Goal: Task Accomplishment & Management: Use online tool/utility

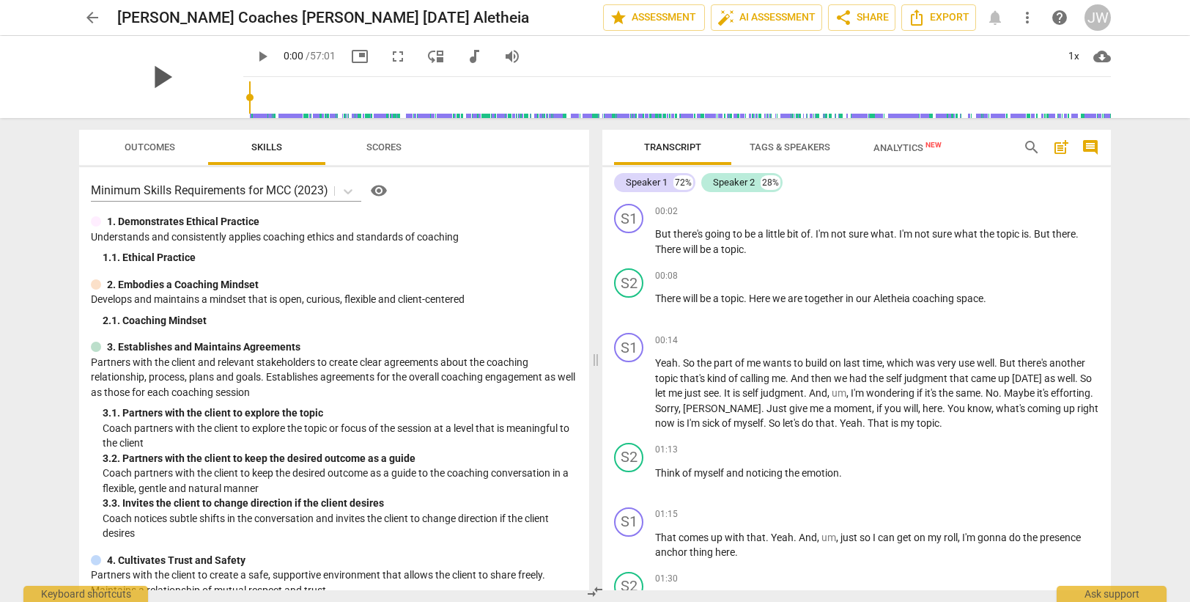
click at [151, 74] on span "play_arrow" at bounding box center [161, 77] width 38 height 38
click at [657, 179] on div "Speaker 1" at bounding box center [647, 182] width 42 height 15
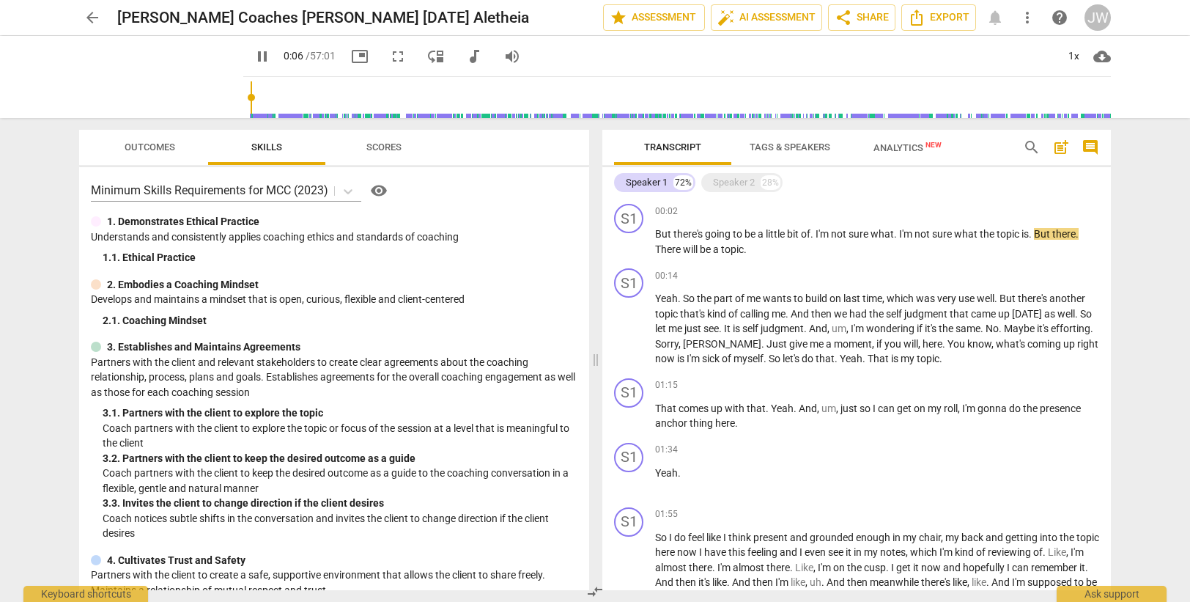
click at [811, 147] on span "Tags & Speakers" at bounding box center [790, 146] width 81 height 11
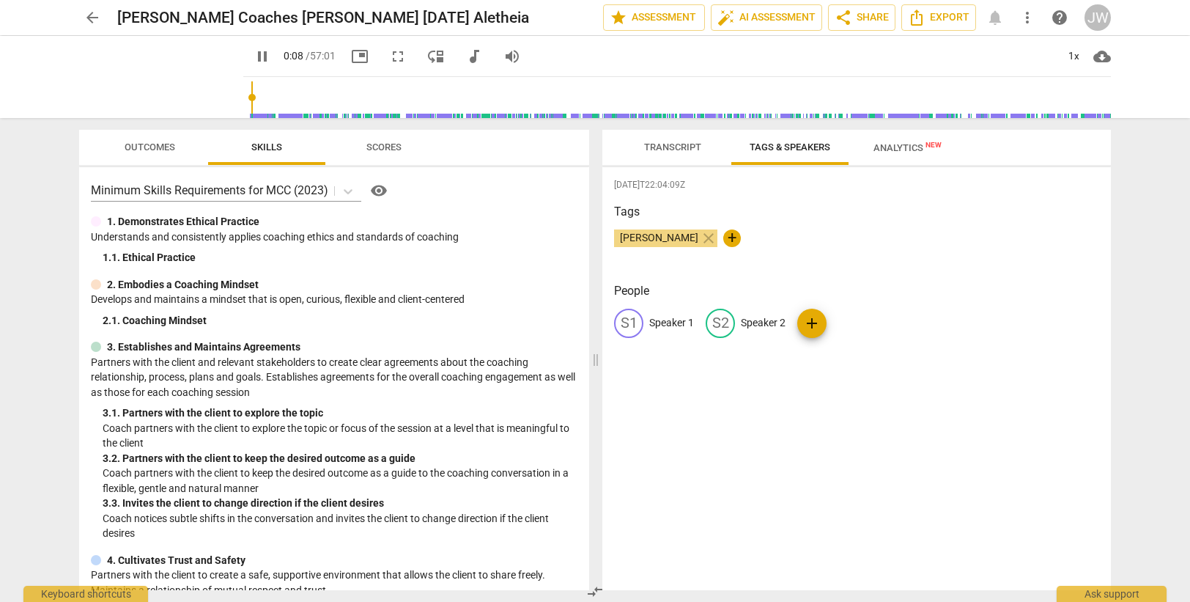
click at [673, 317] on p "Speaker 1" at bounding box center [671, 322] width 45 height 15
click at [673, 317] on input "Speaker 1" at bounding box center [707, 322] width 117 height 23
type input "10"
type input "C"
type input "10"
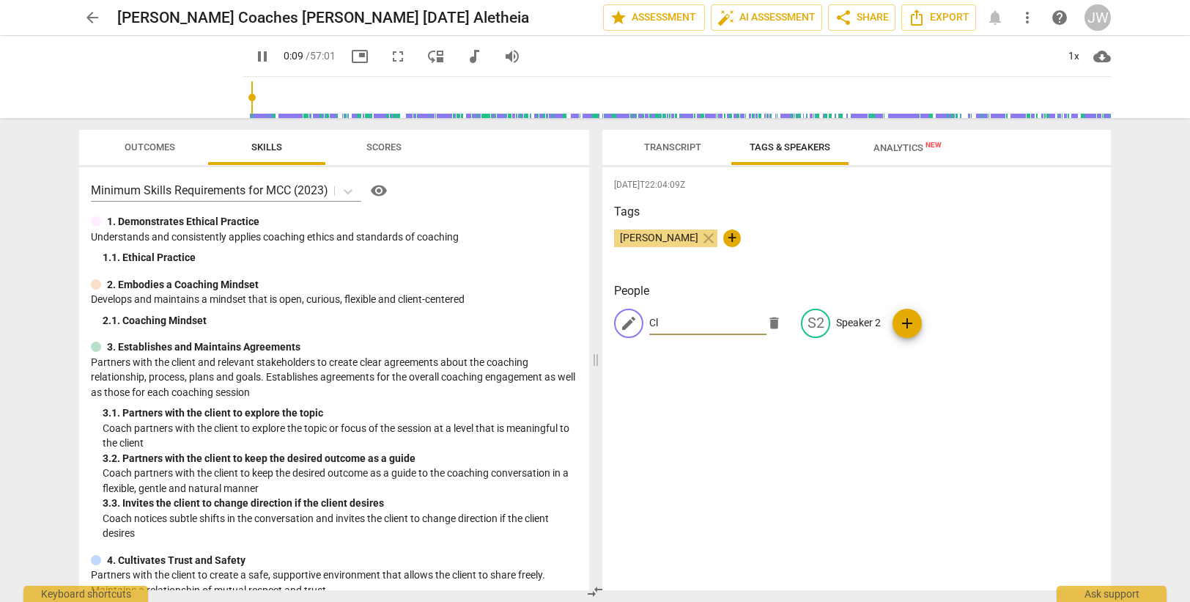
type input "Cli"
type input "10"
type input "Clien"
type input "10"
type input "Client"
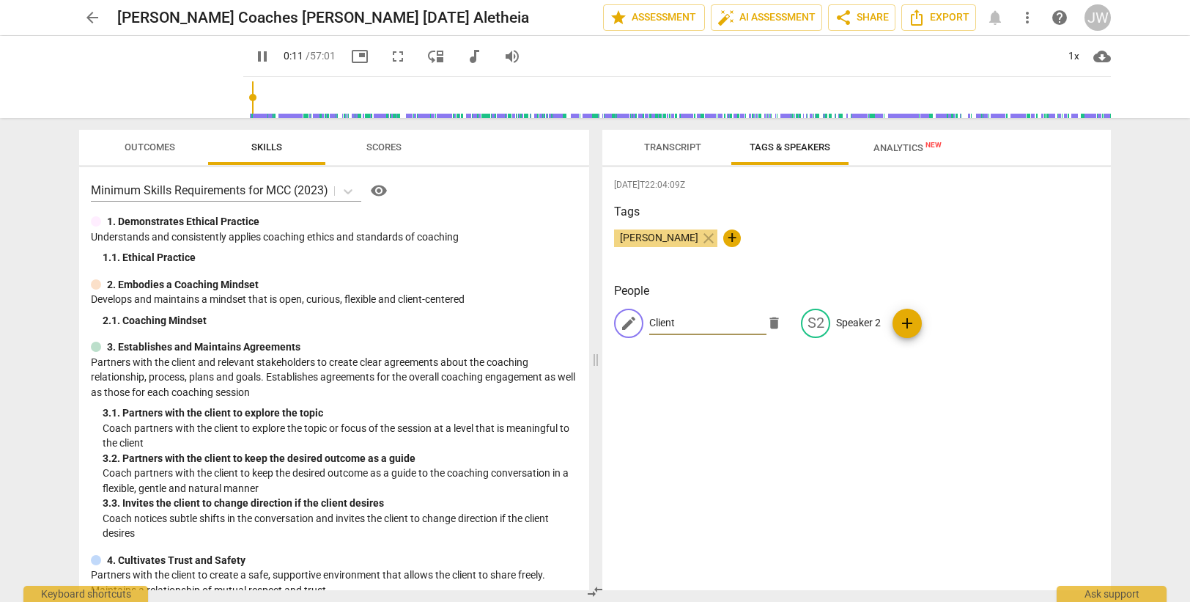
type input "12"
type input "Client"
click at [846, 323] on p "Speaker 2" at bounding box center [858, 322] width 45 height 15
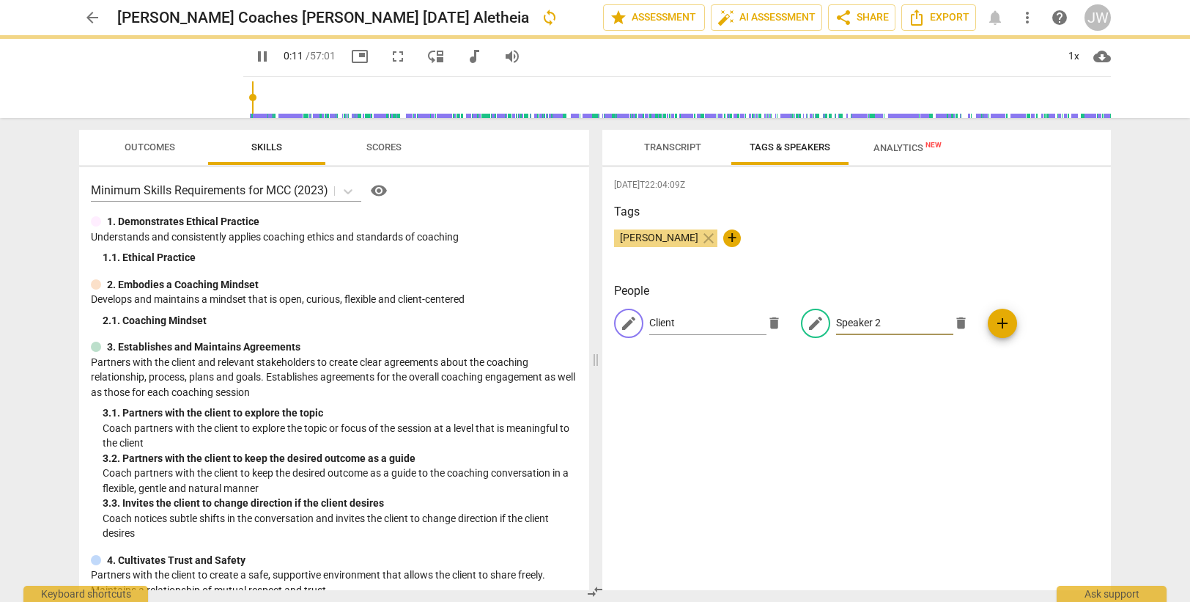
click at [846, 323] on input "Speaker 2" at bounding box center [894, 322] width 117 height 23
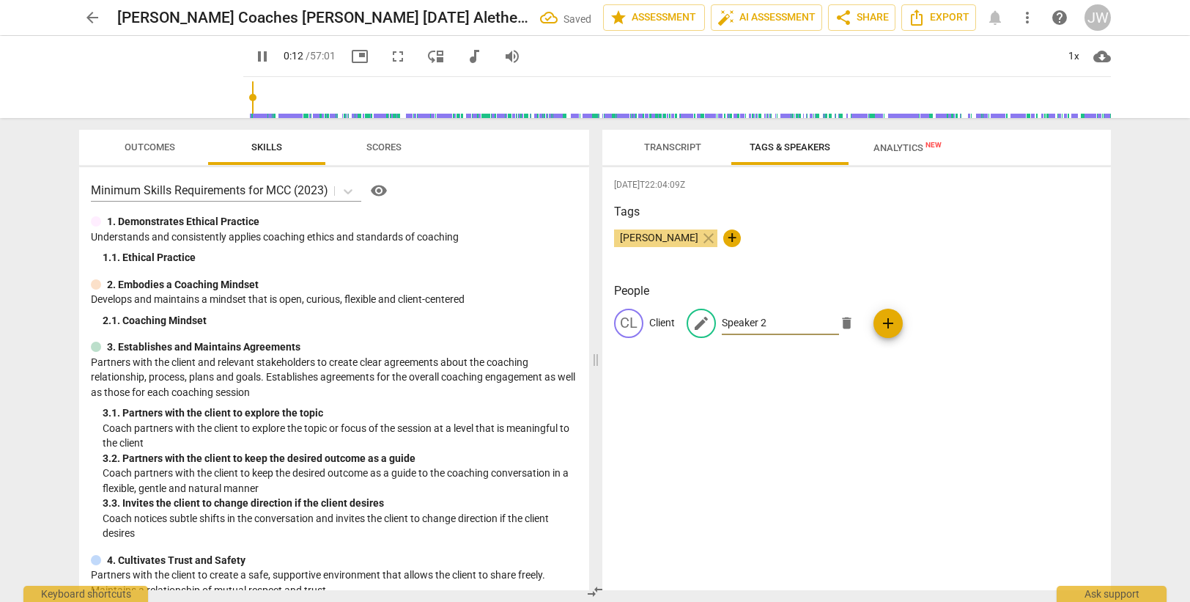
type input "13"
type input "Co"
type input "13"
type input "Coach"
type input "14"
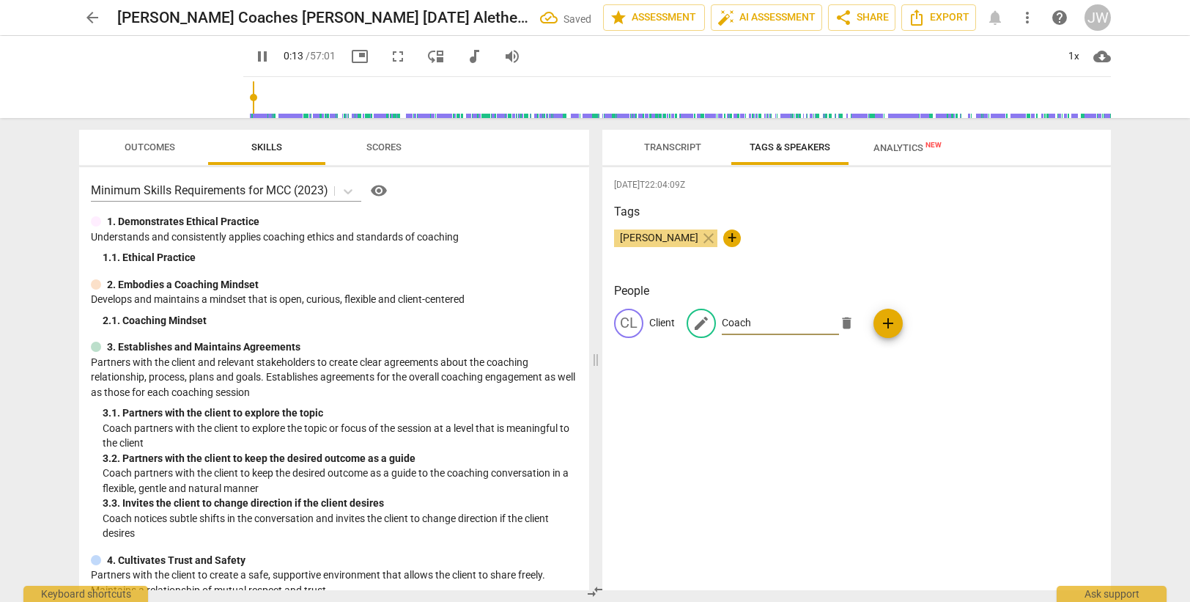
type input "Coach"
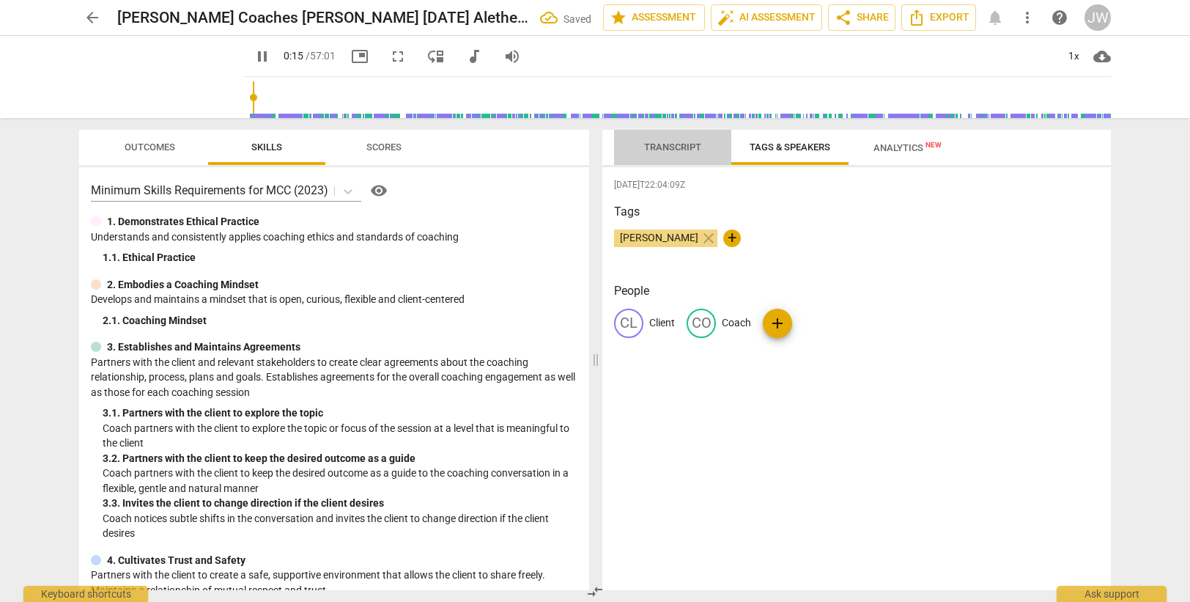
click at [681, 148] on span "Transcript" at bounding box center [672, 146] width 57 height 11
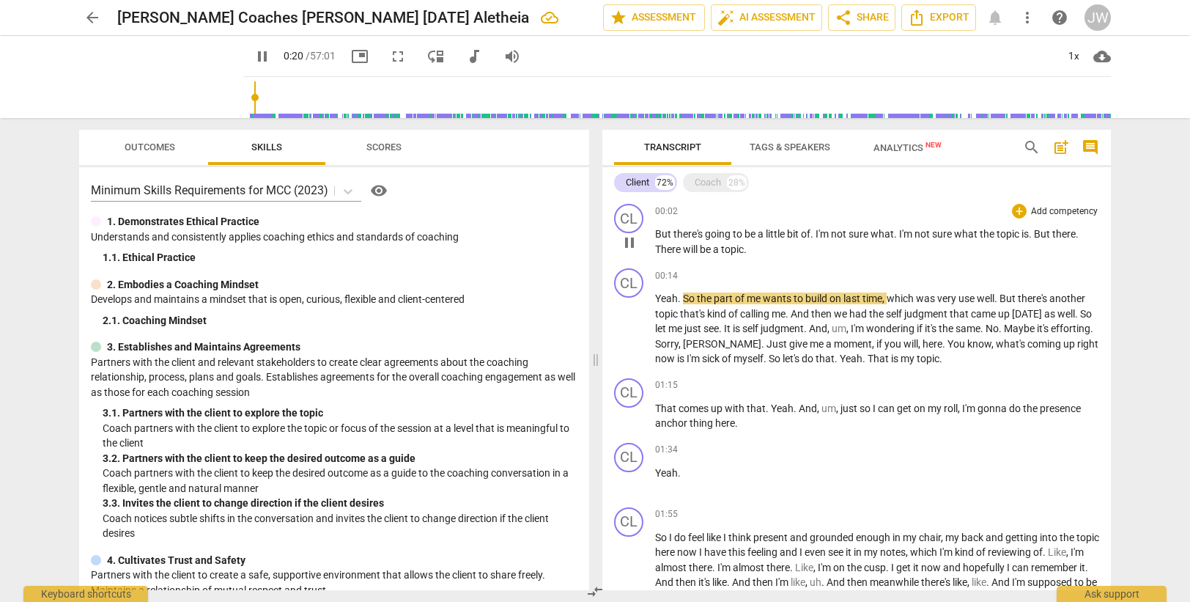
click at [671, 236] on span "But" at bounding box center [664, 234] width 18 height 12
click at [254, 57] on span "pause" at bounding box center [263, 57] width 18 height 18
type input "12"
click at [755, 250] on p "But there's going to be a little bit of . I'm not sure what . I'm not sure what…" at bounding box center [877, 241] width 444 height 30
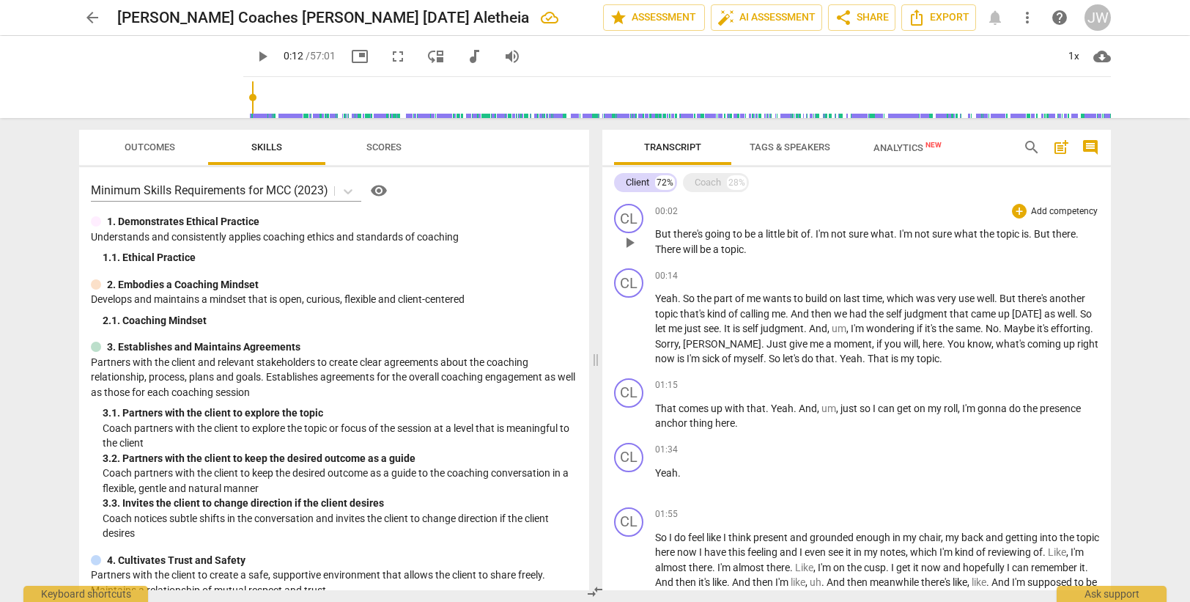
click at [752, 245] on p "But there's going to be a little bit of . I'm not sure what . I'm not sure what…" at bounding box center [877, 241] width 444 height 30
click at [657, 298] on span "Yeah" at bounding box center [666, 298] width 23 height 12
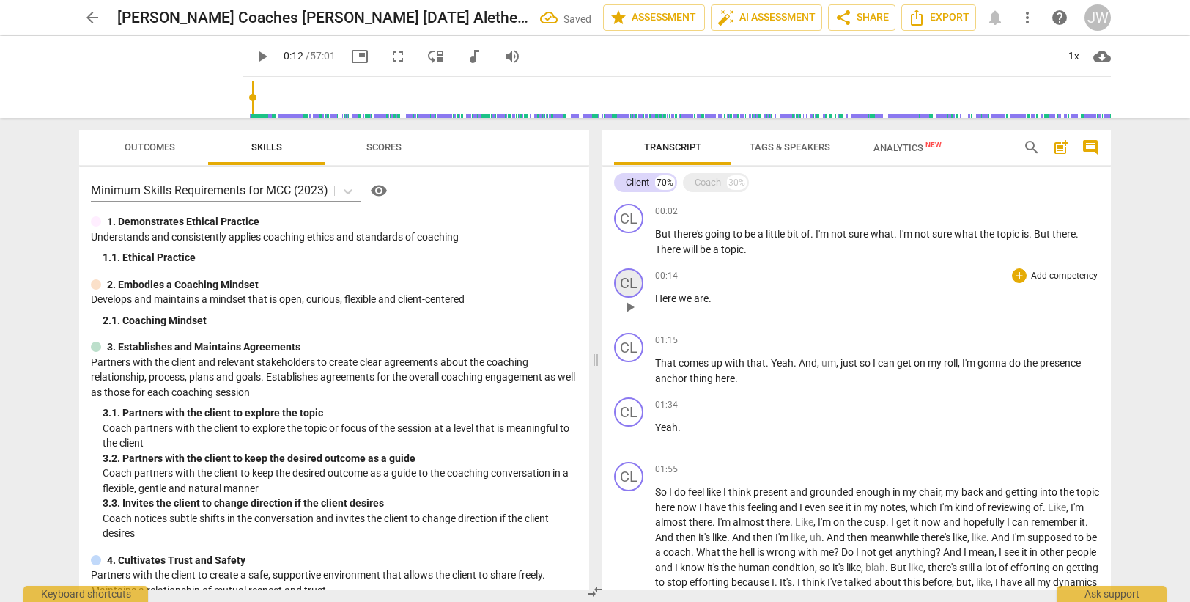
click at [632, 276] on div "CL" at bounding box center [628, 282] width 29 height 29
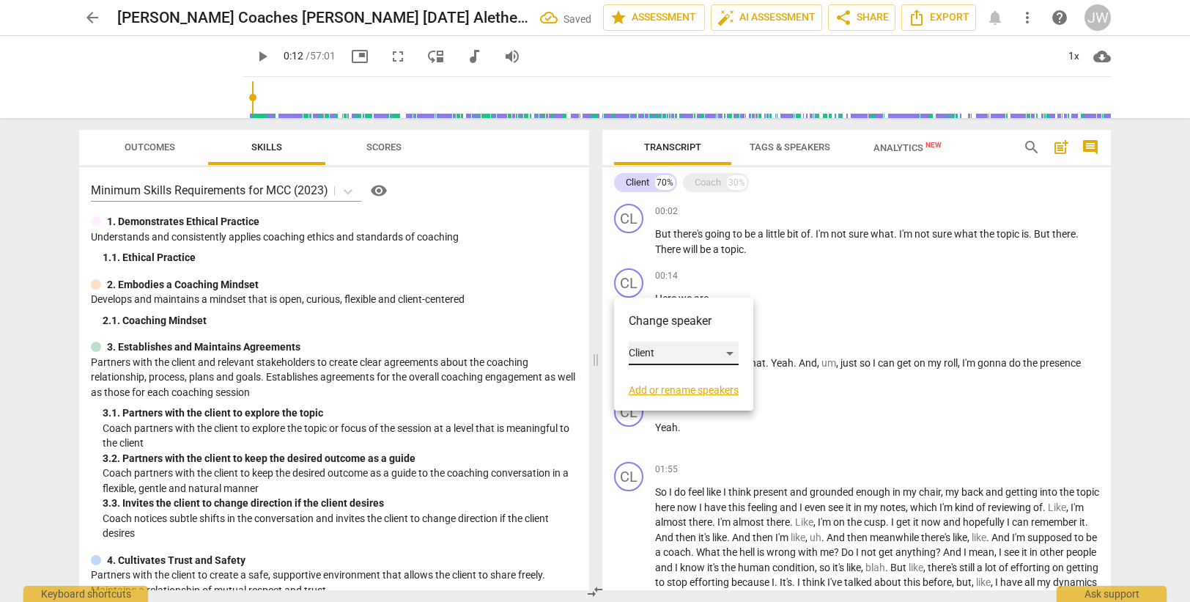
click at [655, 356] on div "Client" at bounding box center [684, 352] width 110 height 23
click at [655, 376] on li "Coach" at bounding box center [684, 381] width 111 height 28
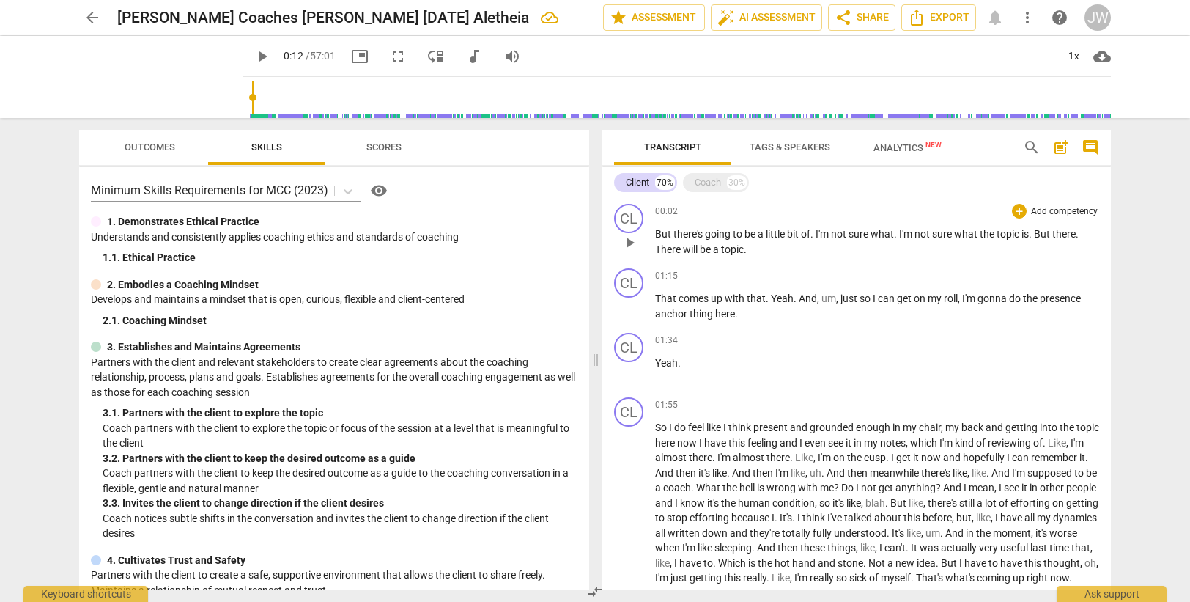
click at [755, 251] on p "But there's going to be a little bit of . I'm not sure what . I'm not sure what…" at bounding box center [877, 241] width 444 height 30
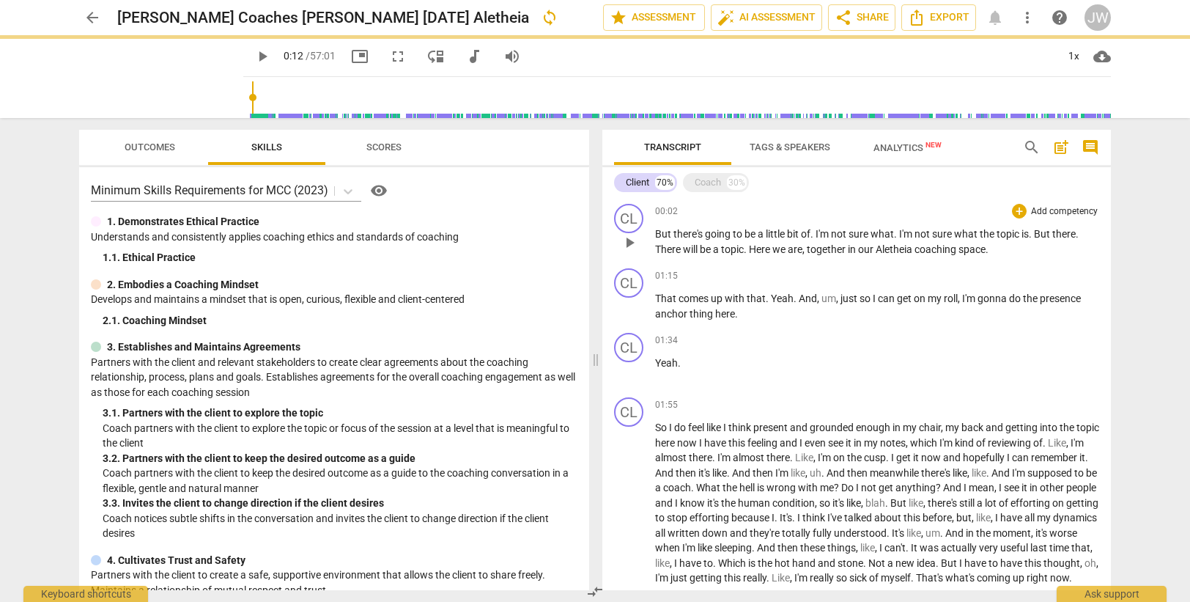
click at [751, 248] on span ". Here we are, together in our Aletheia coaching space." at bounding box center [866, 249] width 245 height 12
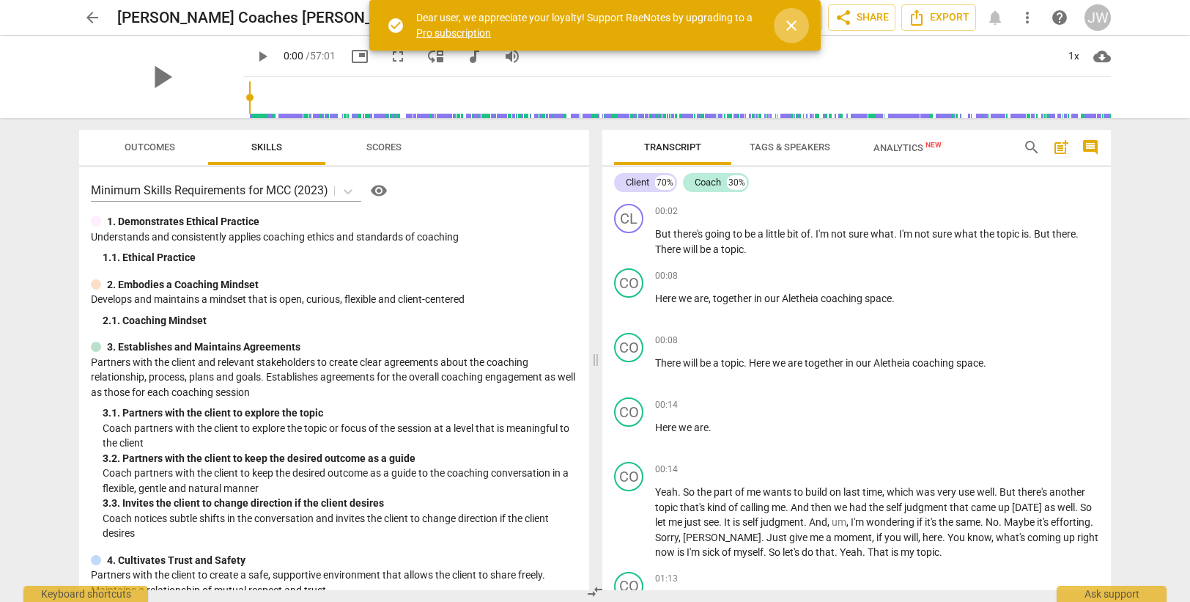
click at [791, 26] on span "close" at bounding box center [791, 26] width 18 height 18
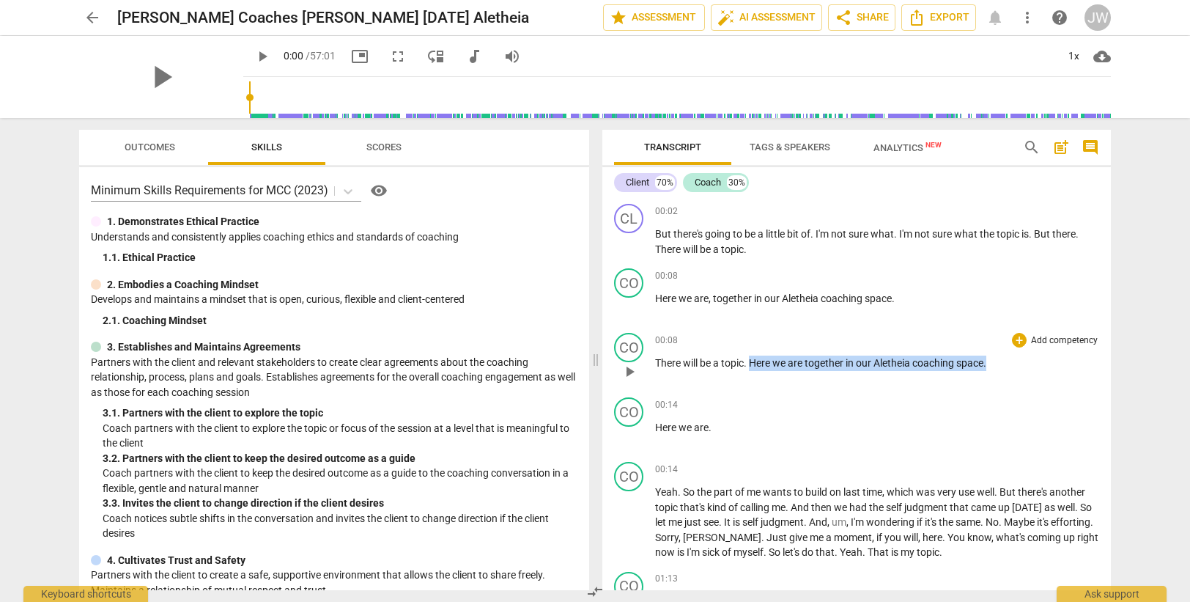
drag, startPoint x: 755, startPoint y: 362, endPoint x: 985, endPoint y: 342, distance: 230.9
click at [992, 351] on div "00:08 + Add competency keyboard_arrow_right There will be a topic . Here we are…" at bounding box center [877, 359] width 444 height 53
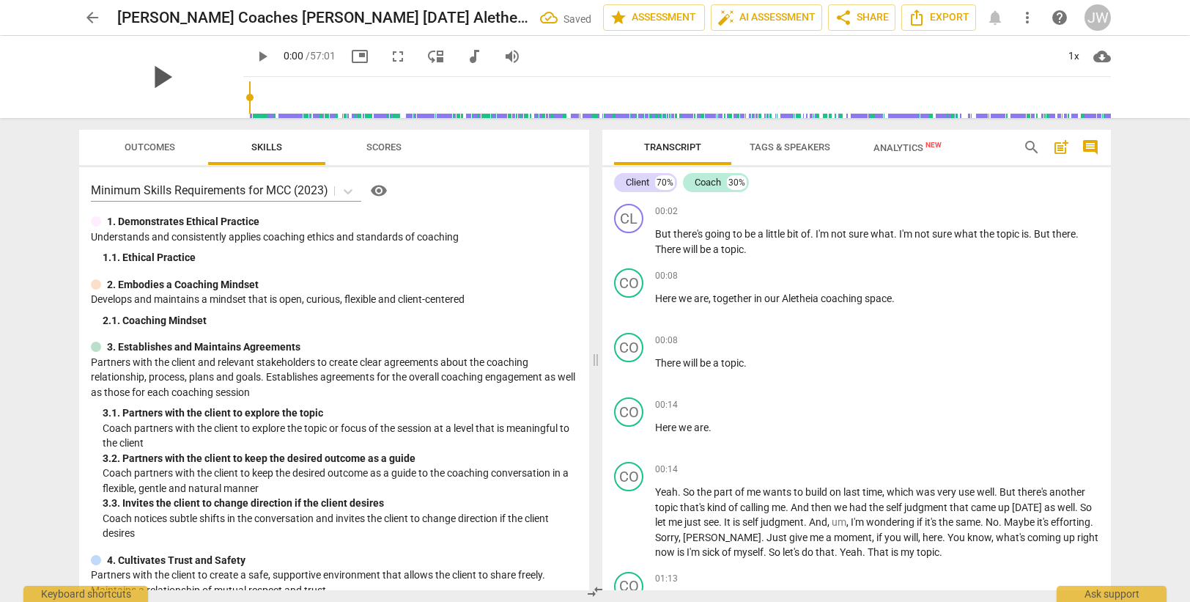
click at [161, 79] on span "play_arrow" at bounding box center [161, 77] width 38 height 38
drag, startPoint x: 233, startPoint y: 95, endPoint x: 214, endPoint y: 96, distance: 19.1
click at [249, 96] on input "range" at bounding box center [680, 97] width 862 height 47
click at [813, 235] on span "." at bounding box center [812, 234] width 5 height 12
type input "6"
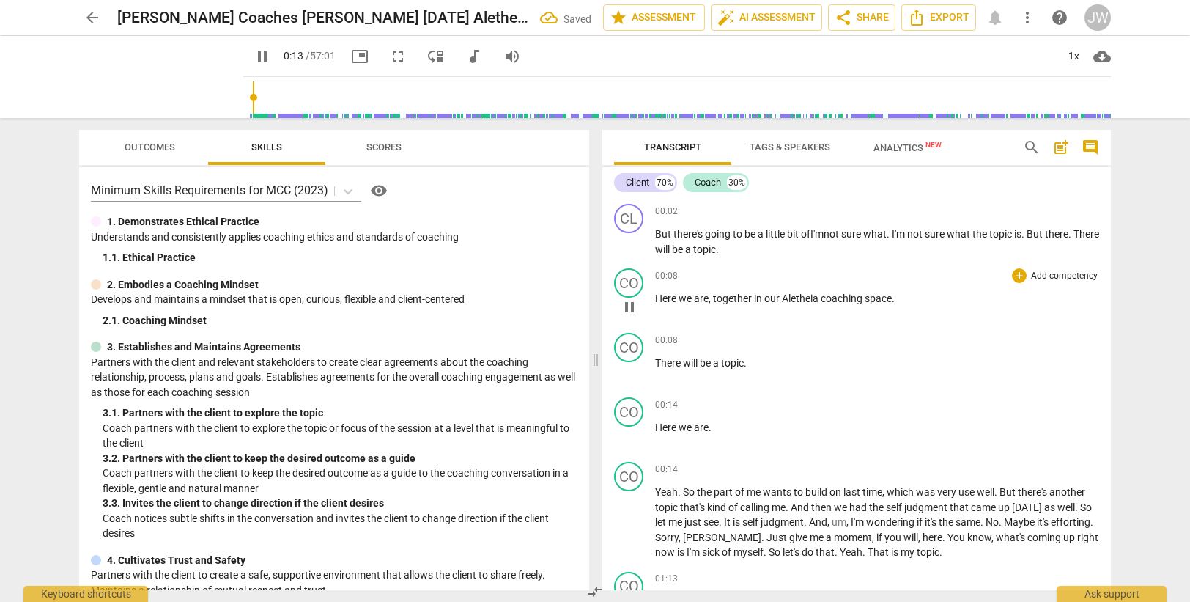
click at [659, 298] on span "Here" at bounding box center [666, 298] width 23 height 12
type input "15"
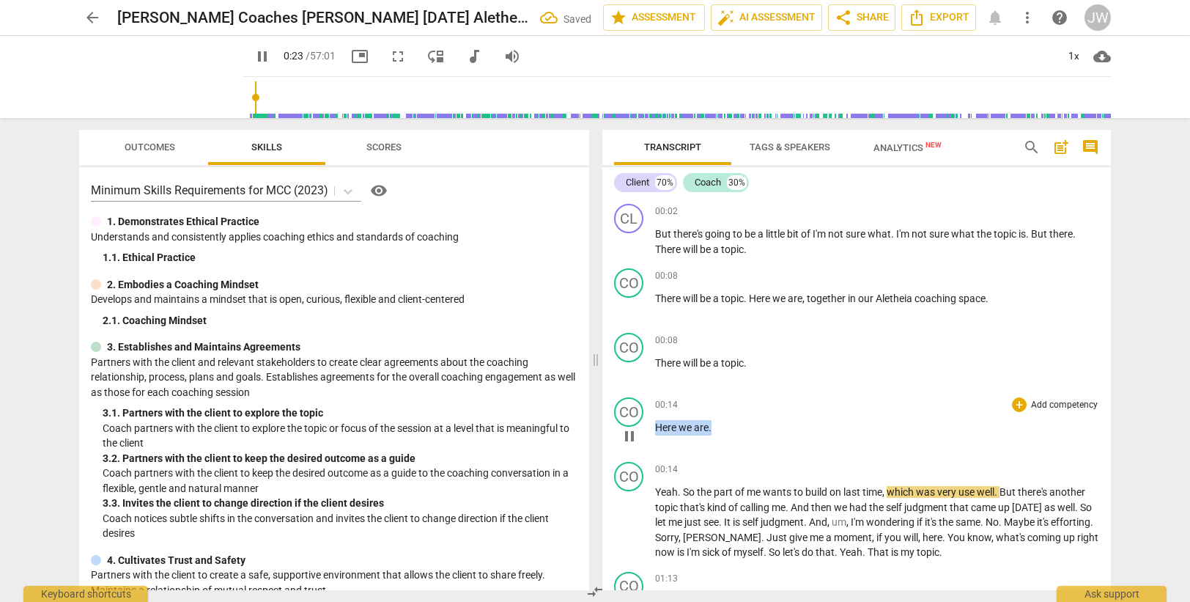
drag, startPoint x: 717, startPoint y: 429, endPoint x: 637, endPoint y: 429, distance: 79.1
click at [638, 429] on div "CO play_arrow pause 00:14 + Add competency keyboard_arrow_right Here we are ." at bounding box center [856, 423] width 508 height 64
type input "25"
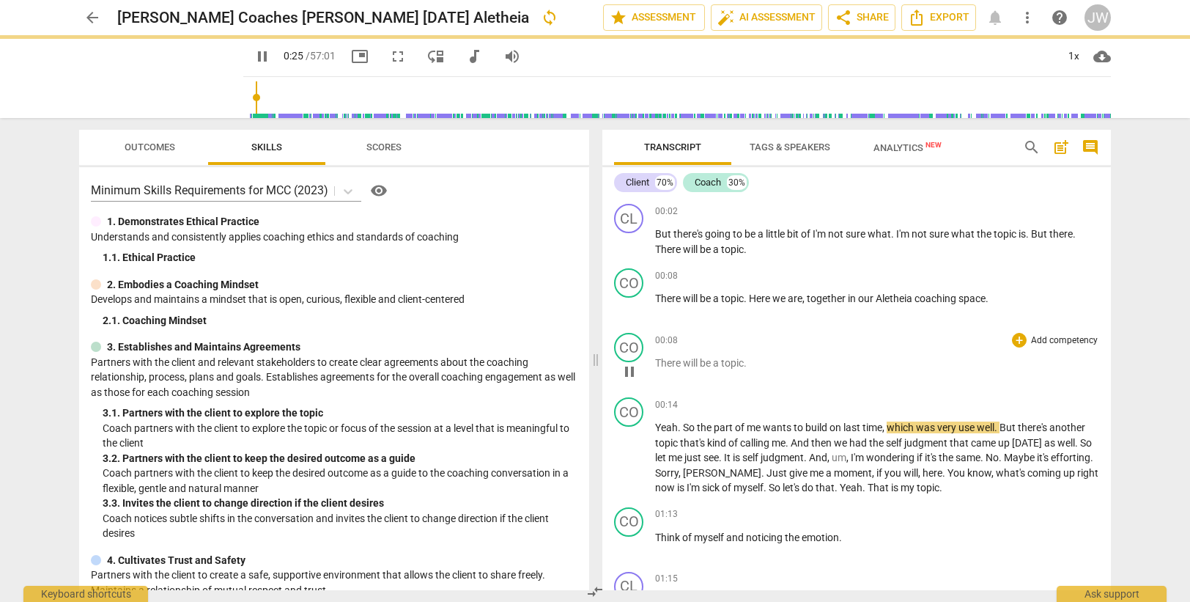
drag, startPoint x: 755, startPoint y: 361, endPoint x: 748, endPoint y: 362, distance: 7.4
click at [748, 362] on p "There will be a topic ." at bounding box center [877, 362] width 444 height 15
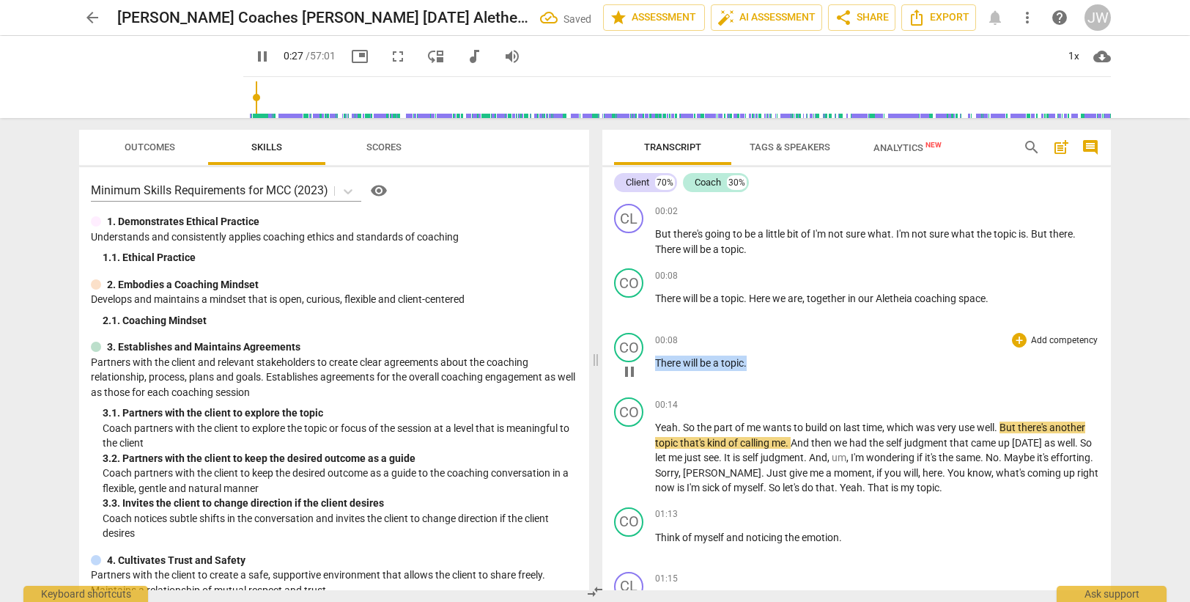
type input "27"
drag, startPoint x: 731, startPoint y: 363, endPoint x: 638, endPoint y: 371, distance: 93.3
click at [638, 371] on div "CO play_arrow pause 00:08 + Add competency keyboard_arrow_right There will be a…" at bounding box center [856, 359] width 508 height 64
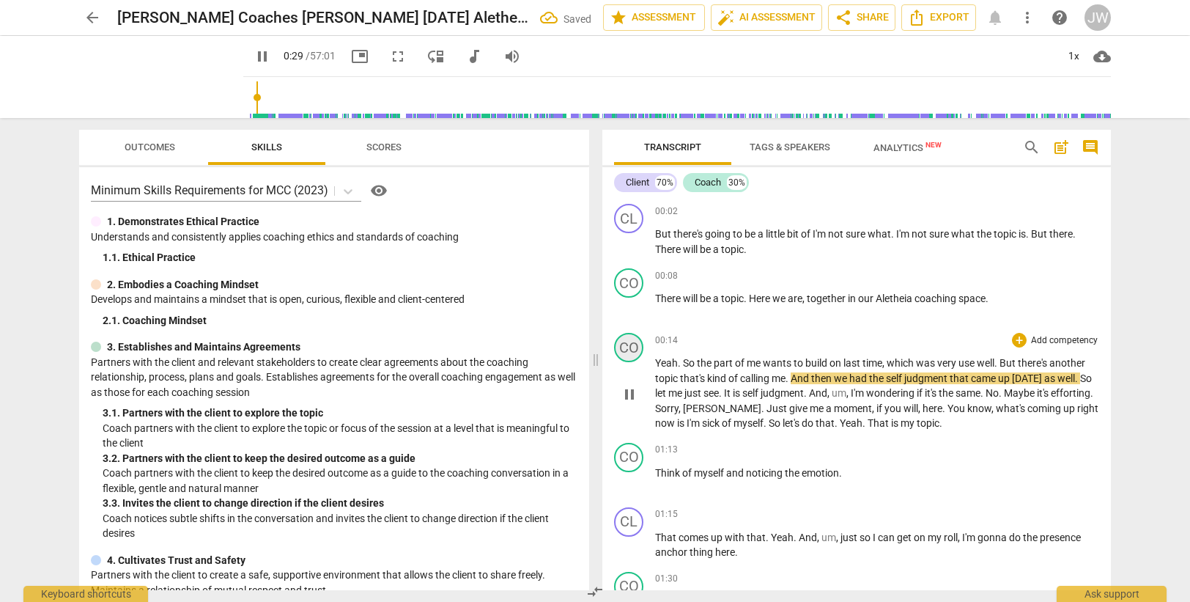
click at [625, 345] on div "CO" at bounding box center [628, 347] width 29 height 29
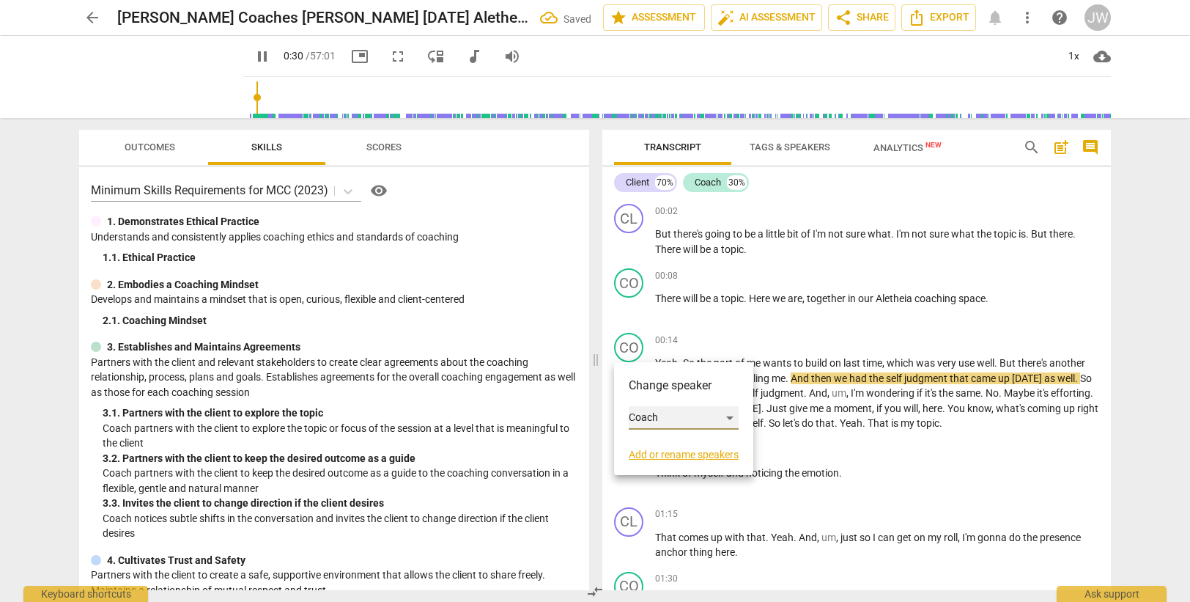
click at [659, 414] on div "Coach" at bounding box center [684, 417] width 110 height 23
click at [659, 393] on li "Client" at bounding box center [684, 390] width 111 height 28
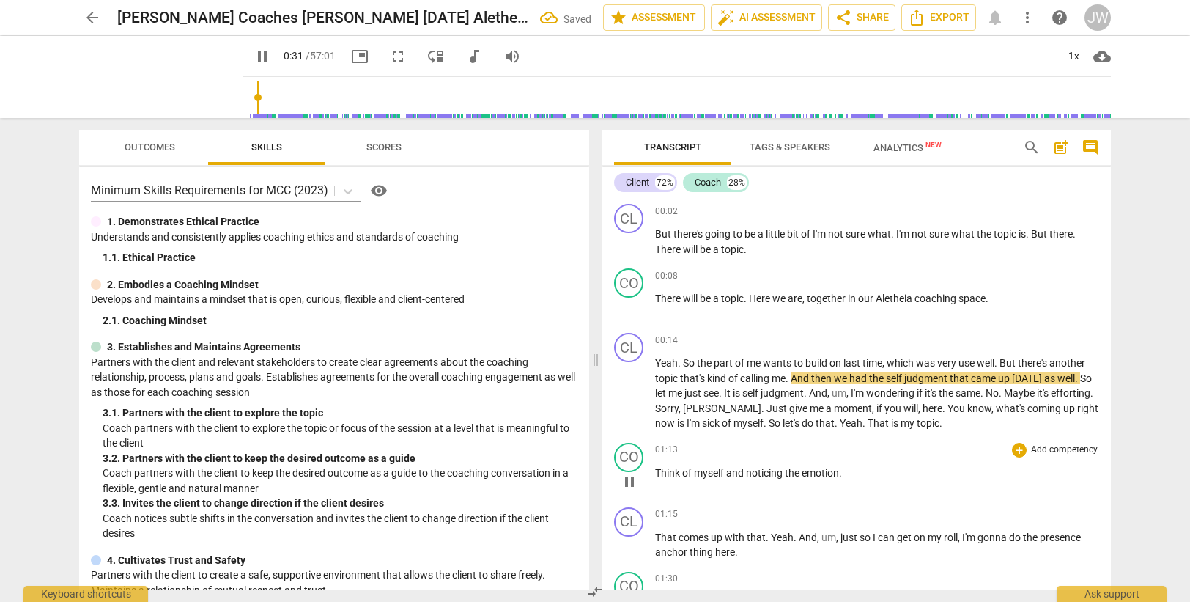
click at [777, 449] on div "01:13 + Add competency keyboard_arrow_right" at bounding box center [877, 450] width 444 height 15
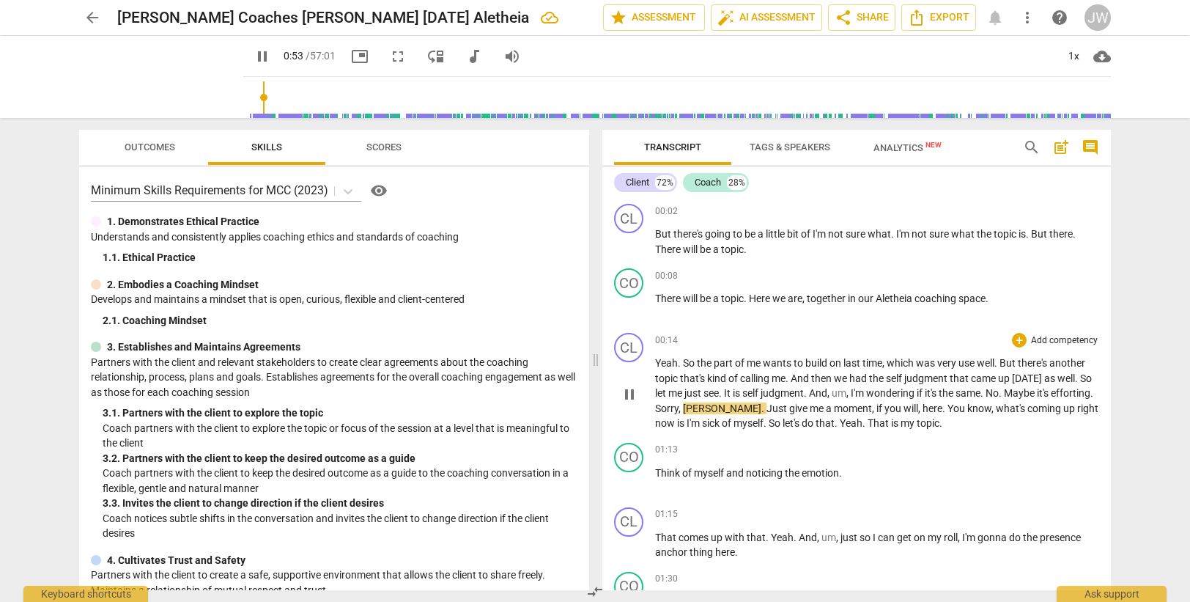
click at [1004, 391] on span "." at bounding box center [1001, 393] width 5 height 12
type input "55"
drag, startPoint x: 676, startPoint y: 472, endPoint x: 645, endPoint y: 477, distance: 30.5
click at [645, 477] on div "CO play_arrow pause 01:13 + Add competency keyboard_arrow_right Think of myself…" at bounding box center [856, 469] width 508 height 64
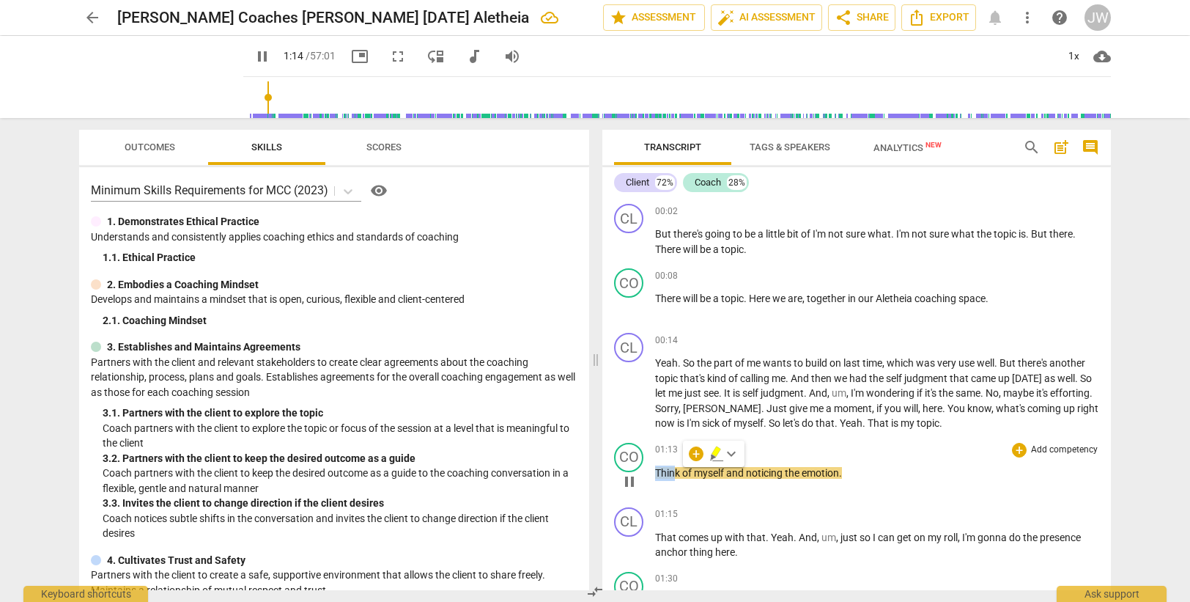
type input "74"
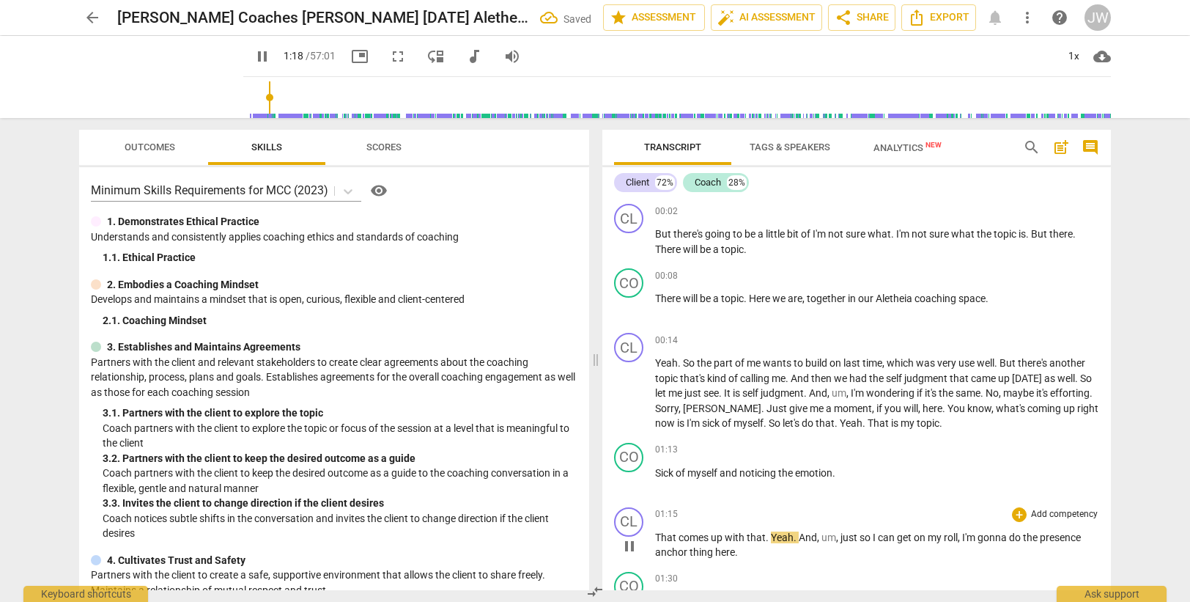
click at [658, 536] on span "That" at bounding box center [666, 537] width 23 height 12
type input "80"
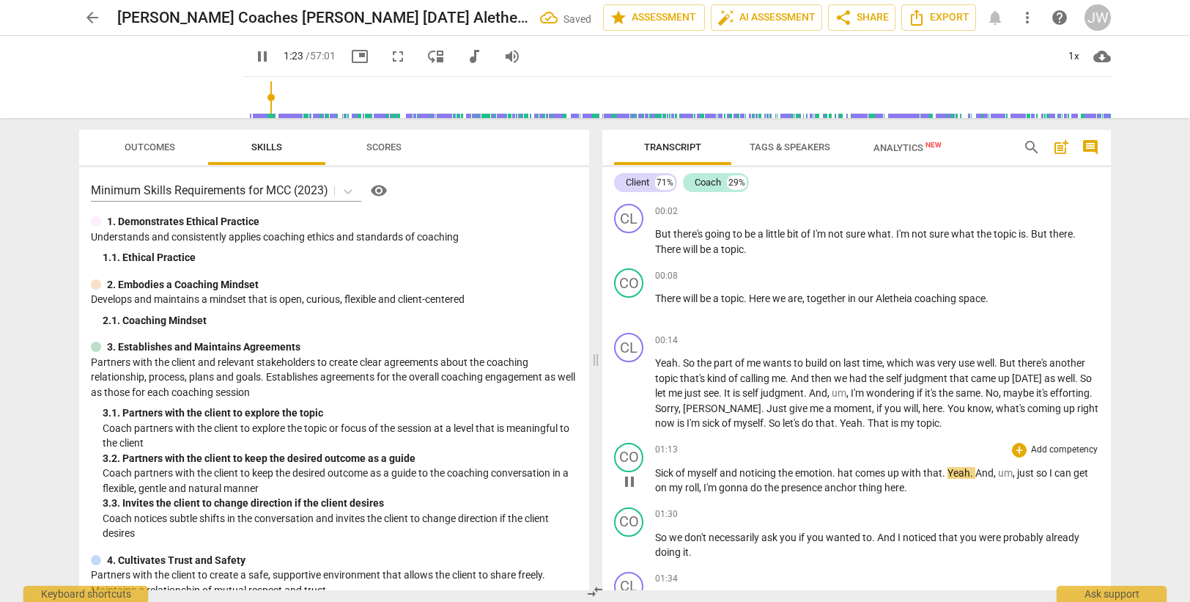
click at [843, 467] on span "hat" at bounding box center [846, 473] width 18 height 12
type input "84"
click at [953, 474] on span "Yeah" at bounding box center [957, 473] width 23 height 12
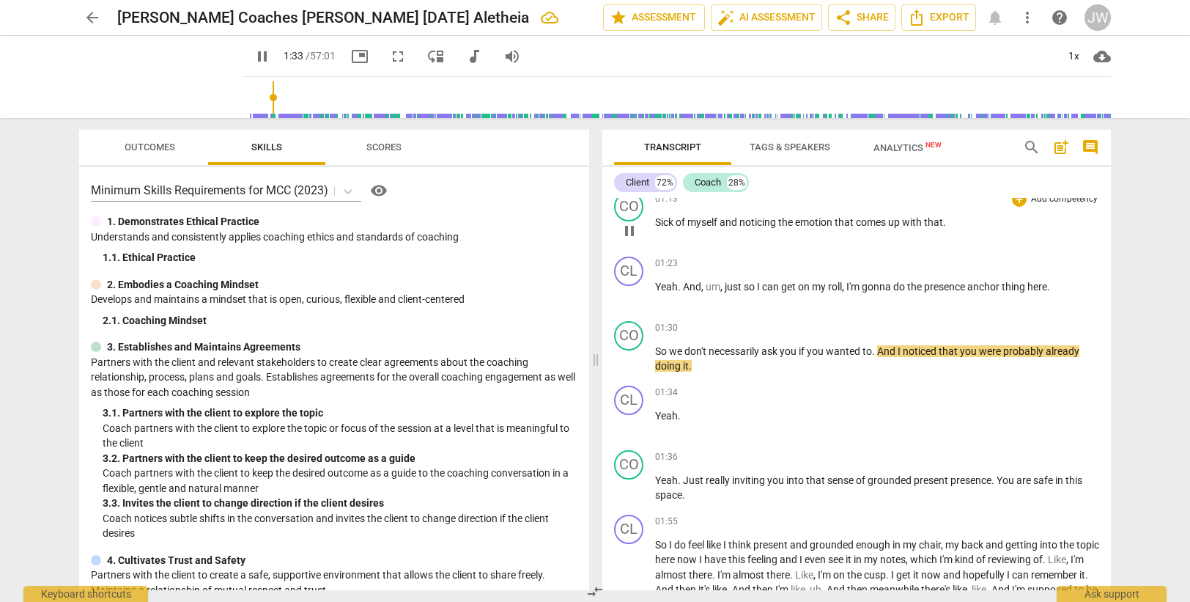
scroll to position [177, 0]
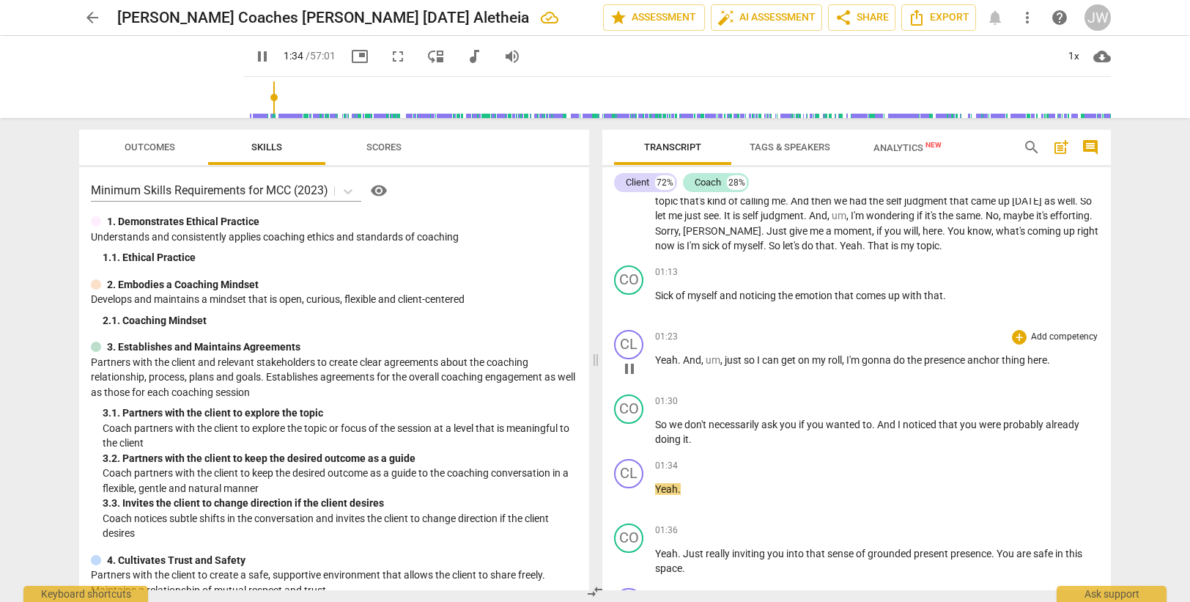
click at [902, 360] on span "do" at bounding box center [900, 360] width 14 height 12
click at [1047, 360] on span "here" at bounding box center [1037, 360] width 20 height 12
type input "94"
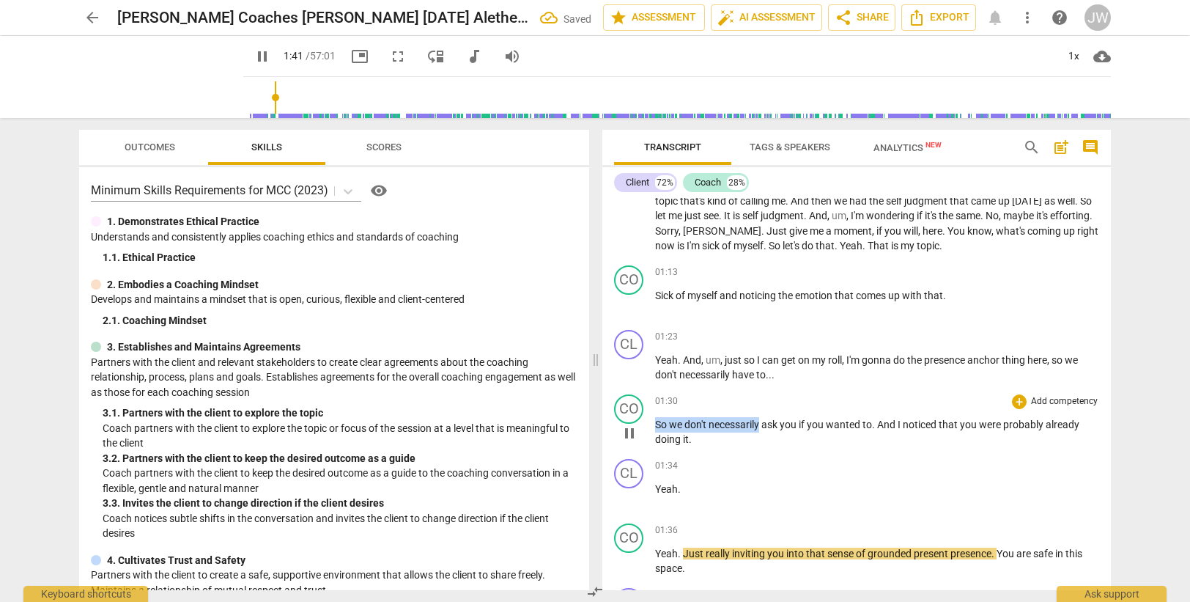
drag, startPoint x: 761, startPoint y: 423, endPoint x: 639, endPoint y: 427, distance: 121.7
click at [639, 427] on div "CO play_arrow pause 01:30 + Add competency keyboard_arrow_right So we don't nec…" at bounding box center [856, 420] width 508 height 64
type input "102"
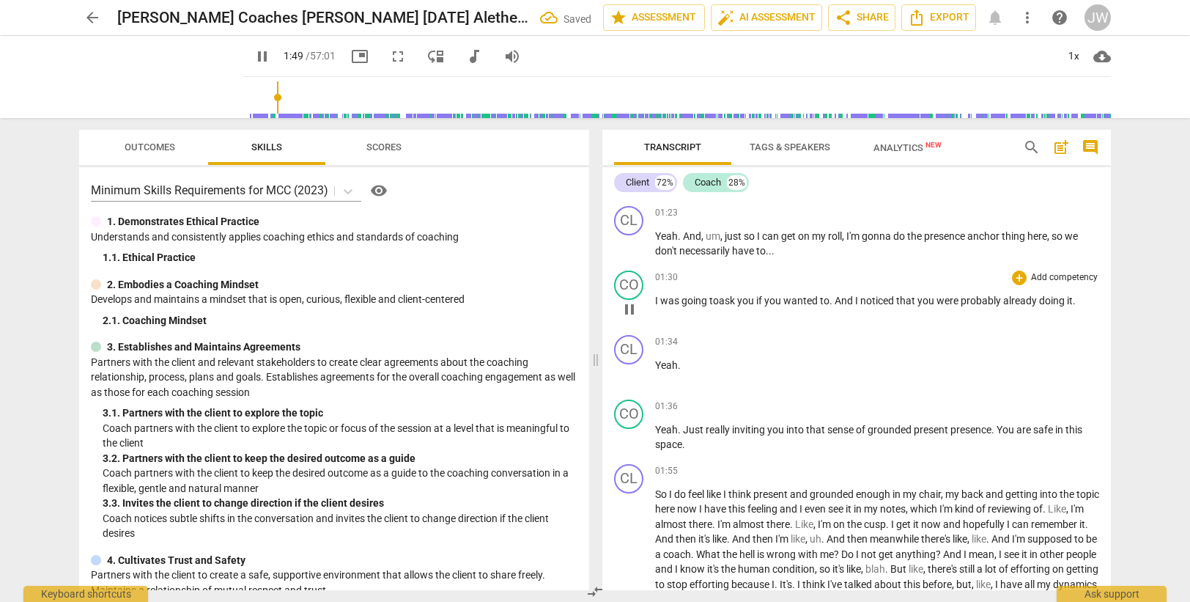
scroll to position [324, 0]
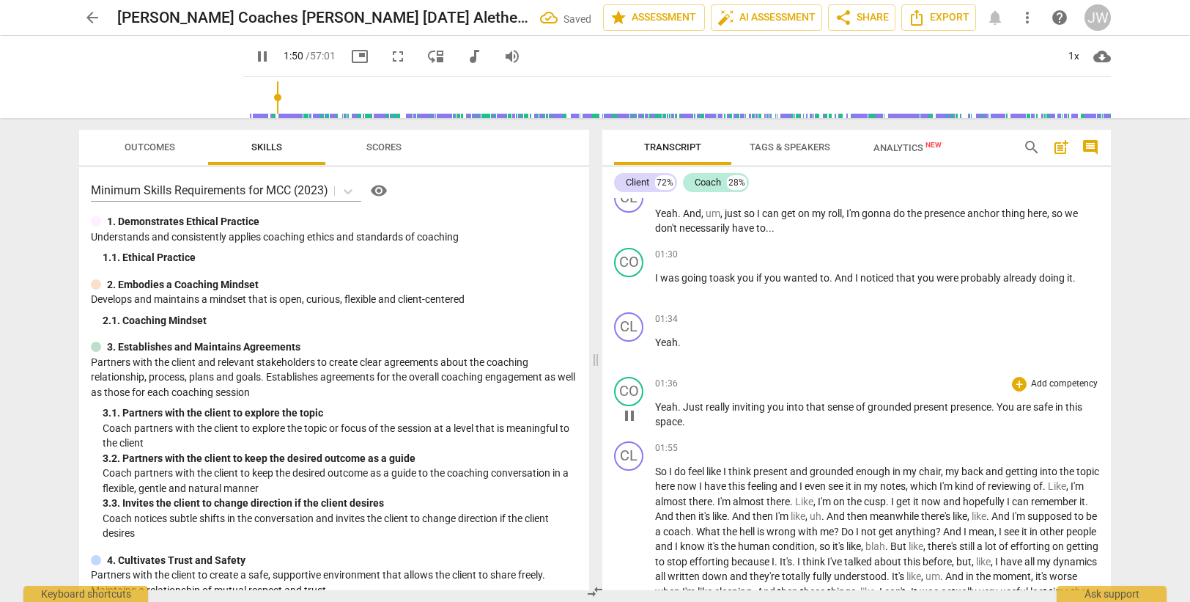
click at [714, 403] on span "really" at bounding box center [719, 407] width 26 height 12
drag, startPoint x: 912, startPoint y: 408, endPoint x: 951, endPoint y: 404, distance: 39.0
click at [951, 404] on p "Yeah . Just really inviting you into that sense of grounded present presence . …" at bounding box center [877, 414] width 444 height 30
type input "108"
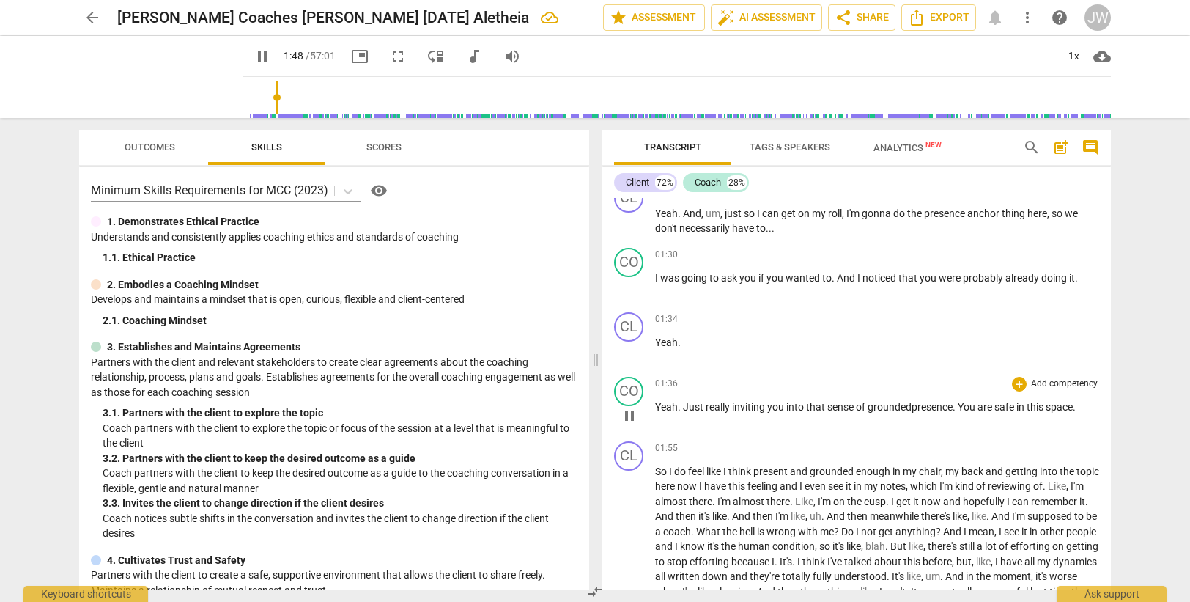
click at [899, 407] on span "grounded" at bounding box center [889, 407] width 44 height 12
click at [909, 406] on span "grounded" at bounding box center [889, 407] width 44 height 12
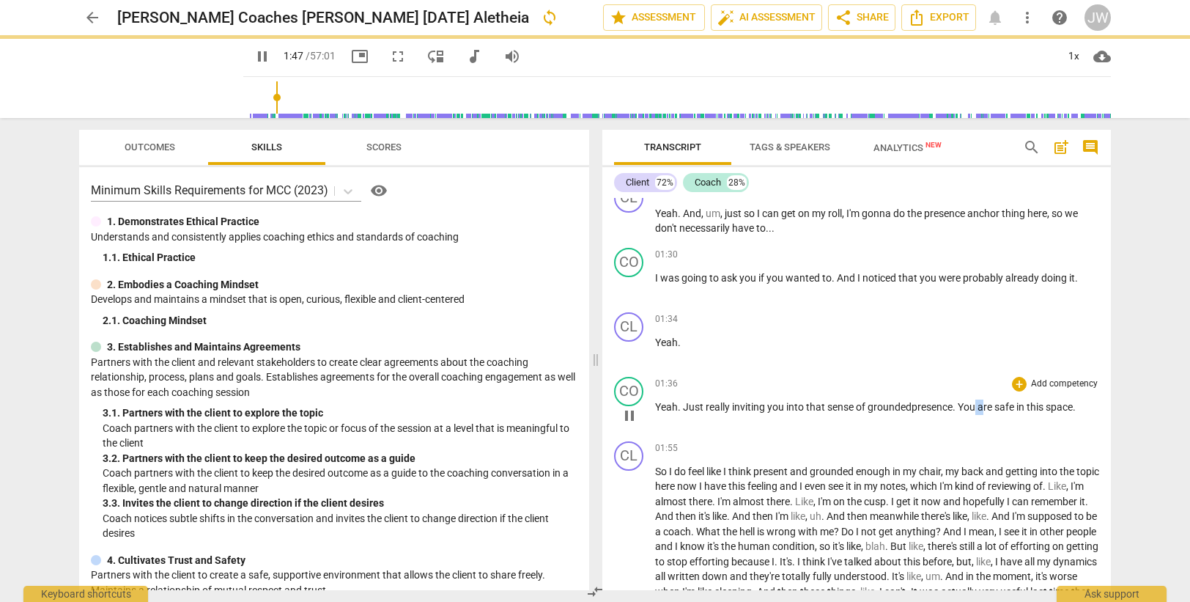
drag, startPoint x: 977, startPoint y: 406, endPoint x: 987, endPoint y: 404, distance: 10.4
click at [987, 404] on p "Yeah . Just really inviting you into that sense of grounded presence . You are …" at bounding box center [877, 406] width 444 height 15
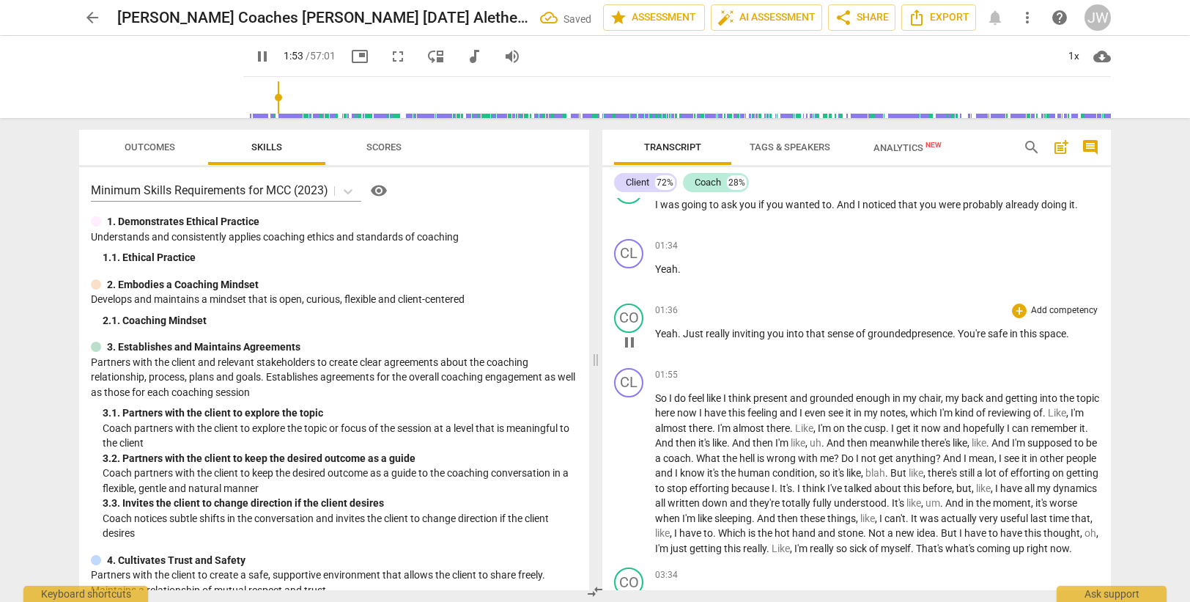
scroll to position [470, 0]
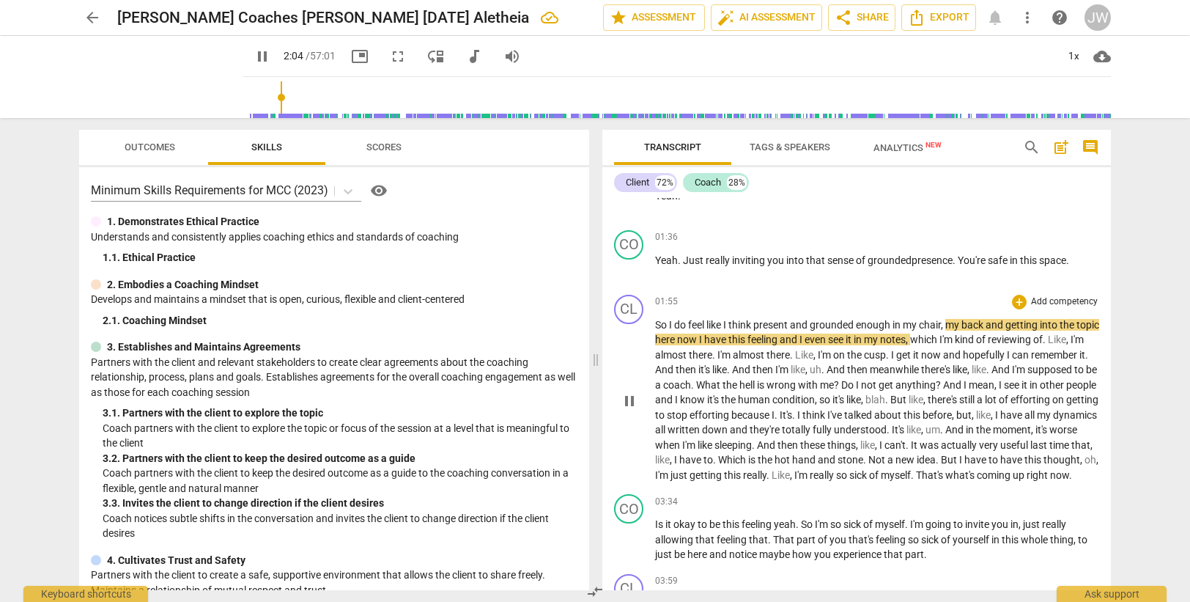
click at [985, 325] on span "back" at bounding box center [973, 325] width 24 height 12
type input "126"
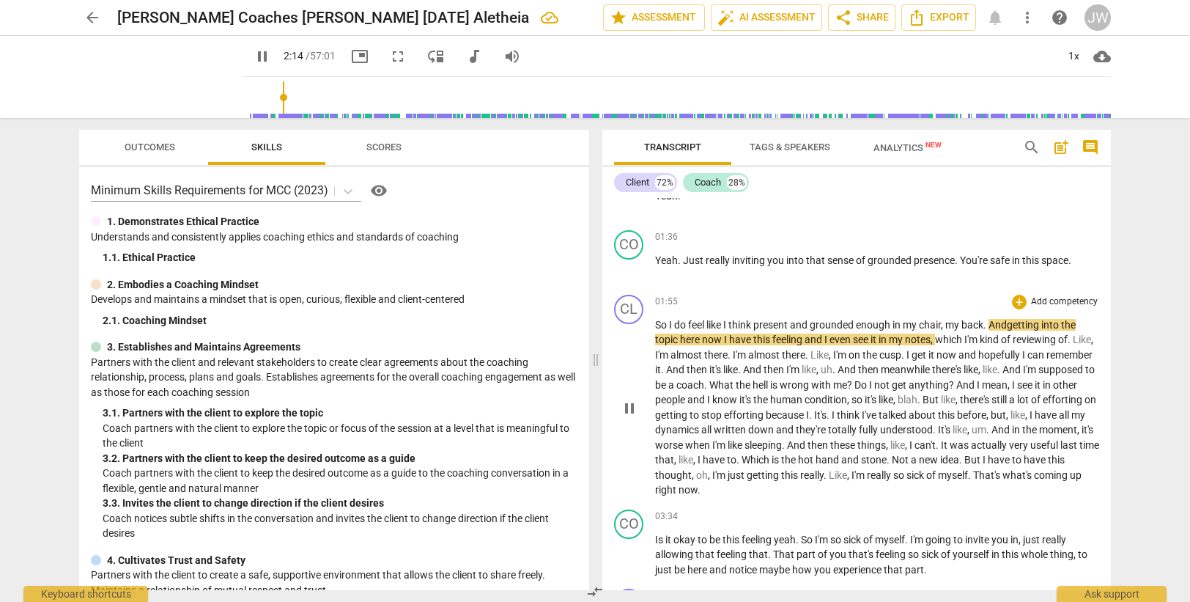
click at [802, 338] on span "feeling" at bounding box center [788, 339] width 32 height 12
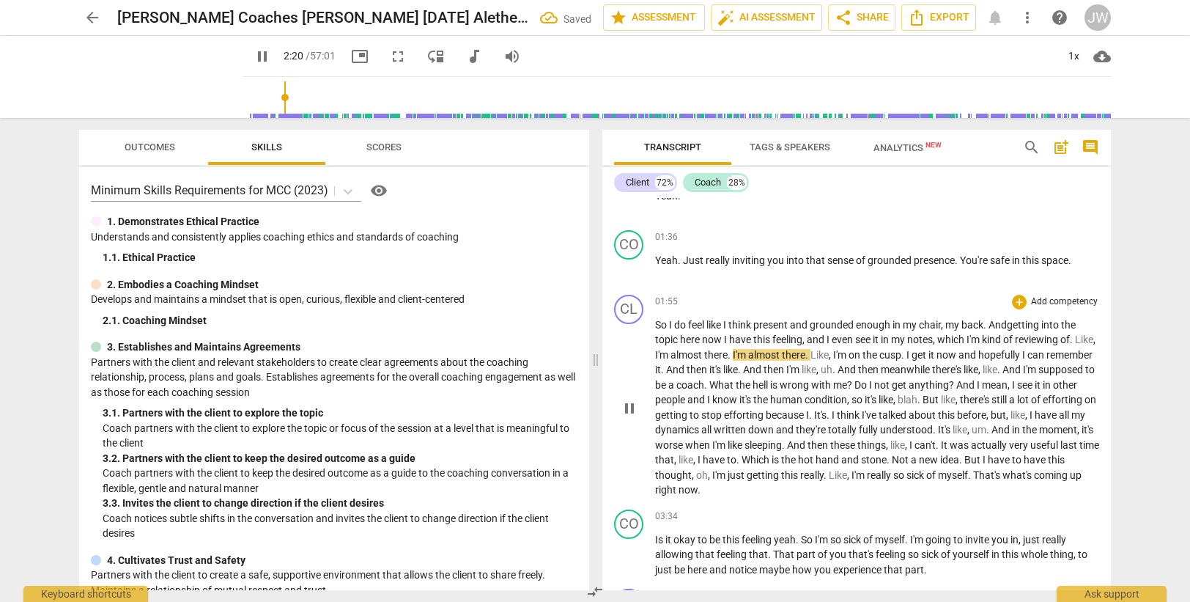
click at [1060, 340] on span "reviewing" at bounding box center [1037, 339] width 45 height 12
click at [1082, 340] on p "So I do feel like I think present and grounded enough in my chair , my back. An…" at bounding box center [877, 407] width 444 height 180
click at [977, 382] on span "And" at bounding box center [966, 385] width 21 height 12
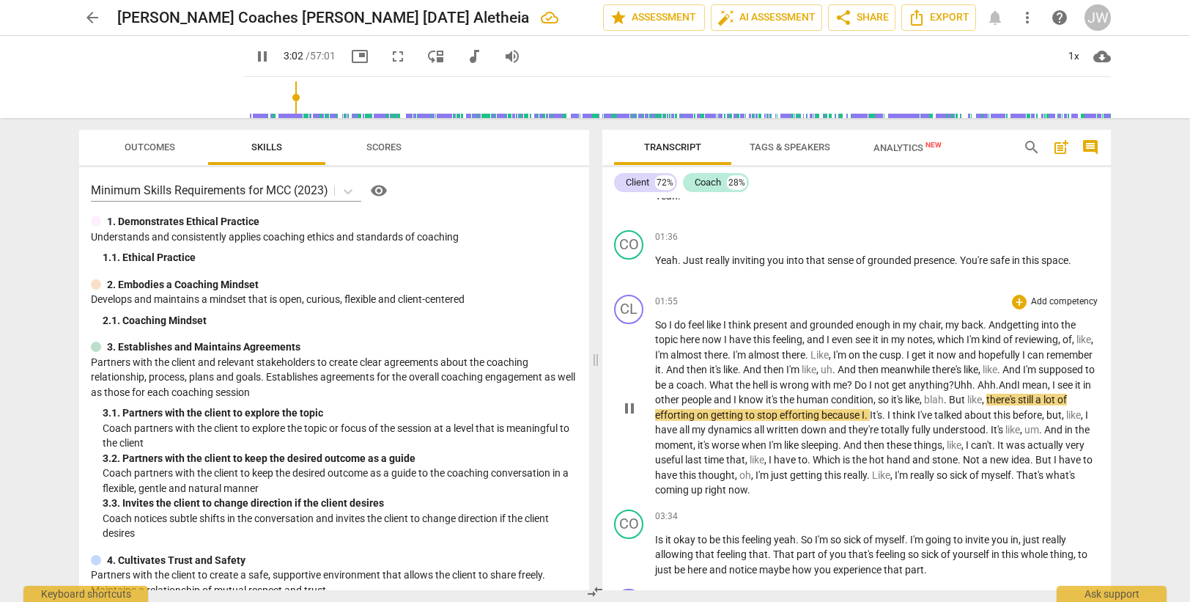
click at [862, 415] on span "because" at bounding box center [841, 415] width 40 height 12
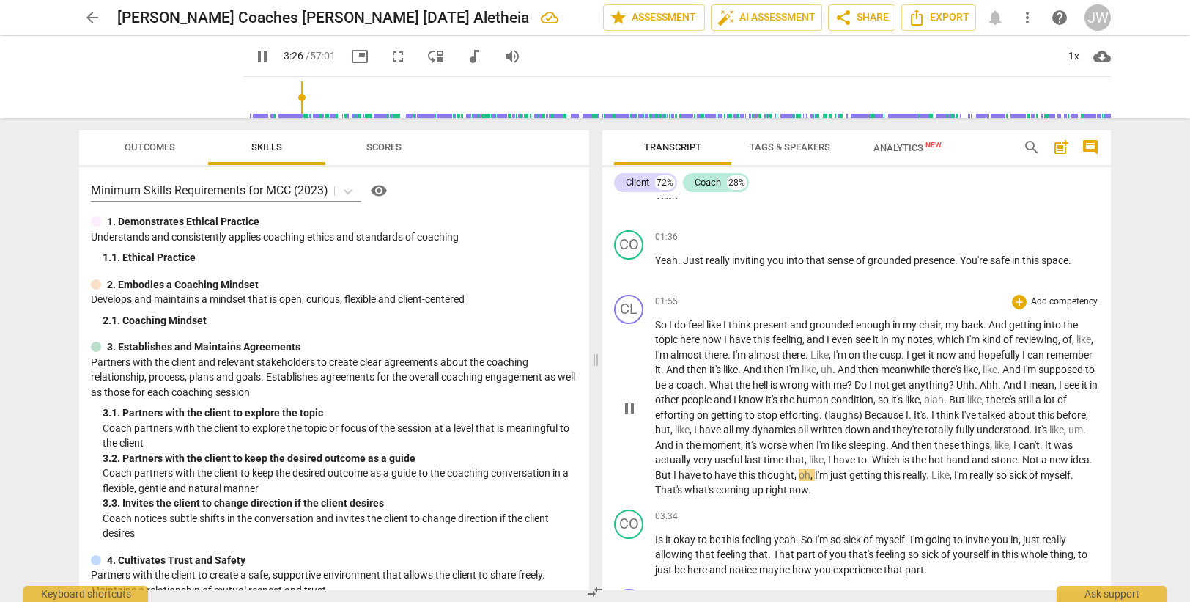
click at [654, 477] on div "play_arrow pause" at bounding box center [636, 408] width 37 height 169
drag, startPoint x: 657, startPoint y: 475, endPoint x: 698, endPoint y: 471, distance: 40.5
click at [698, 471] on p "So I do feel like I think present and grounded enough in my chair , my back . A…" at bounding box center [877, 407] width 444 height 180
type input "209"
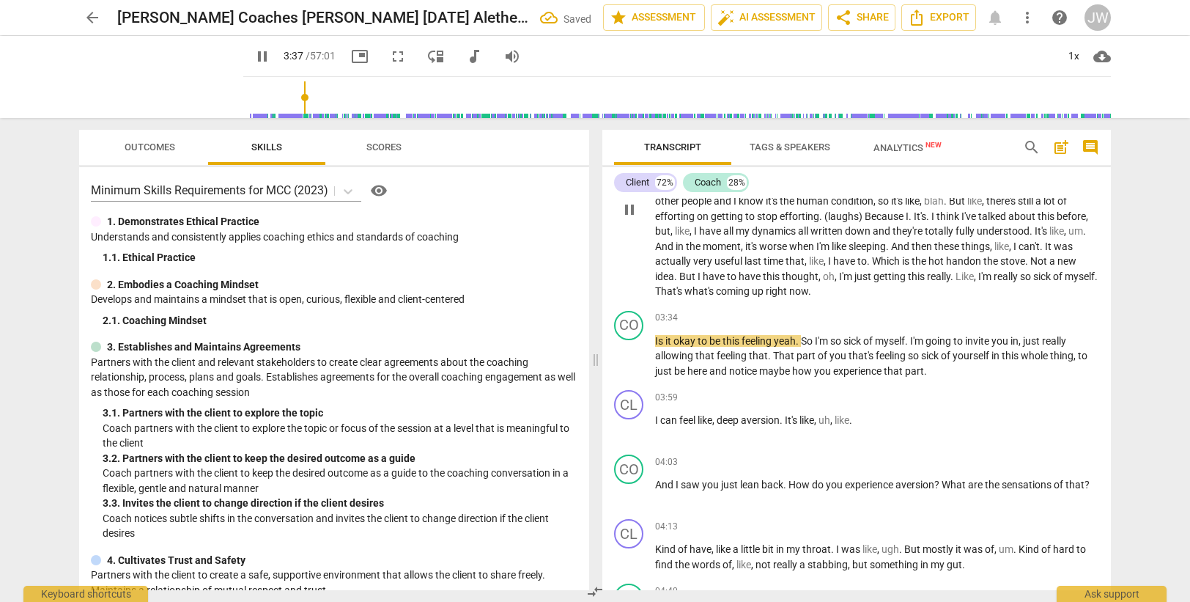
scroll to position [690, 0]
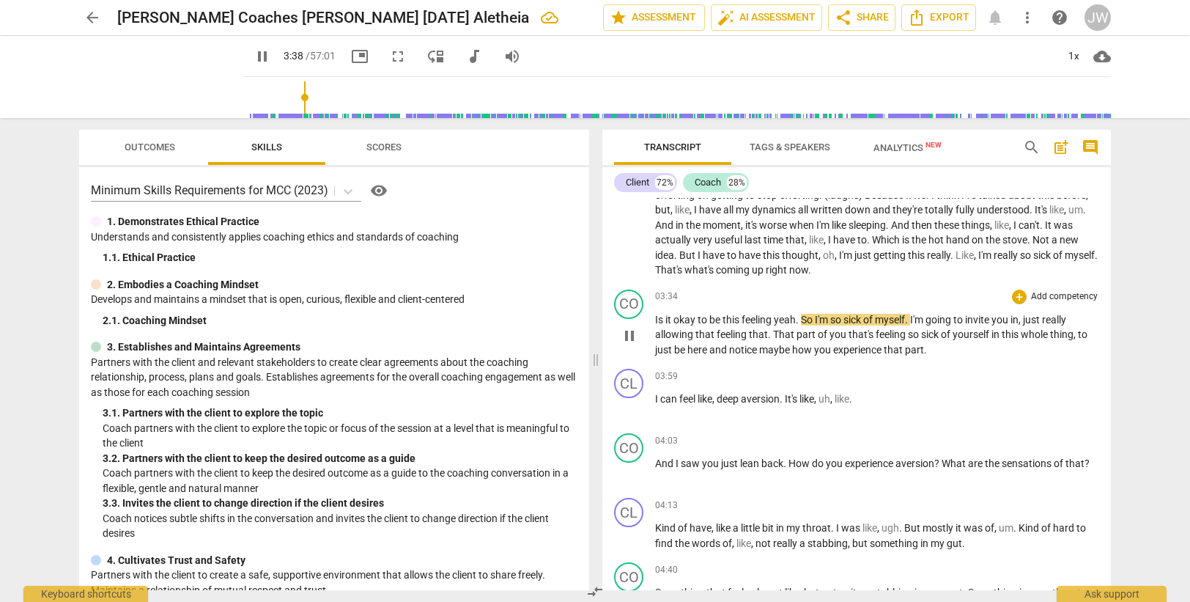
click at [772, 319] on span "feeling" at bounding box center [757, 320] width 32 height 12
type input "220"
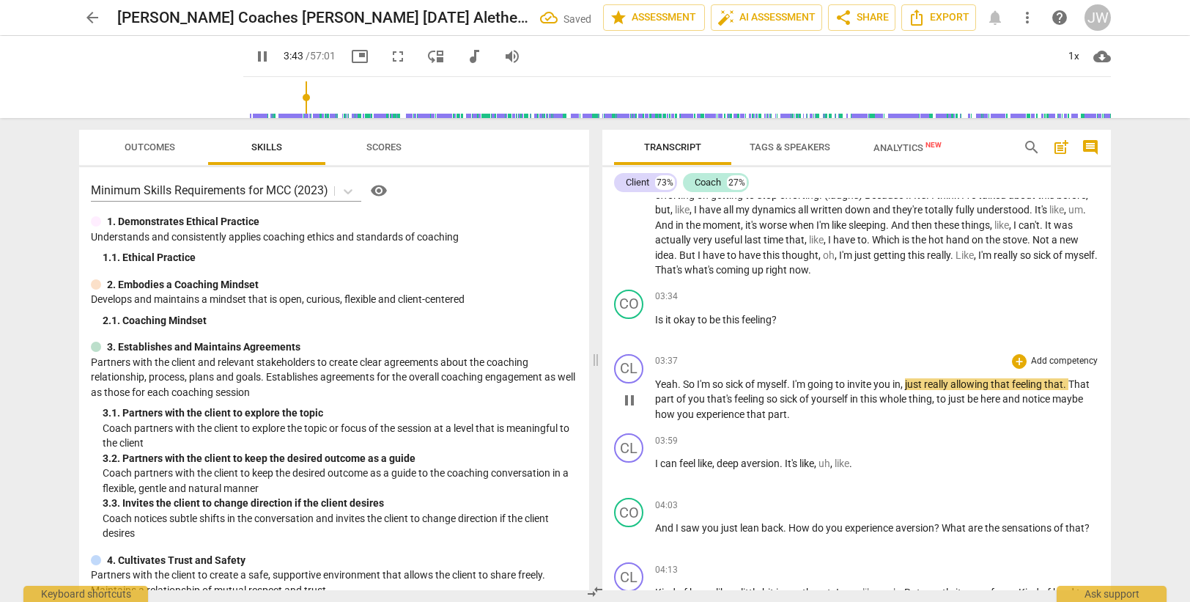
click at [681, 382] on span "." at bounding box center [680, 384] width 5 height 12
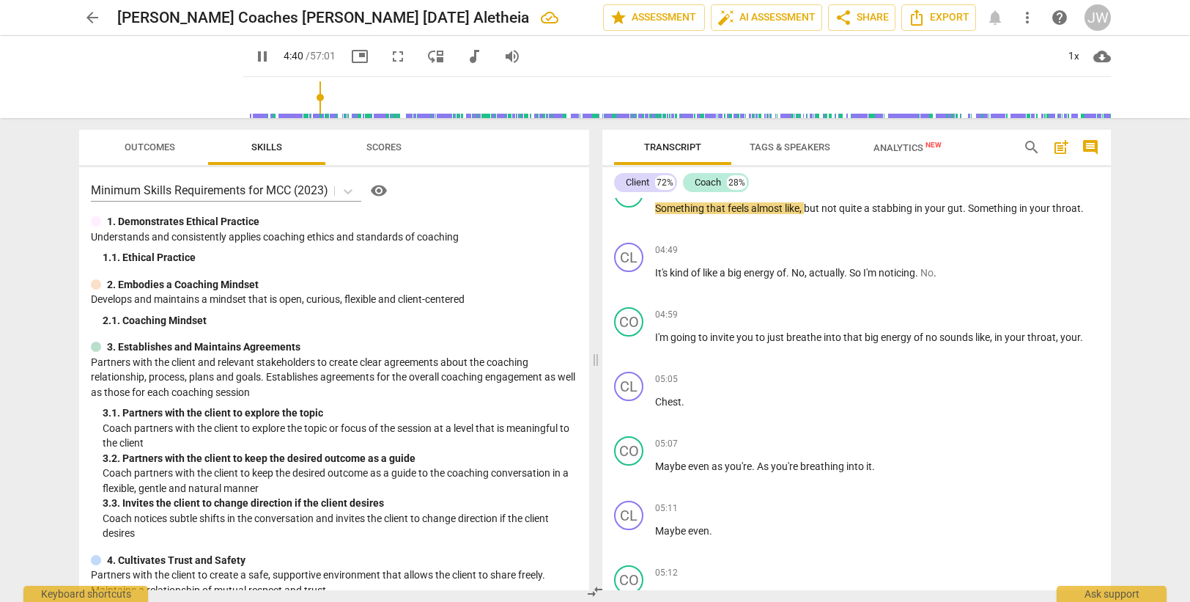
scroll to position [1130, 0]
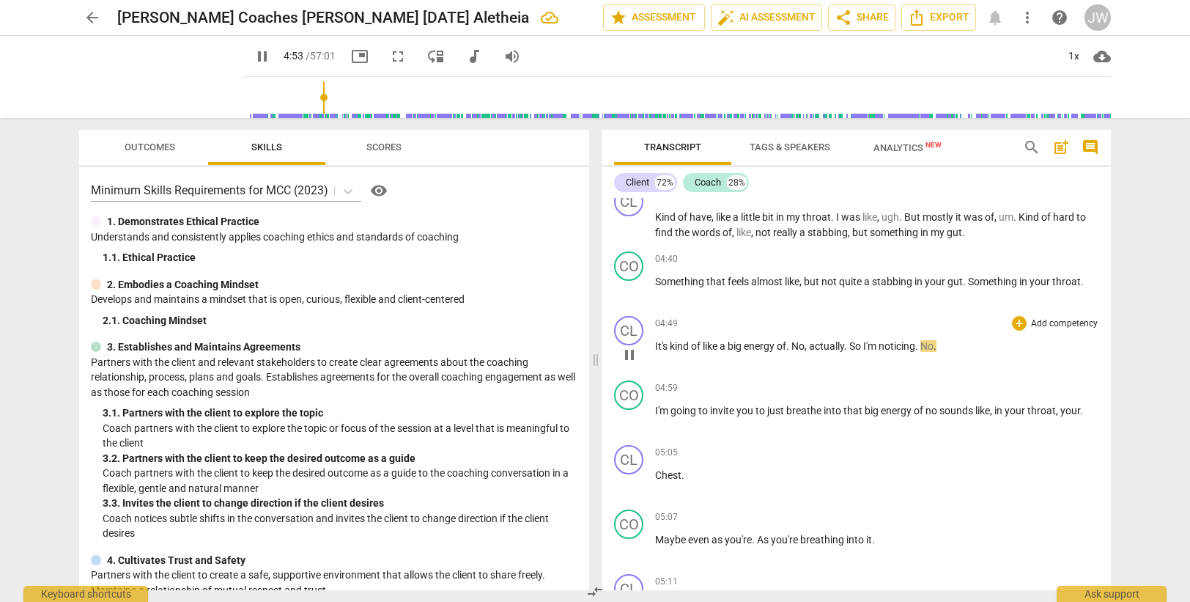
click at [786, 347] on span "of" at bounding box center [782, 346] width 10 height 12
type input "295"
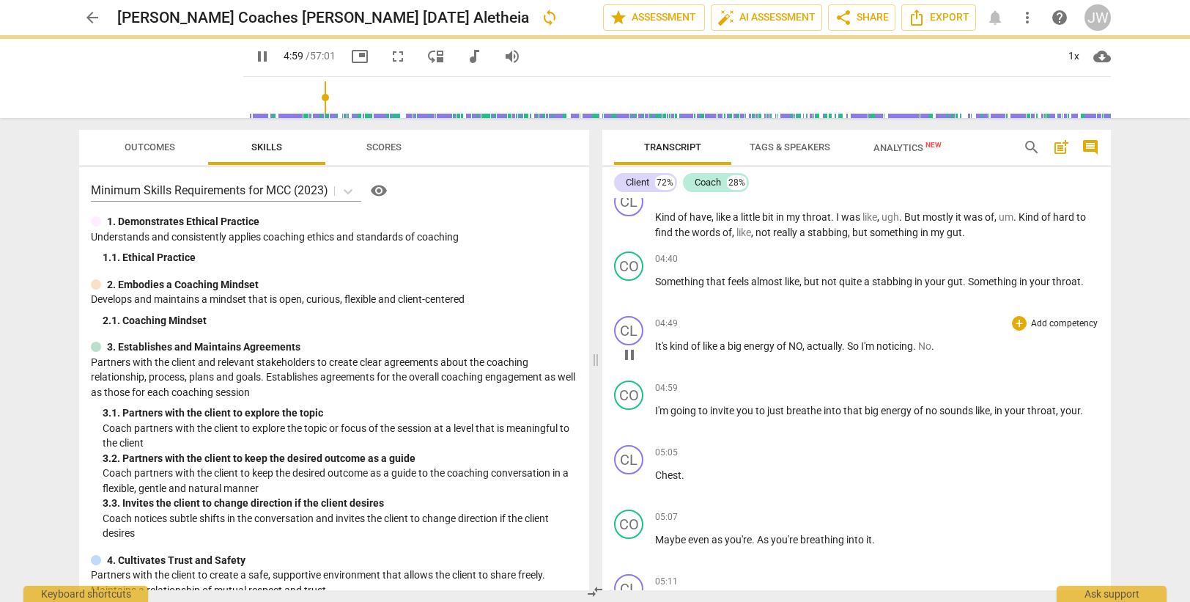
click at [876, 363] on div "04:49 + Add competency keyboard_arrow_right It's kind of like a big energy of N…" at bounding box center [877, 342] width 444 height 53
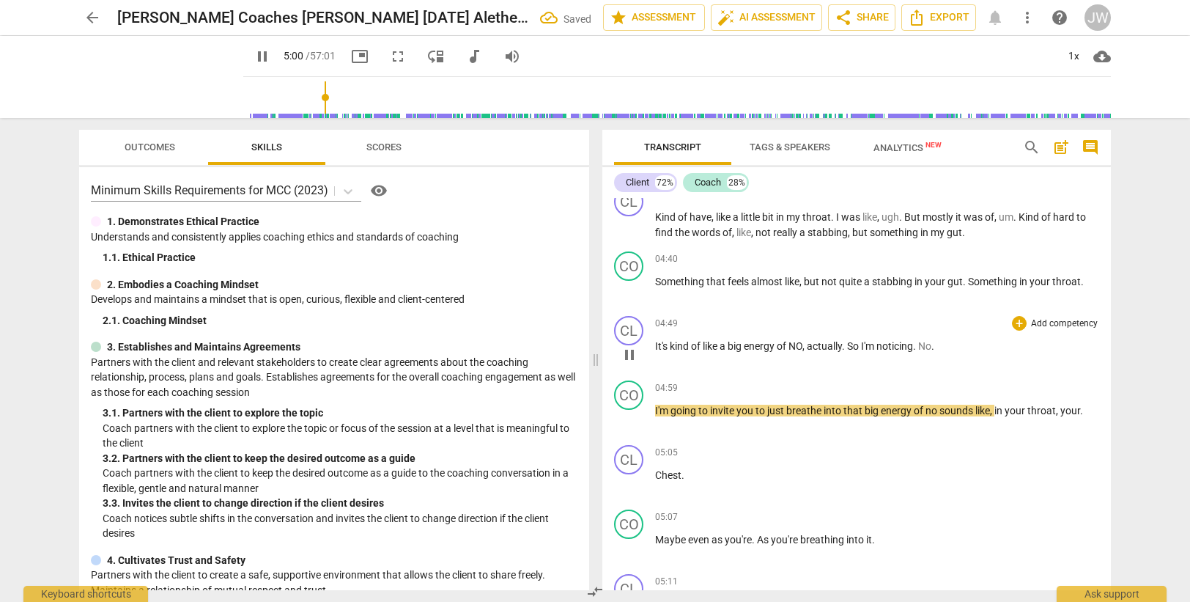
click at [881, 344] on span "noticing" at bounding box center [894, 346] width 37 height 12
click at [913, 345] on span "noticing" at bounding box center [894, 346] width 37 height 12
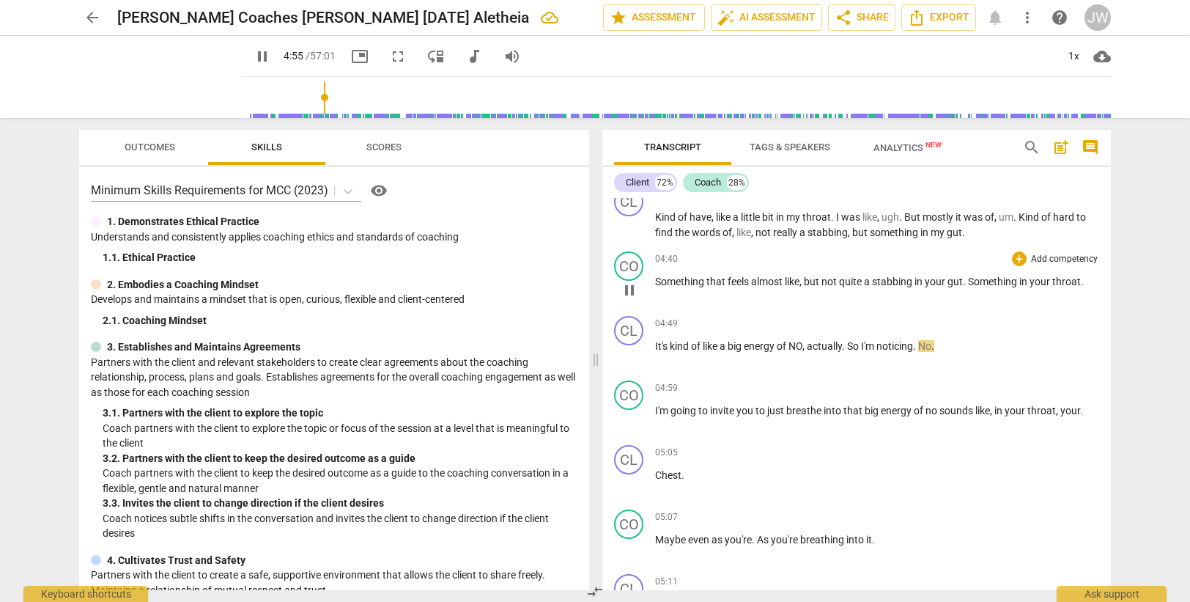
type input "296"
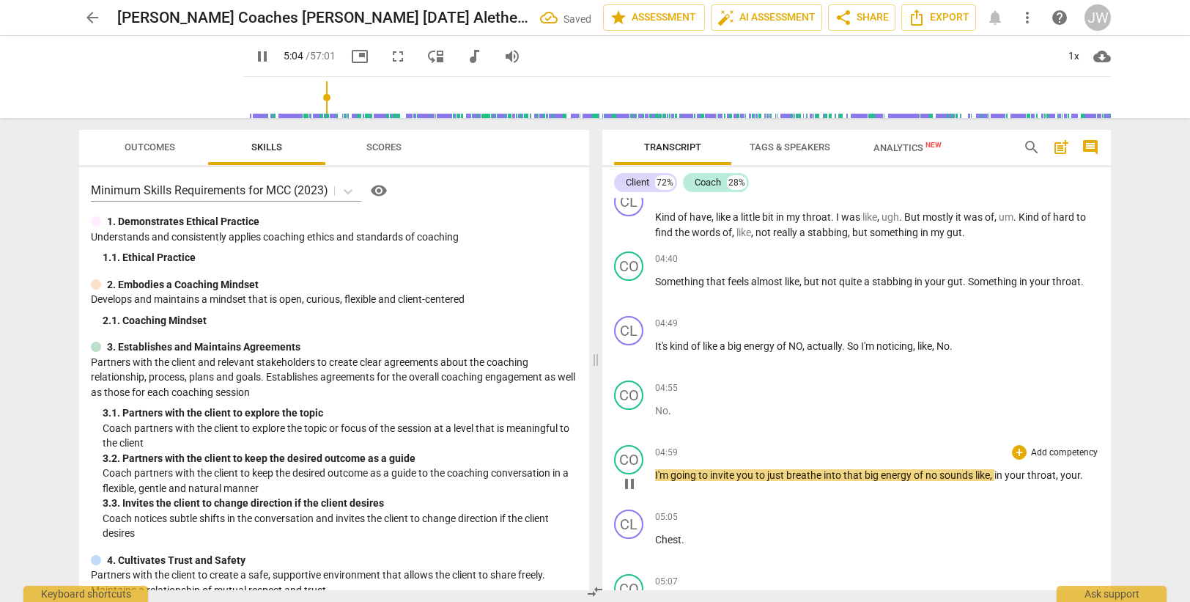
click at [656, 473] on span "I'm" at bounding box center [662, 475] width 15 height 12
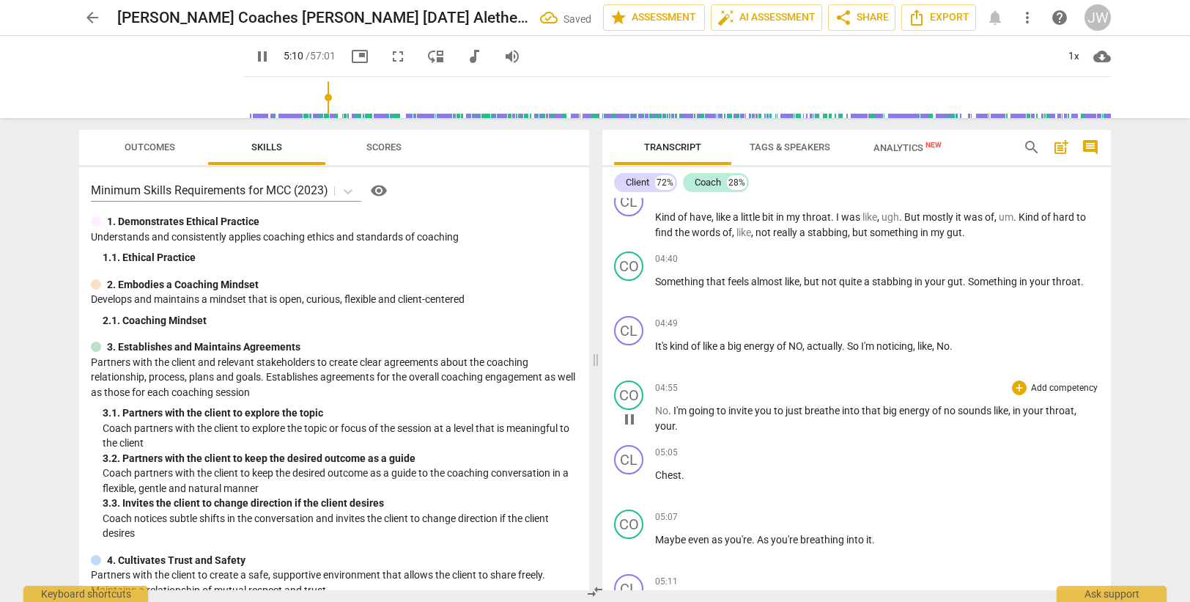
click at [950, 409] on span "no" at bounding box center [951, 410] width 14 height 12
type input "311"
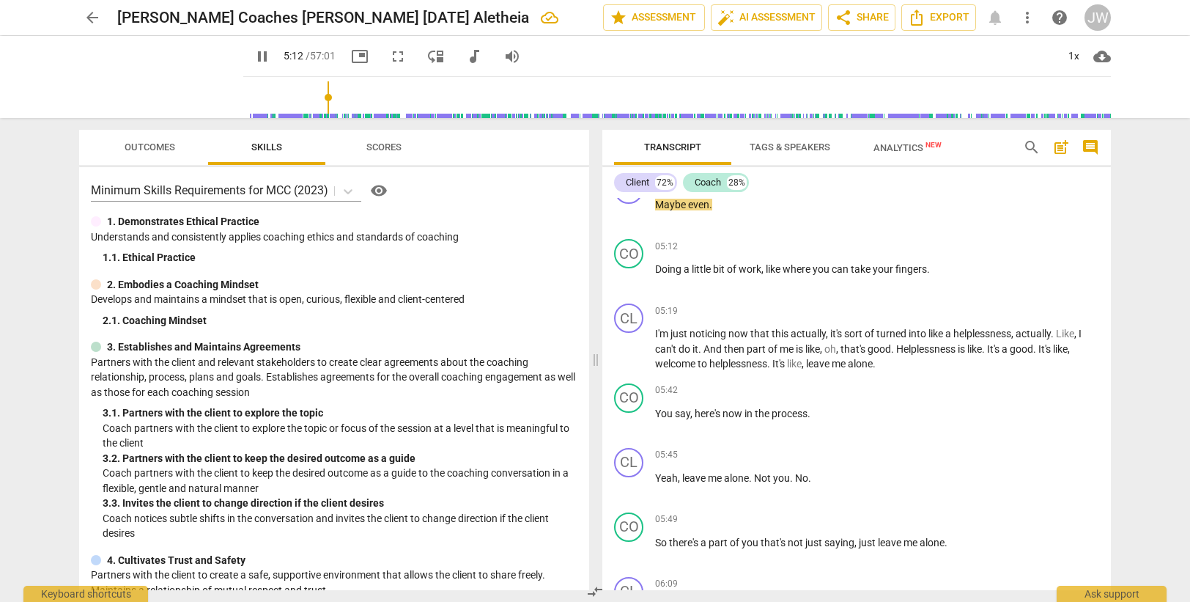
scroll to position [1336, 0]
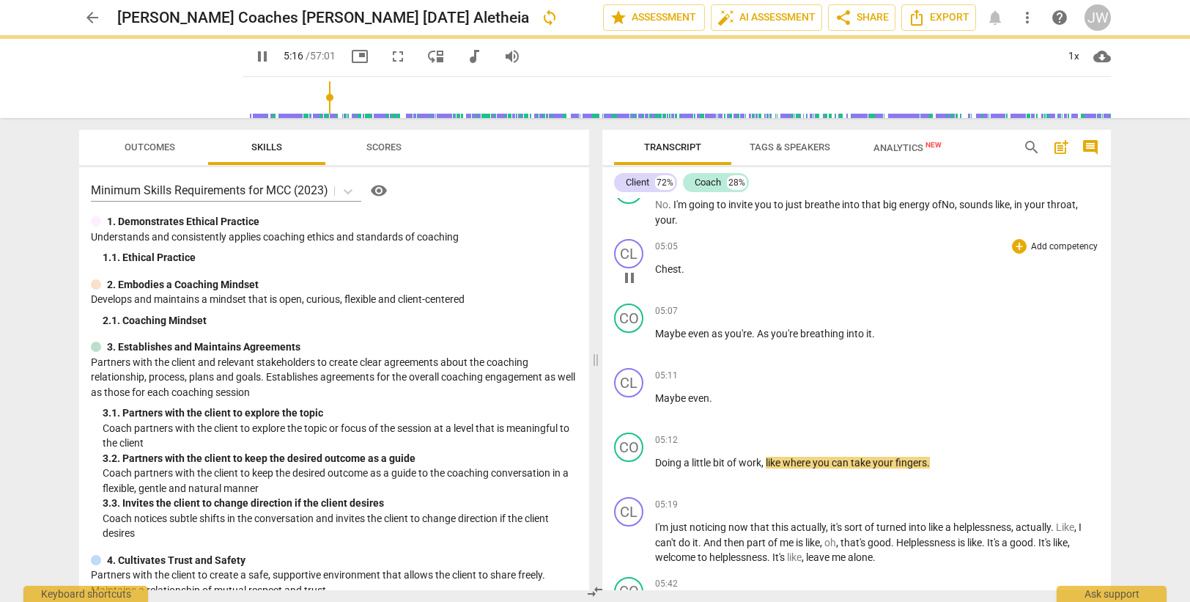
click at [656, 270] on span "Chest" at bounding box center [668, 269] width 26 height 12
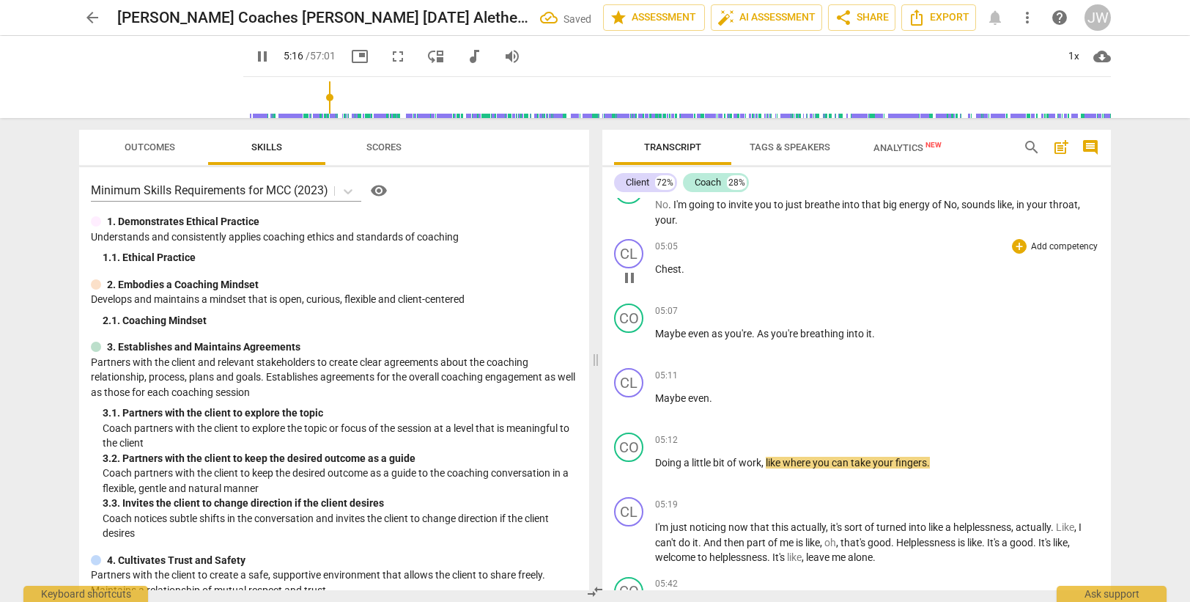
click at [662, 266] on span "Chest" at bounding box center [668, 269] width 26 height 12
type input "318"
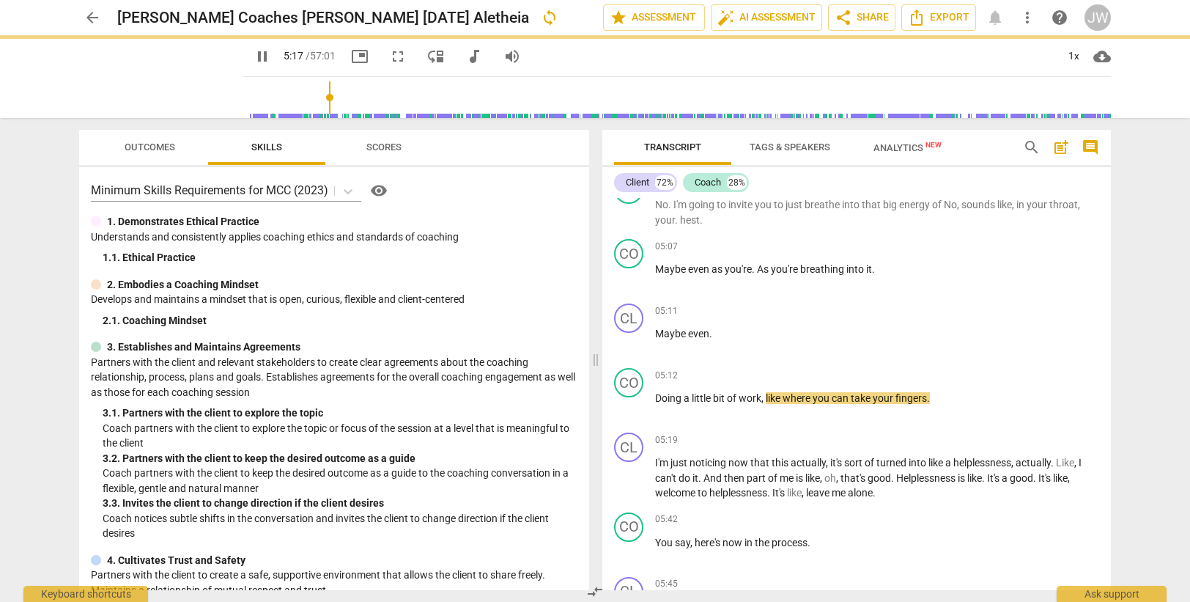
scroll to position [1271, 0]
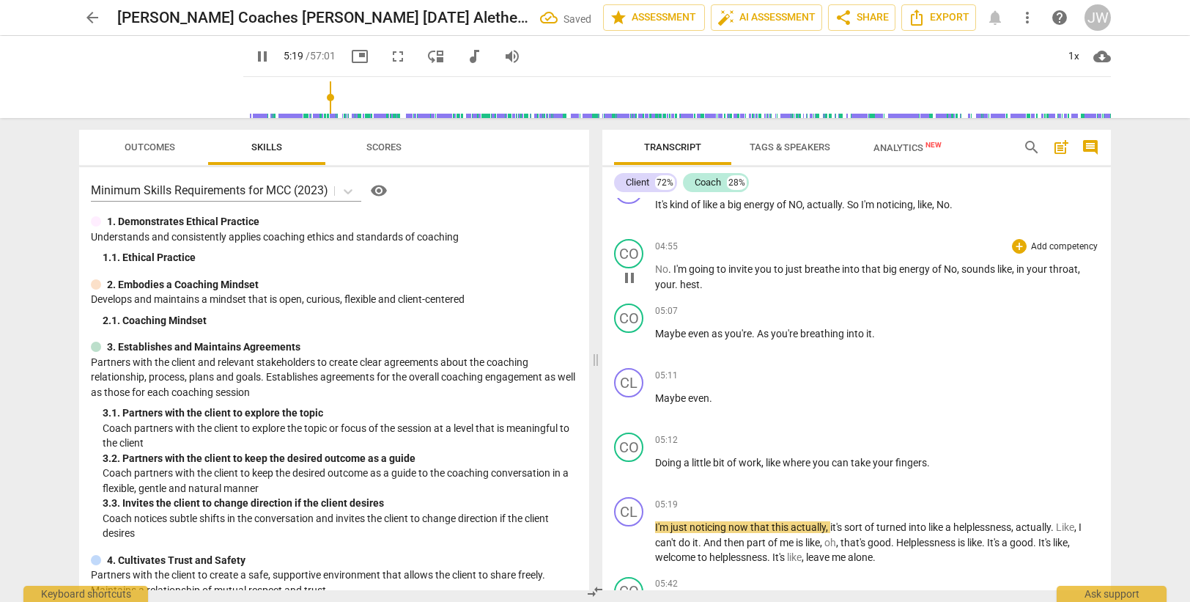
click at [684, 279] on span "hest" at bounding box center [690, 284] width 20 height 12
type input "321"
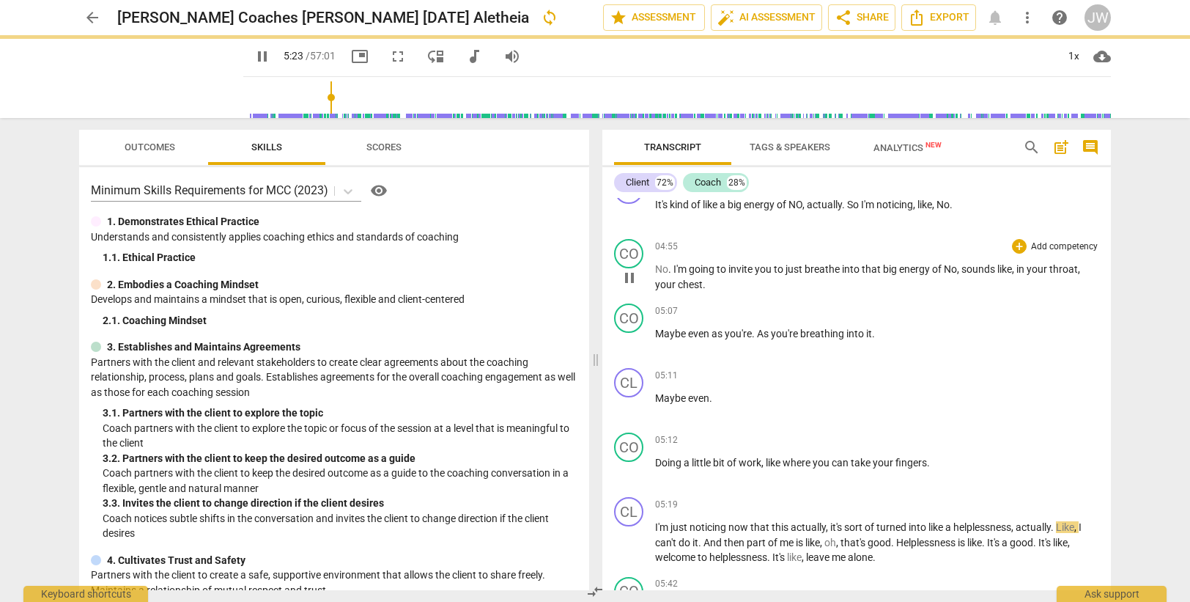
click at [669, 284] on span "your c" at bounding box center [669, 284] width 28 height 12
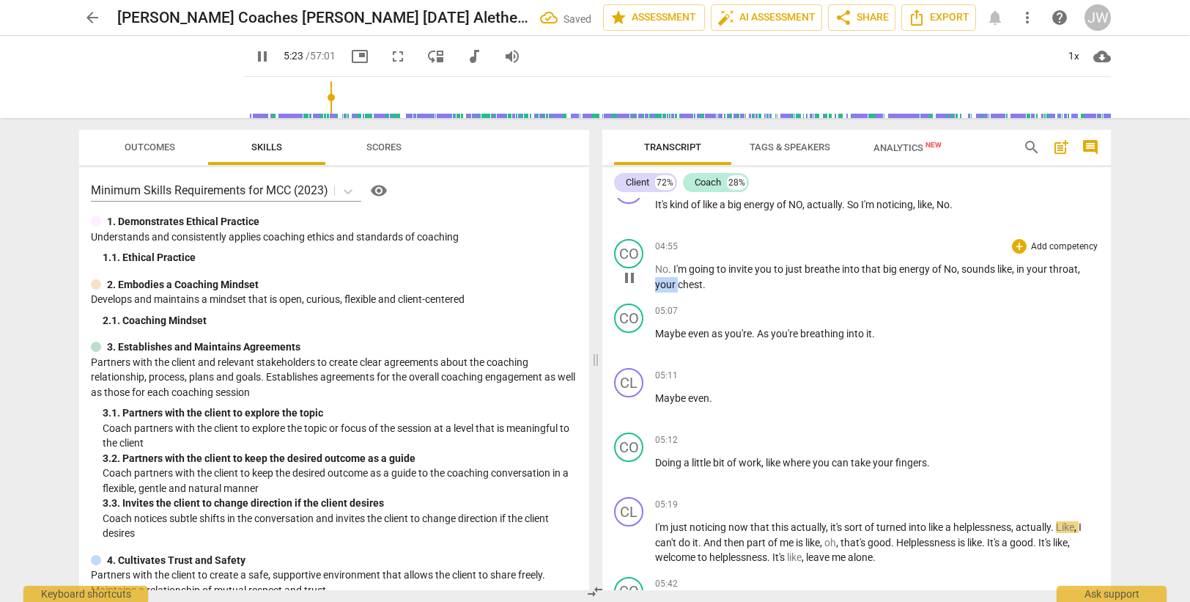
click at [669, 284] on span "your c" at bounding box center [669, 284] width 28 height 12
click at [659, 334] on span "Maybe" at bounding box center [671, 334] width 33 height 12
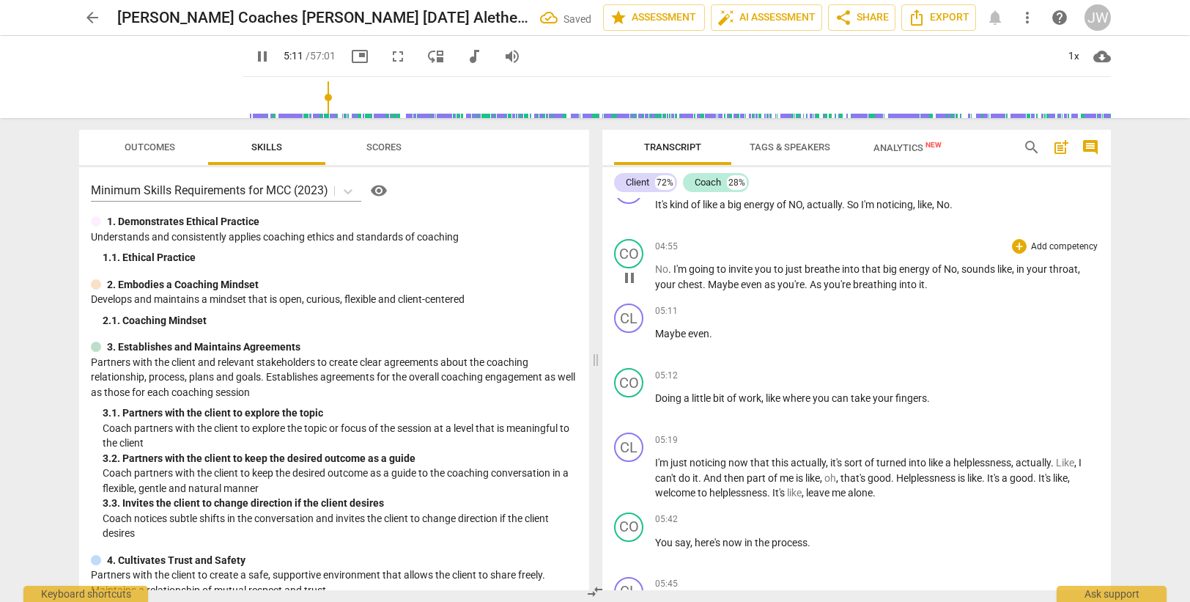
click at [804, 284] on span "." at bounding box center [806, 284] width 5 height 12
type input "312"
click at [657, 333] on span "Maybe" at bounding box center [671, 334] width 33 height 12
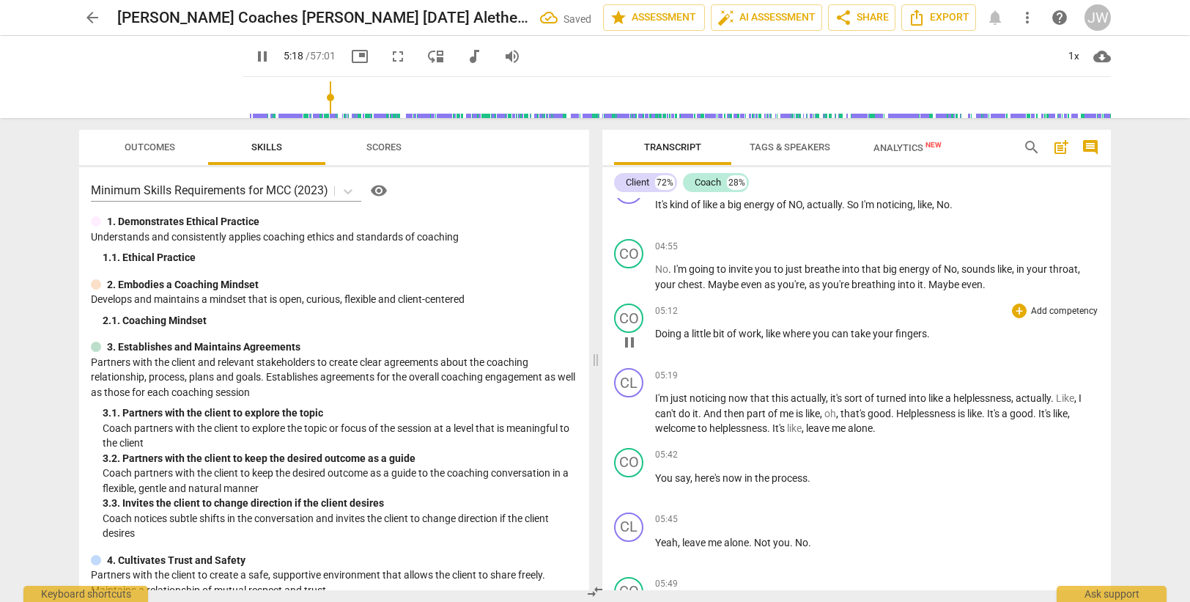
click at [663, 333] on span "Doing" at bounding box center [669, 334] width 29 height 12
type input "320"
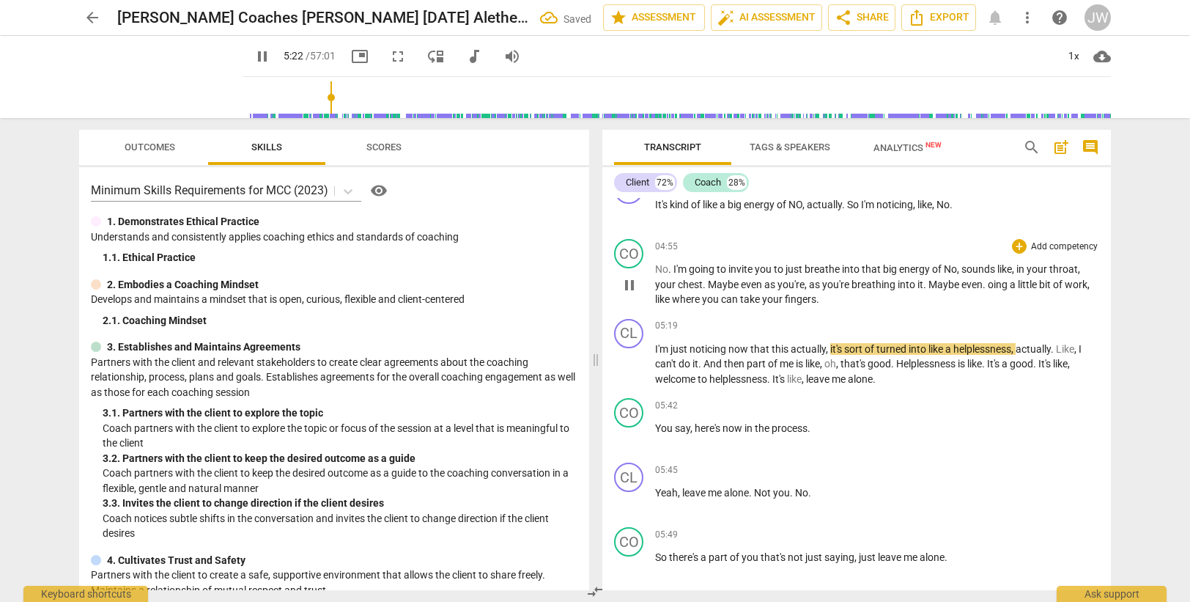
click at [988, 281] on span "." at bounding box center [985, 284] width 5 height 12
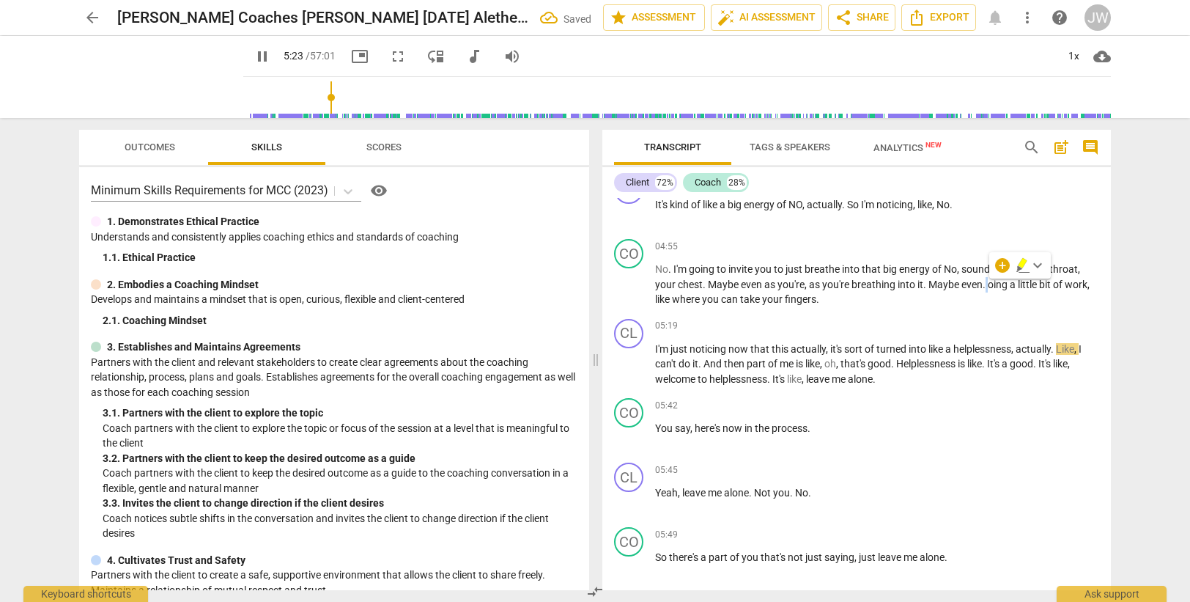
type input "324"
click at [858, 299] on p "No . I'm going to invite you to just breathe into that big energy of No , sound…" at bounding box center [877, 284] width 444 height 45
click at [703, 360] on span "." at bounding box center [700, 364] width 5 height 12
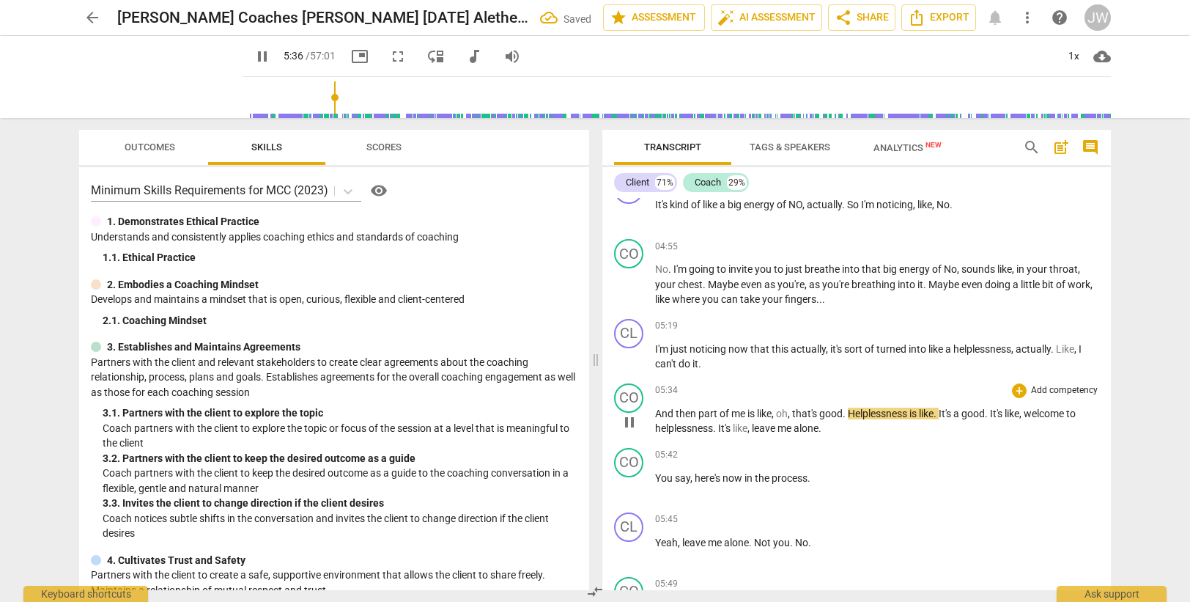
click at [656, 412] on span "And" at bounding box center [665, 413] width 21 height 12
type input "339"
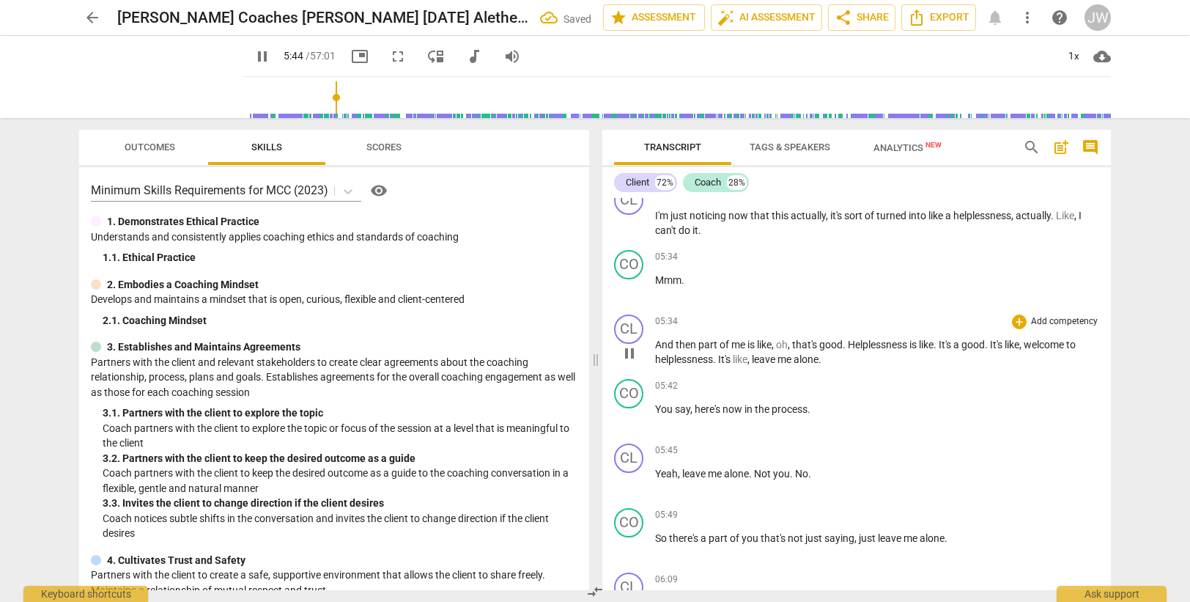
scroll to position [1418, 0]
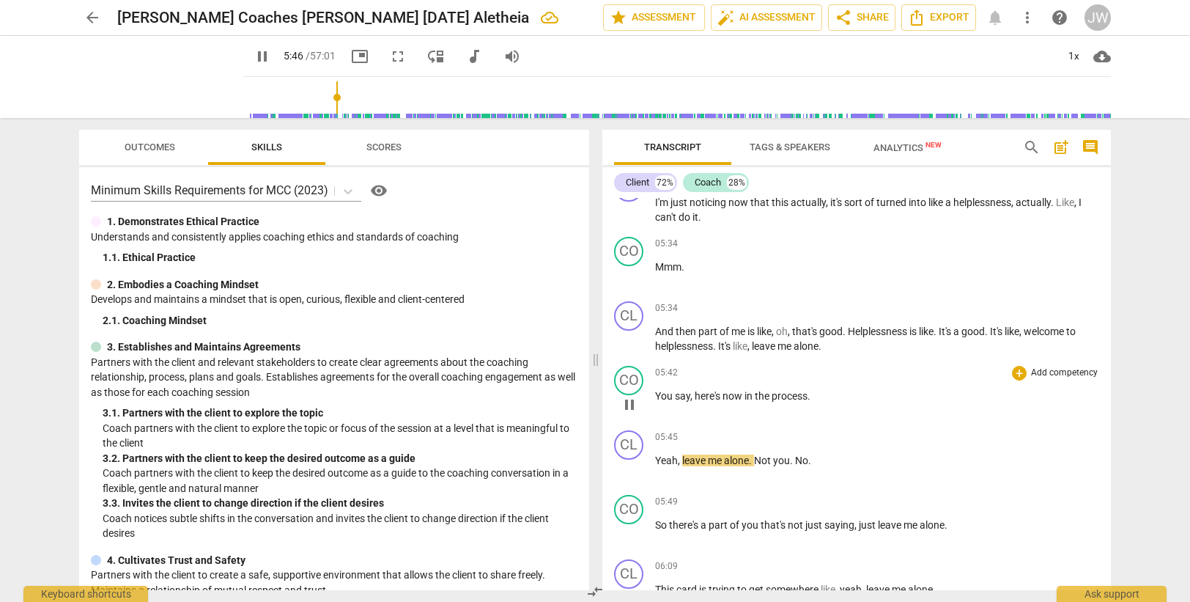
click at [669, 395] on span "You" at bounding box center [665, 396] width 20 height 12
click at [658, 395] on span "You" at bounding box center [665, 396] width 20 height 12
type input "345"
click at [665, 392] on span "And you" at bounding box center [675, 396] width 40 height 12
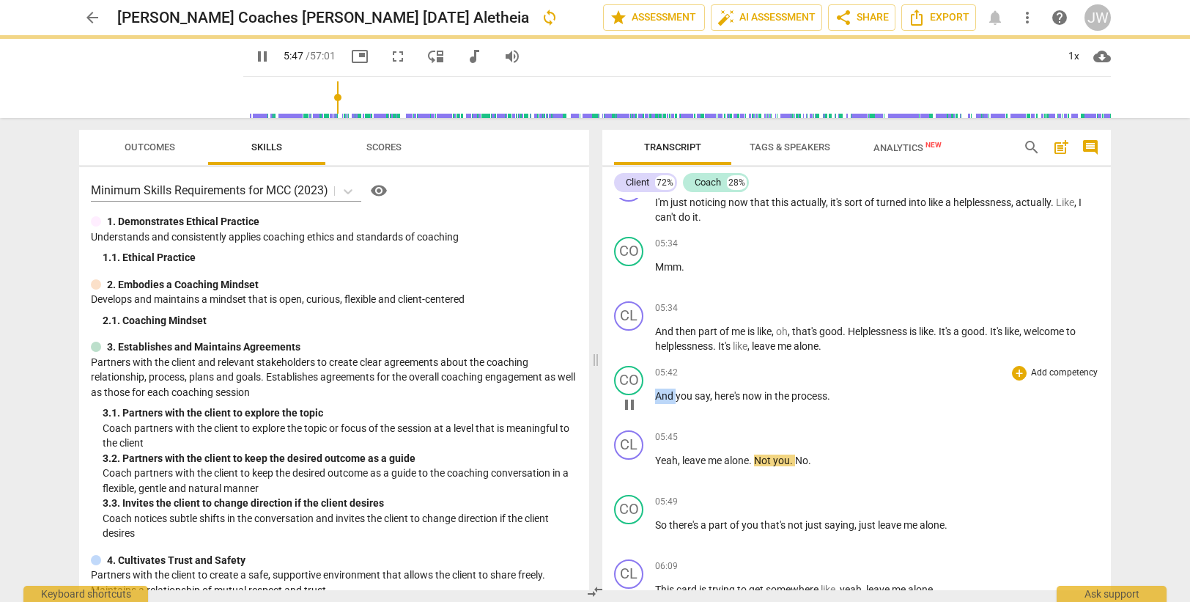
click at [665, 392] on span "And you" at bounding box center [675, 396] width 40 height 12
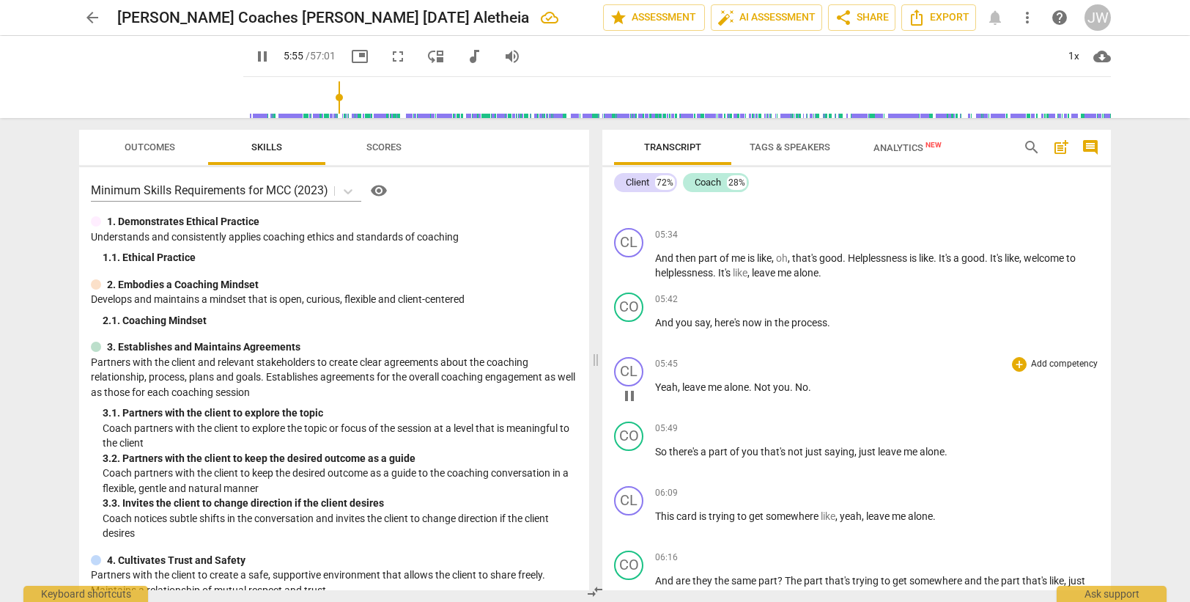
scroll to position [1564, 0]
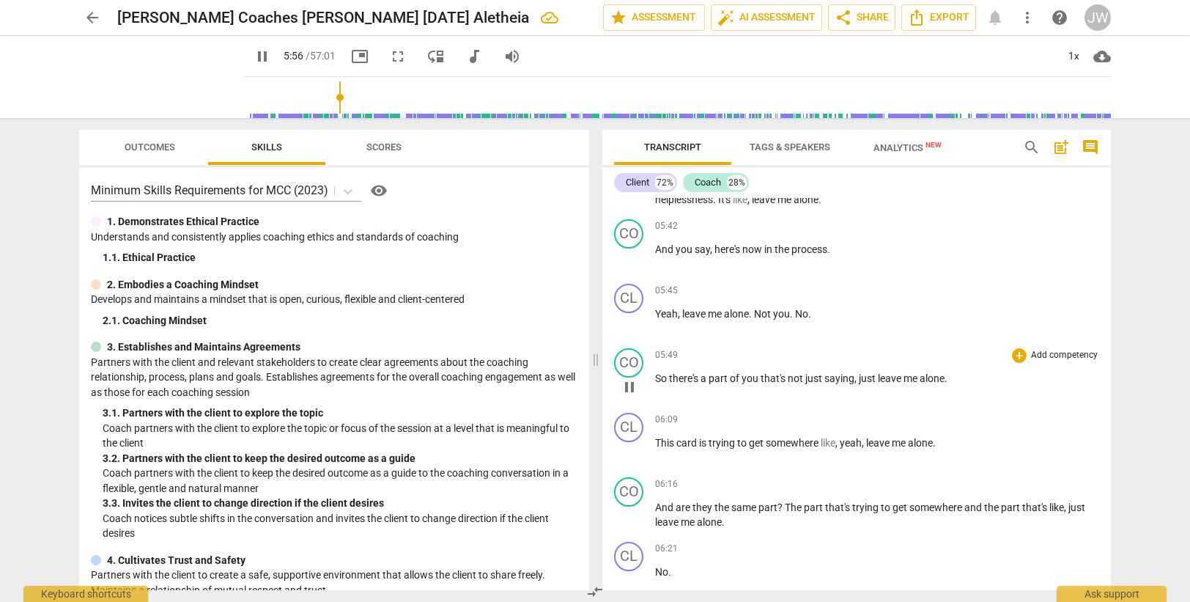
click at [765, 377] on span "that's" at bounding box center [774, 378] width 27 height 12
click at [803, 377] on span "not" at bounding box center [797, 378] width 18 height 12
click at [724, 372] on span "part" at bounding box center [718, 378] width 21 height 12
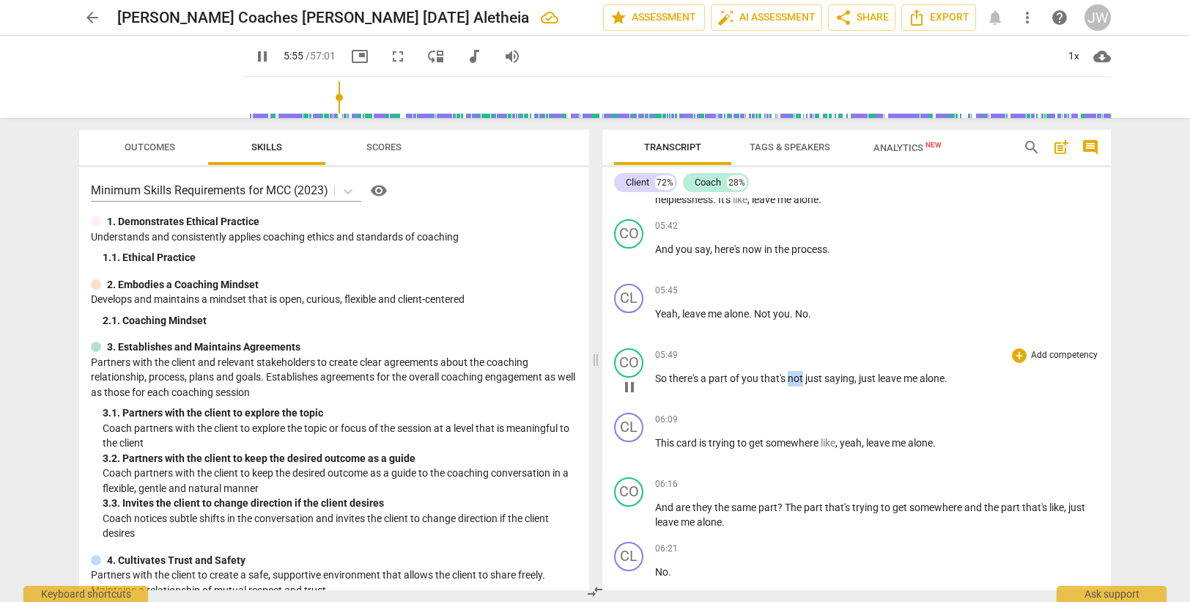
drag, startPoint x: 788, startPoint y: 378, endPoint x: 803, endPoint y: 378, distance: 14.7
click at [803, 378] on p "So there's a part of you that's not just saying , just leave me alone ." at bounding box center [877, 378] width 444 height 15
type input "357"
click at [744, 369] on div "05:49 + Add competency keyboard_arrow_right So there's a part of you that's no …" at bounding box center [877, 374] width 444 height 53
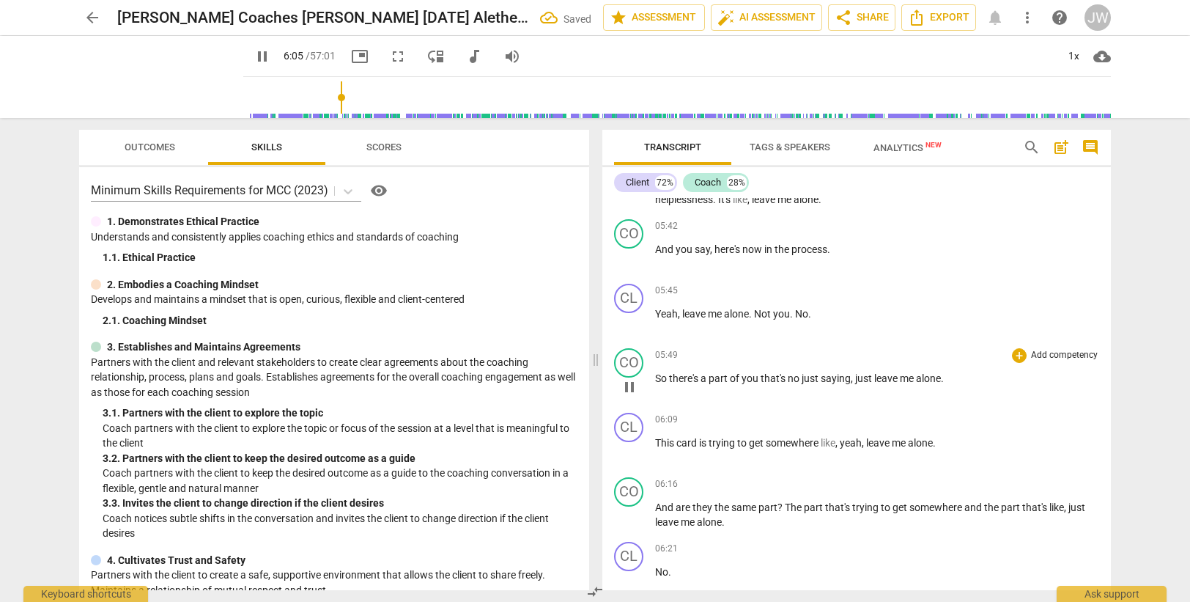
click at [747, 374] on span "you" at bounding box center [750, 378] width 19 height 12
click at [756, 380] on span "you" at bounding box center [750, 378] width 19 height 12
click at [791, 377] on span "no" at bounding box center [795, 378] width 14 height 12
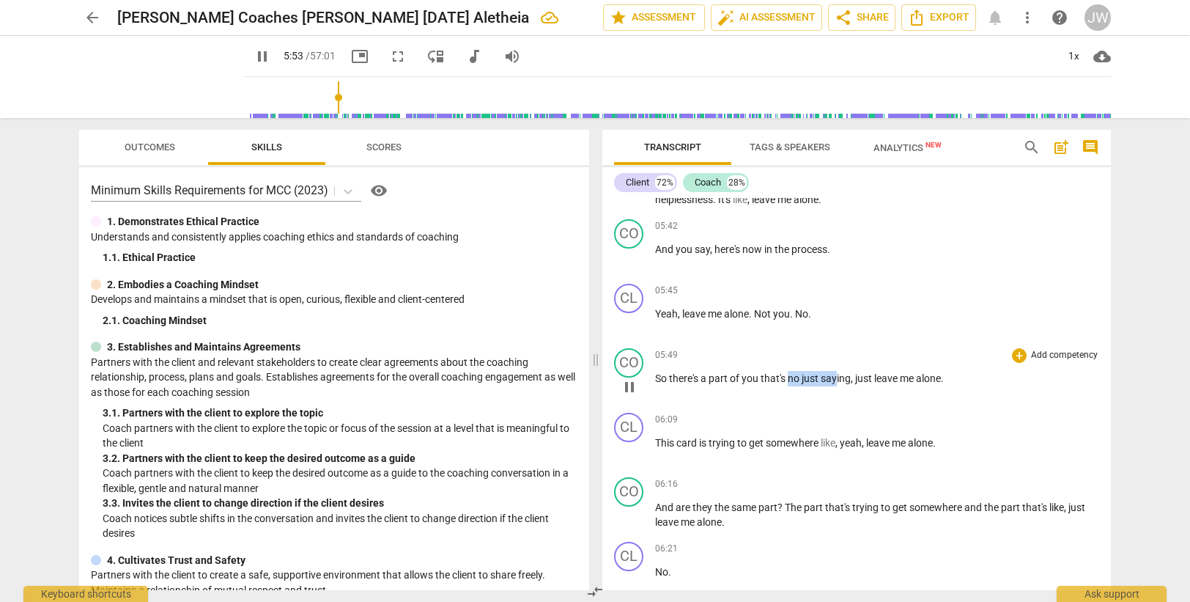
click at [836, 378] on span "saying" at bounding box center [836, 378] width 30 height 12
type input "355"
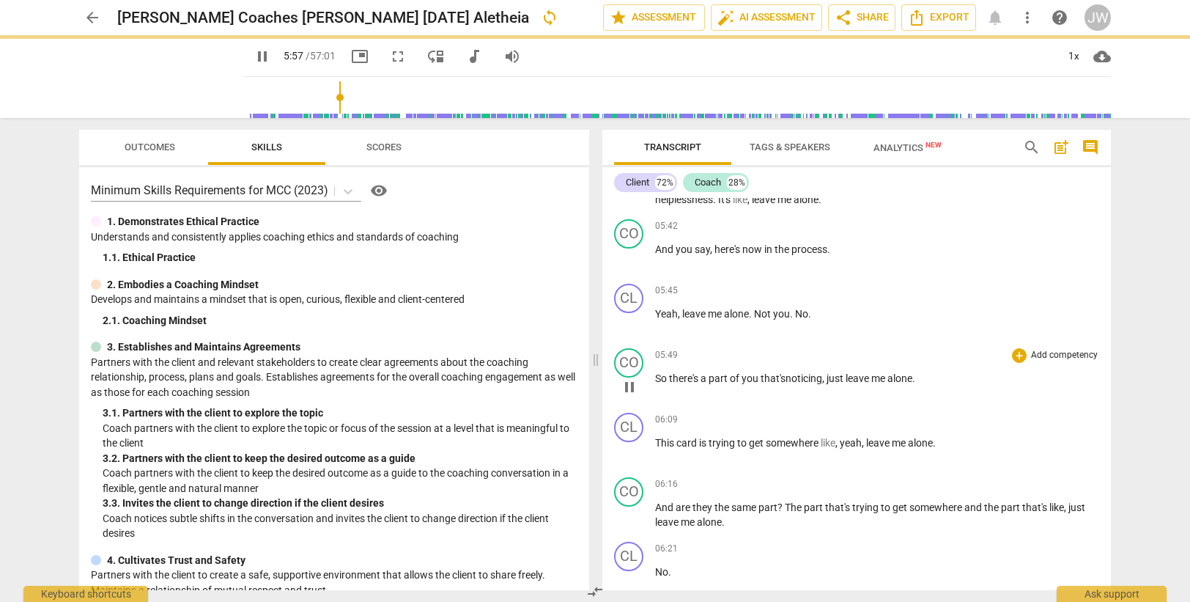
click at [756, 378] on span "you" at bounding box center [750, 378] width 19 height 12
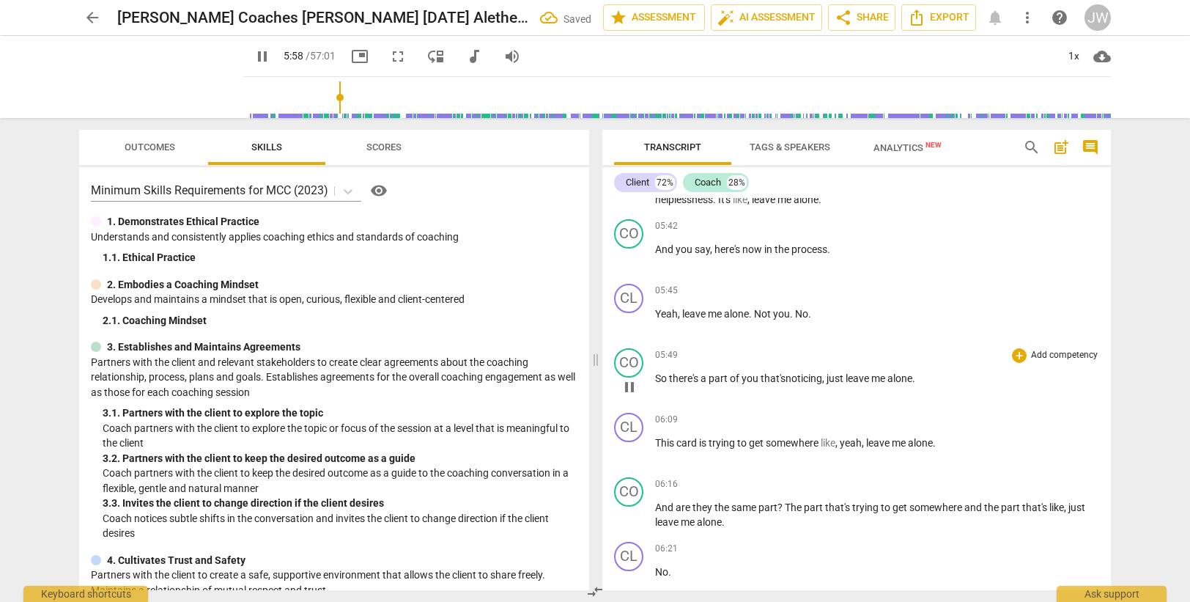
click at [756, 378] on span "you" at bounding box center [750, 378] width 19 height 12
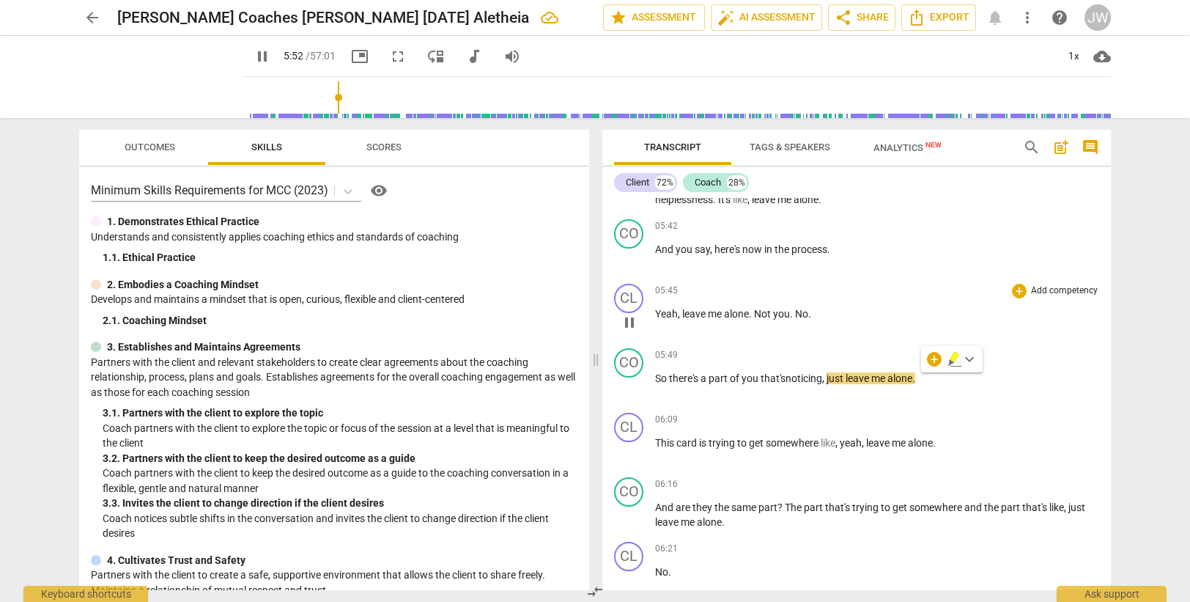
click at [736, 316] on span "alone" at bounding box center [736, 314] width 25 height 12
click at [799, 312] on span "No" at bounding box center [801, 314] width 13 height 12
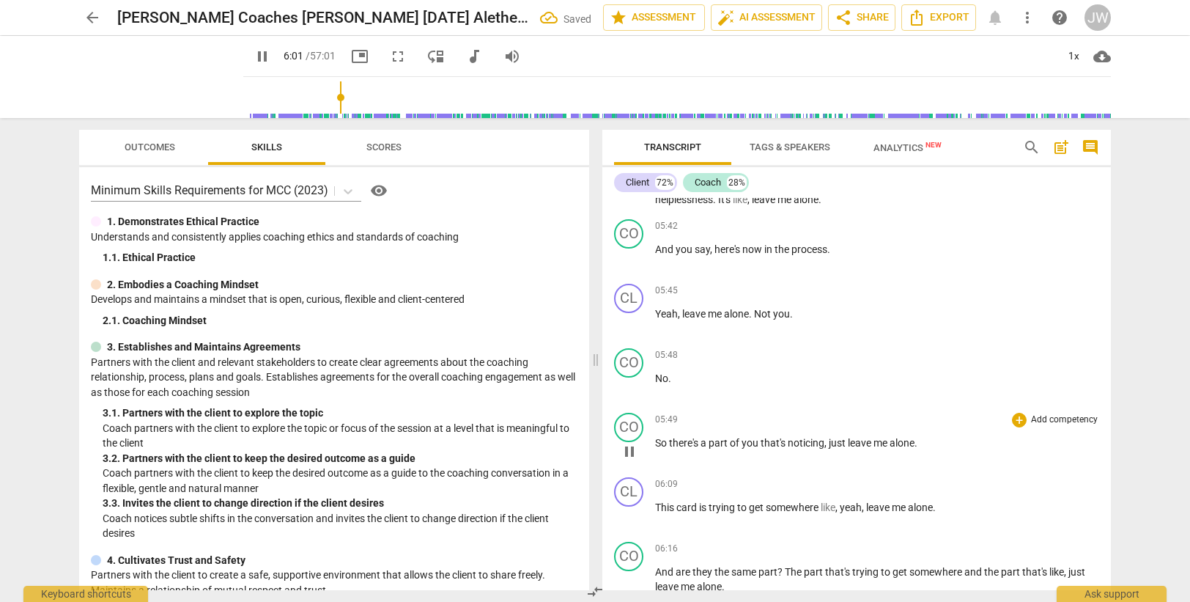
click at [657, 443] on span "So" at bounding box center [662, 443] width 14 height 12
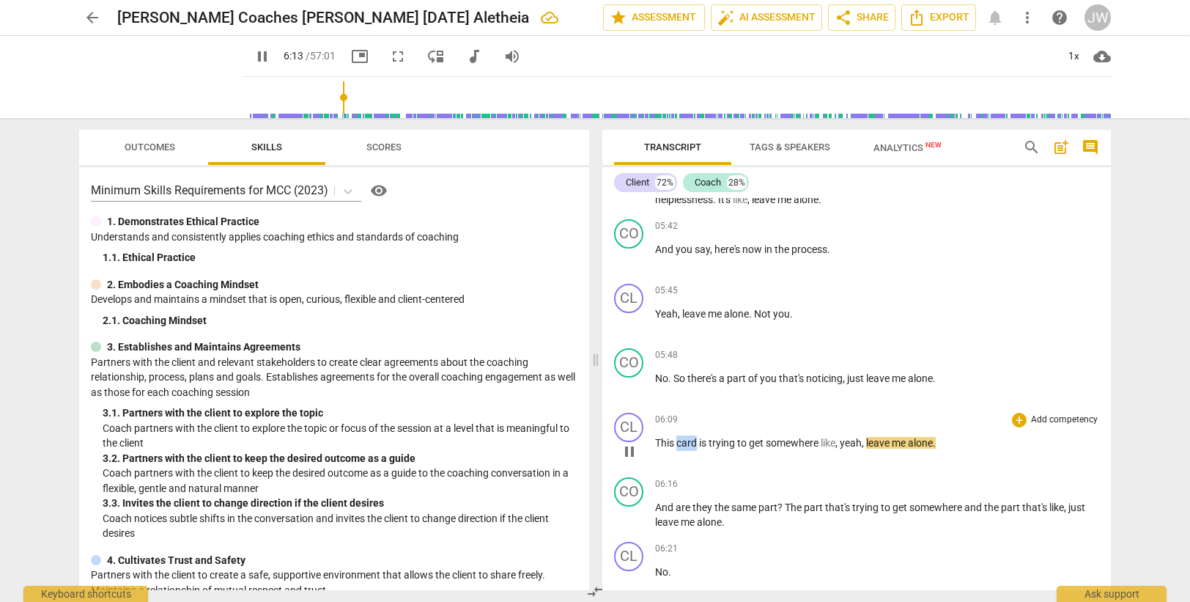
drag, startPoint x: 678, startPoint y: 445, endPoint x: 695, endPoint y: 442, distance: 17.8
click at [695, 442] on span "card" at bounding box center [687, 443] width 23 height 12
type input "374"
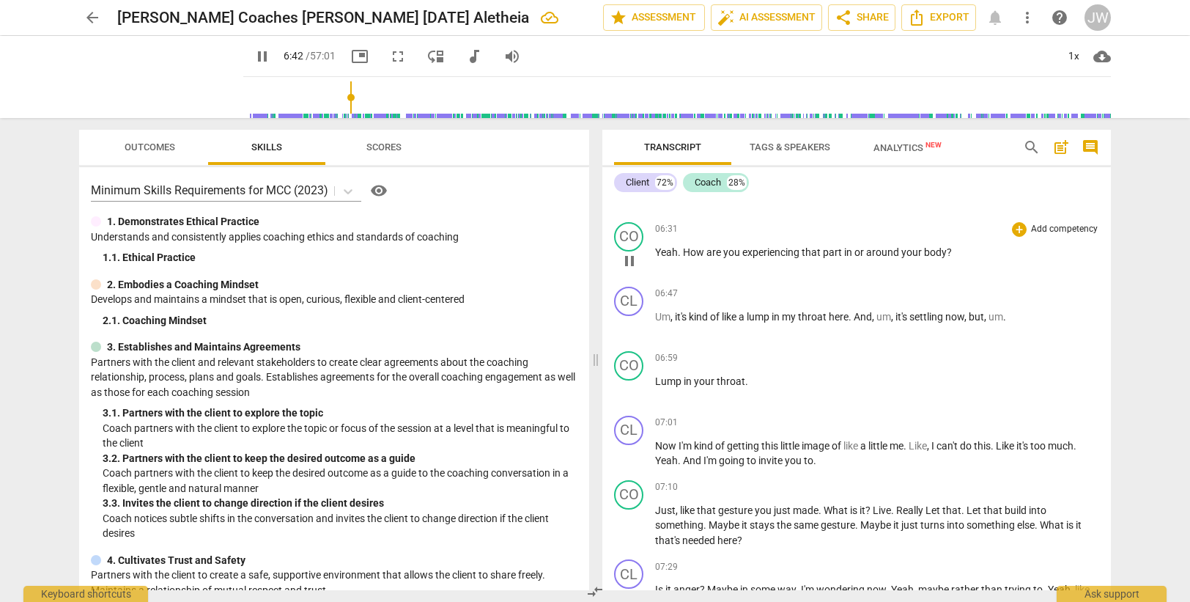
scroll to position [2150, 0]
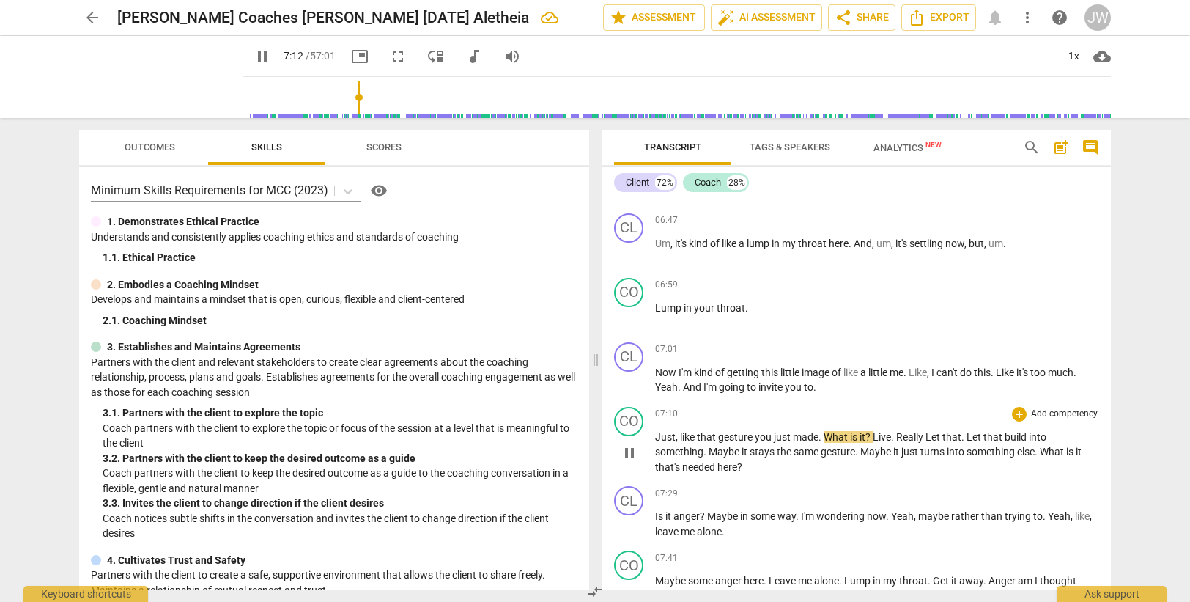
click at [659, 437] on span "Just" at bounding box center [665, 437] width 21 height 12
type input "434"
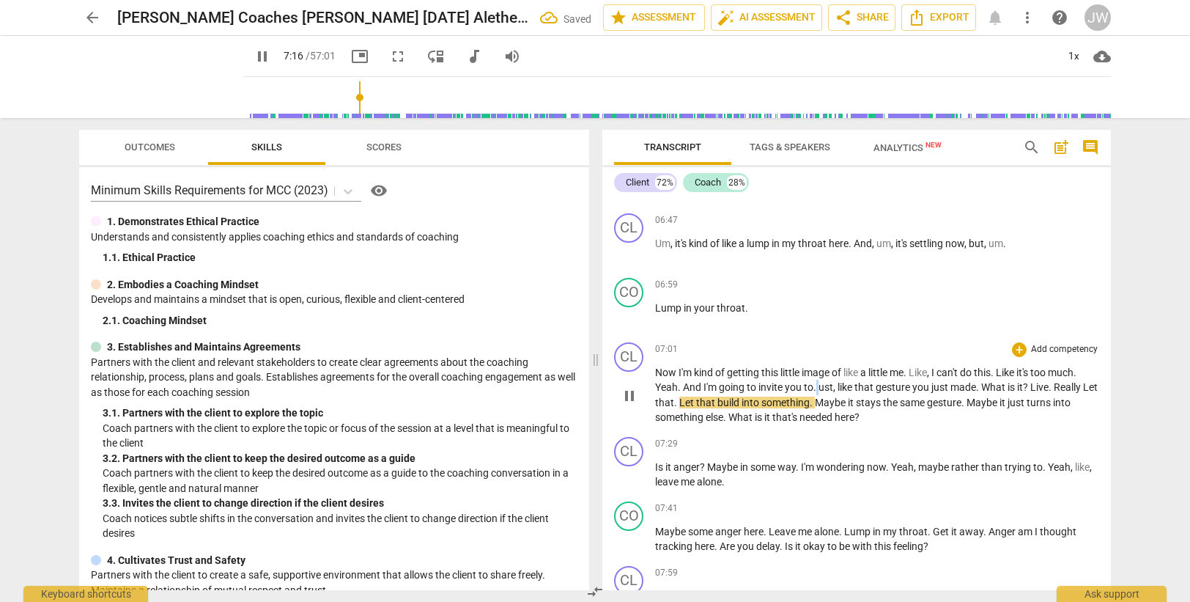
click at [818, 385] on p "Now I'm kind of getting this little image of like a little me . Like , I can't …" at bounding box center [877, 395] width 444 height 60
type input "438"
click at [1012, 382] on span "is" at bounding box center [1012, 387] width 10 height 12
click at [1048, 386] on span "Live" at bounding box center [1038, 387] width 18 height 12
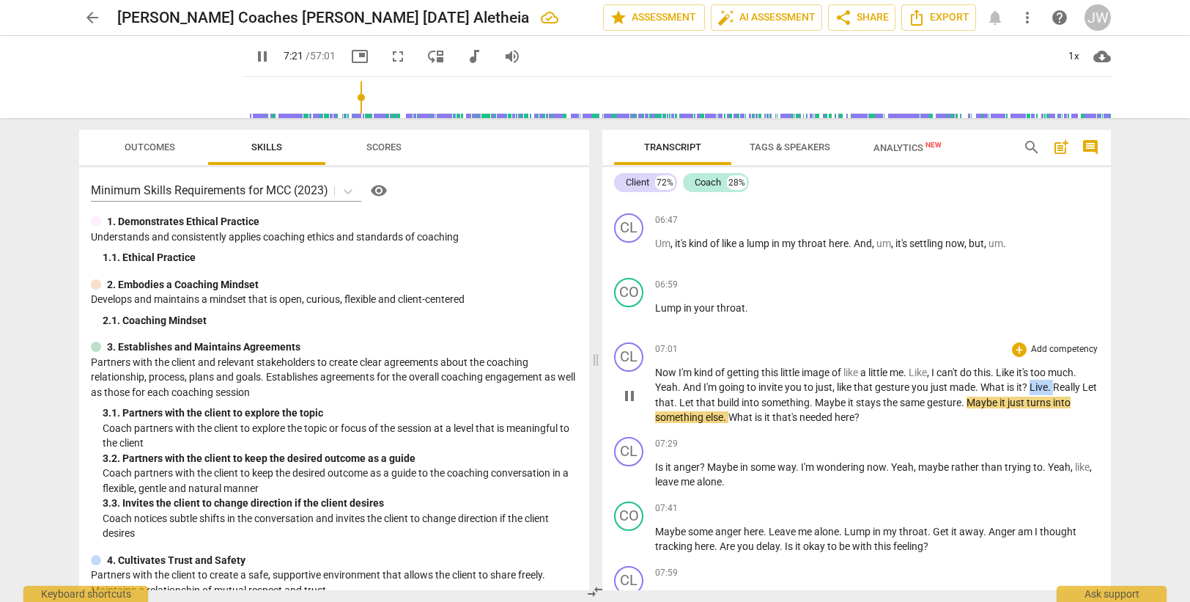
drag, startPoint x: 1035, startPoint y: 387, endPoint x: 1056, endPoint y: 385, distance: 21.4
click at [1056, 385] on p "Now I'm kind of getting this little image of like a little me . Like , I can't …" at bounding box center [877, 395] width 444 height 60
click at [1066, 385] on span "Let" at bounding box center [1067, 387] width 17 height 12
click at [1089, 393] on span "." at bounding box center [1090, 387] width 3 height 12
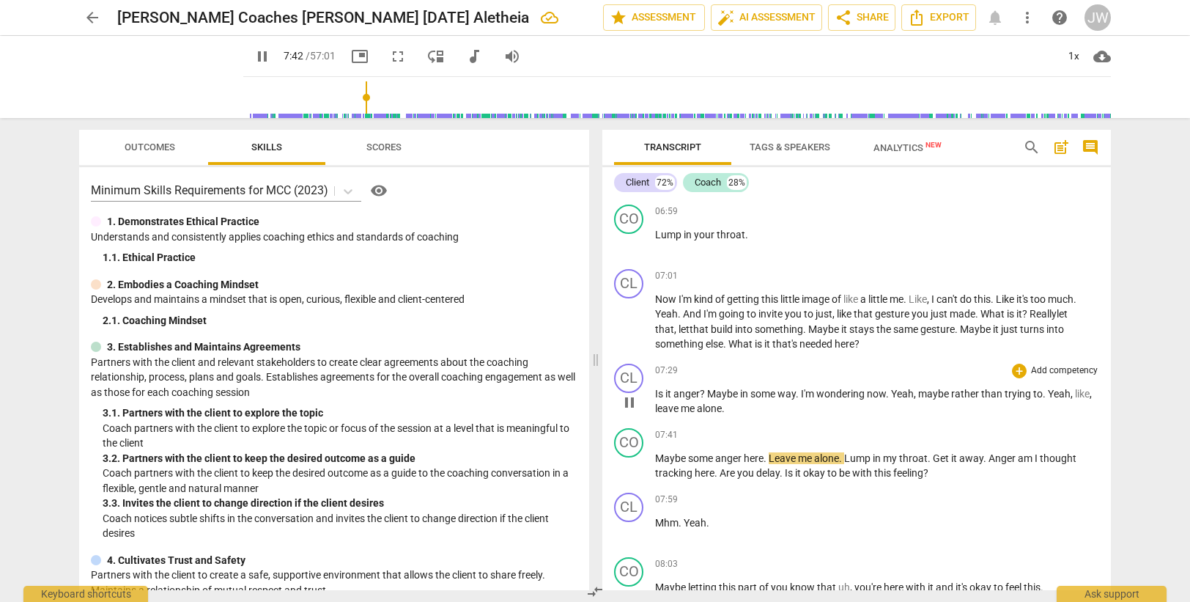
scroll to position [2297, 0]
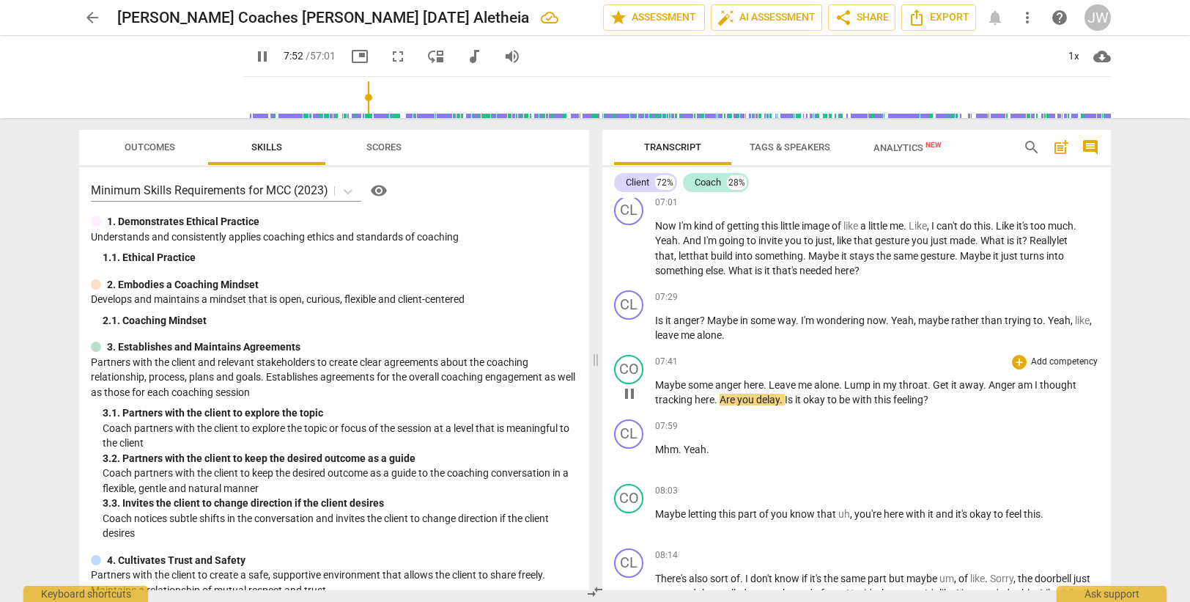
click at [982, 385] on span "away" at bounding box center [971, 385] width 24 height 12
type input "476"
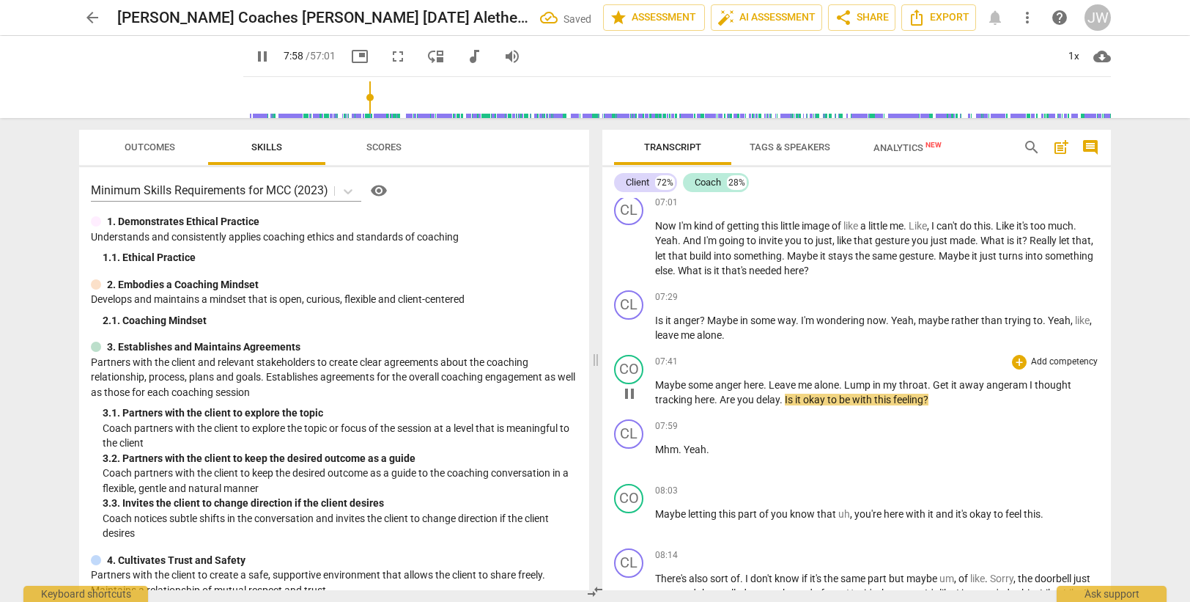
click at [1013, 382] on span "anger" at bounding box center [999, 385] width 26 height 12
click at [1032, 377] on p "Maybe some anger here . Leave me alone . Lump in my throat . Get it away anger.…" at bounding box center [877, 392] width 444 height 30
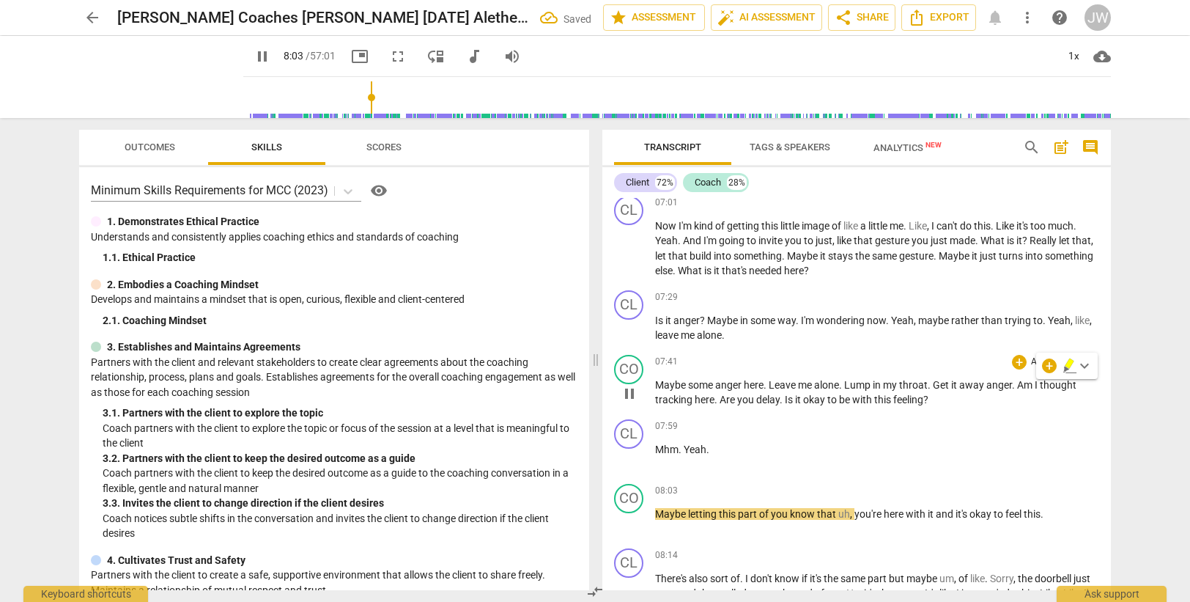
click at [1010, 383] on span "anger. A" at bounding box center [1004, 385] width 37 height 12
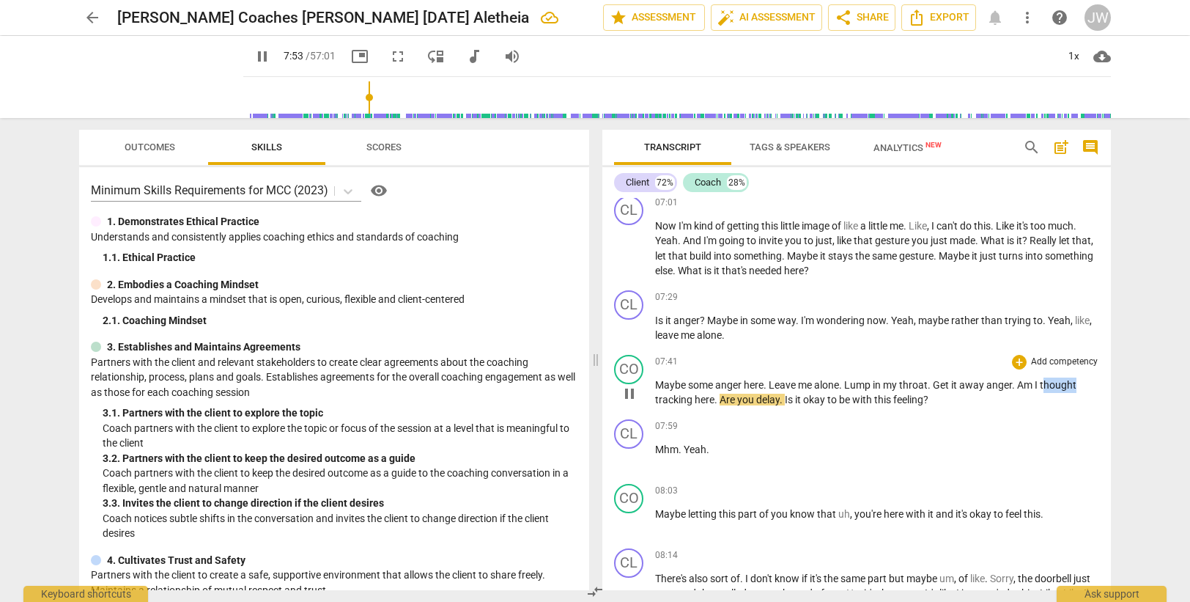
drag, startPoint x: 1043, startPoint y: 383, endPoint x: 1078, endPoint y: 378, distance: 35.5
click at [1078, 378] on p "Maybe some anger here . Leave me alone . Lump in my throat . Get it away anger.…" at bounding box center [877, 392] width 444 height 30
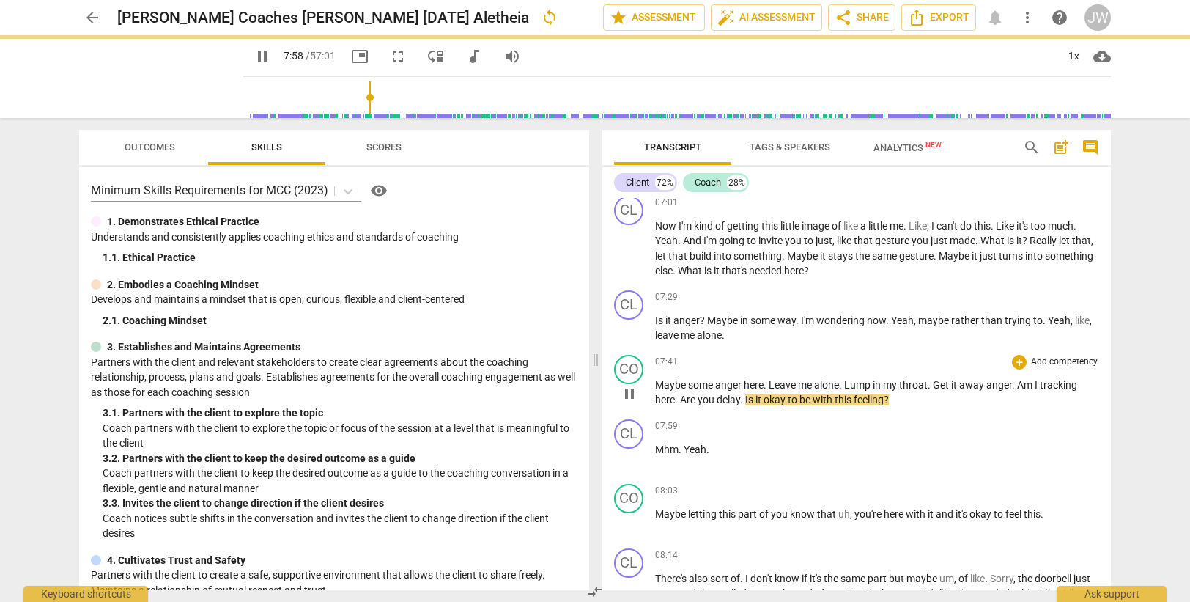
click at [676, 401] on span "." at bounding box center [677, 399] width 5 height 12
click at [685, 396] on span "are" at bounding box center [689, 399] width 15 height 12
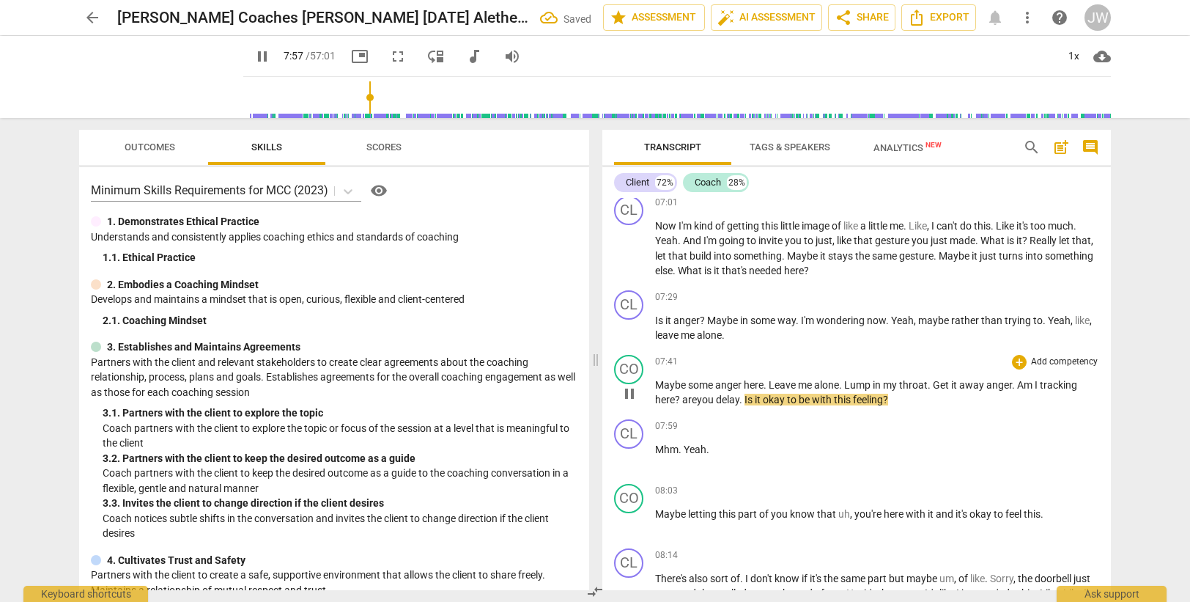
click at [683, 402] on span "are" at bounding box center [689, 399] width 15 height 12
click at [744, 398] on span "." at bounding box center [741, 399] width 5 height 12
drag, startPoint x: 685, startPoint y: 399, endPoint x: 733, endPoint y: 396, distance: 48.4
click at [733, 396] on p "Maybe some anger here . Leave me alone . Lump in my throat . Get it away anger.…" at bounding box center [877, 392] width 444 height 30
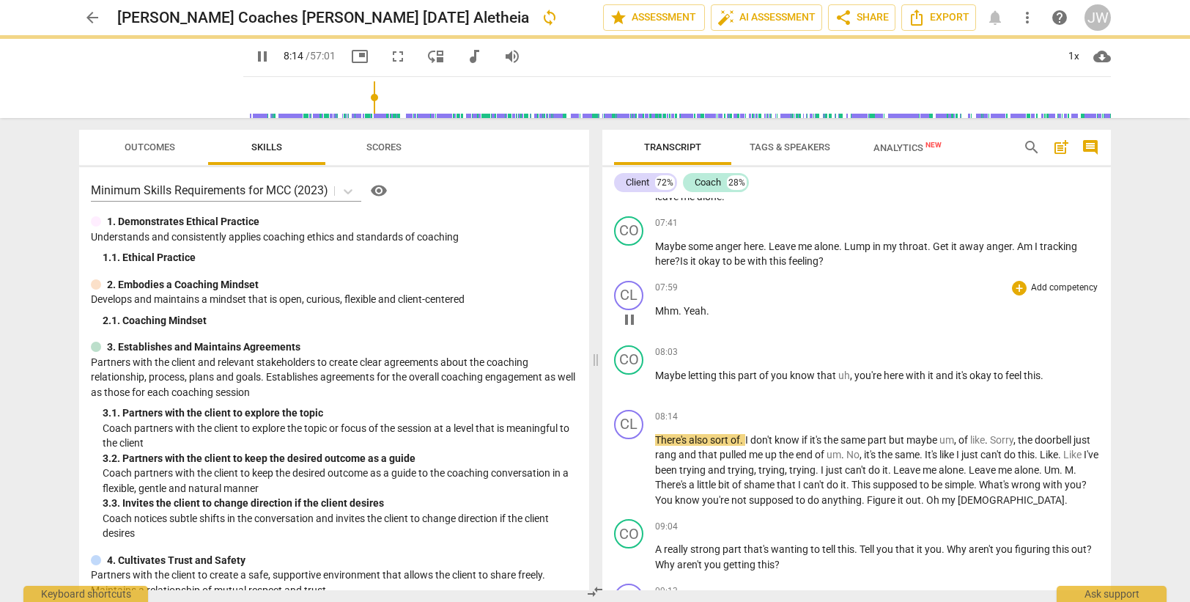
scroll to position [2443, 0]
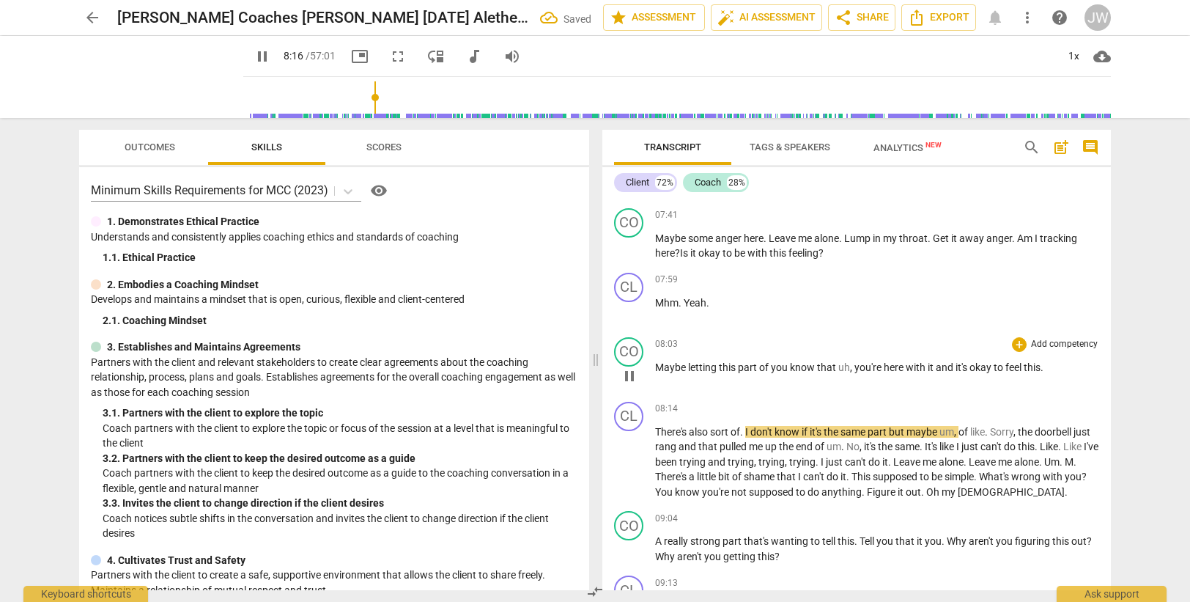
click at [760, 361] on span "of" at bounding box center [765, 367] width 12 height 12
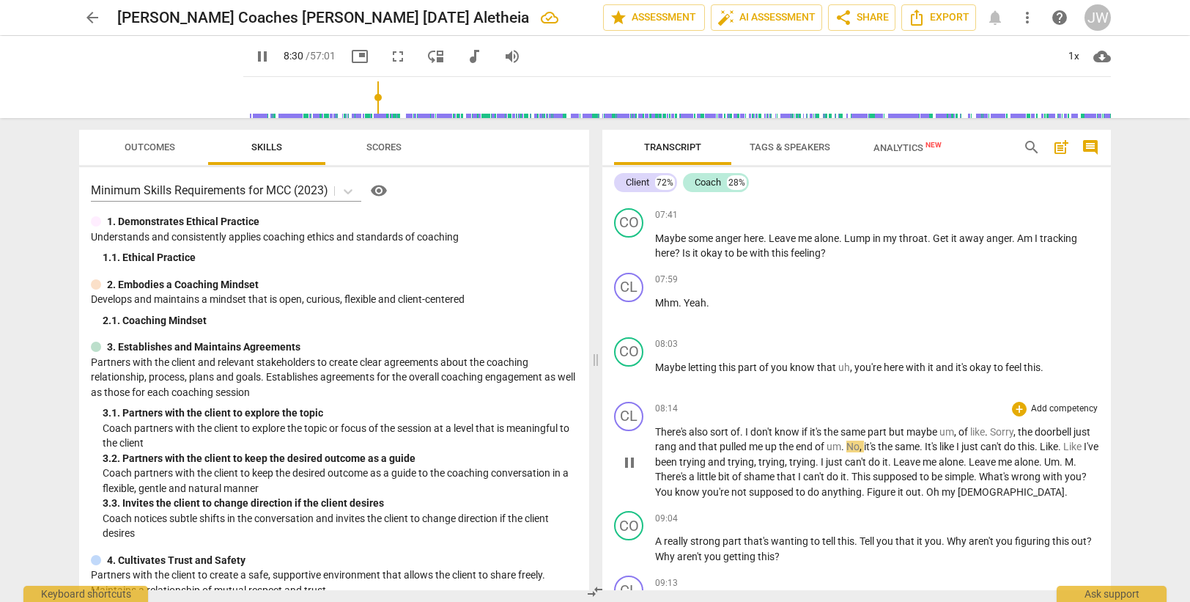
click at [720, 436] on span "sort" at bounding box center [720, 432] width 21 height 12
click at [719, 443] on span "that" at bounding box center [708, 446] width 21 height 12
drag, startPoint x: 784, startPoint y: 447, endPoint x: 859, endPoint y: 444, distance: 75.5
click at [859, 444] on p "There's also sort of . I don't know if it's the same part but maybe um , of lik…" at bounding box center [877, 461] width 444 height 75
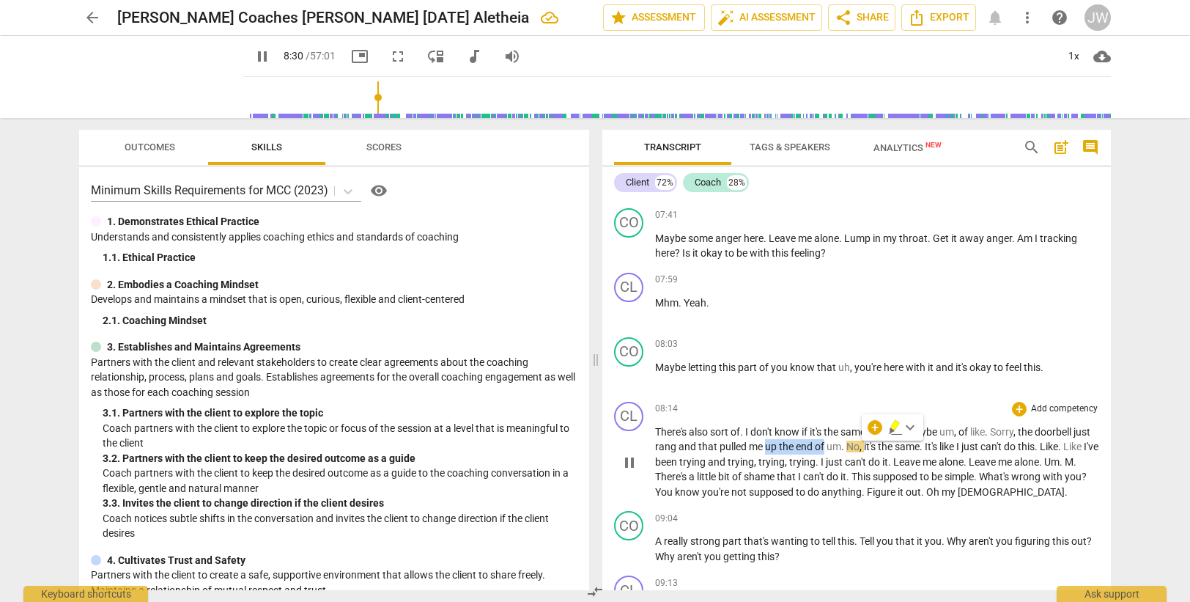
click at [826, 445] on span "of" at bounding box center [821, 446] width 12 height 12
type input "512"
click at [969, 462] on span "Leave" at bounding box center [958, 462] width 29 height 12
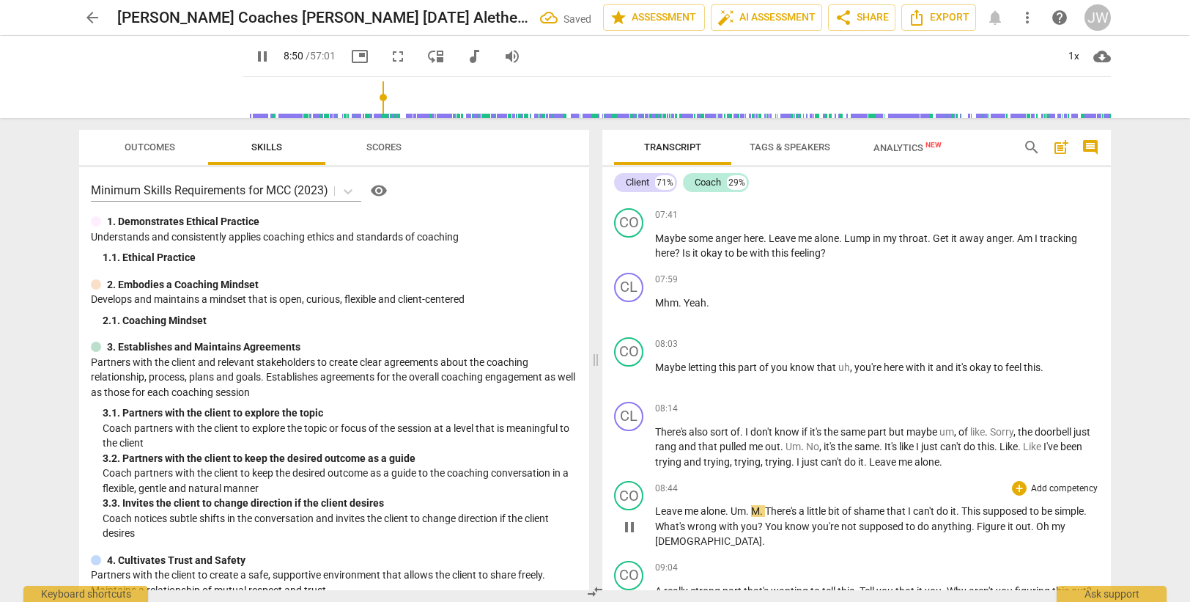
click at [731, 510] on span "Um" at bounding box center [737, 511] width 15 height 12
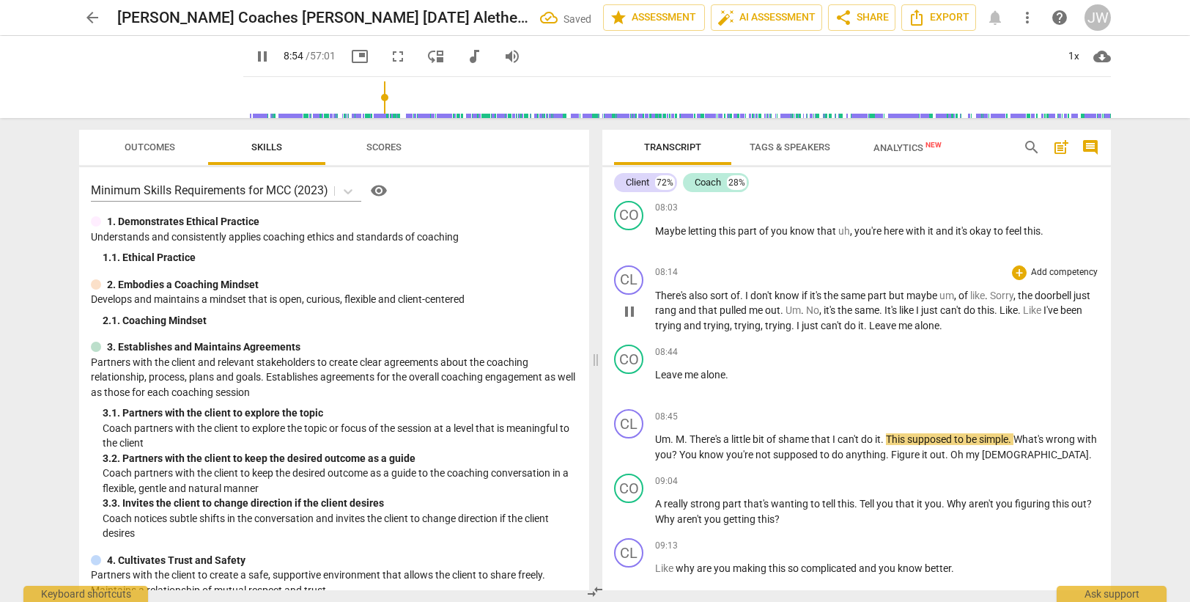
scroll to position [2590, 0]
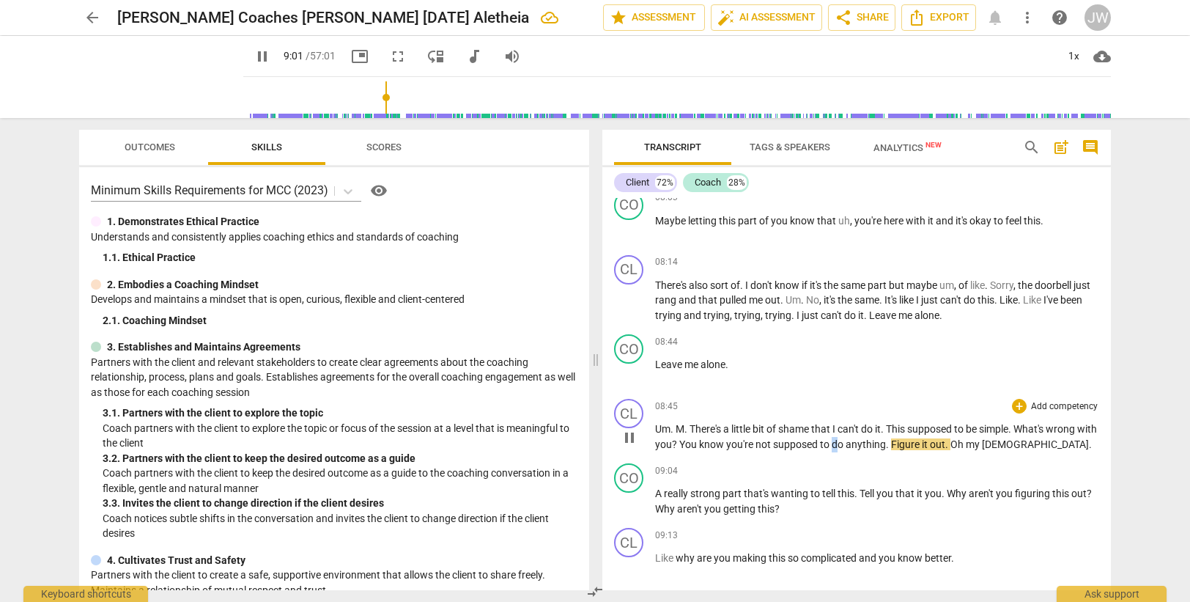
drag, startPoint x: 854, startPoint y: 443, endPoint x: 862, endPoint y: 440, distance: 8.4
click at [846, 440] on span "do" at bounding box center [839, 444] width 14 height 12
type input "542"
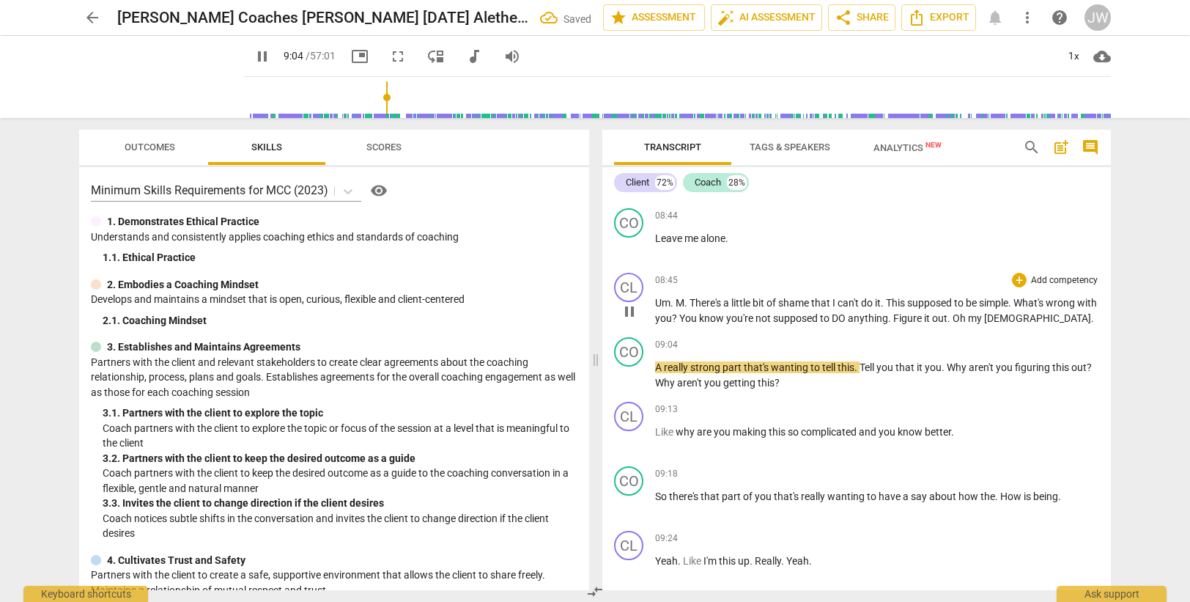
scroll to position [2737, 0]
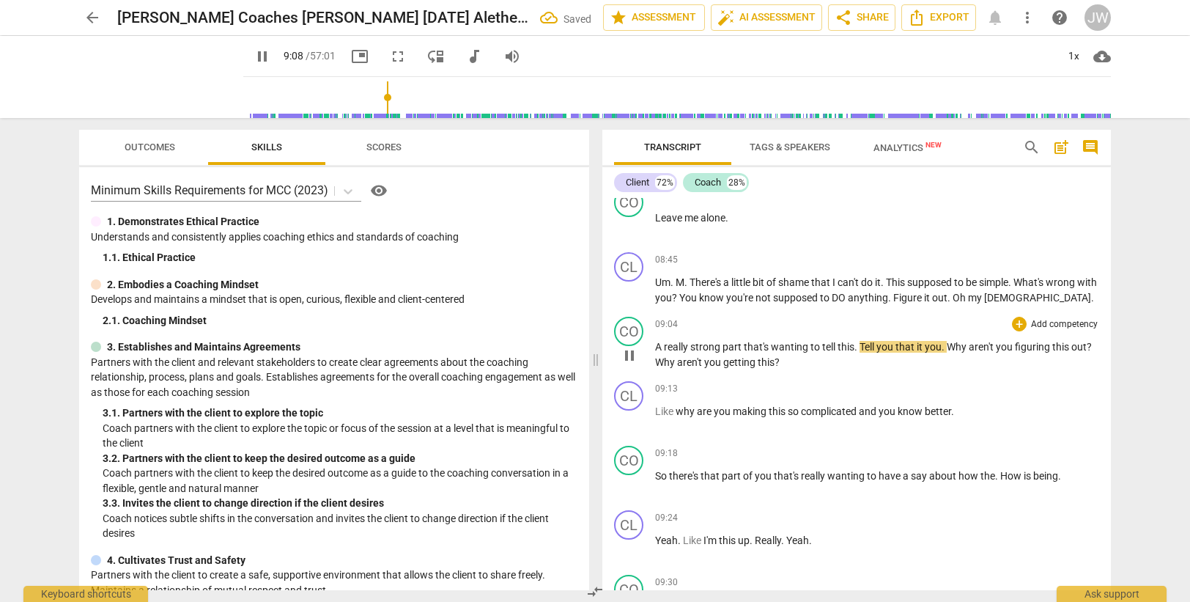
click at [854, 345] on span "this" at bounding box center [845, 347] width 17 height 12
type input "549"
click at [937, 344] on span "you" at bounding box center [928, 347] width 17 height 12
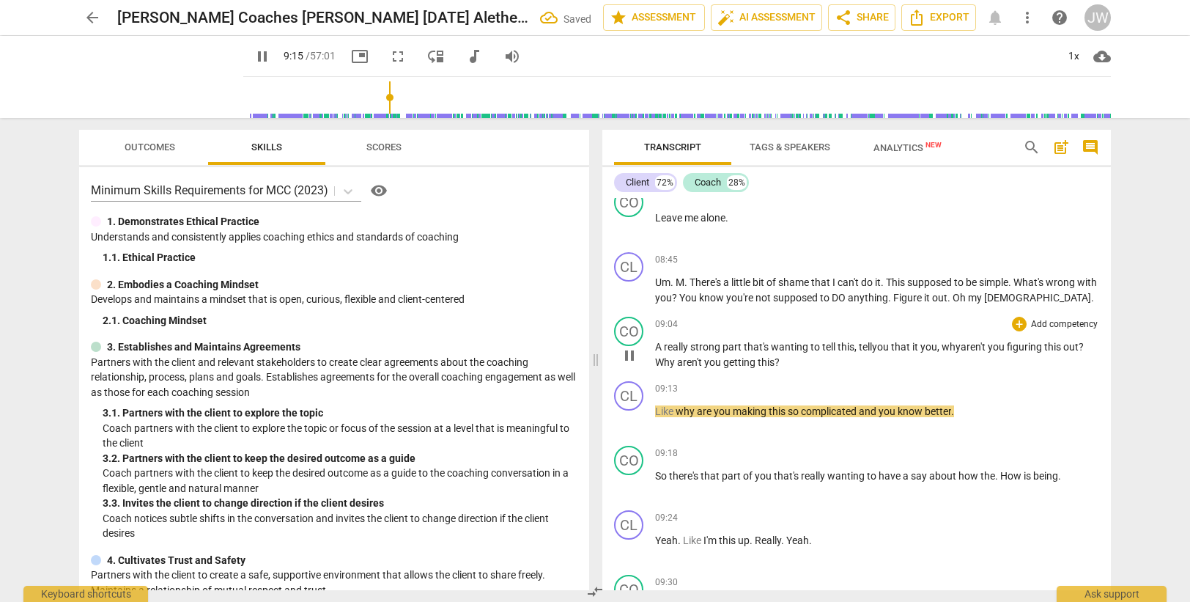
click at [840, 347] on span "this," at bounding box center [846, 347] width 19 height 12
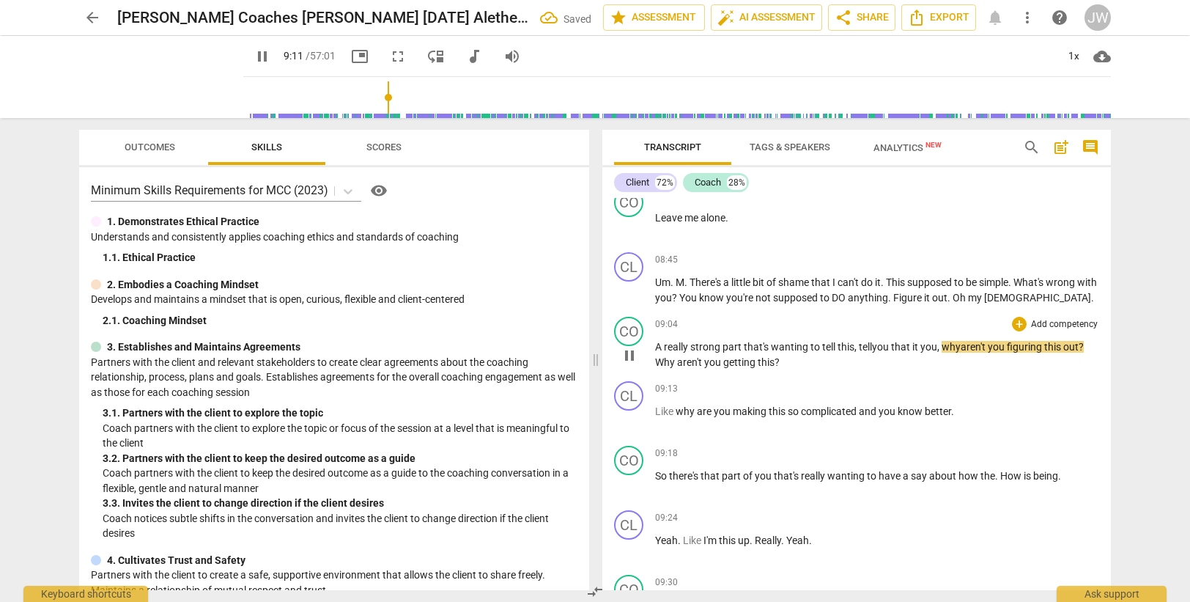
click at [920, 347] on span "it" at bounding box center [916, 347] width 8 height 12
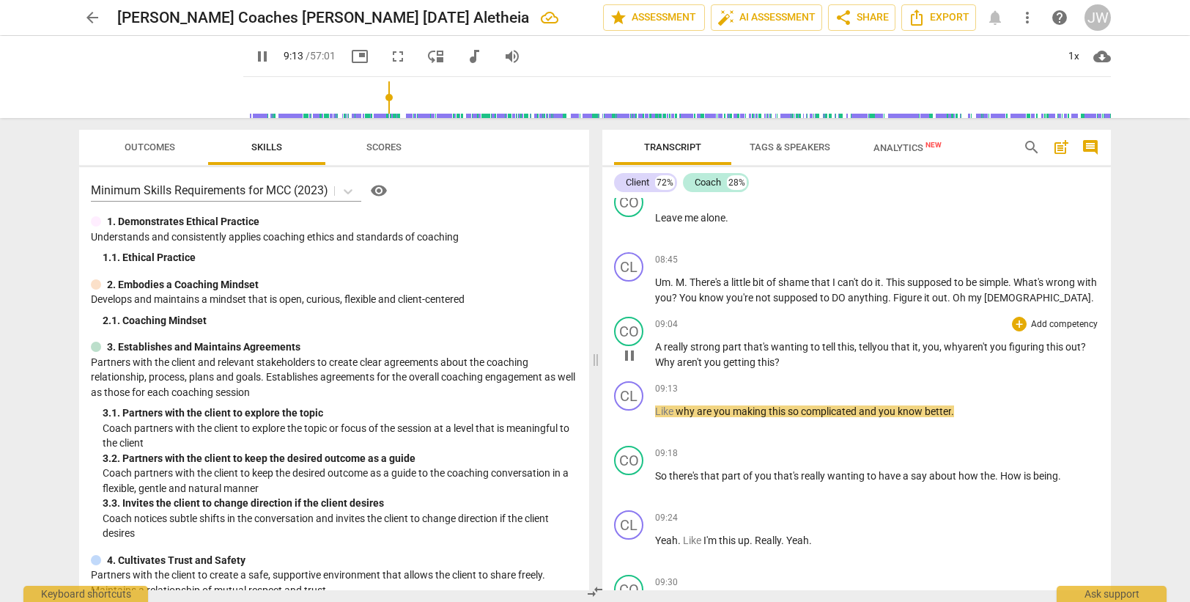
click at [941, 345] on span "you," at bounding box center [931, 347] width 19 height 12
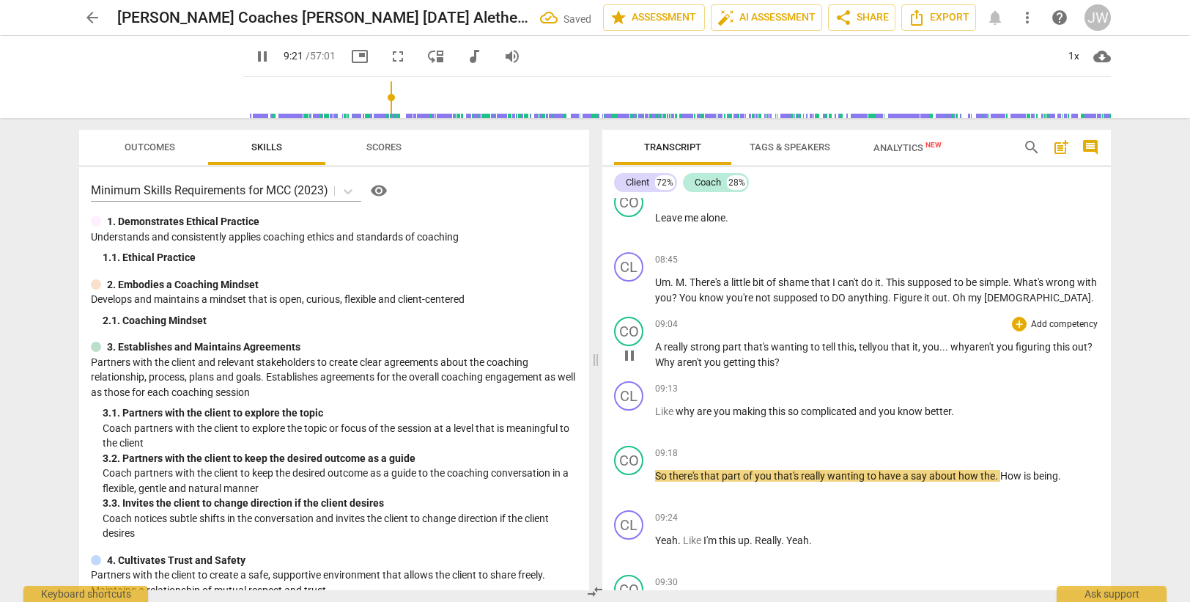
click at [704, 359] on span "aren't" at bounding box center [690, 362] width 27 height 12
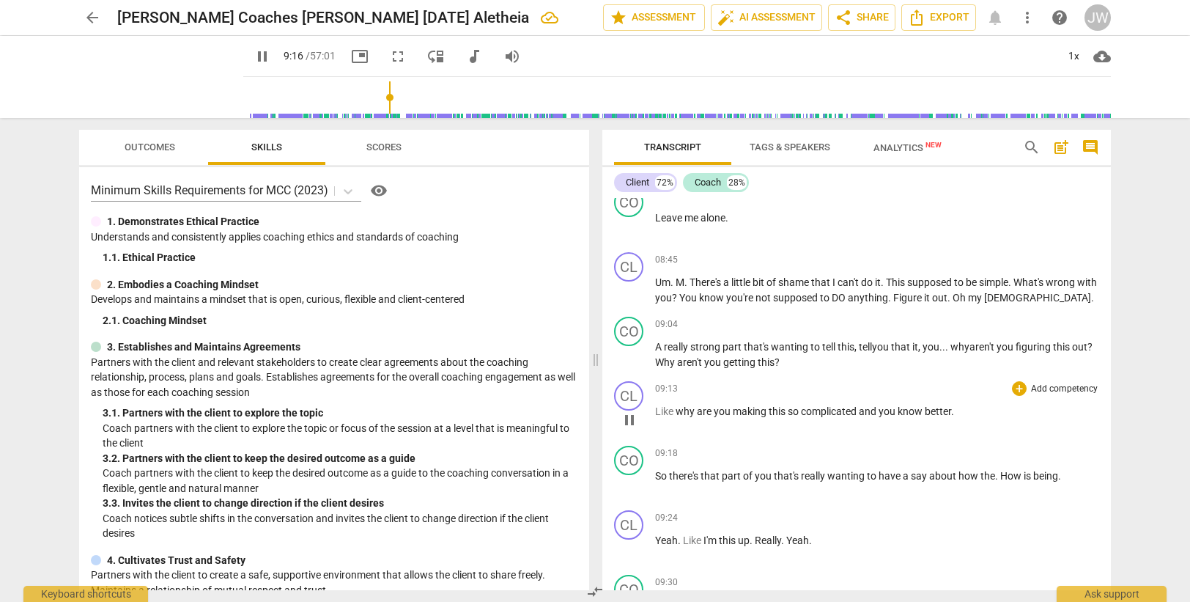
click at [857, 410] on span "complicated" at bounding box center [830, 411] width 58 height 12
type input "558"
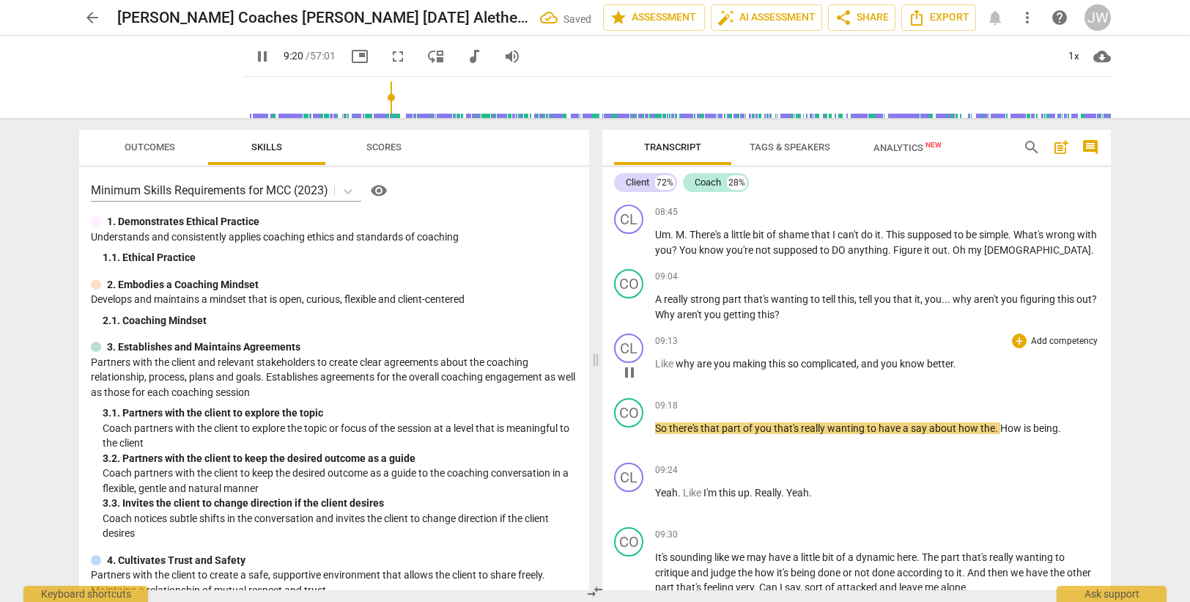
scroll to position [2810, 0]
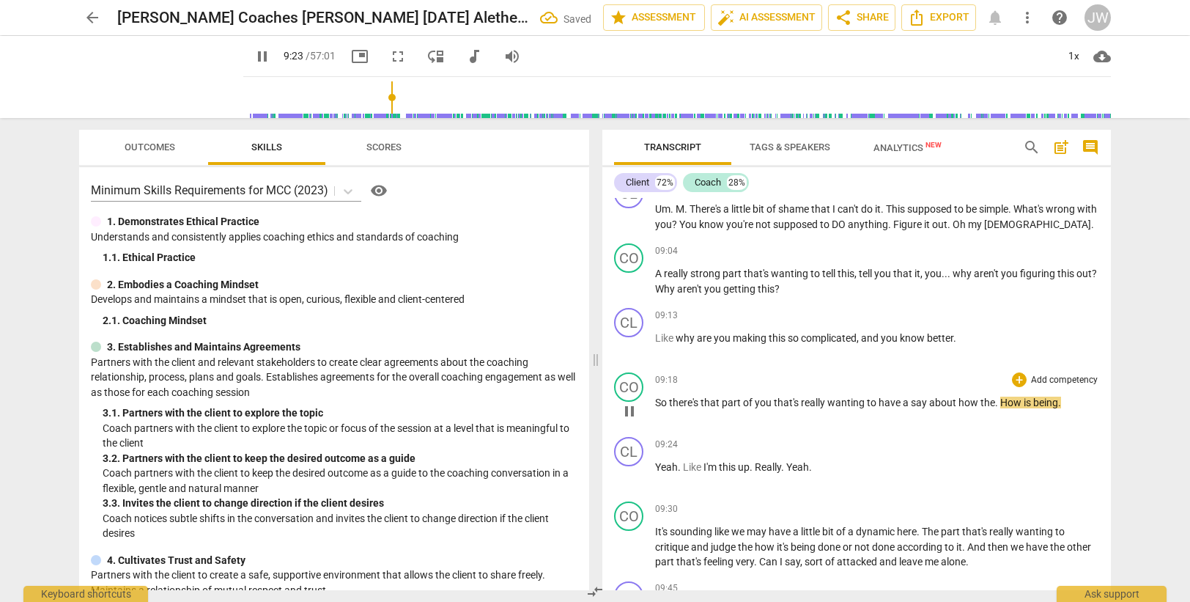
click at [994, 402] on span "the" at bounding box center [987, 402] width 15 height 12
type input "564"
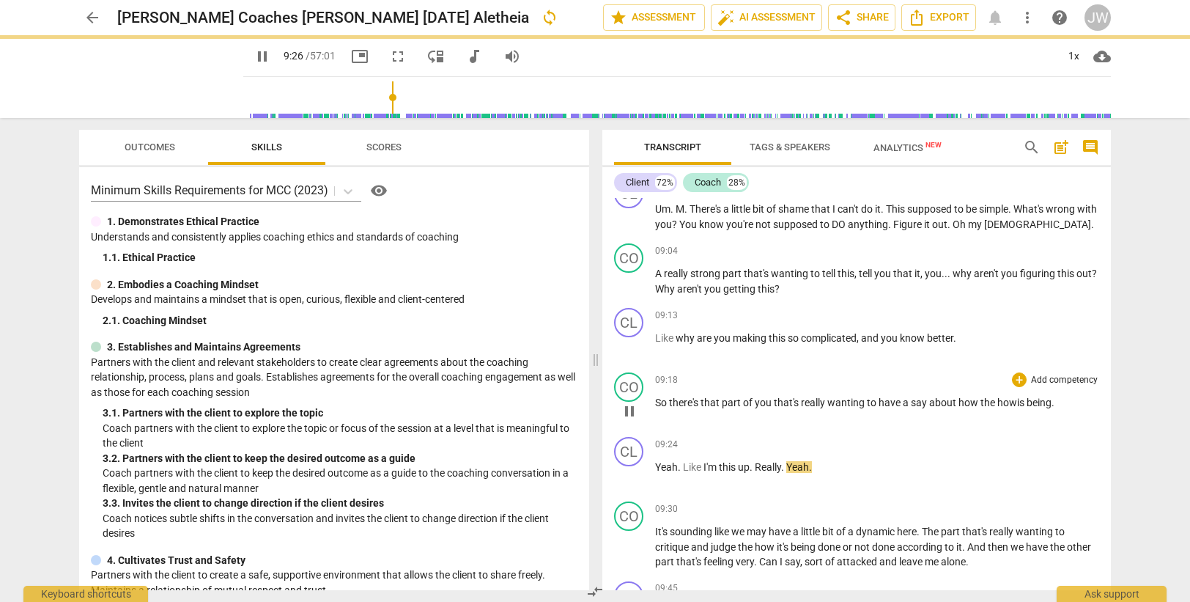
click at [974, 400] on span "how" at bounding box center [969, 402] width 22 height 12
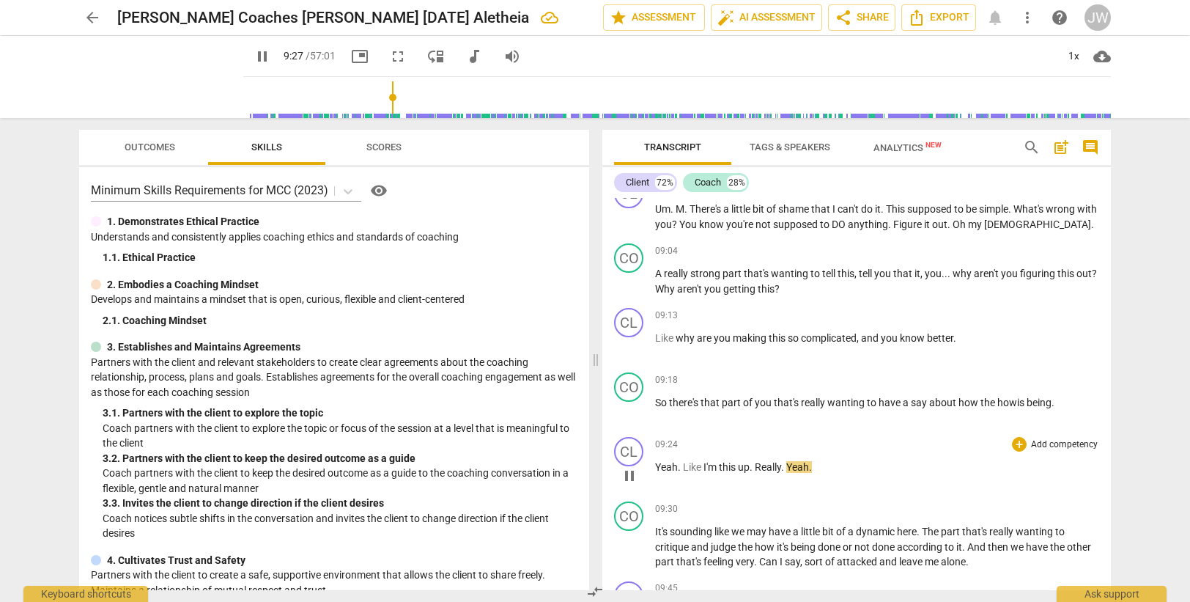
click at [720, 465] on span "this" at bounding box center [728, 467] width 19 height 12
type input "569"
drag, startPoint x: 785, startPoint y: 465, endPoint x: 818, endPoint y: 460, distance: 33.4
click at [818, 460] on p "Yeah . Like I'm fucking this up . Really . Yeah ." at bounding box center [877, 466] width 444 height 15
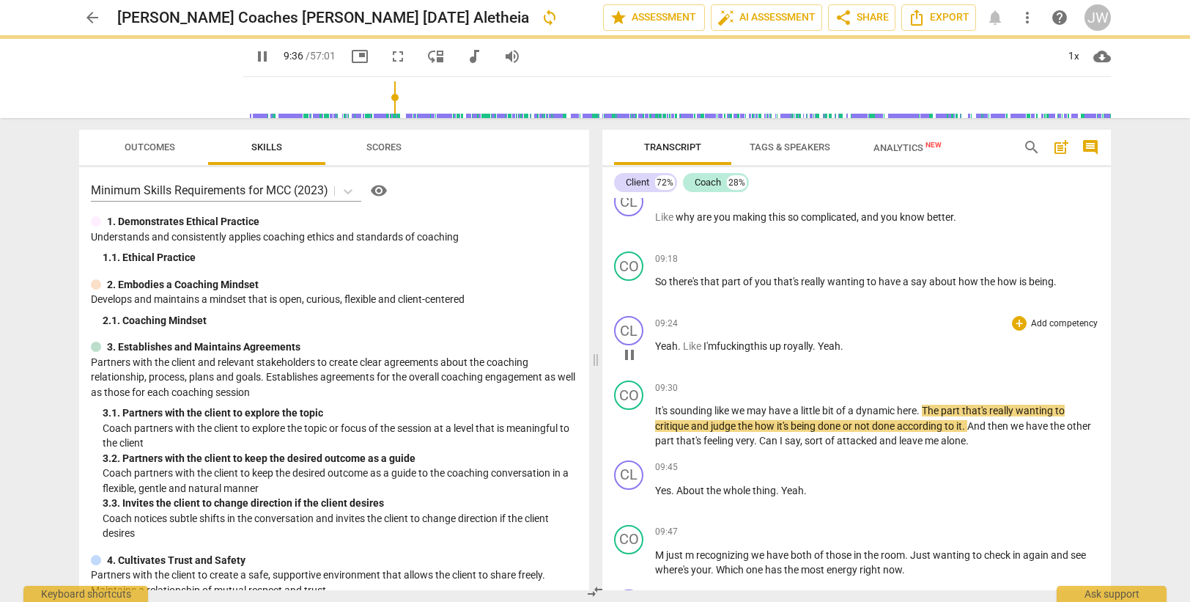
scroll to position [2956, 0]
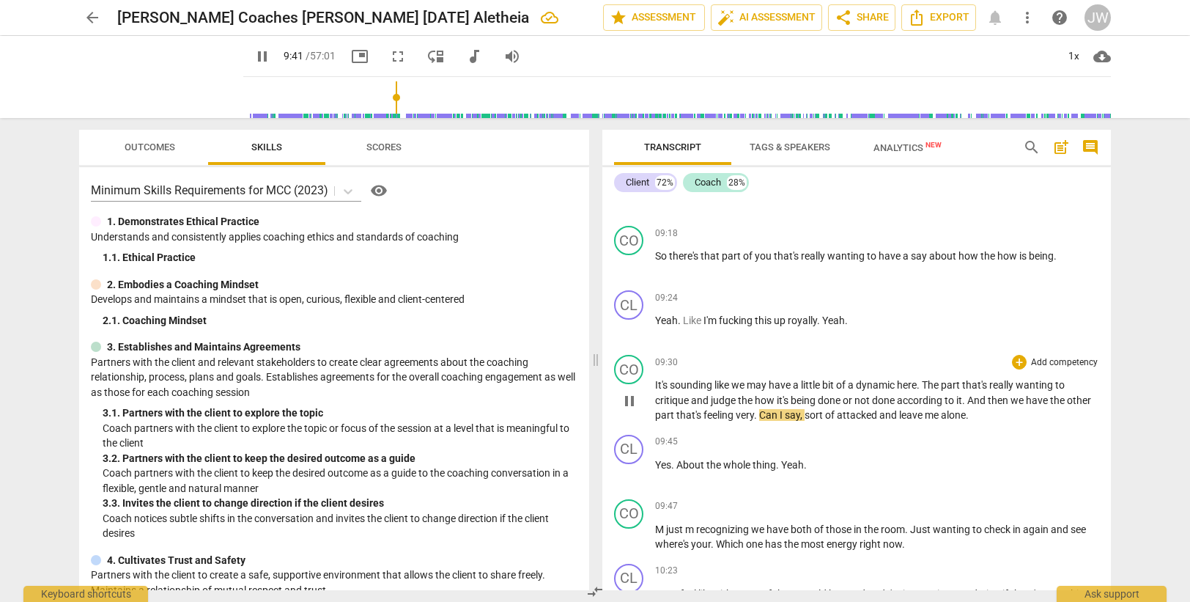
click at [754, 415] on span "very" at bounding box center [745, 415] width 18 height 12
type input "583"
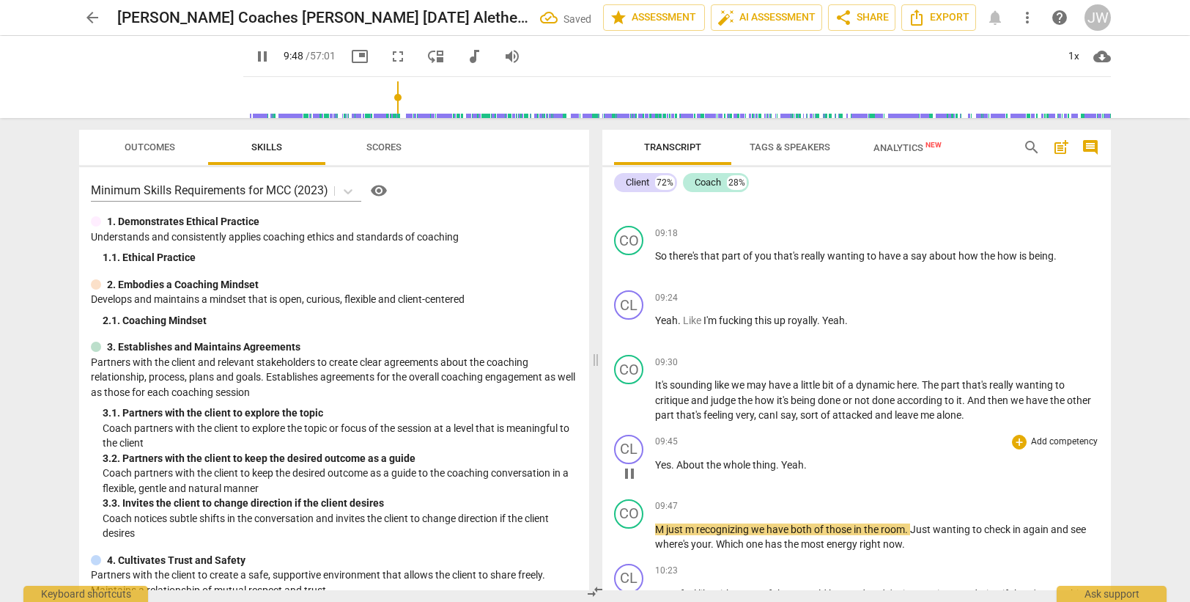
click at [775, 462] on span "thing" at bounding box center [763, 465] width 23 height 12
type input "590"
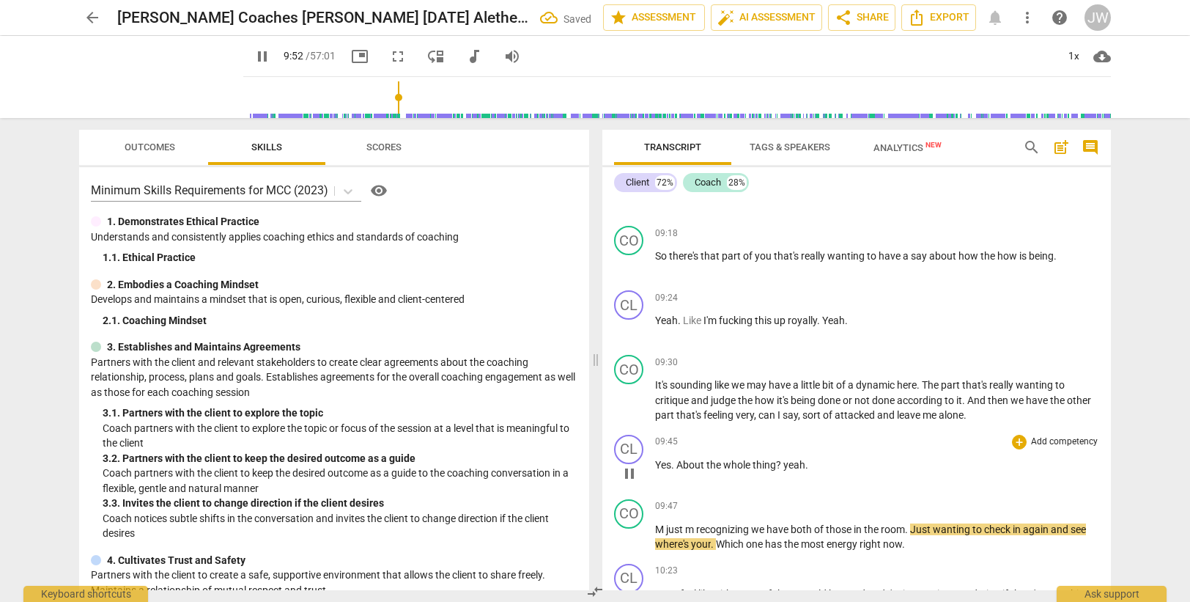
click at [679, 464] on span "About" at bounding box center [691, 465] width 30 height 12
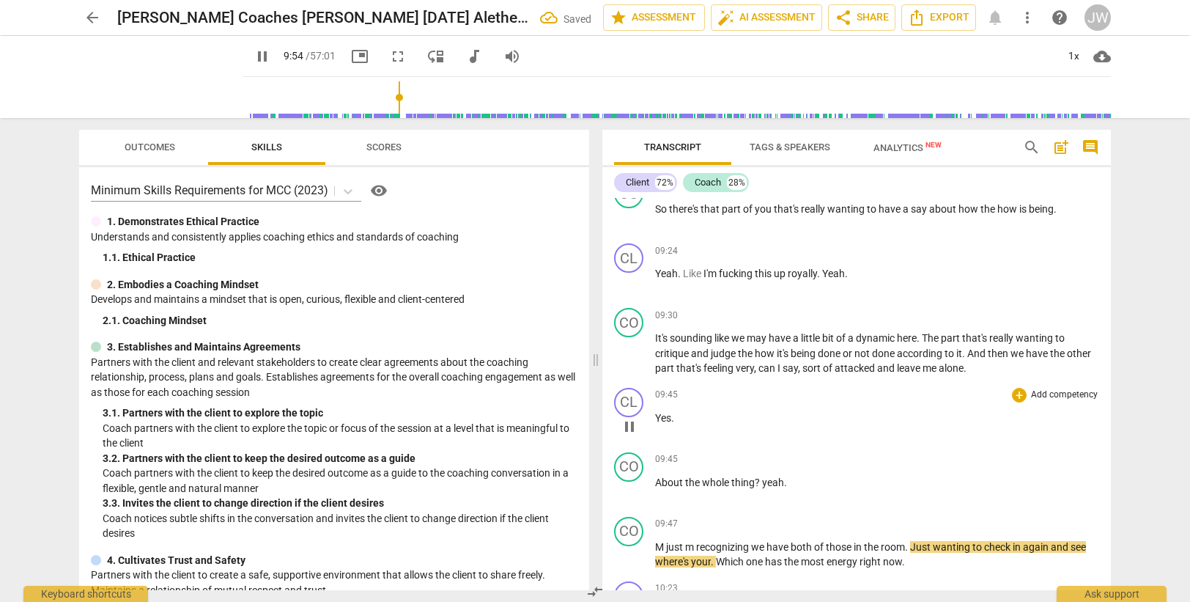
scroll to position [3030, 0]
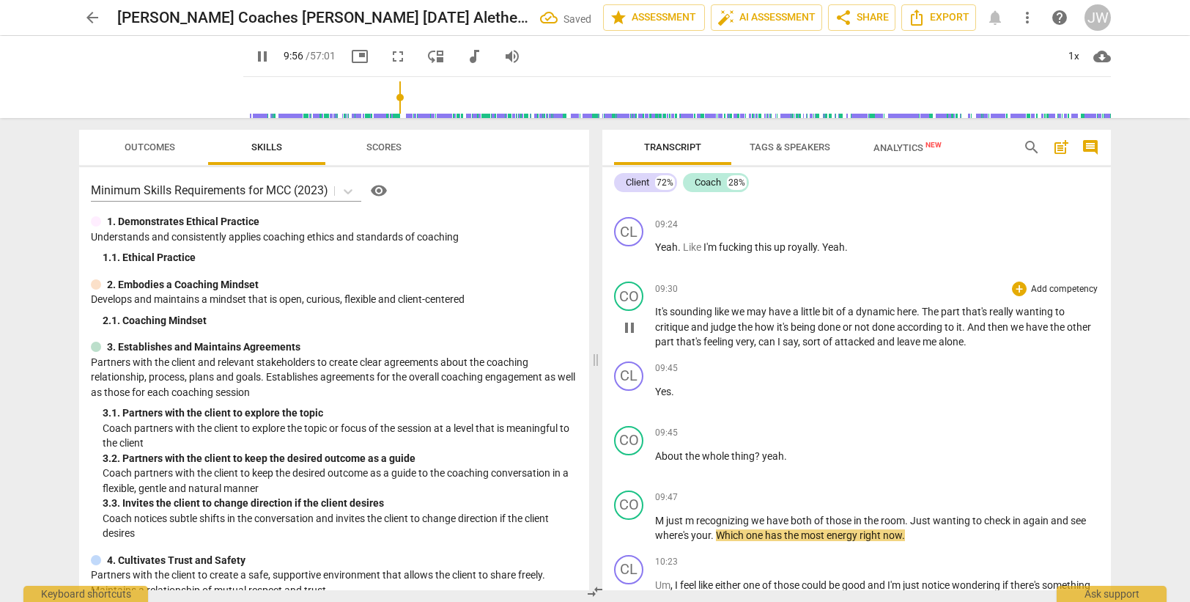
click at [798, 336] on span "say" at bounding box center [789, 342] width 15 height 12
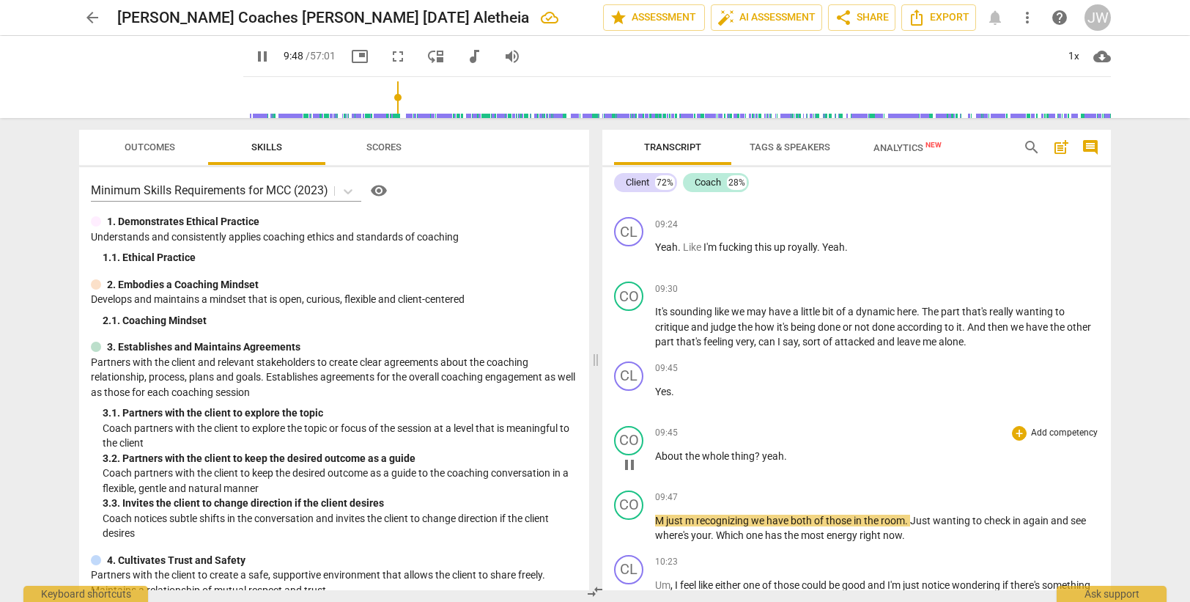
click at [768, 454] on span "yeah" at bounding box center [773, 456] width 22 height 12
type input "590"
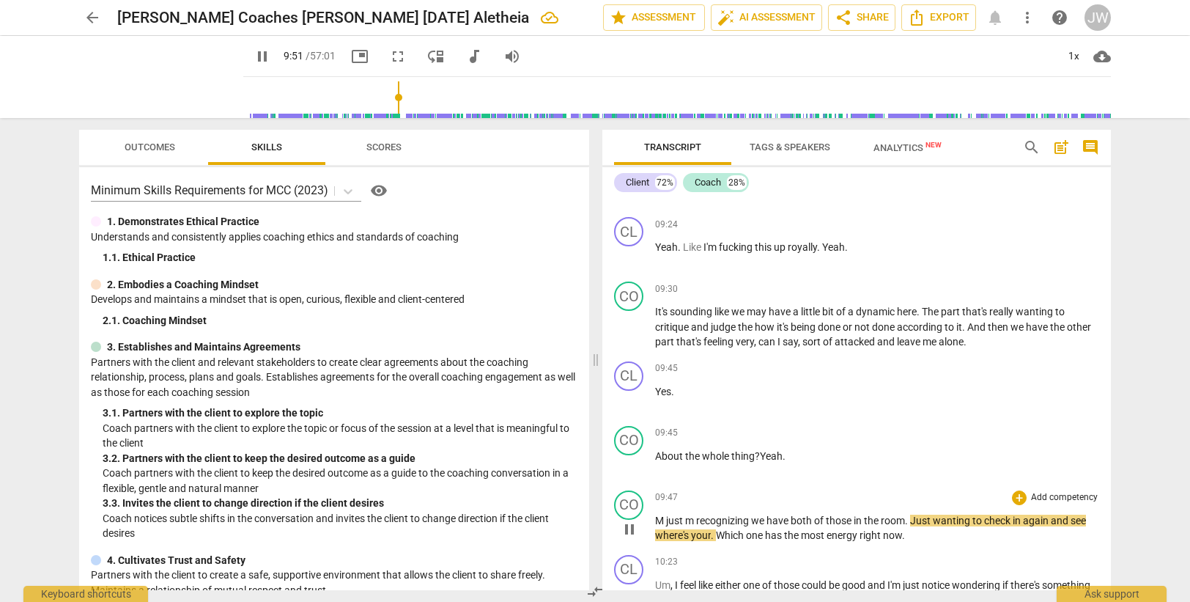
click at [670, 520] on span "just" at bounding box center [675, 520] width 19 height 12
type input "592"
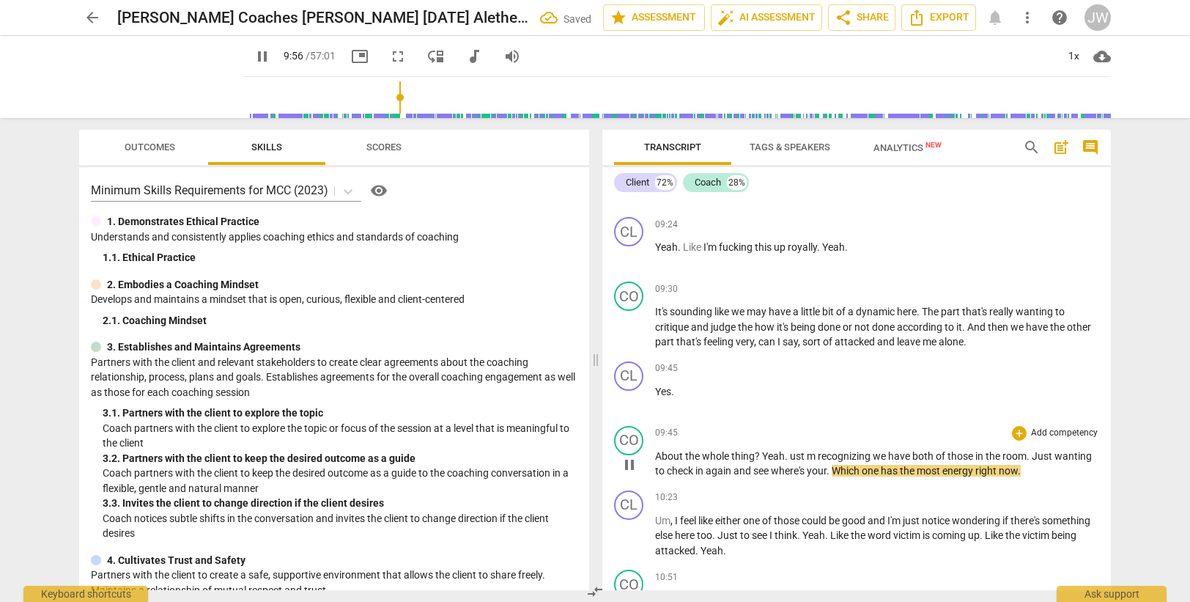
drag, startPoint x: 788, startPoint y: 455, endPoint x: 794, endPoint y: 439, distance: 17.2
click at [788, 452] on span "." at bounding box center [787, 456] width 5 height 12
type input "597"
click at [826, 470] on span "your" at bounding box center [817, 471] width 20 height 12
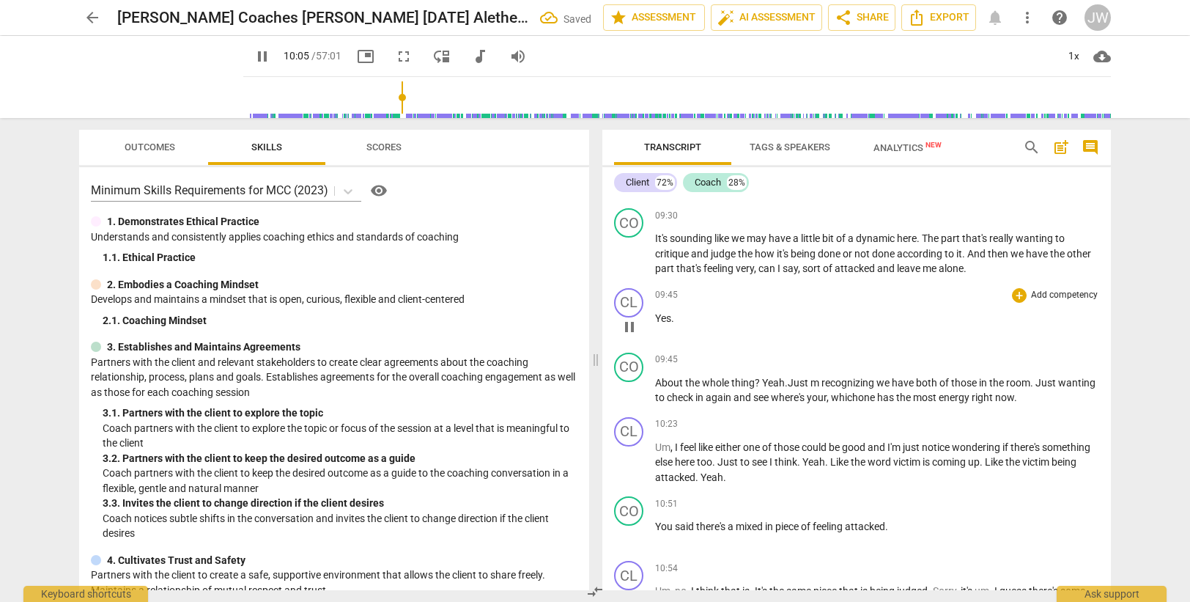
scroll to position [3176, 0]
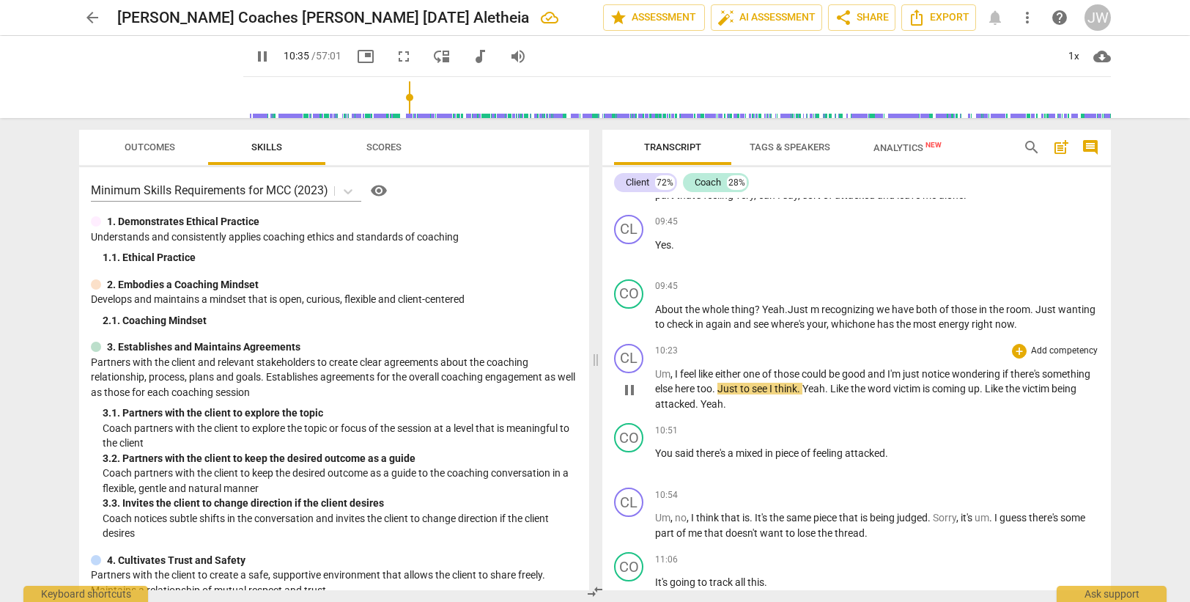
click at [769, 387] on span "see" at bounding box center [761, 388] width 18 height 12
type input "638"
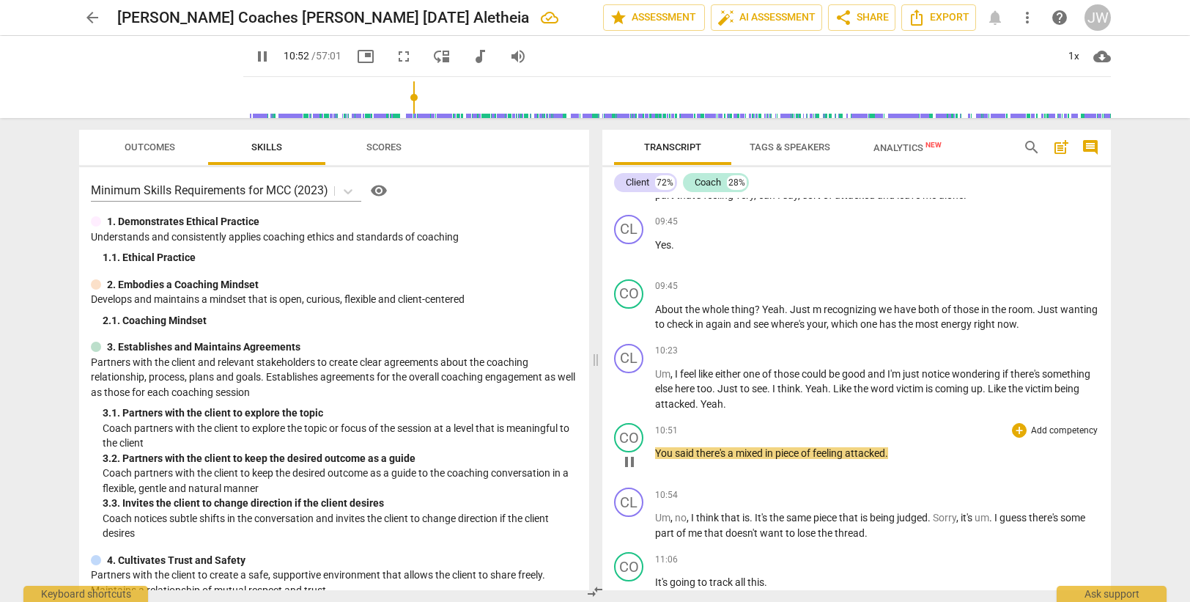
click at [765, 453] on span "mixed" at bounding box center [750, 453] width 29 height 12
type input "653"
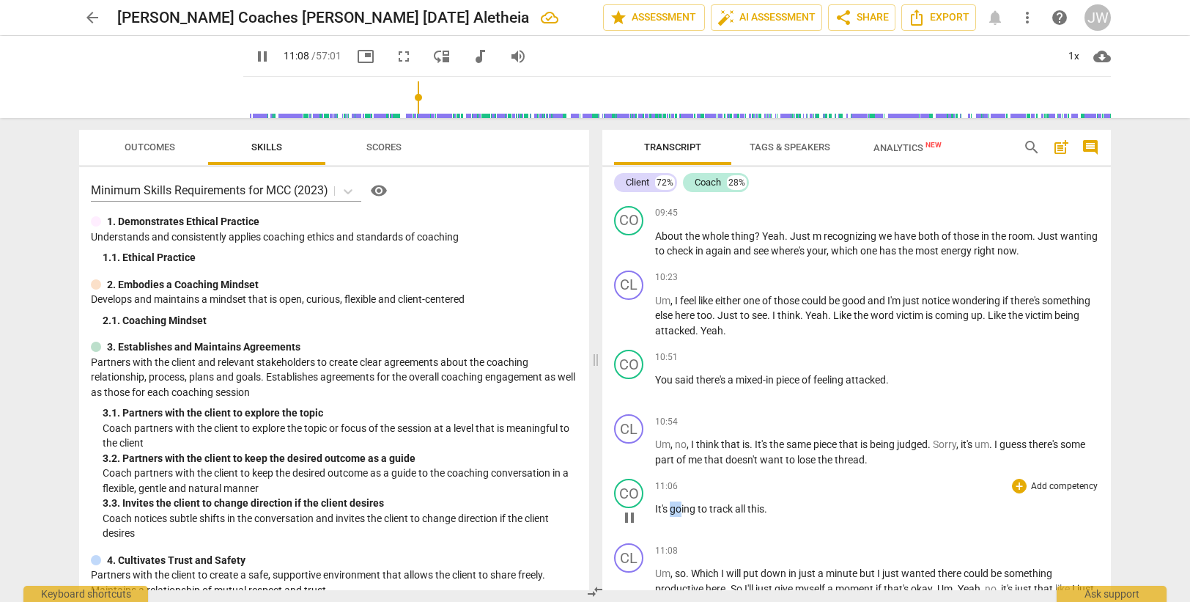
drag, startPoint x: 670, startPoint y: 511, endPoint x: 683, endPoint y: 509, distance: 13.4
click at [683, 509] on p "It's going to track all this ." at bounding box center [877, 508] width 444 height 15
type input "669"
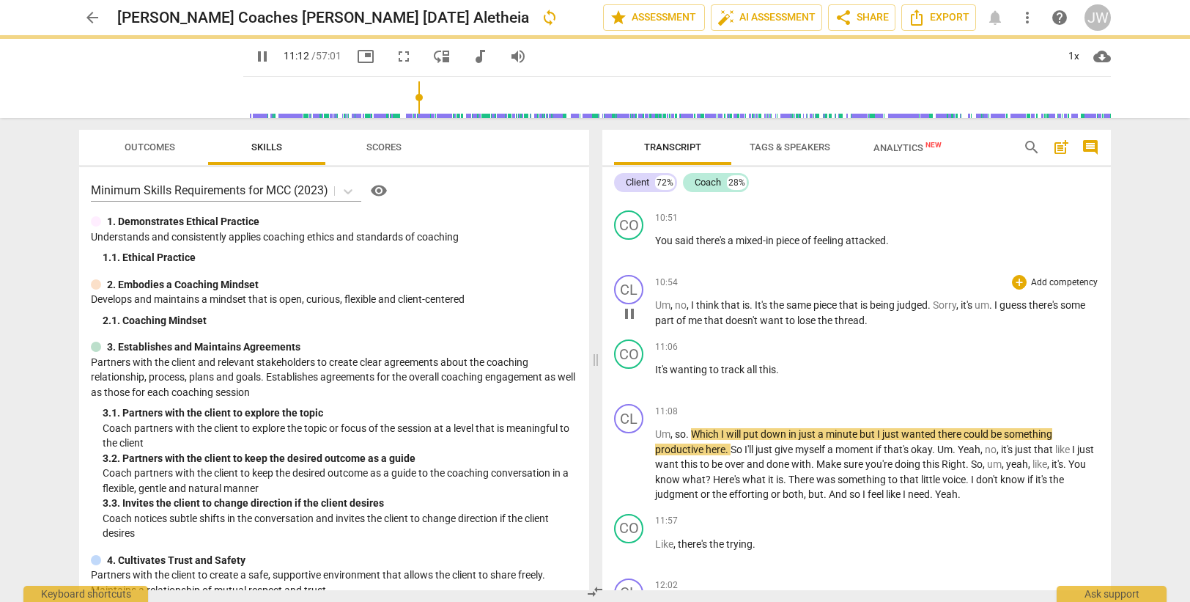
scroll to position [3396, 0]
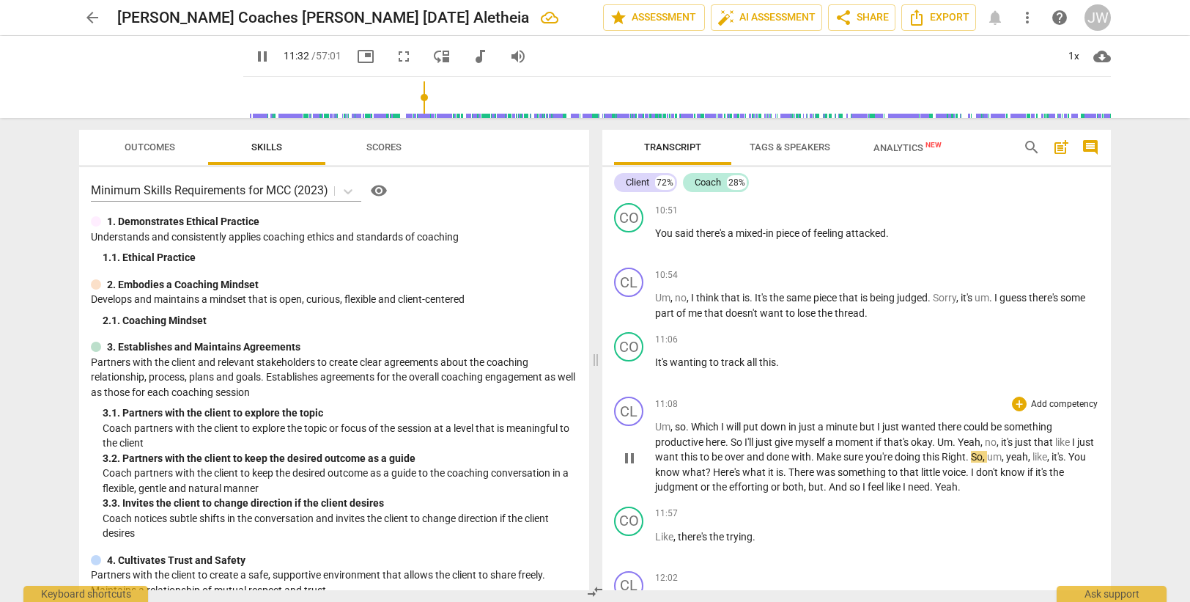
click at [966, 456] on span "Right" at bounding box center [953, 457] width 24 height 12
type input "693"
click at [824, 487] on span "." at bounding box center [826, 487] width 5 height 12
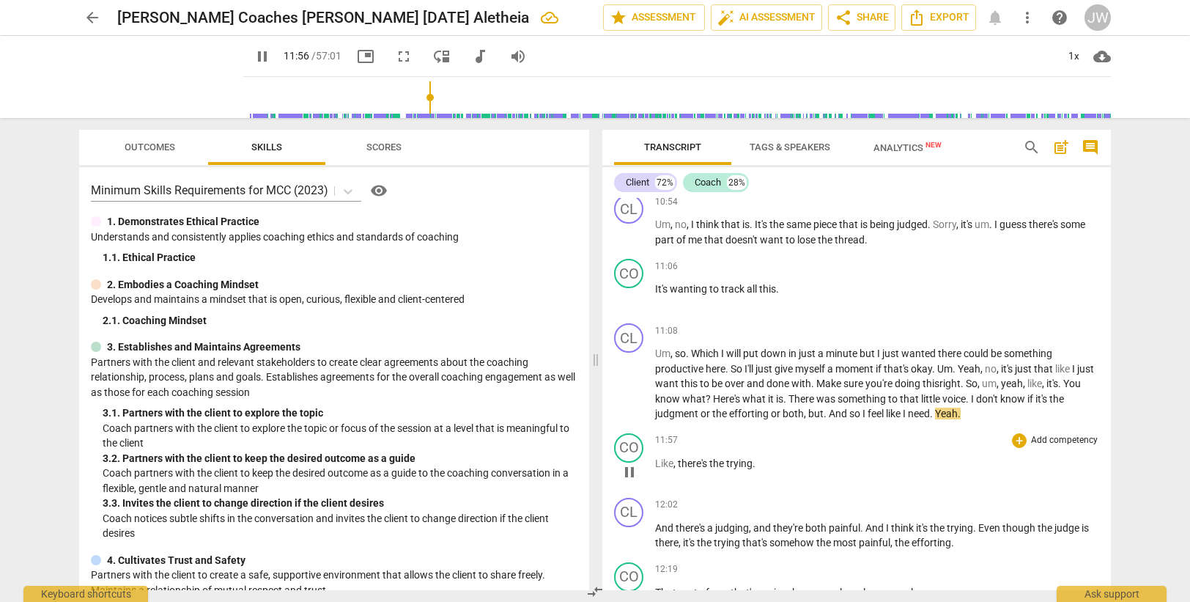
scroll to position [3542, 0]
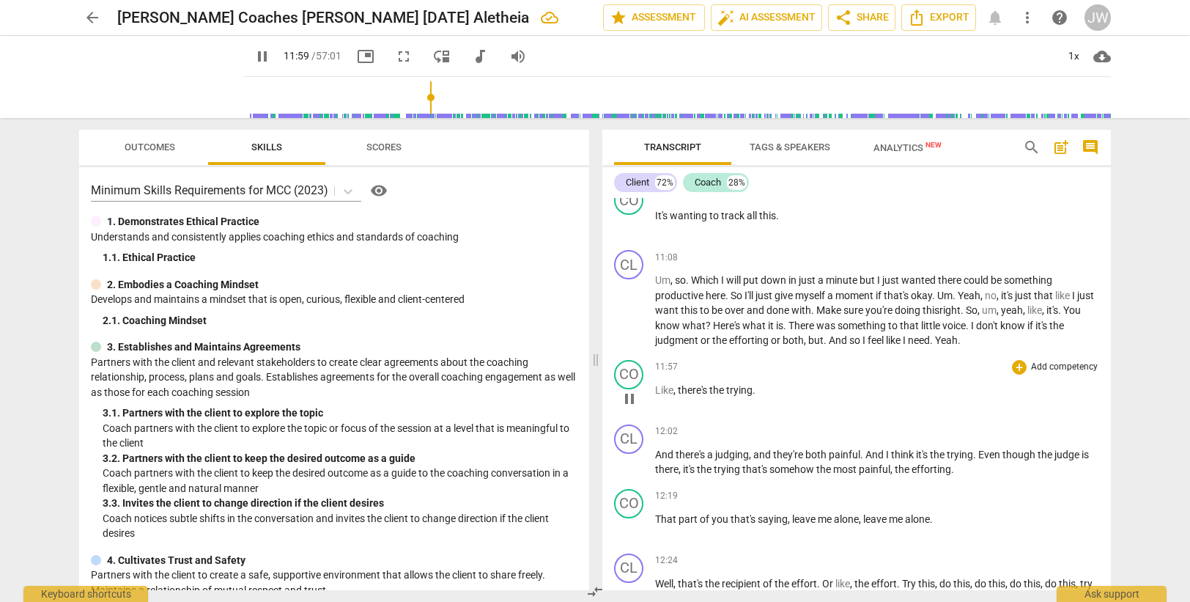
click at [661, 390] on span "Like" at bounding box center [664, 390] width 18 height 12
type input "720"
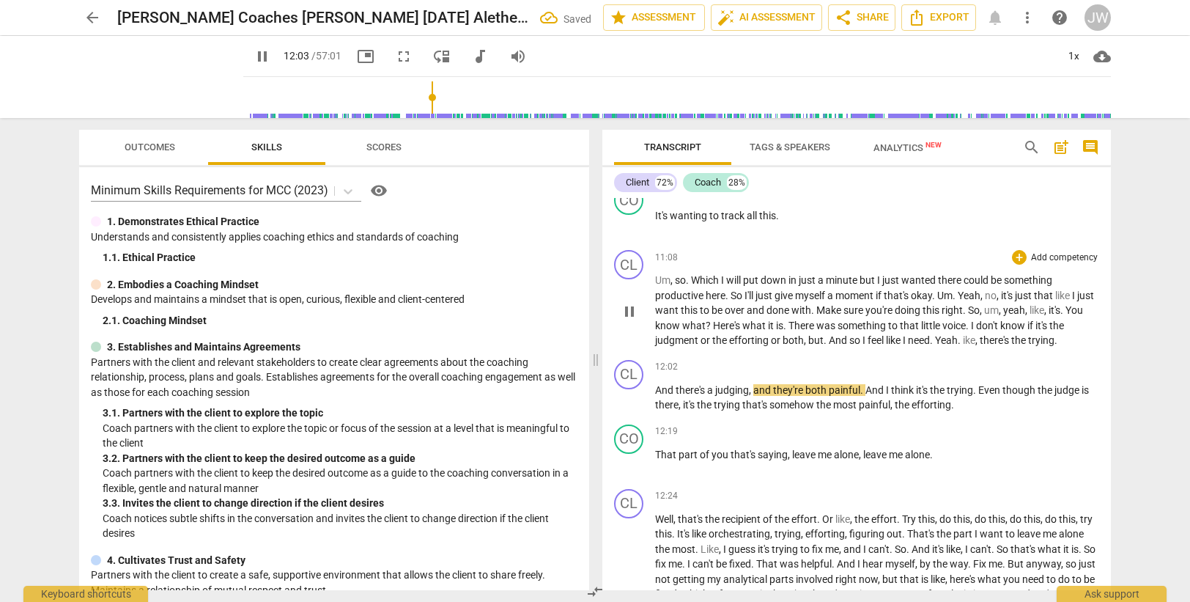
click at [966, 339] on span "ike" at bounding box center [969, 340] width 12 height 12
type input "725"
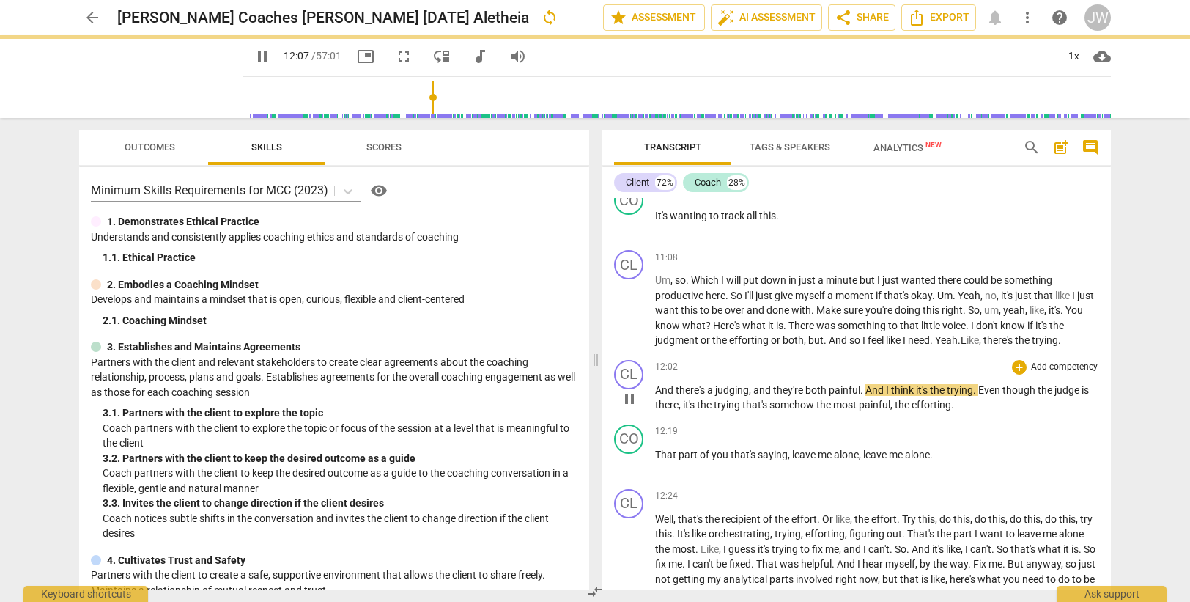
click at [661, 388] on span "And" at bounding box center [665, 390] width 21 height 12
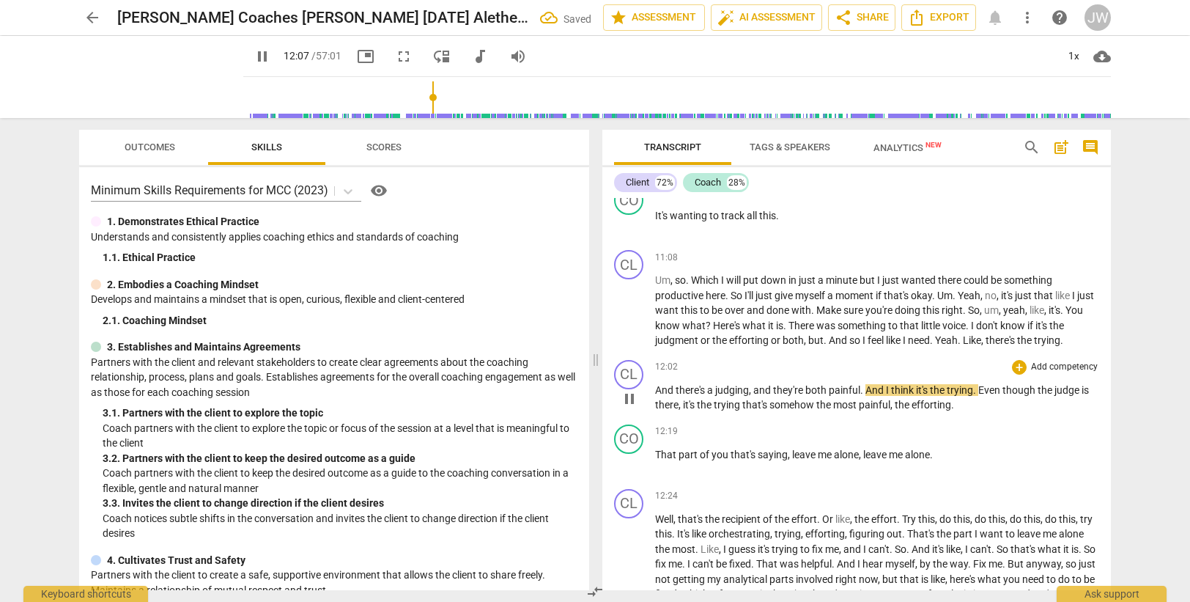
type input "728"
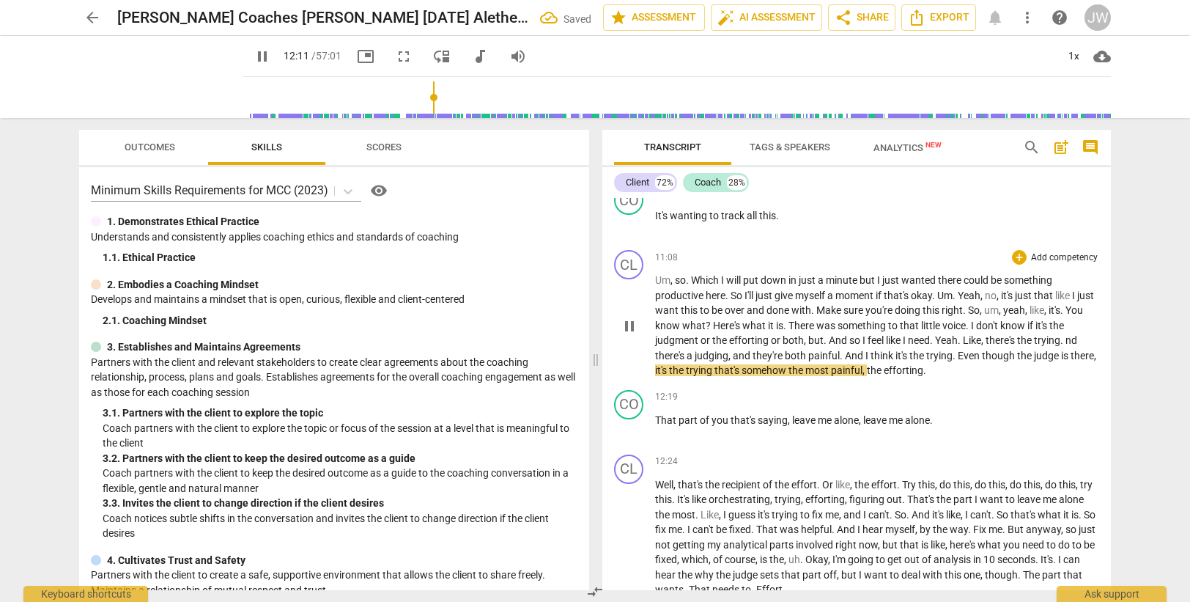
click at [1070, 338] on span "nd" at bounding box center [1071, 340] width 12 height 12
type input "732"
click at [1070, 361] on span "there" at bounding box center [1081, 355] width 23 height 12
drag, startPoint x: 686, startPoint y: 370, endPoint x: 694, endPoint y: 352, distance: 20.0
click at [686, 369] on span "it's" at bounding box center [691, 370] width 14 height 12
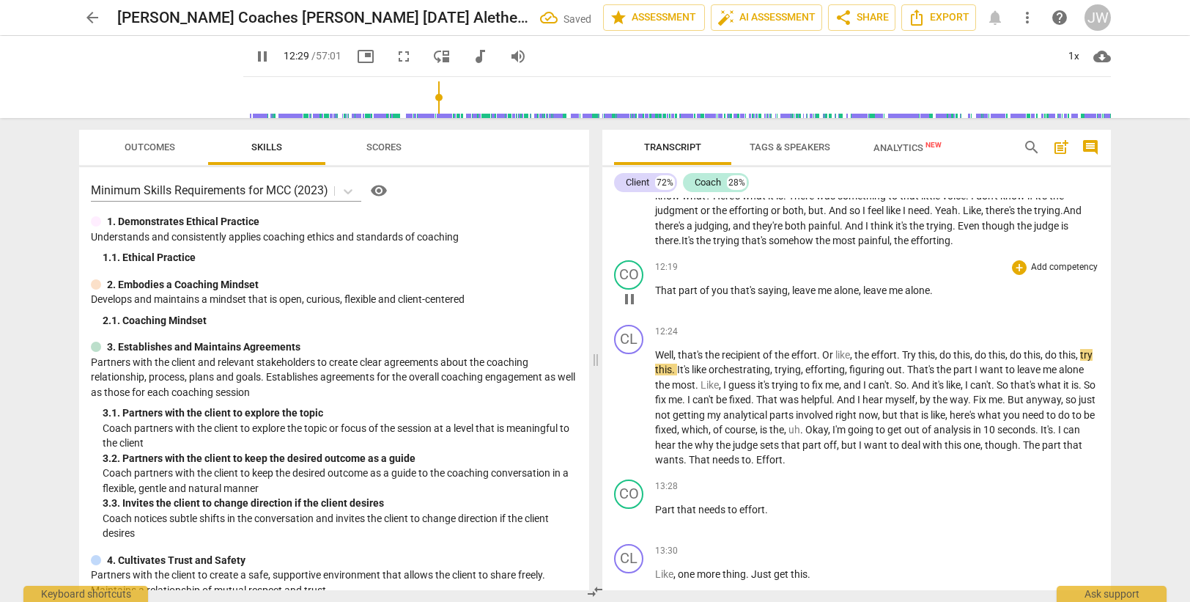
scroll to position [3689, 0]
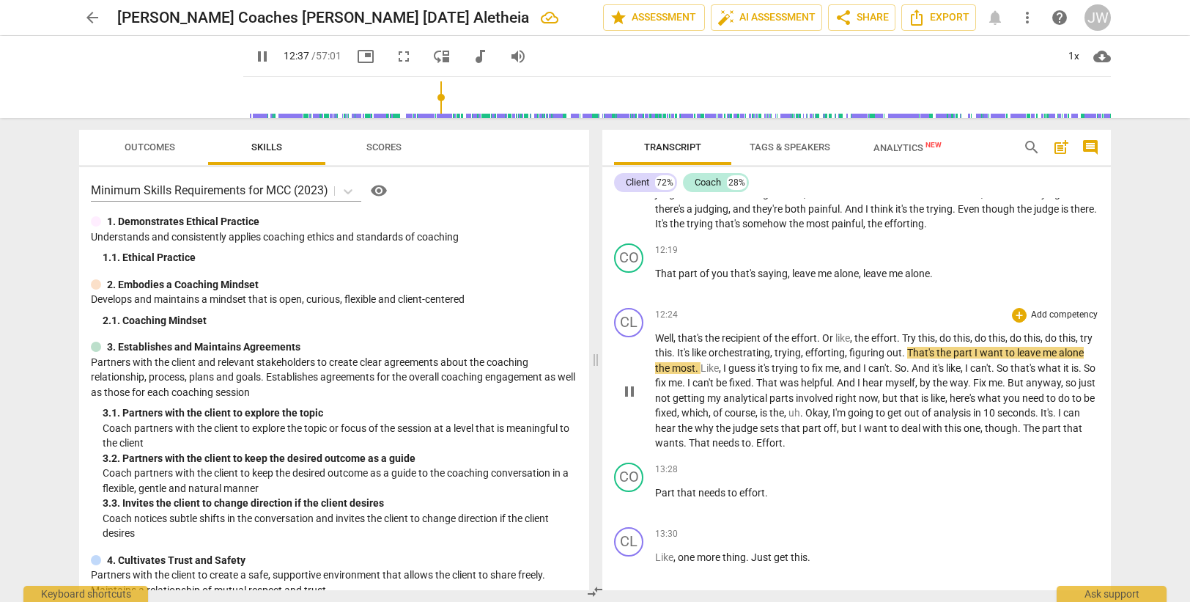
click at [887, 352] on span "figuring" at bounding box center [867, 353] width 37 height 12
click at [922, 351] on span "That's" at bounding box center [921, 353] width 29 height 12
type input "757"
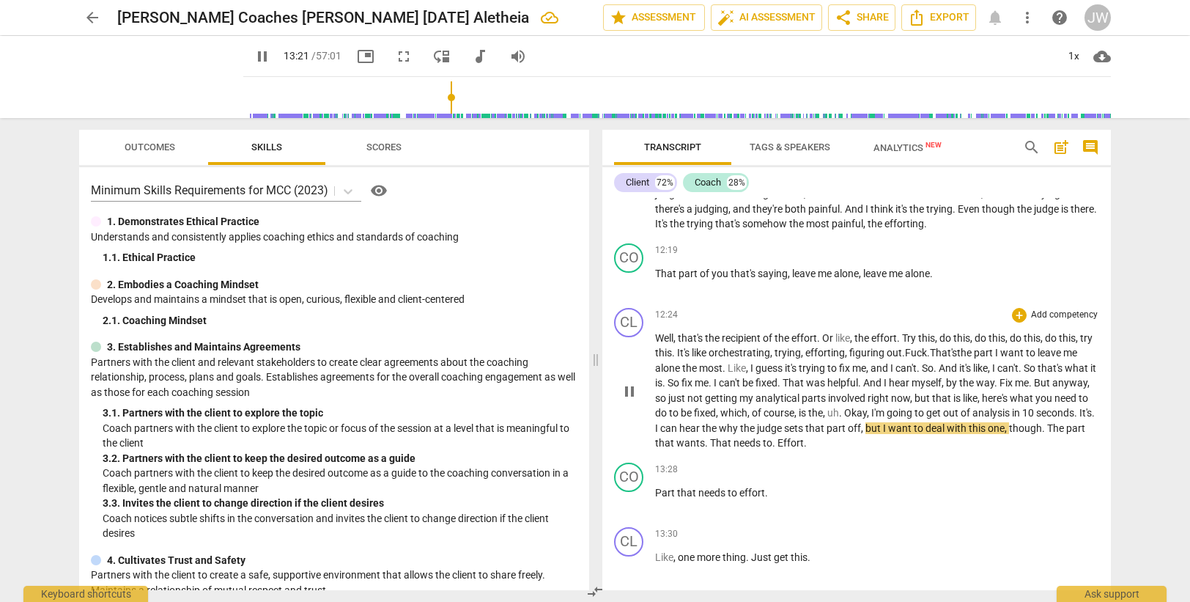
click at [740, 428] on span "why" at bounding box center [729, 428] width 21 height 12
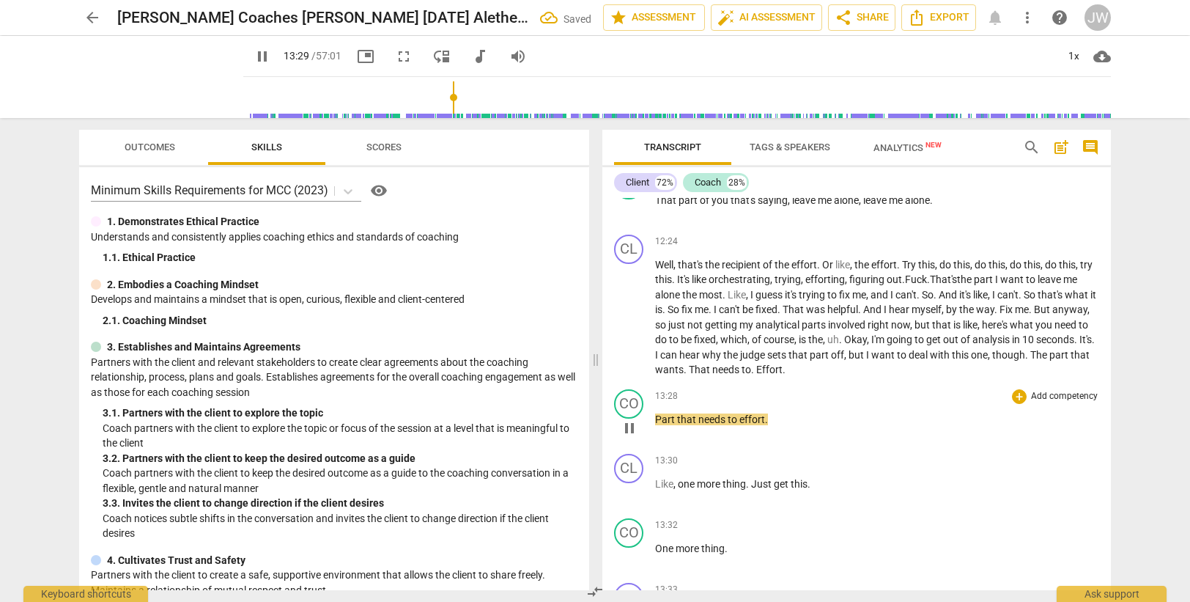
scroll to position [3836, 0]
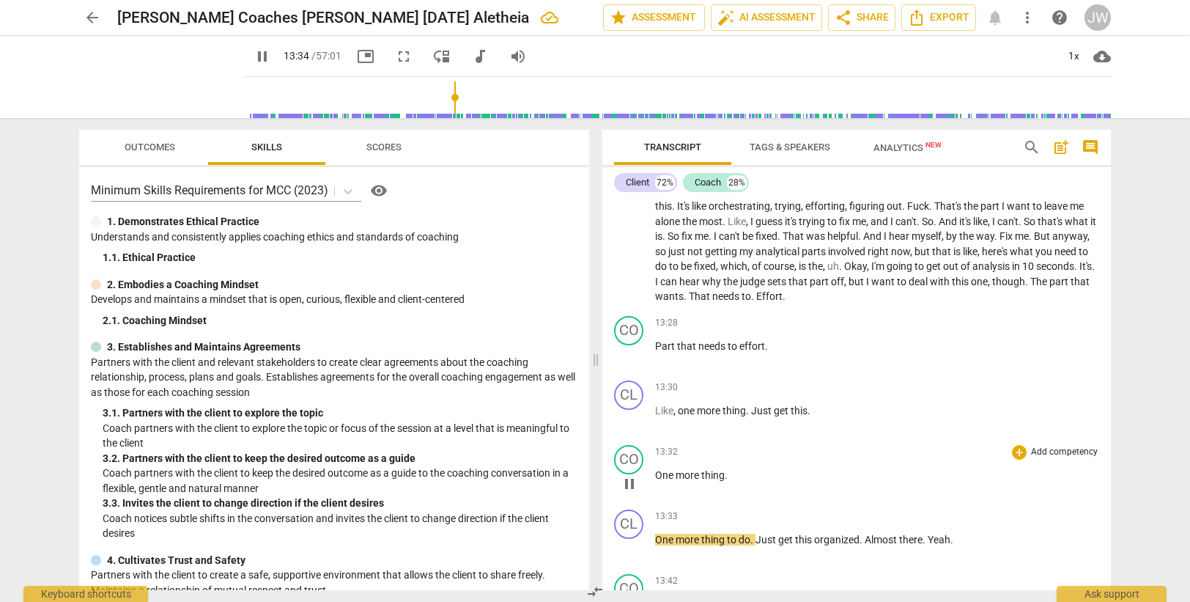
click at [657, 474] on span "One" at bounding box center [665, 475] width 21 height 12
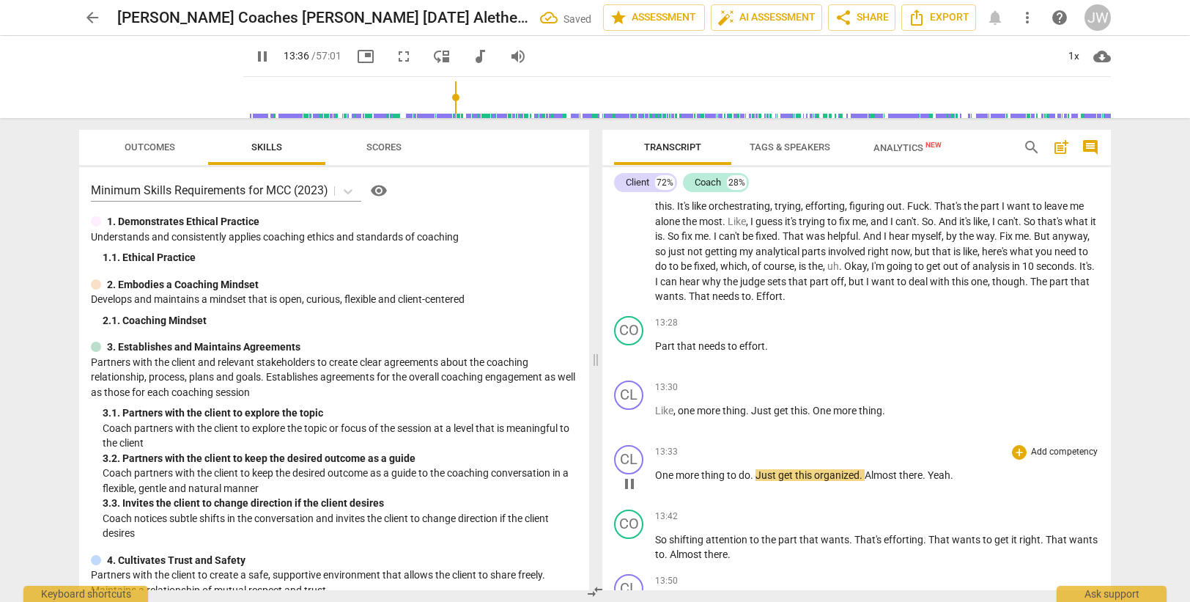
click at [656, 474] on span "One" at bounding box center [665, 475] width 21 height 12
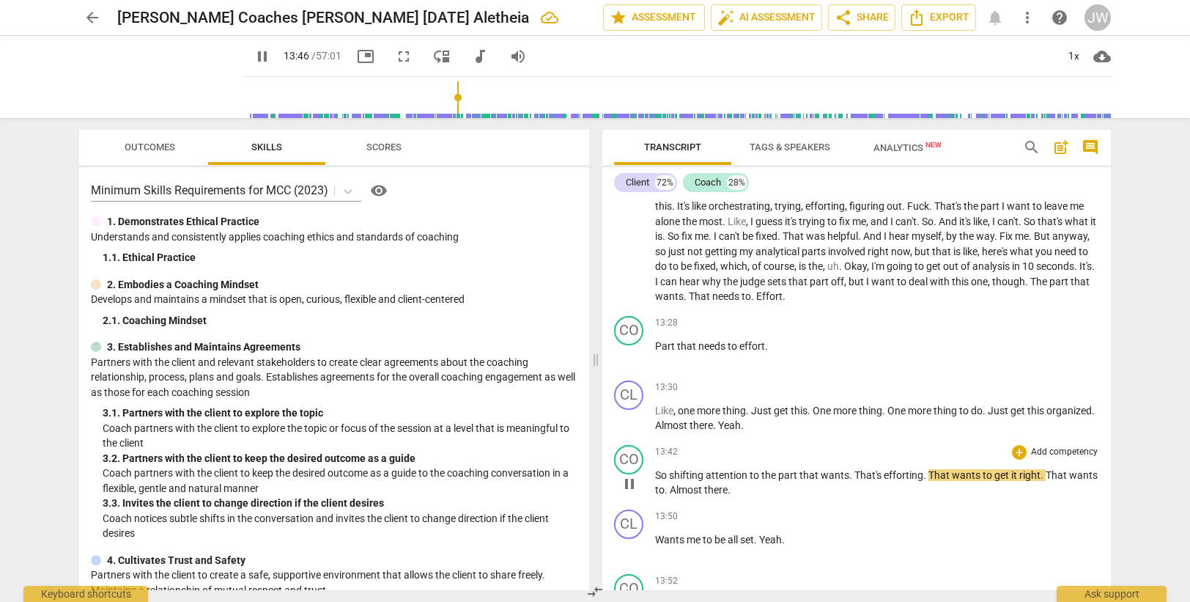
drag, startPoint x: 849, startPoint y: 476, endPoint x: 849, endPoint y: 455, distance: 21.2
click at [849, 476] on span "." at bounding box center [851, 475] width 5 height 12
type input "828"
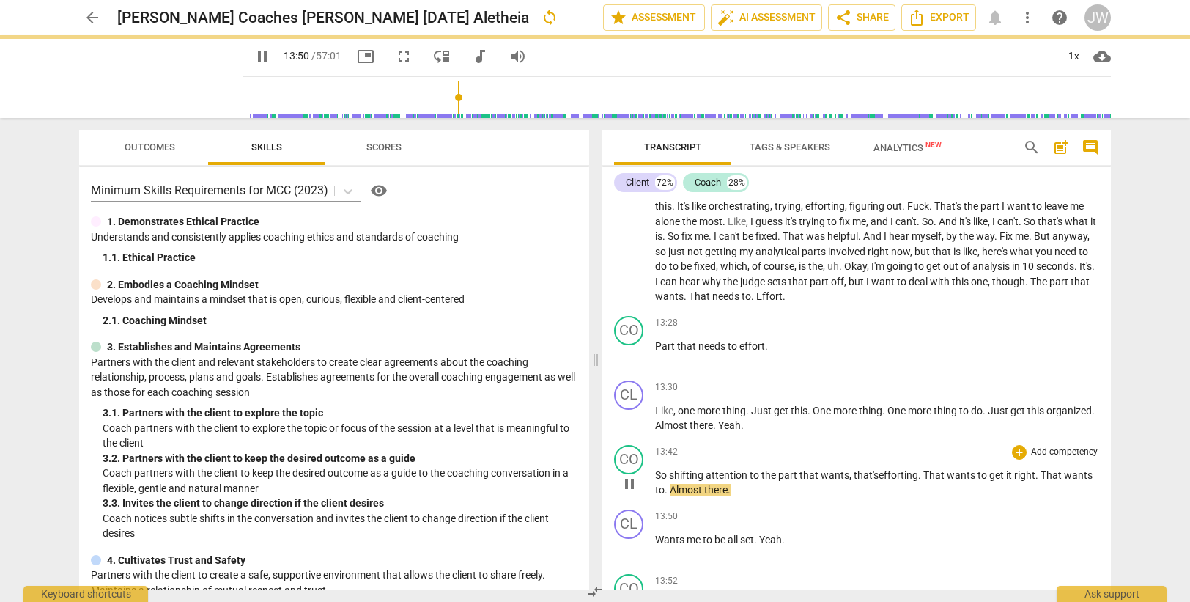
click at [922, 476] on span "." at bounding box center [920, 475] width 5 height 12
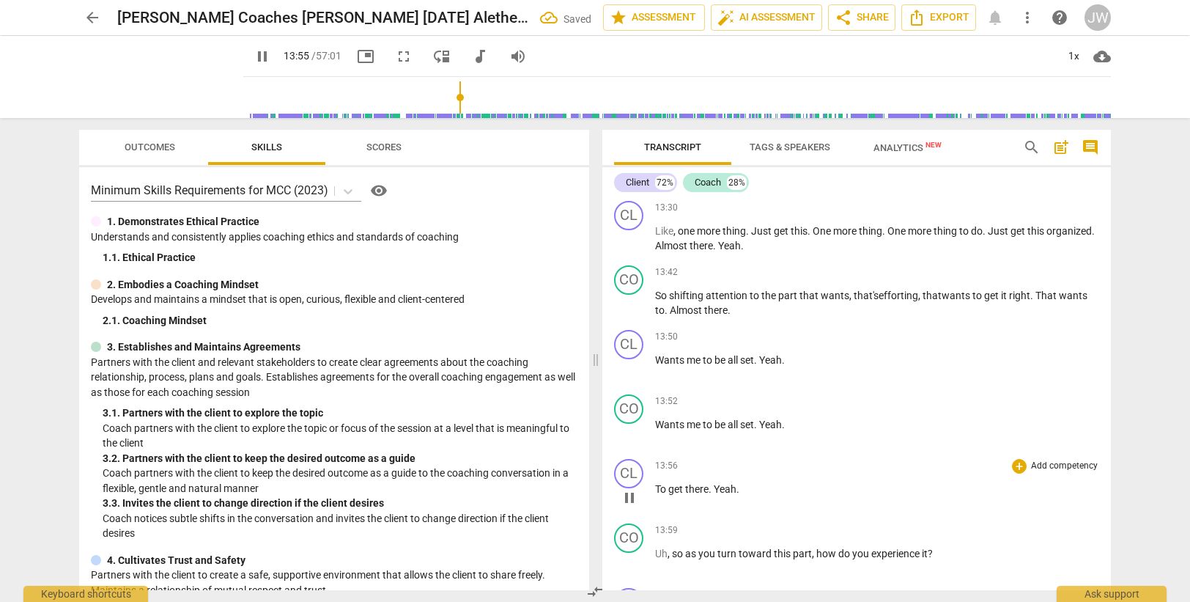
scroll to position [3942, 0]
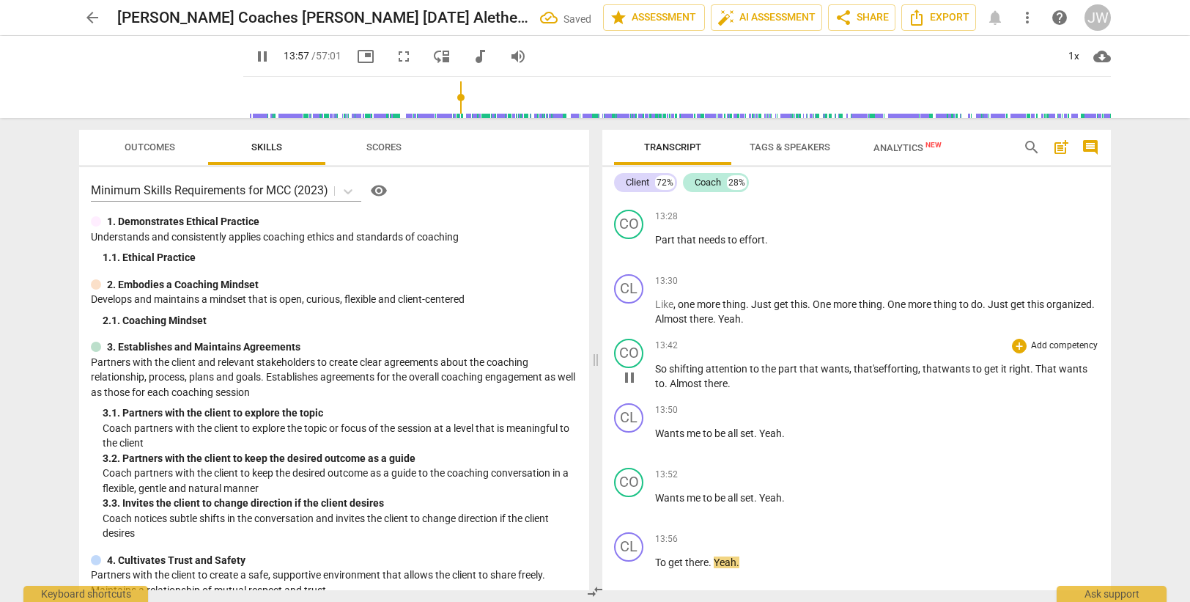
click at [747, 367] on span "attention" at bounding box center [728, 369] width 44 height 12
click at [673, 381] on span "Almost" at bounding box center [687, 383] width 34 height 12
click at [684, 497] on span "Wants" at bounding box center [671, 498] width 32 height 12
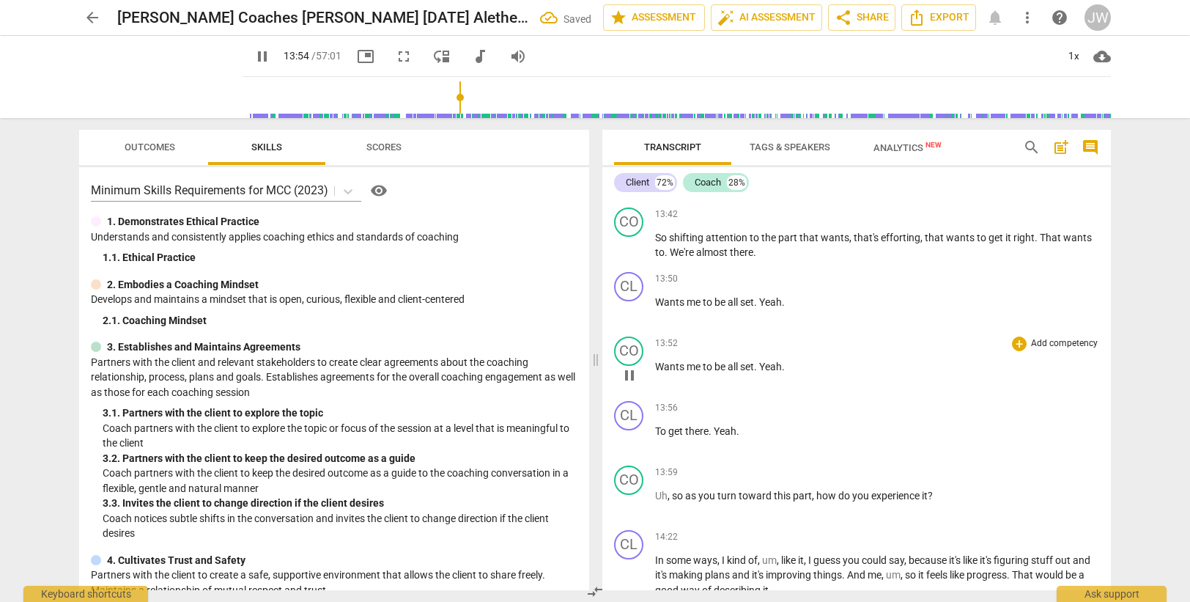
scroll to position [4088, 0]
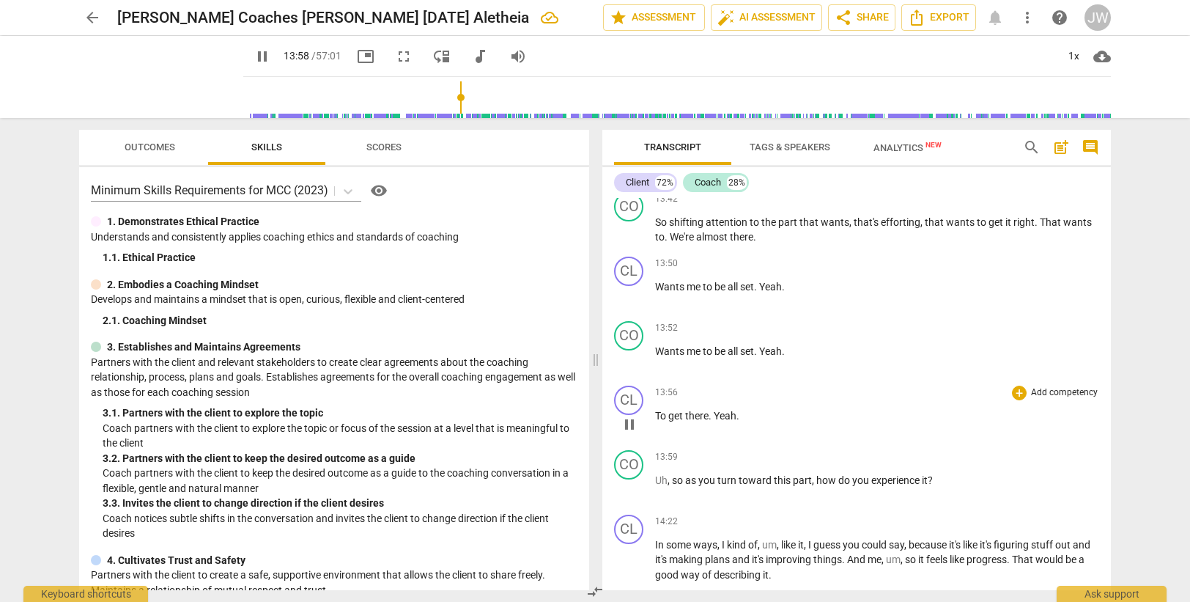
click at [719, 412] on span "Yeah" at bounding box center [725, 416] width 23 height 12
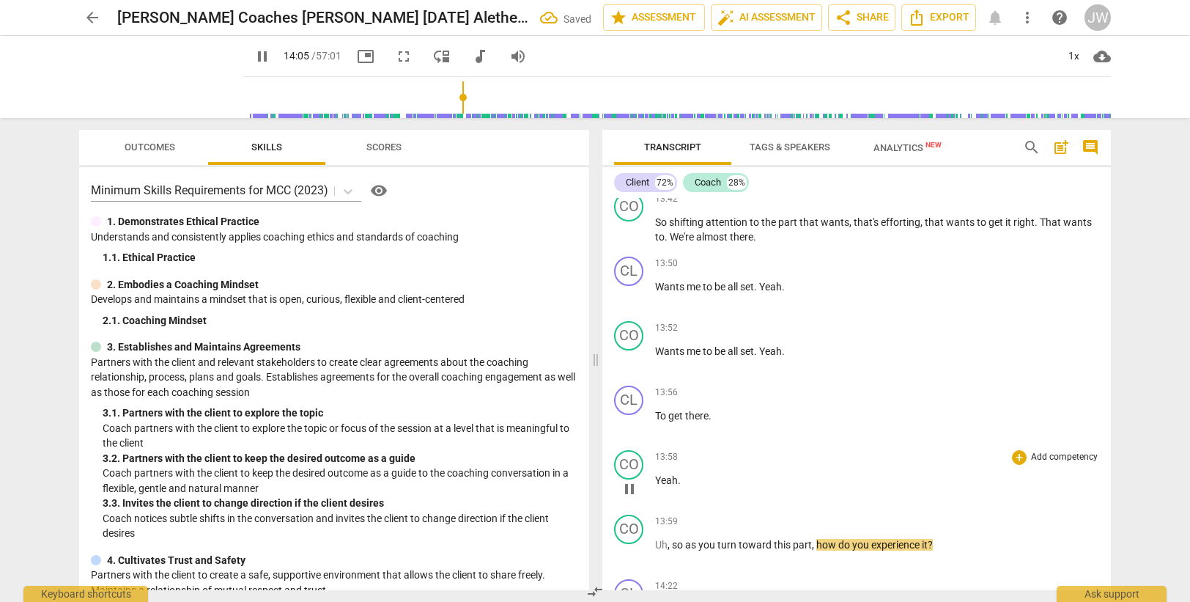
click at [686, 481] on p "Yeah ." at bounding box center [877, 480] width 444 height 15
click at [673, 541] on span "so" at bounding box center [678, 545] width 13 height 12
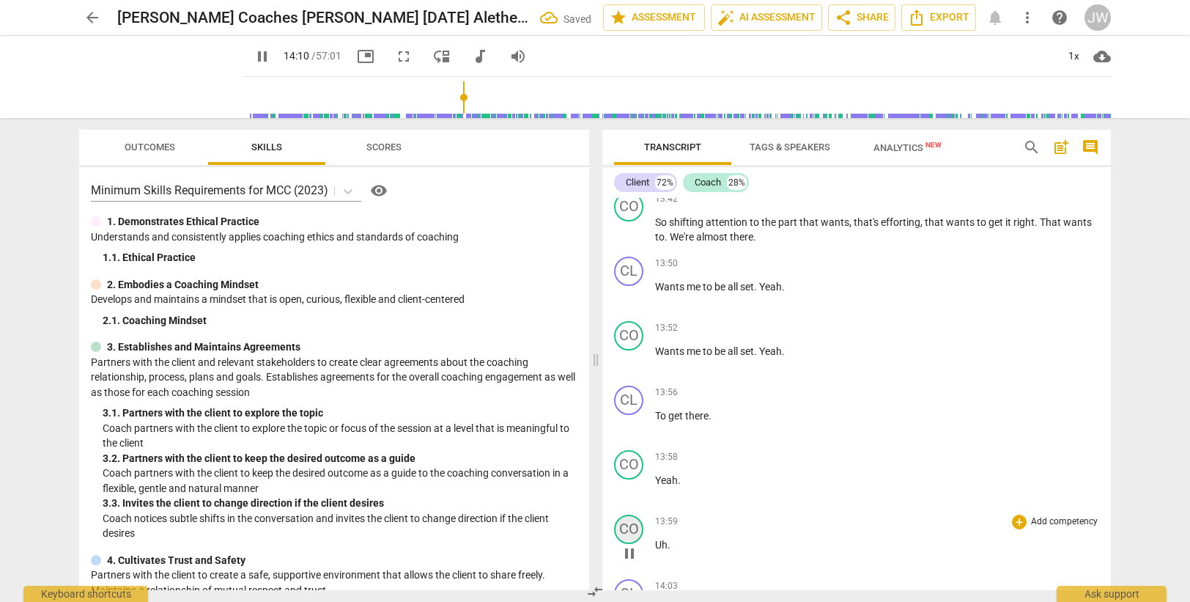
click at [639, 522] on div "CO" at bounding box center [628, 528] width 29 height 29
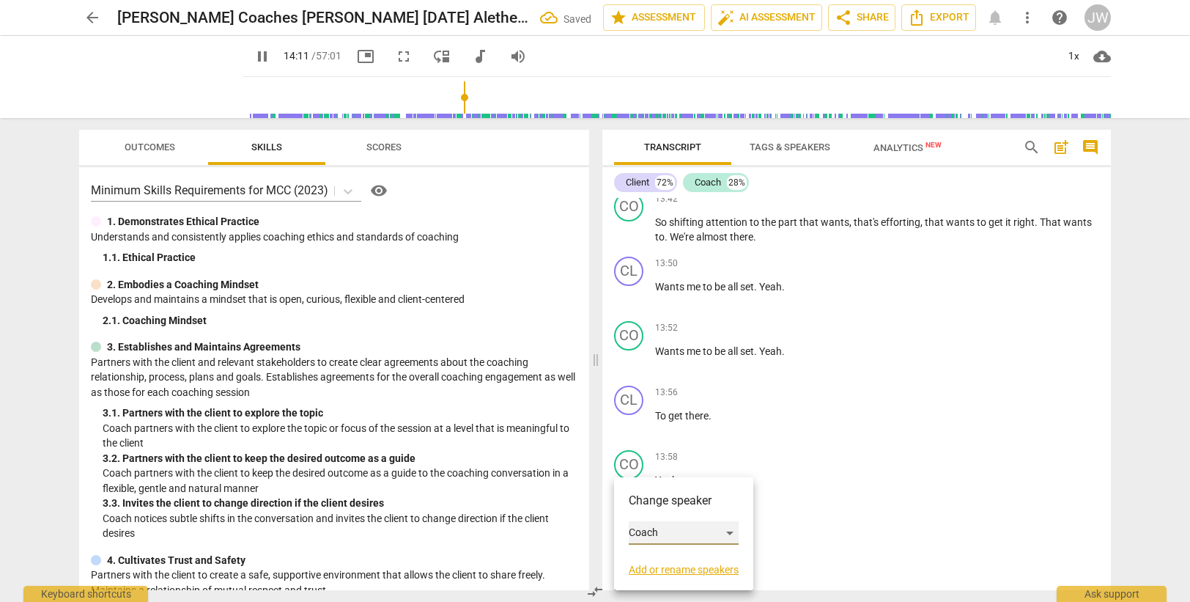
click at [656, 530] on div "Coach" at bounding box center [684, 532] width 110 height 23
click at [660, 506] on li "Client" at bounding box center [684, 505] width 111 height 28
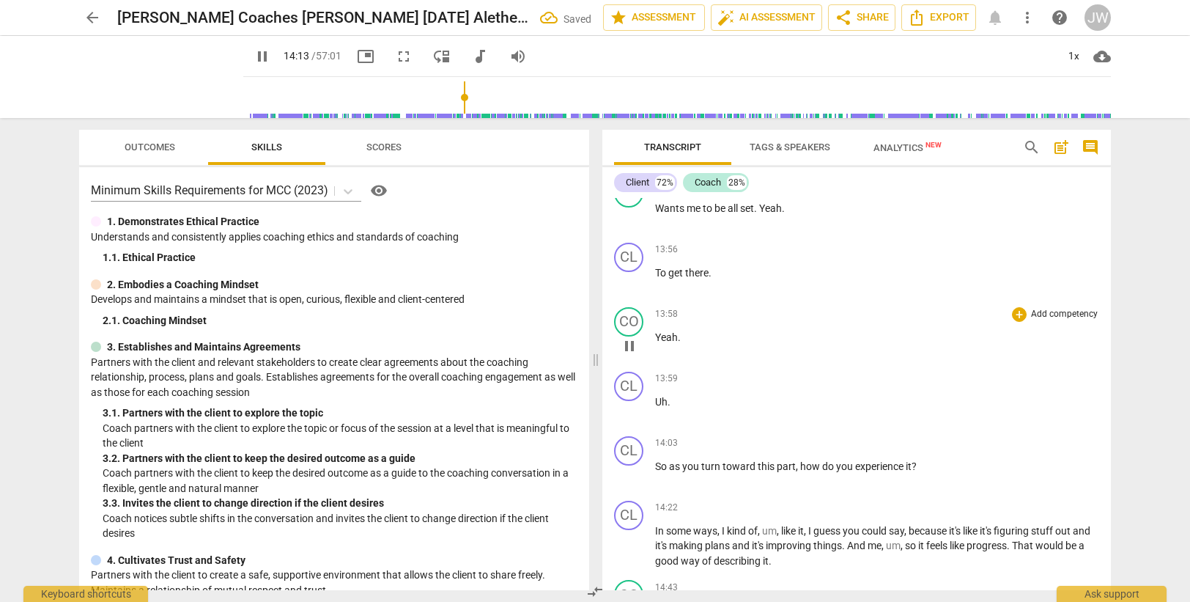
scroll to position [4308, 0]
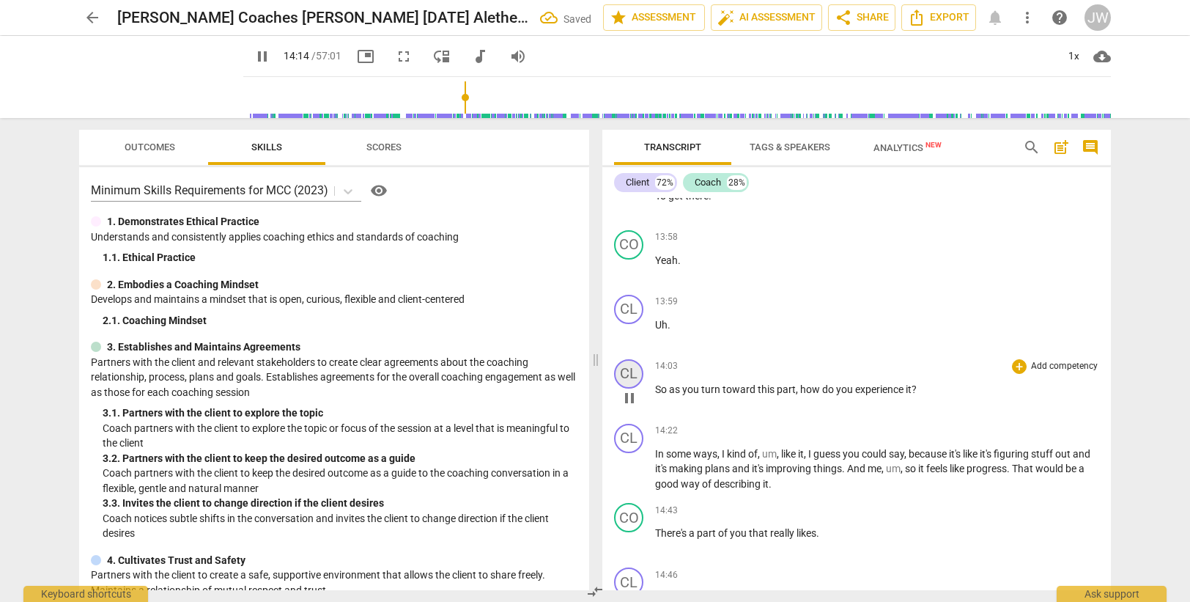
click at [624, 377] on div "CL" at bounding box center [628, 373] width 29 height 29
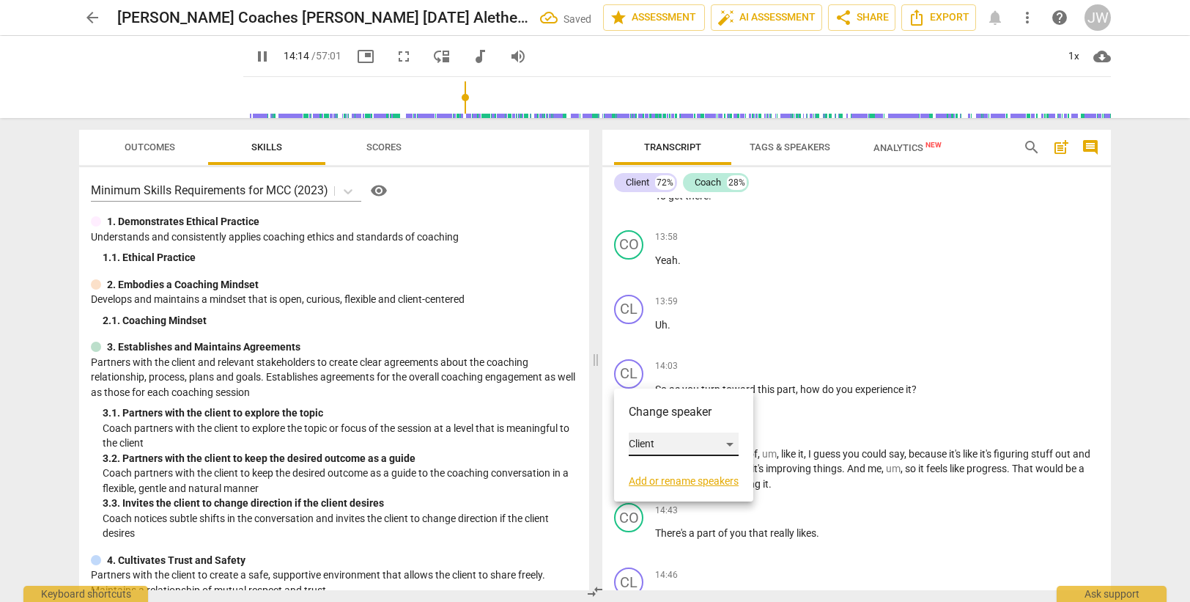
click at [645, 448] on div "Client" at bounding box center [684, 443] width 110 height 23
click at [648, 467] on li "Coach" at bounding box center [684, 472] width 111 height 28
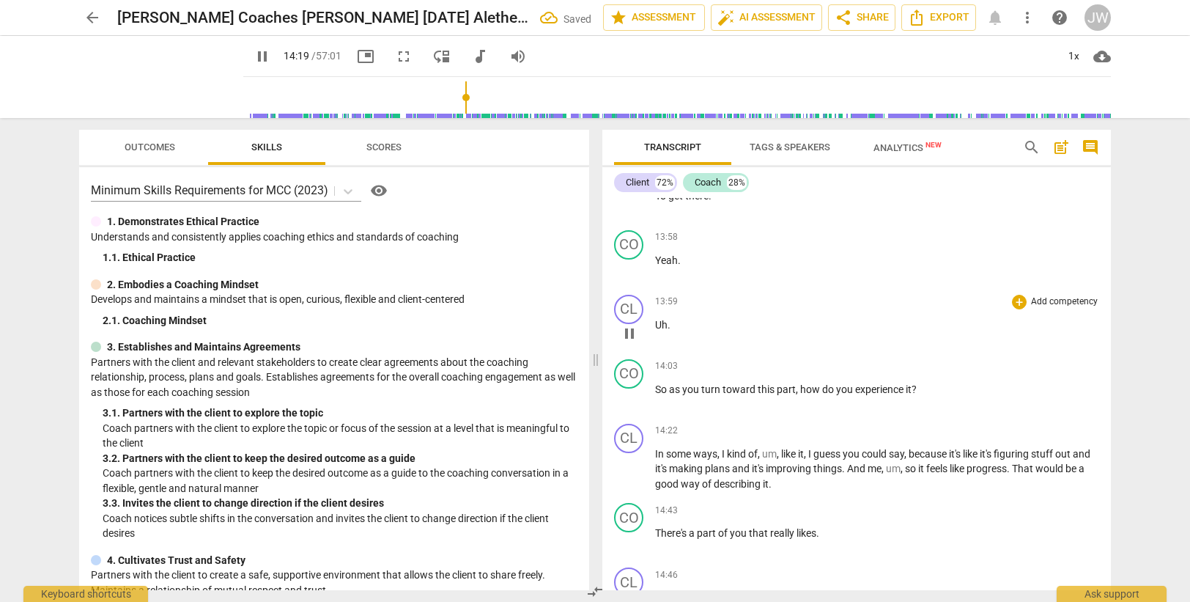
click at [660, 324] on span "Uh" at bounding box center [661, 325] width 12 height 12
type input "860"
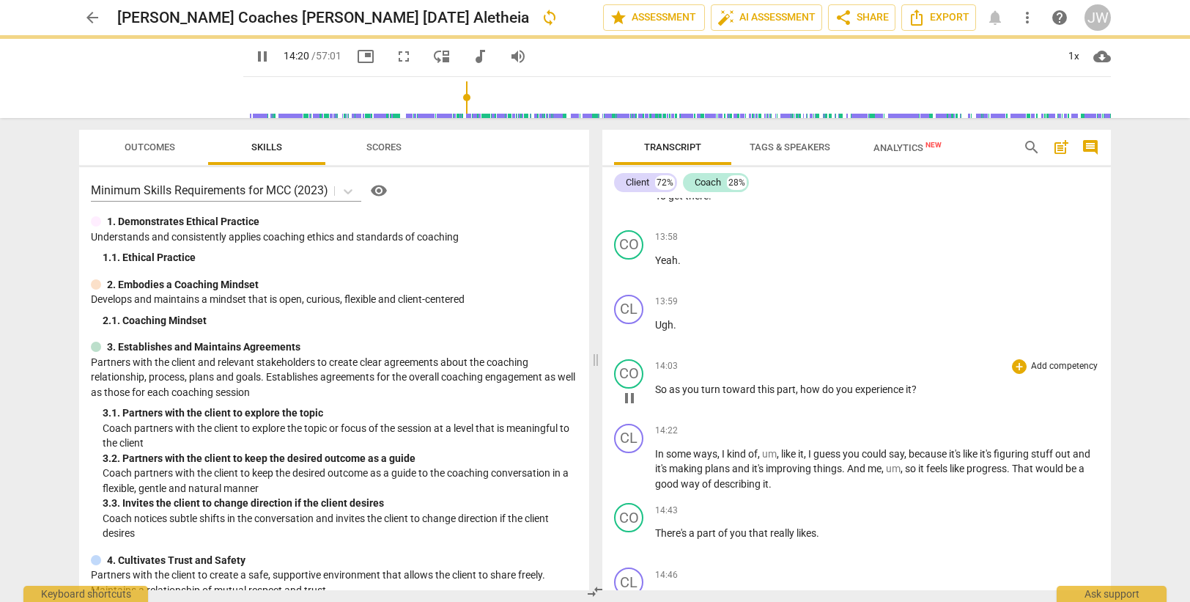
click at [732, 387] on span "toward" at bounding box center [739, 389] width 35 height 12
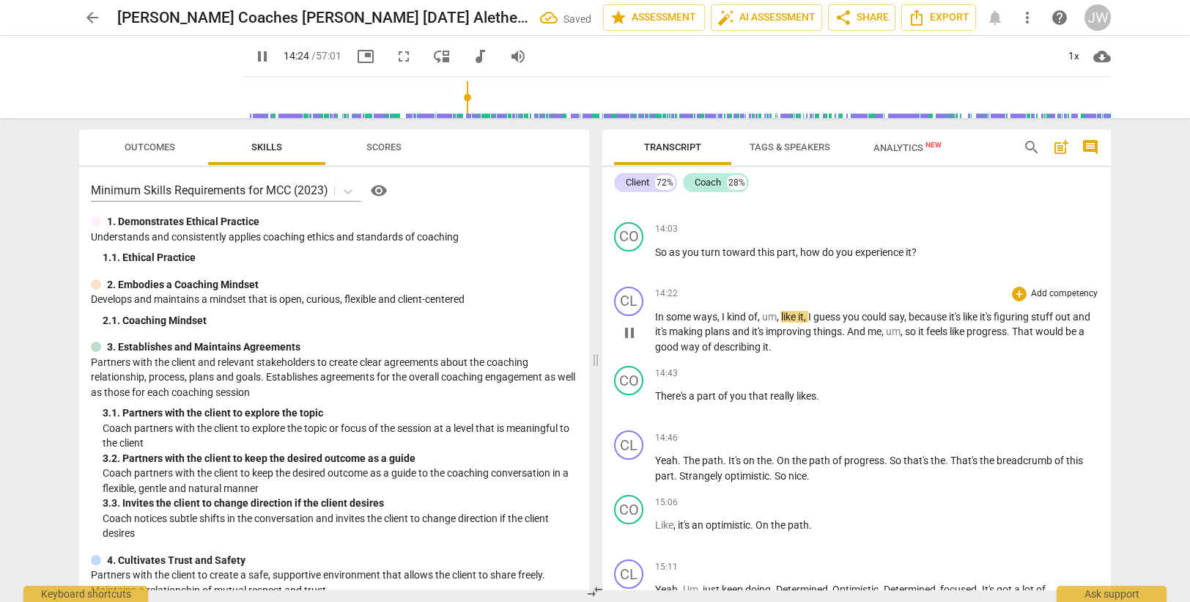
scroll to position [4455, 0]
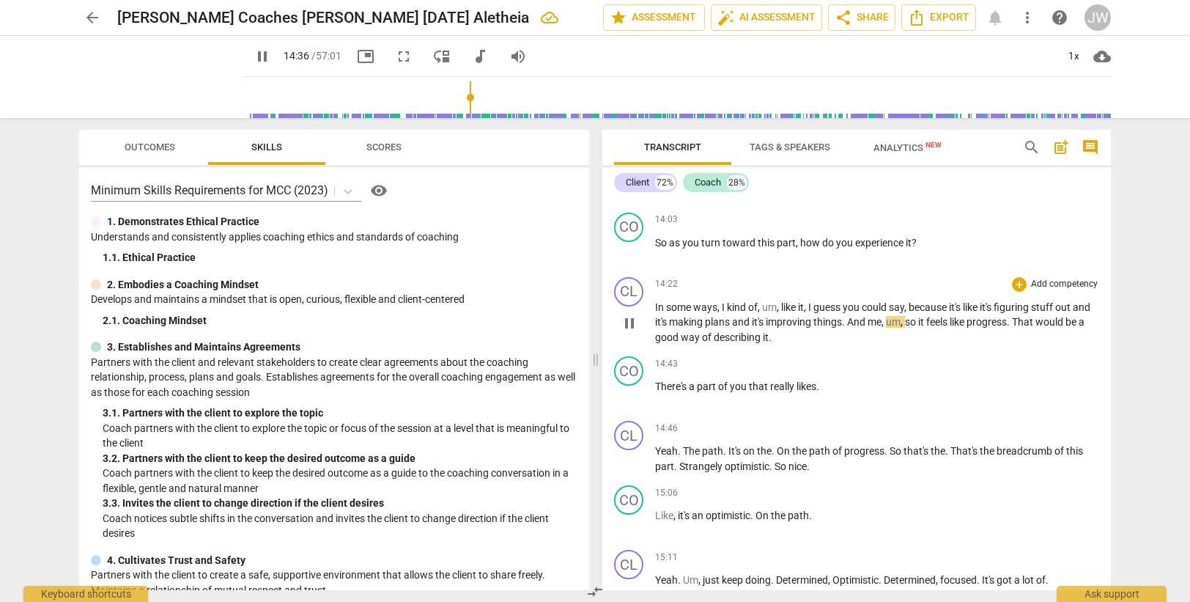
click at [847, 324] on span "." at bounding box center [844, 322] width 5 height 12
click at [881, 321] on span "me" at bounding box center [874, 322] width 14 height 12
type input "879"
click at [901, 322] on span "um" at bounding box center [894, 322] width 15 height 12
click at [818, 388] on span "." at bounding box center [817, 386] width 3 height 12
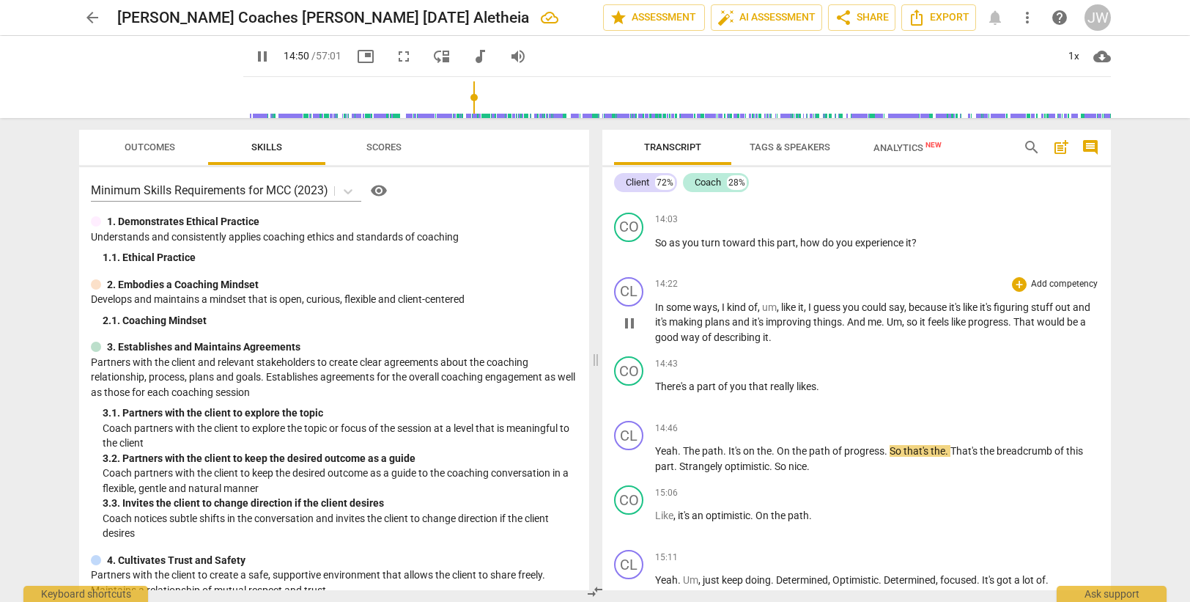
type input "890"
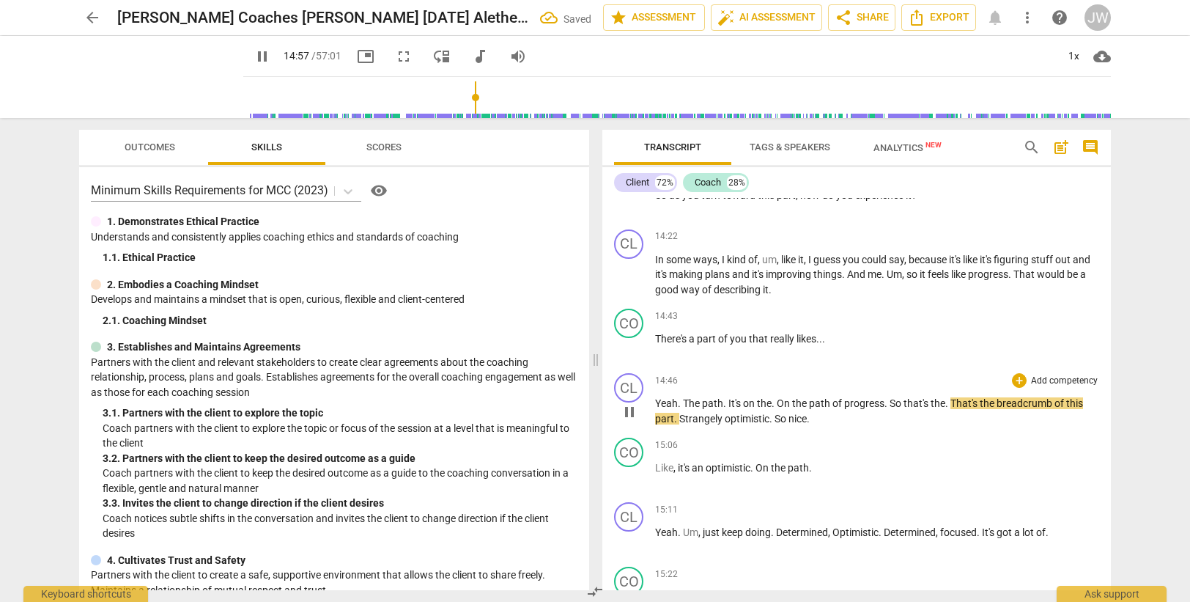
scroll to position [4528, 0]
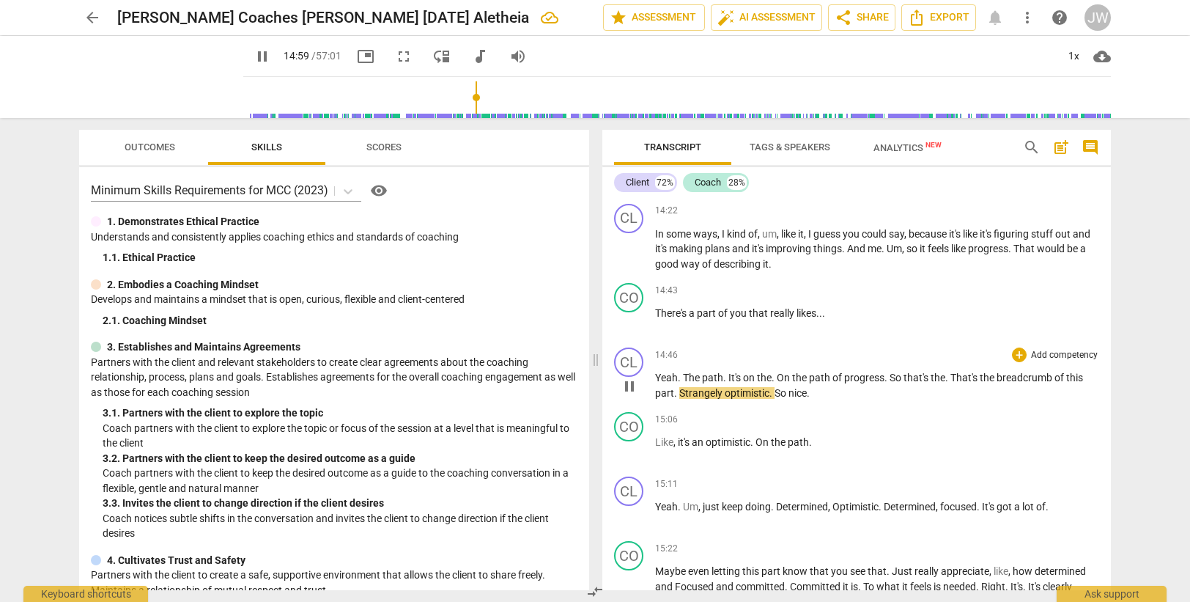
click at [680, 388] on span "Strangely" at bounding box center [701, 393] width 45 height 12
type input "901"
click at [802, 393] on span "So" at bounding box center [795, 393] width 14 height 12
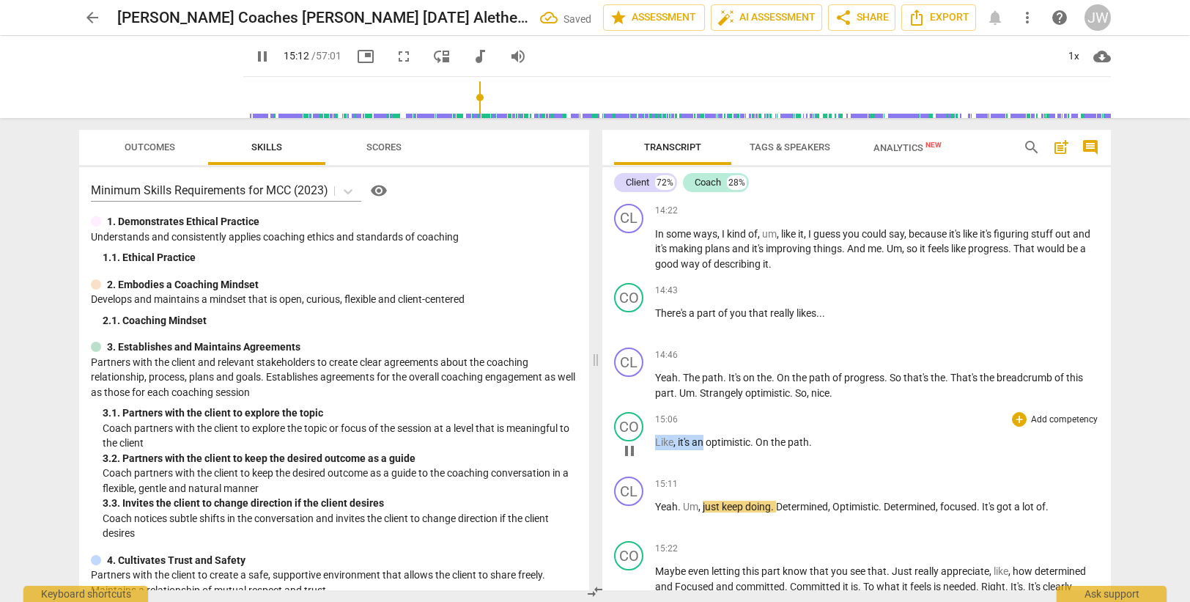
drag, startPoint x: 656, startPoint y: 443, endPoint x: 702, endPoint y: 438, distance: 46.4
click at [702, 438] on p "Like , it's an optimistic . On the path ." at bounding box center [877, 441] width 444 height 15
type input "913"
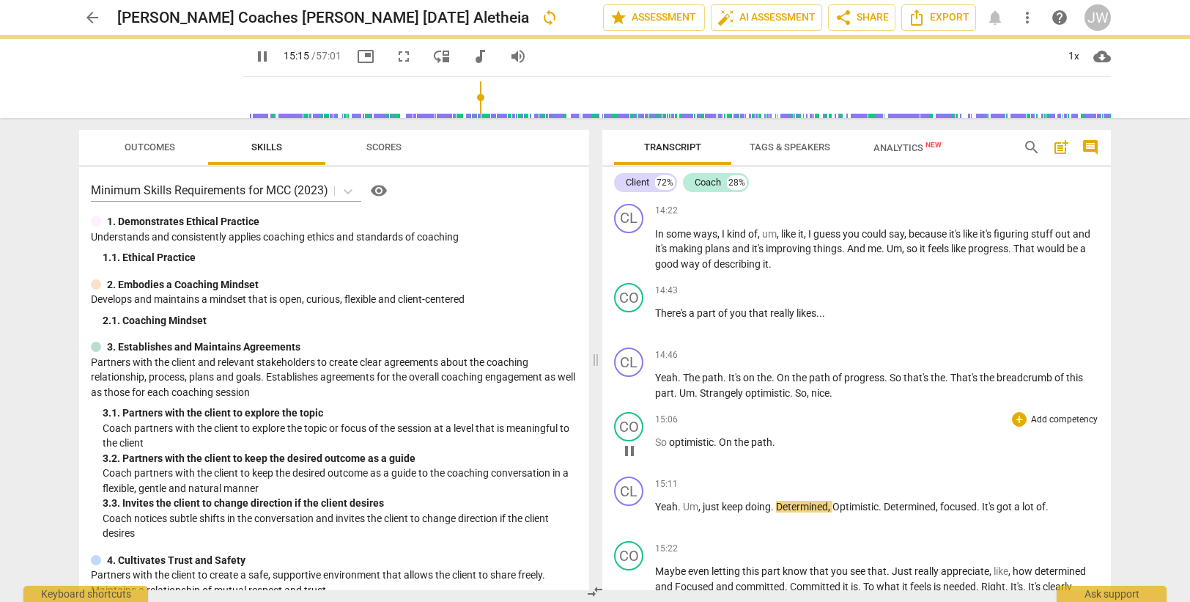
click at [788, 439] on p "So optimistic . On the path ." at bounding box center [877, 441] width 444 height 15
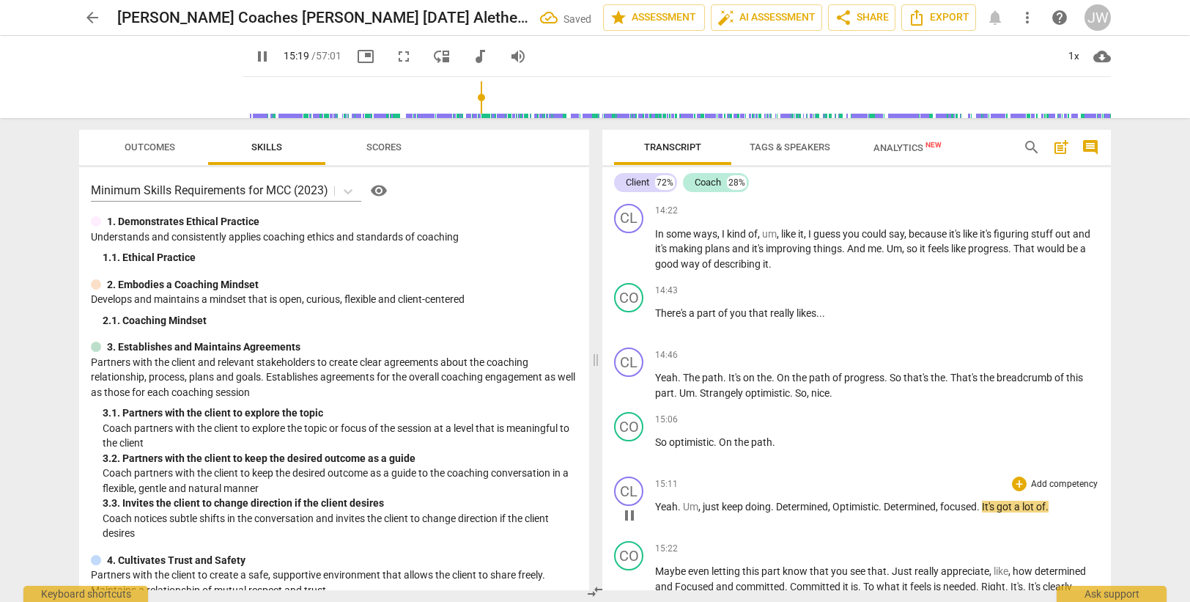
click at [682, 508] on span "." at bounding box center [680, 506] width 5 height 12
click at [719, 443] on span "." at bounding box center [716, 442] width 5 height 12
click at [776, 504] on span "." at bounding box center [773, 506] width 5 height 12
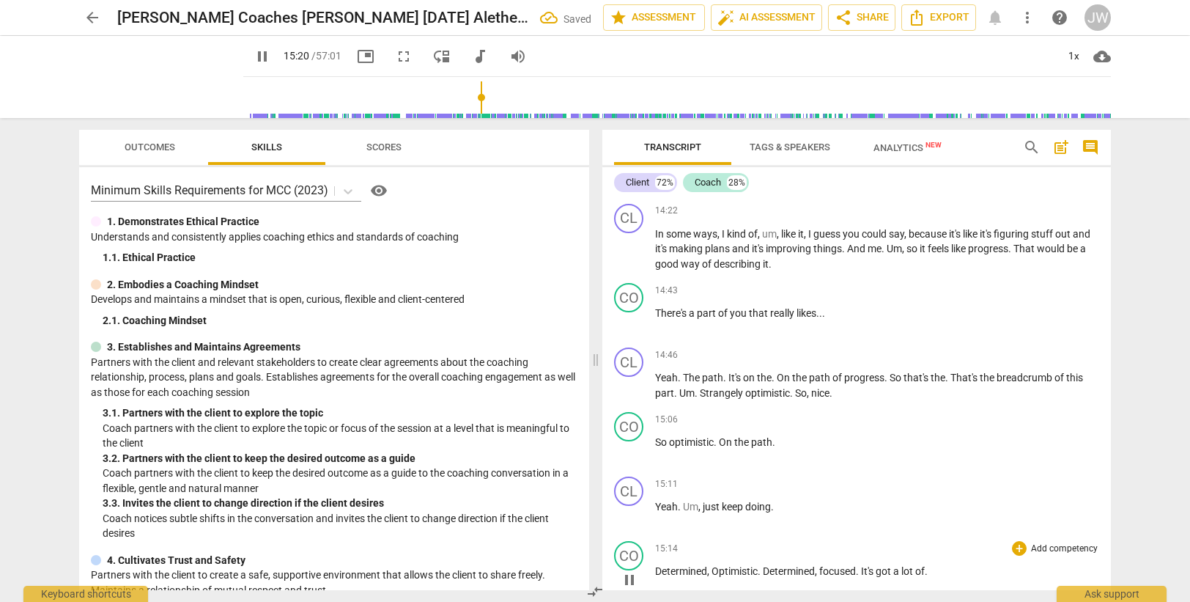
click at [657, 572] on span "Determined" at bounding box center [681, 571] width 52 height 12
type input "921"
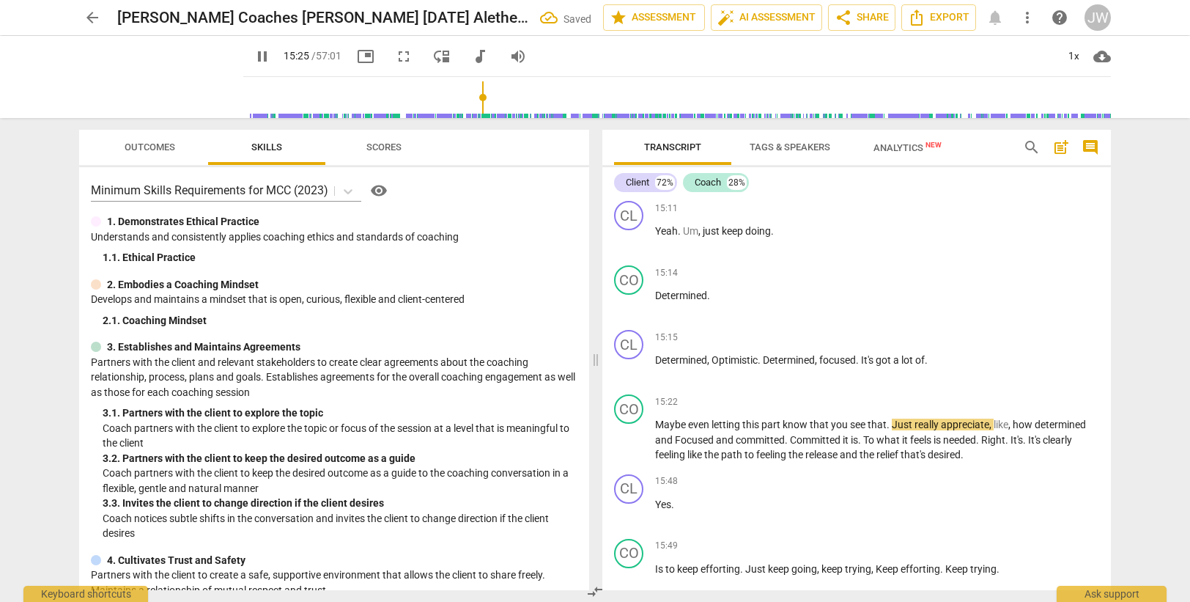
scroll to position [4657, 0]
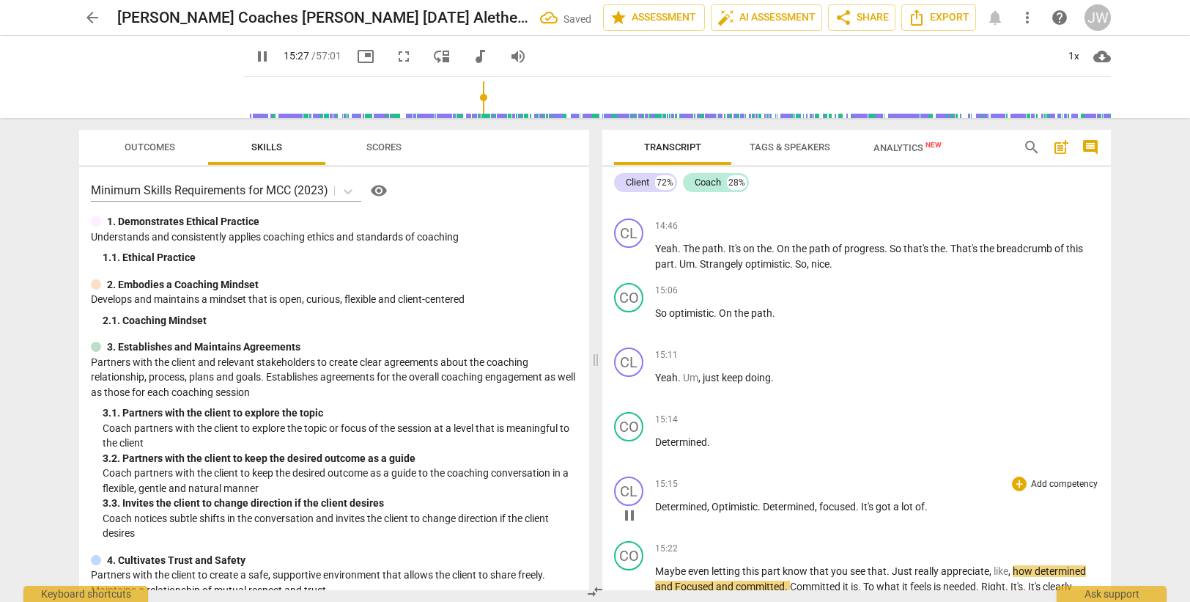
click at [678, 502] on span "Determined" at bounding box center [681, 506] width 52 height 12
click at [717, 509] on span "Optimistic" at bounding box center [734, 506] width 46 height 12
type input "922"
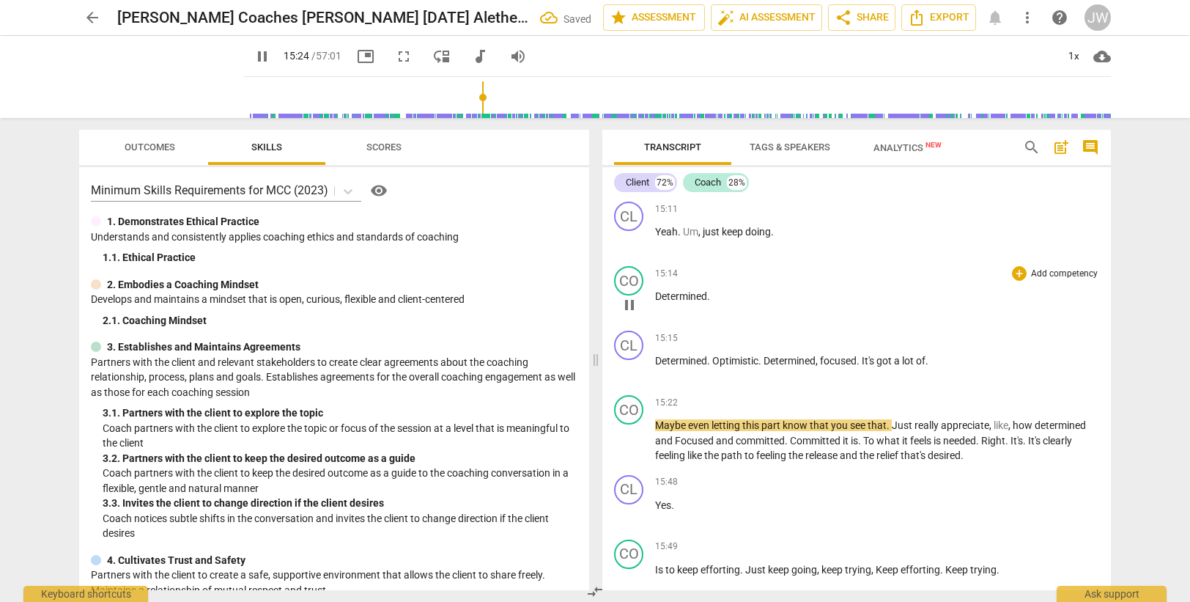
scroll to position [4803, 0]
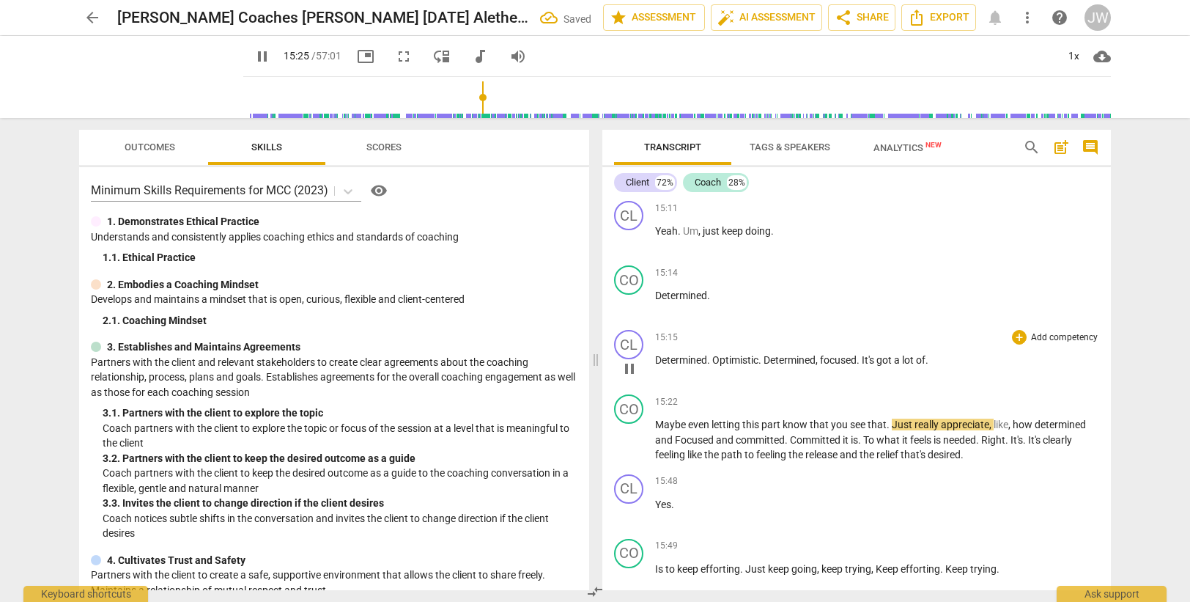
click at [832, 363] on span "focused" at bounding box center [838, 360] width 37 height 12
click at [925, 359] on span "of" at bounding box center [921, 360] width 10 height 12
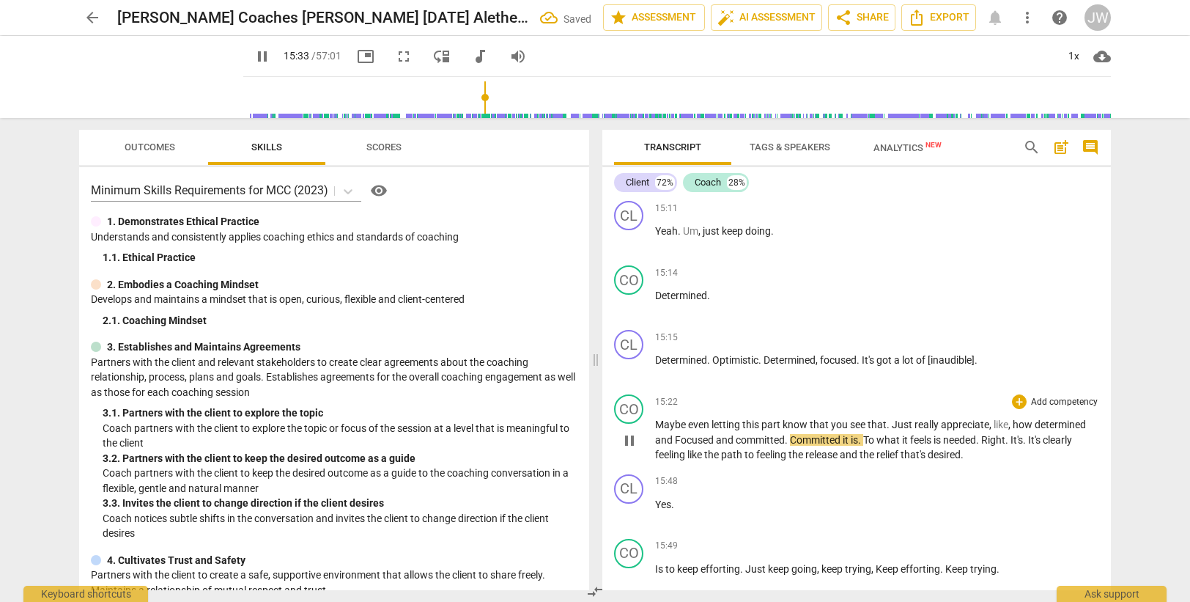
click at [678, 440] on span "Focused" at bounding box center [695, 440] width 41 height 12
type input "934"
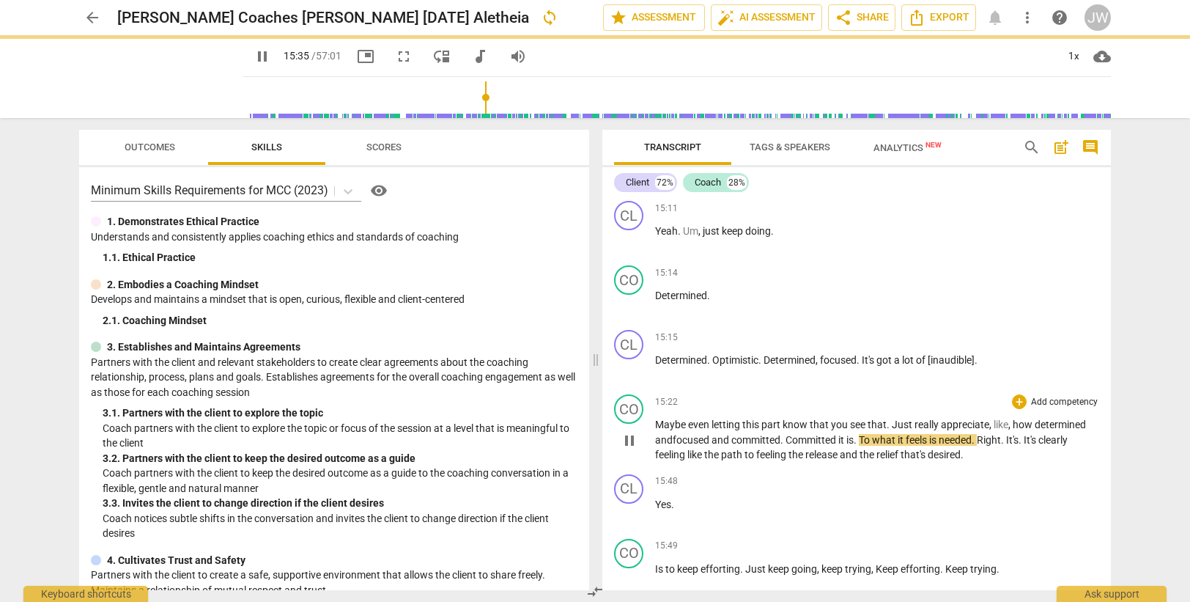
click at [734, 438] on span "committed" at bounding box center [755, 440] width 49 height 12
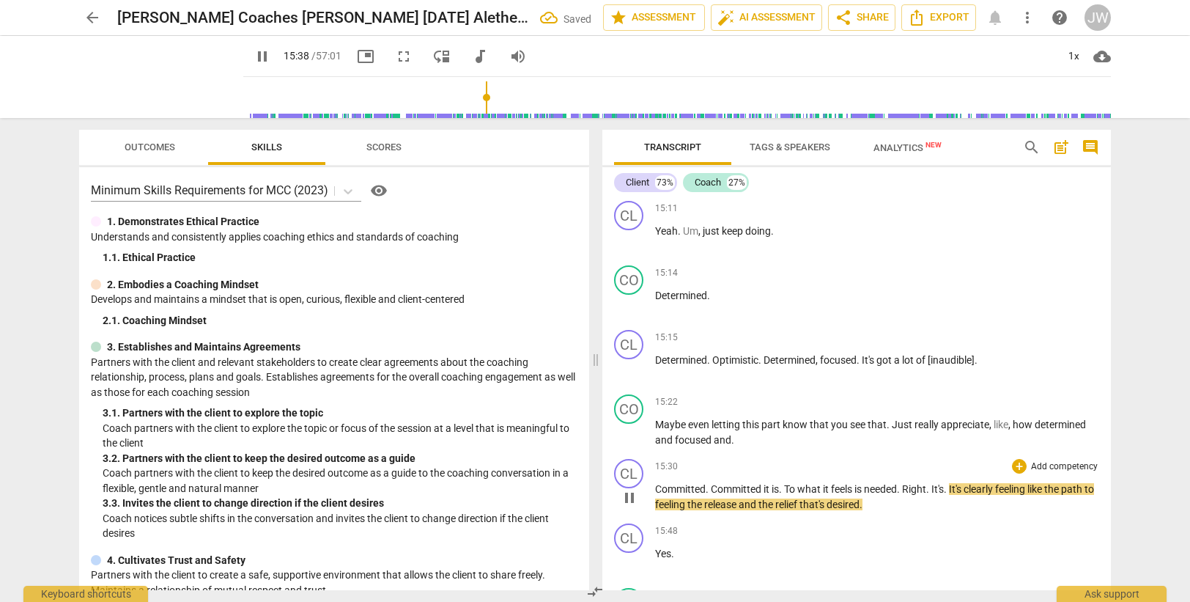
click at [714, 486] on span "Committed" at bounding box center [737, 489] width 53 height 12
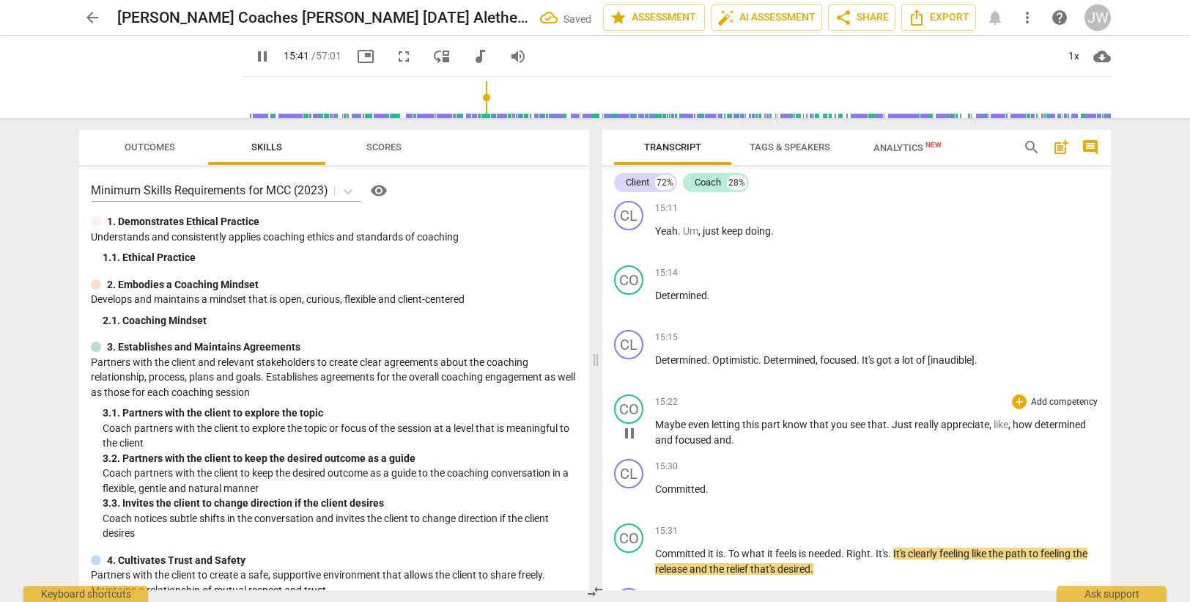
click at [745, 442] on p "Maybe even letting this part know that you see that . Just really appreciate , …" at bounding box center [877, 432] width 444 height 30
type input "942"
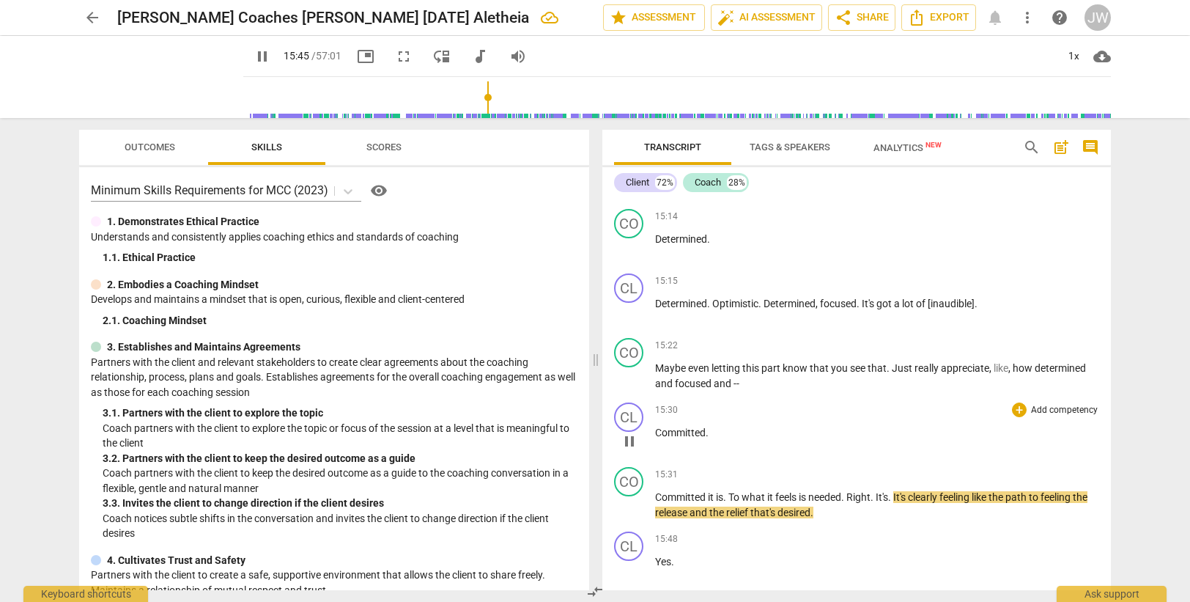
scroll to position [4877, 0]
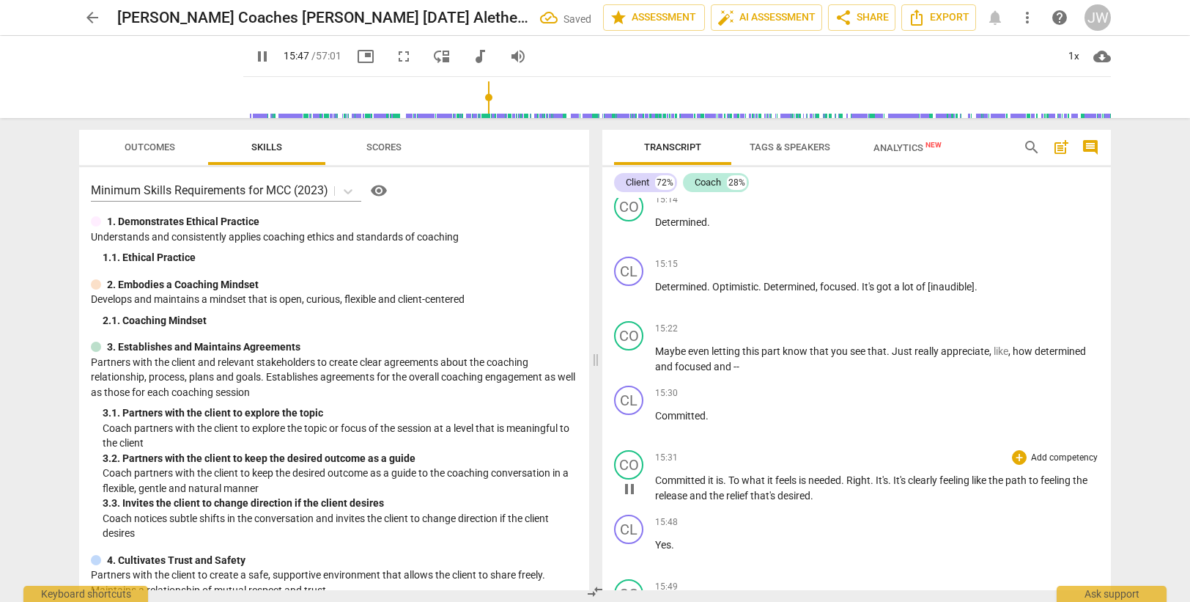
click at [699, 481] on span "Committed" at bounding box center [681, 480] width 53 height 12
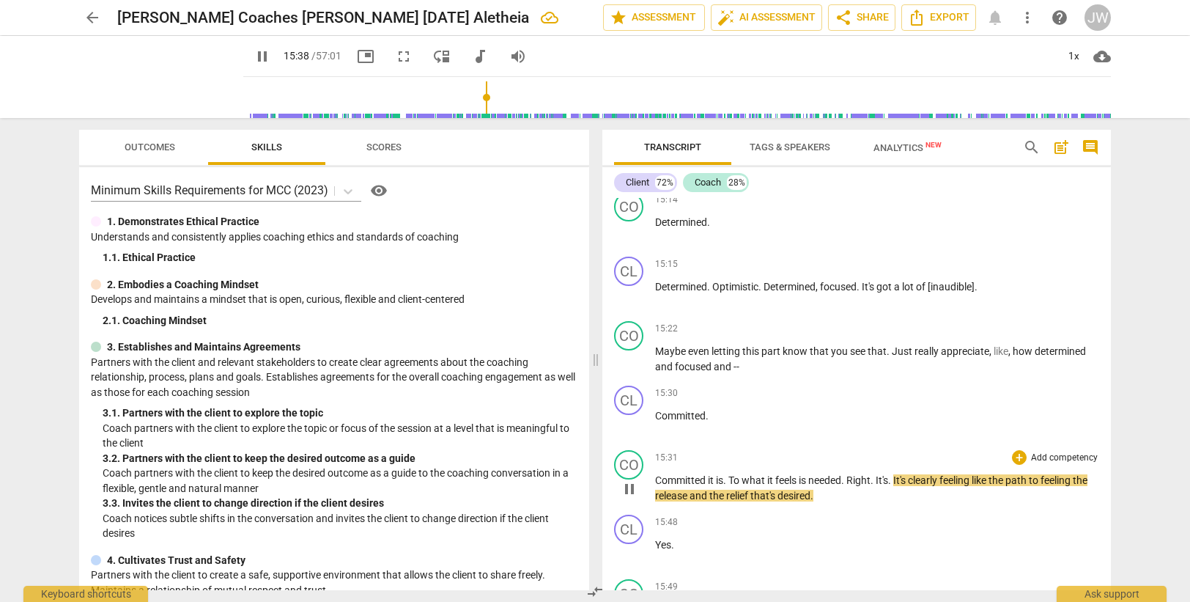
click at [870, 479] on span "Right" at bounding box center [858, 480] width 24 height 12
click at [841, 481] on span "needed" at bounding box center [824, 480] width 33 height 12
type input "940"
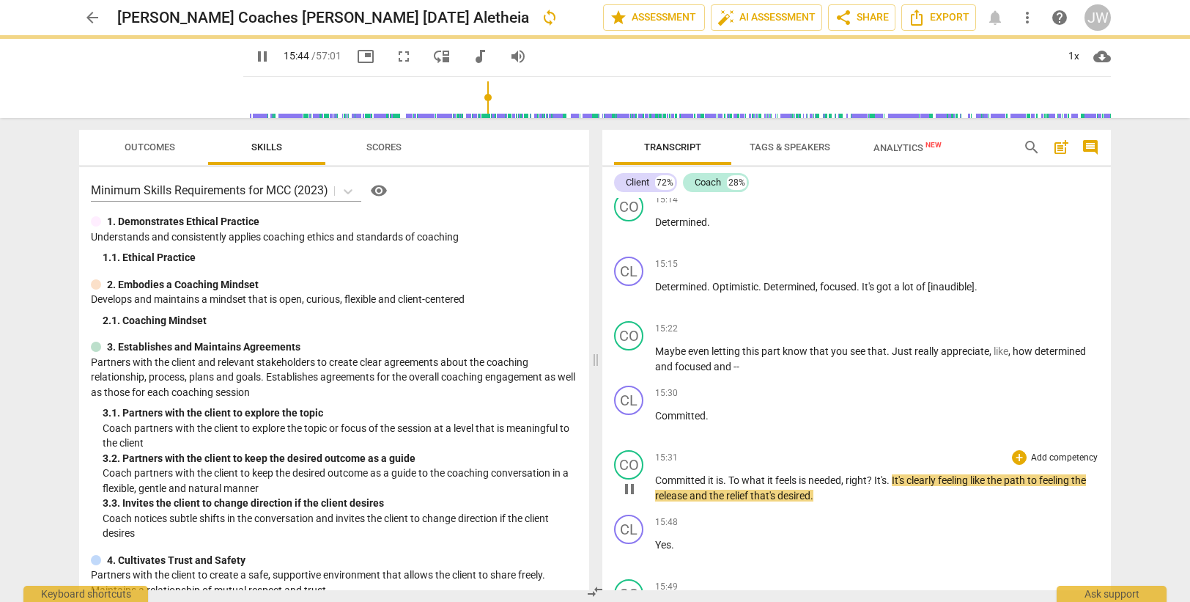
drag, startPoint x: 892, startPoint y: 482, endPoint x: 893, endPoint y: 474, distance: 8.1
click at [892, 481] on span "." at bounding box center [889, 480] width 5 height 12
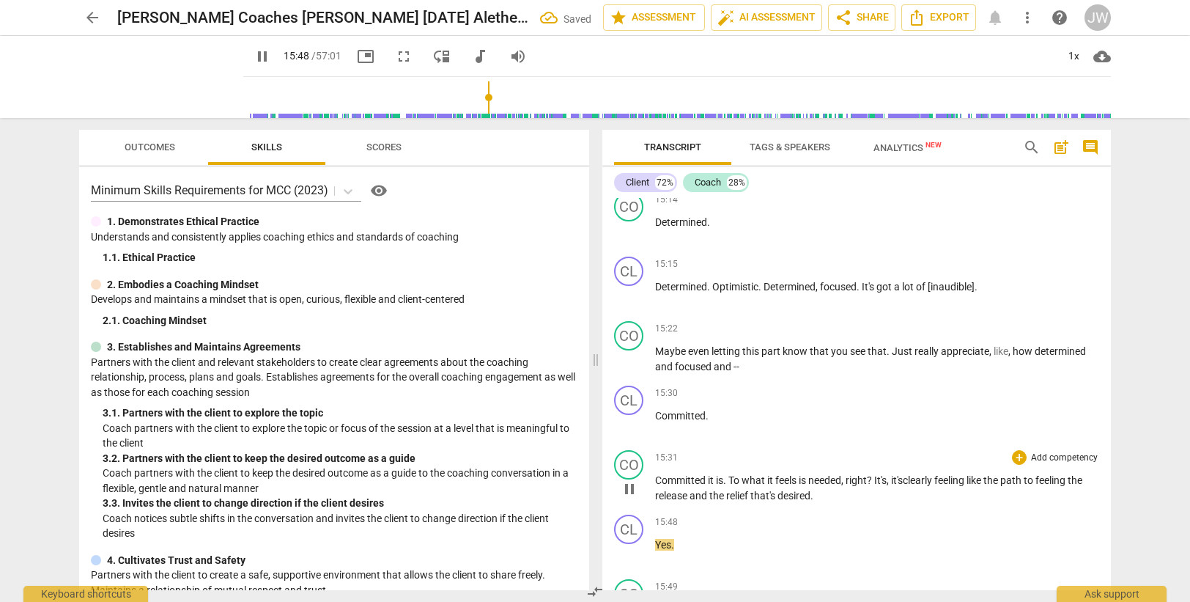
click at [865, 492] on p "Committed it is . To what it feels is needed, right ? It's, it's clearly feelin…" at bounding box center [877, 488] width 444 height 30
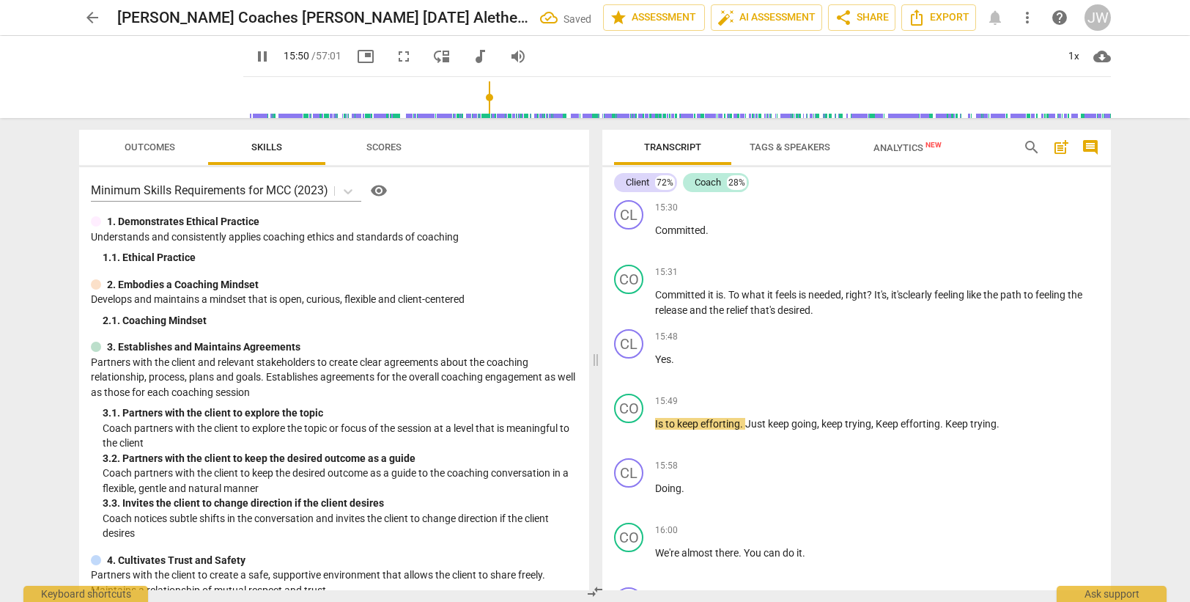
scroll to position [4988, 0]
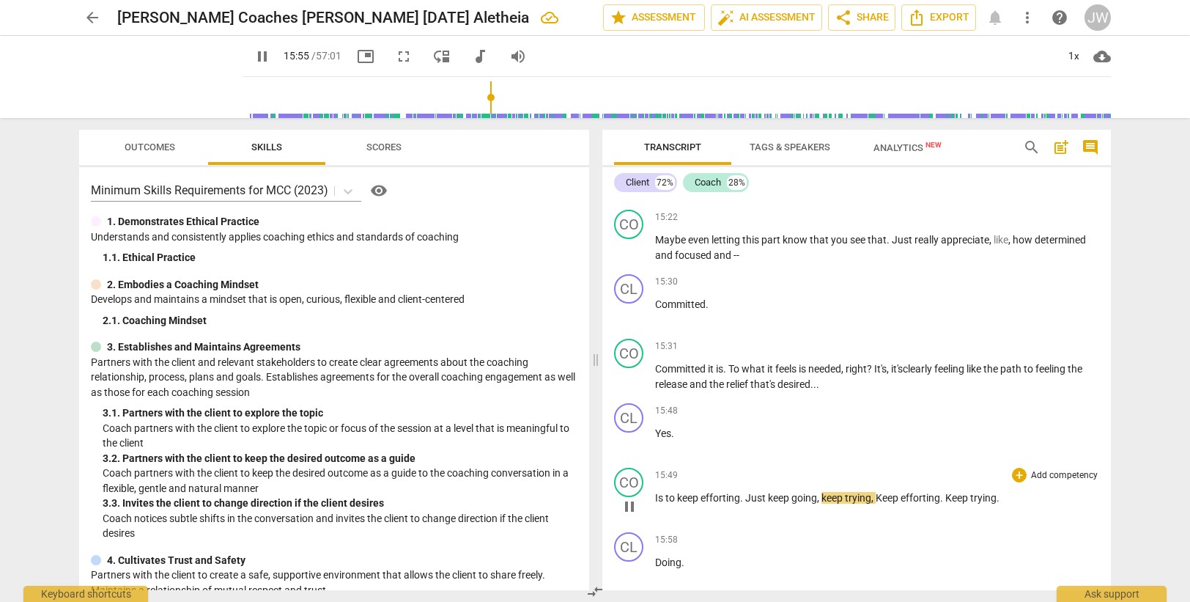
click at [654, 496] on div "CO play_arrow pause" at bounding box center [634, 493] width 41 height 53
click at [656, 499] on span "Is" at bounding box center [660, 498] width 10 height 12
click at [692, 495] on span "keep" at bounding box center [697, 498] width 23 height 12
drag, startPoint x: 829, startPoint y: 500, endPoint x: 839, endPoint y: 500, distance: 10.3
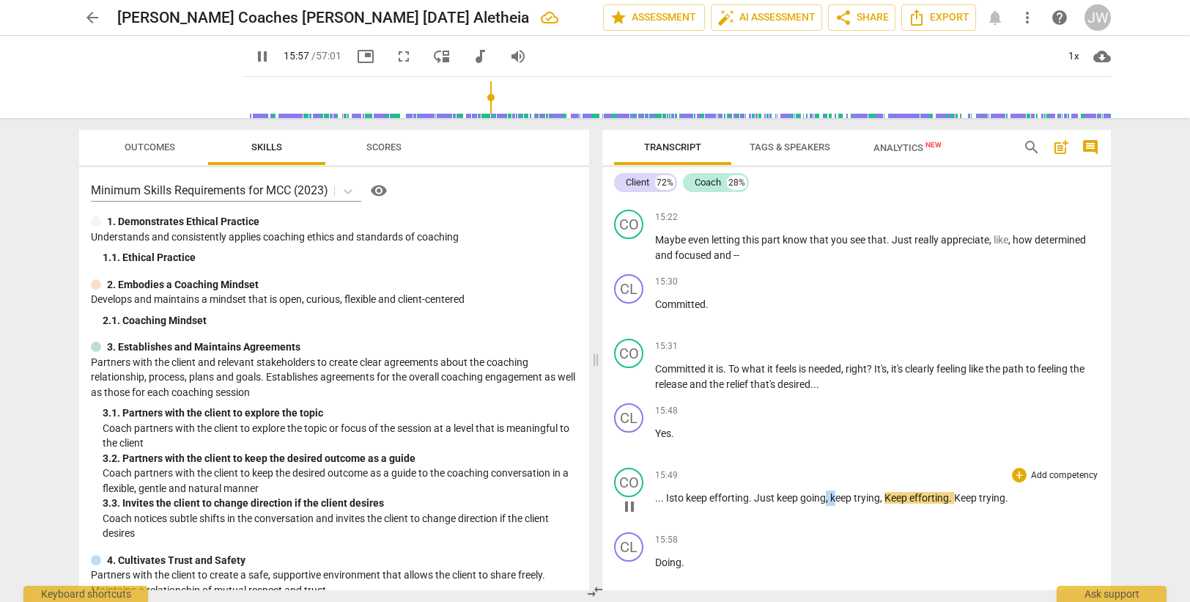
click at [839, 500] on p "... Is to keep efforting . Just keep going , keep trying , Keep efforting . Kee…" at bounding box center [877, 497] width 444 height 15
type input "959"
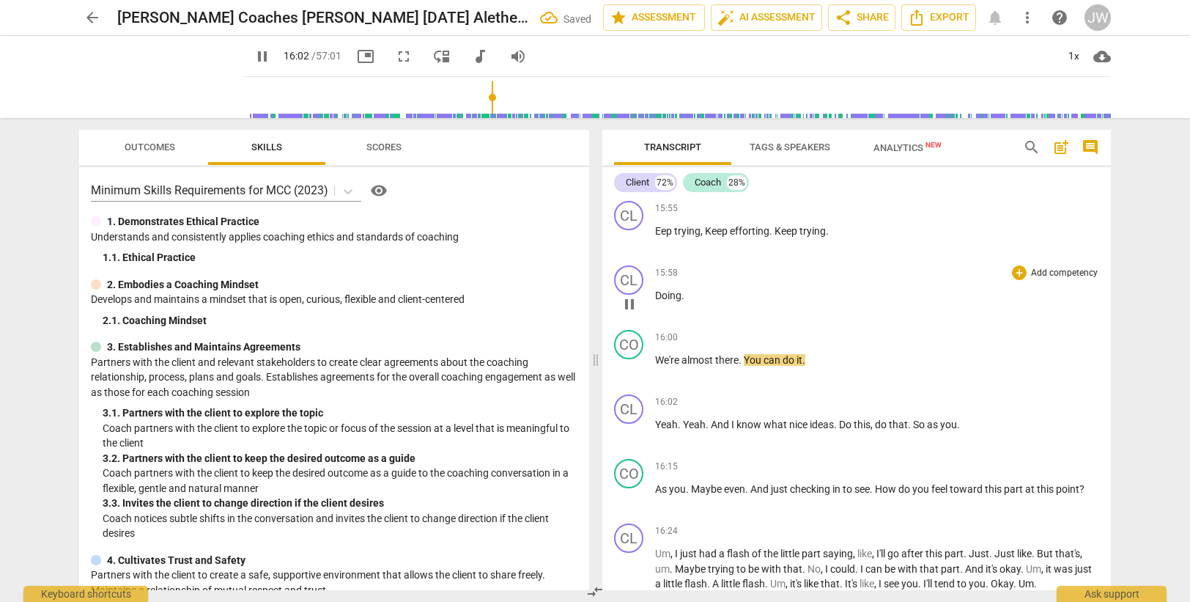
scroll to position [5255, 0]
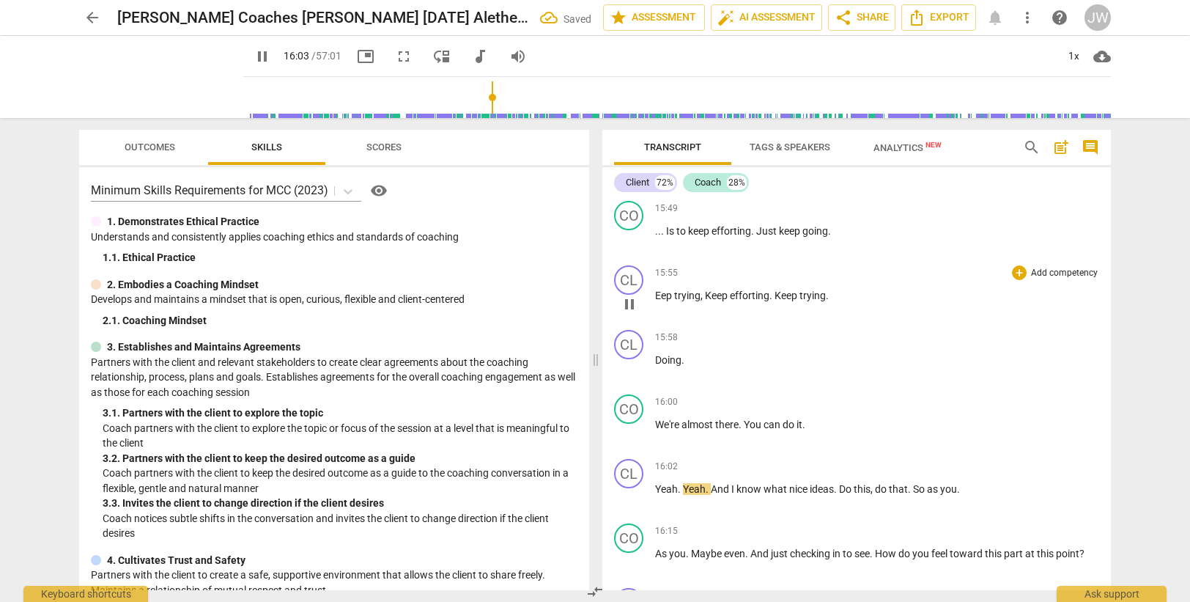
click at [659, 295] on span "Eep" at bounding box center [664, 295] width 19 height 12
type input "964"
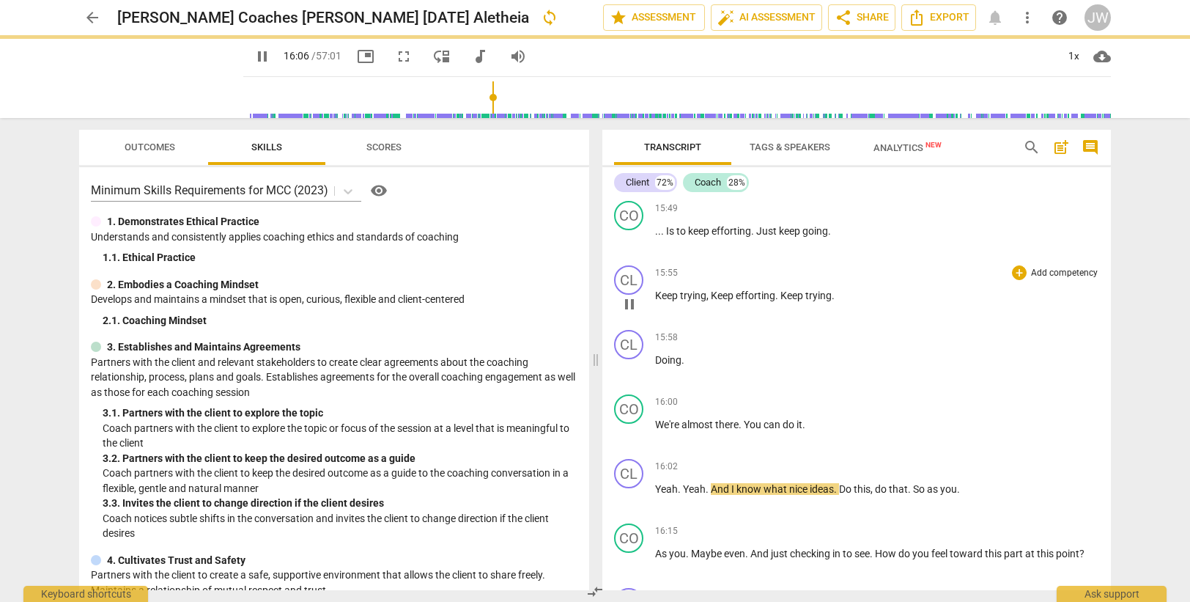
click at [694, 297] on span "trying" at bounding box center [693, 295] width 26 height 12
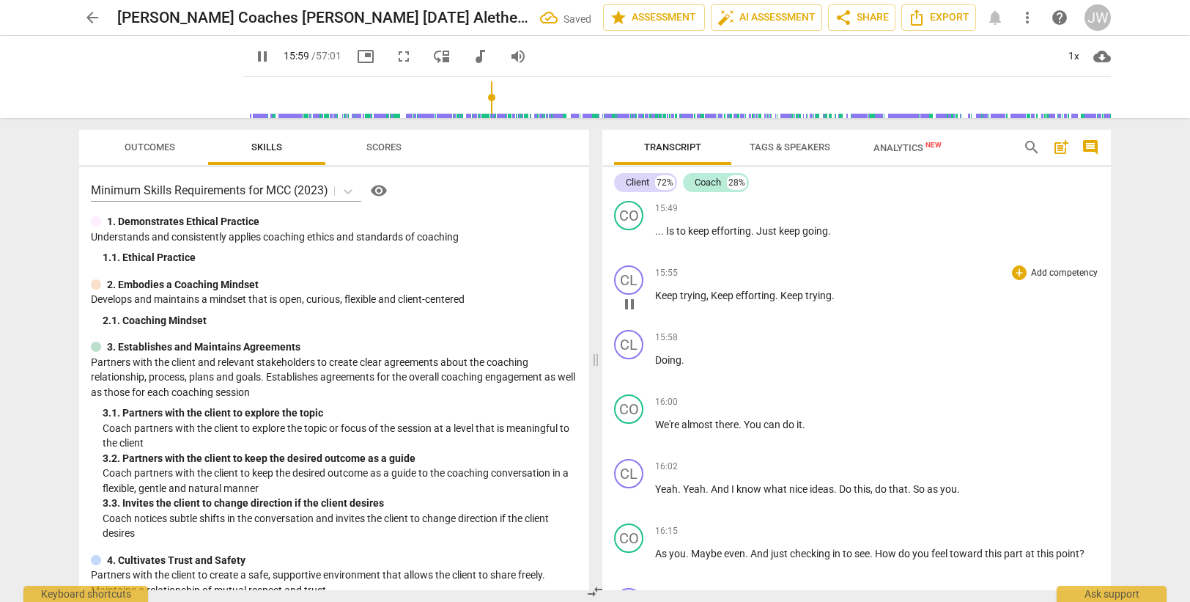
click at [781, 295] on span "Keep" at bounding box center [792, 295] width 25 height 12
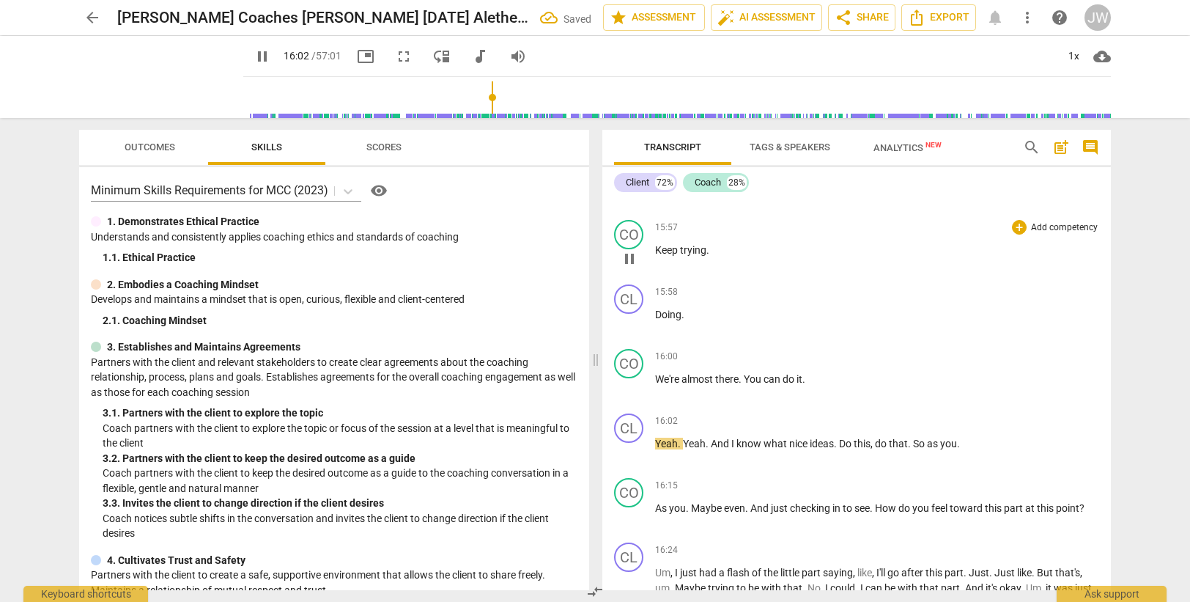
scroll to position [5401, 0]
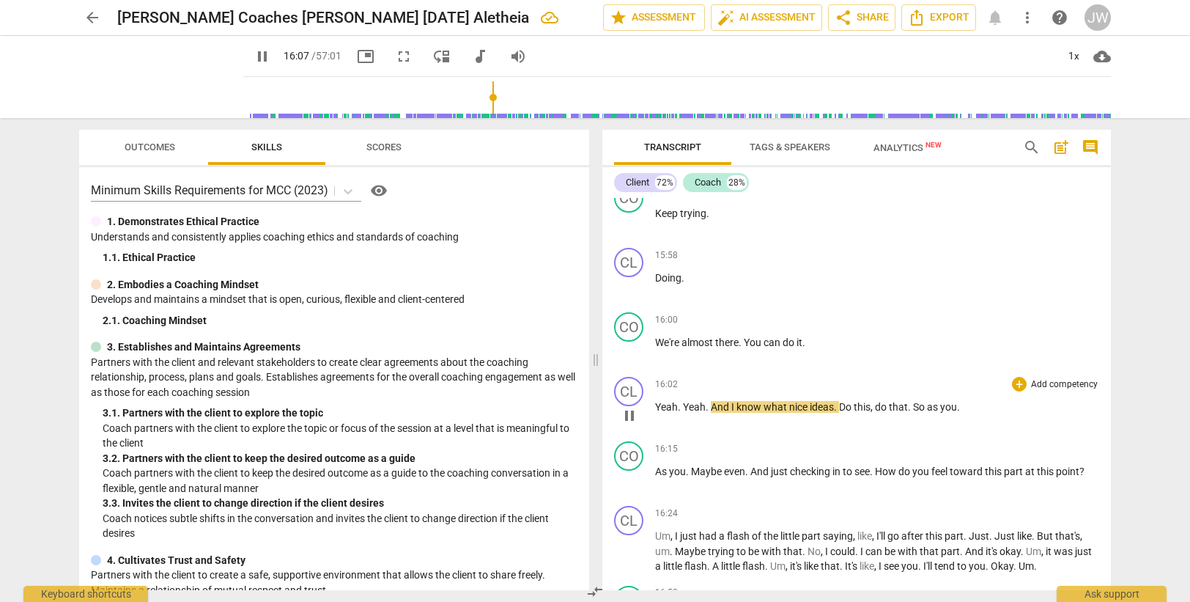
click at [683, 408] on span "Yeah" at bounding box center [694, 407] width 23 height 12
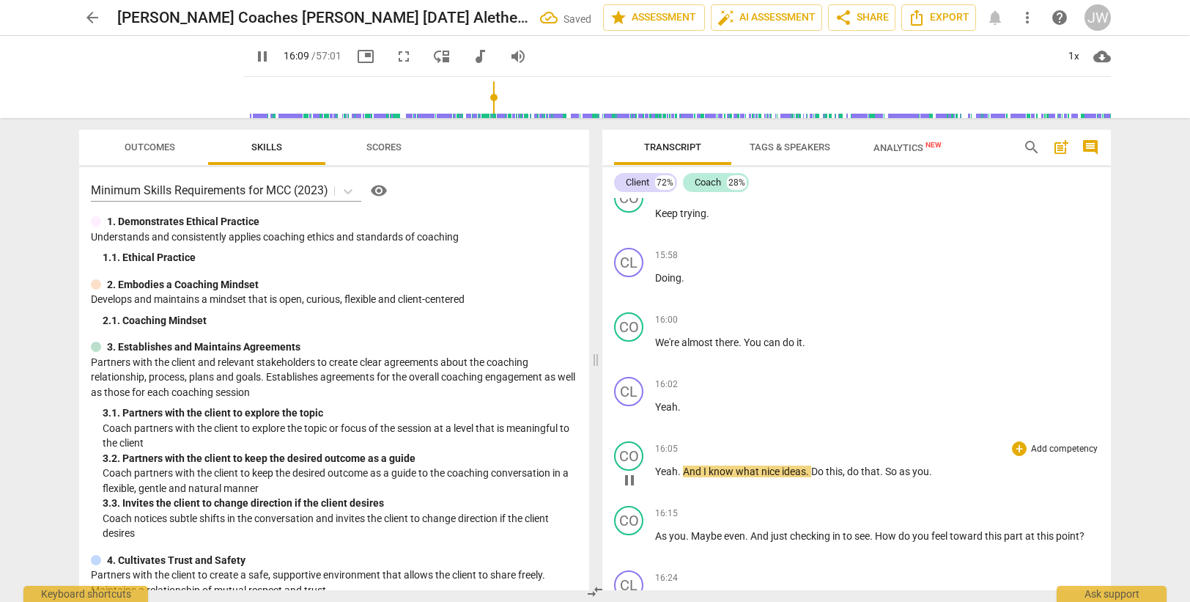
click at [684, 469] on span "And" at bounding box center [693, 471] width 21 height 12
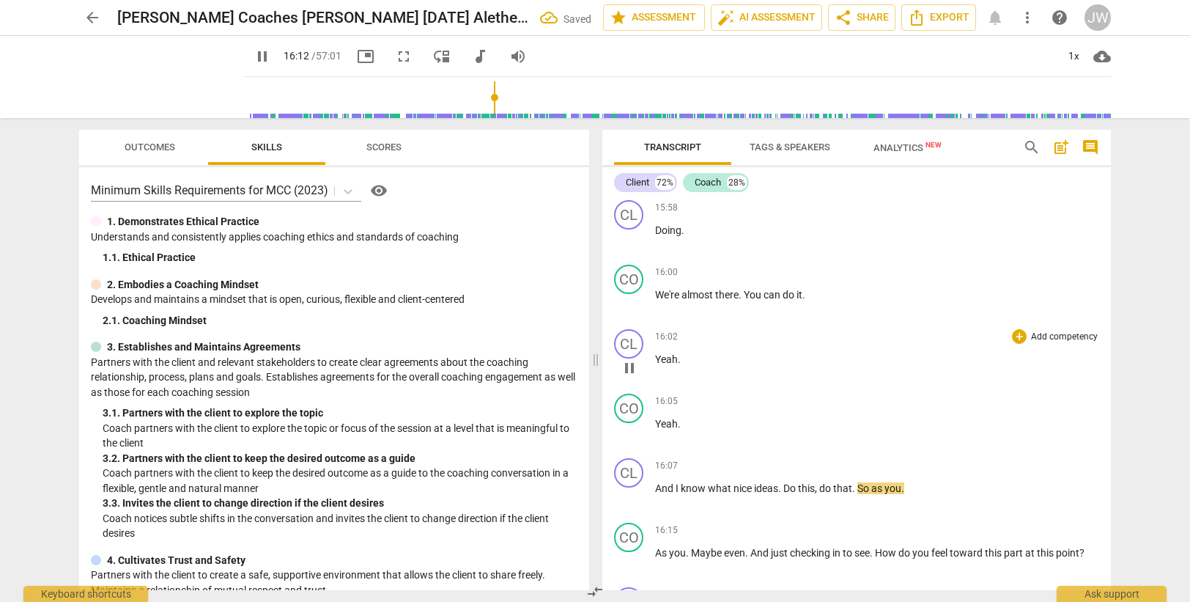
scroll to position [5475, 0]
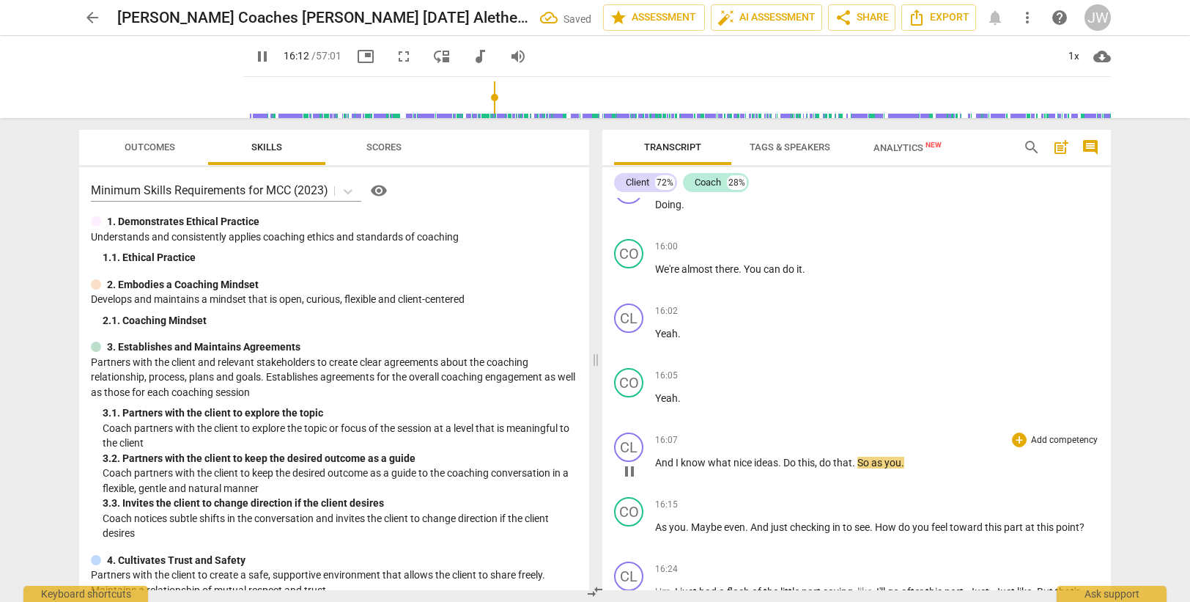
click at [706, 459] on span "know" at bounding box center [694, 462] width 27 height 12
drag, startPoint x: 733, startPoint y: 462, endPoint x: 752, endPoint y: 462, distance: 19.1
click at [752, 462] on span "nice" at bounding box center [743, 462] width 21 height 12
click at [691, 464] on span "know" at bounding box center [694, 462] width 27 height 12
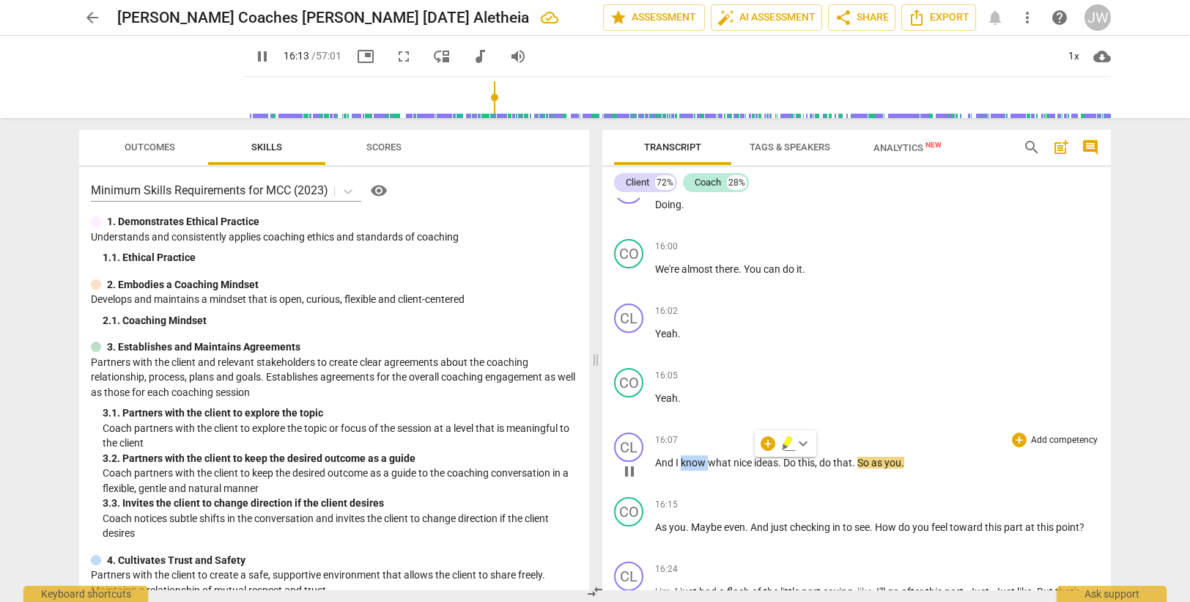
click at [691, 464] on span "know" at bounding box center [694, 462] width 27 height 12
drag, startPoint x: 731, startPoint y: 460, endPoint x: 750, endPoint y: 462, distance: 18.4
click at [750, 462] on p "And I know what nice ideas . Do this , do that . So as you ." at bounding box center [877, 462] width 444 height 15
type input "974"
click at [856, 462] on span "So" at bounding box center [863, 462] width 14 height 12
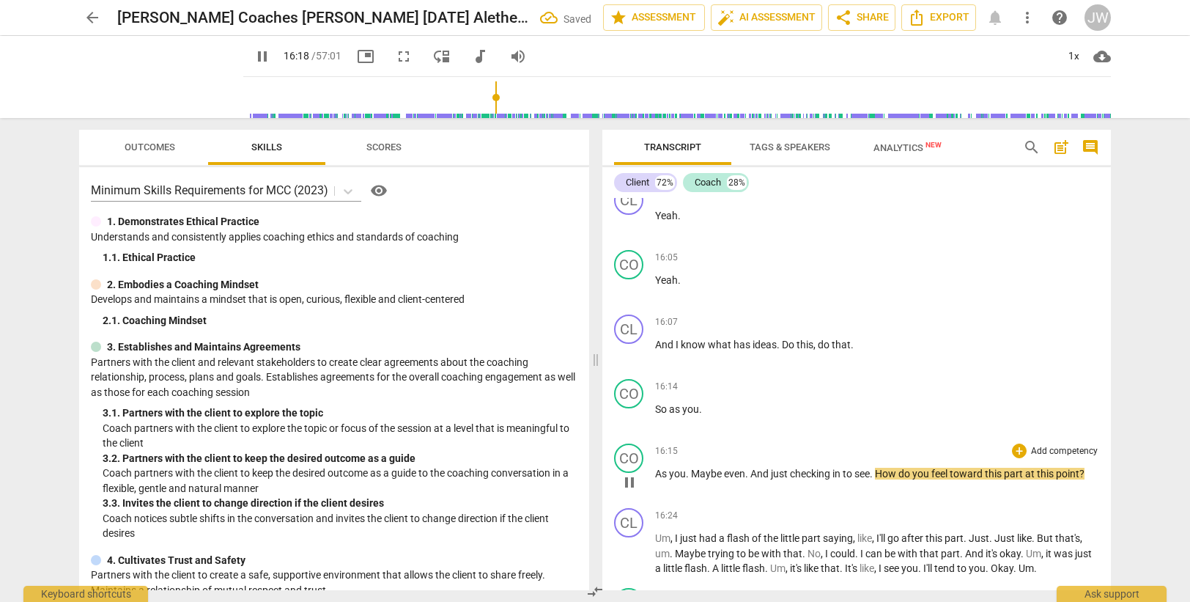
scroll to position [5621, 0]
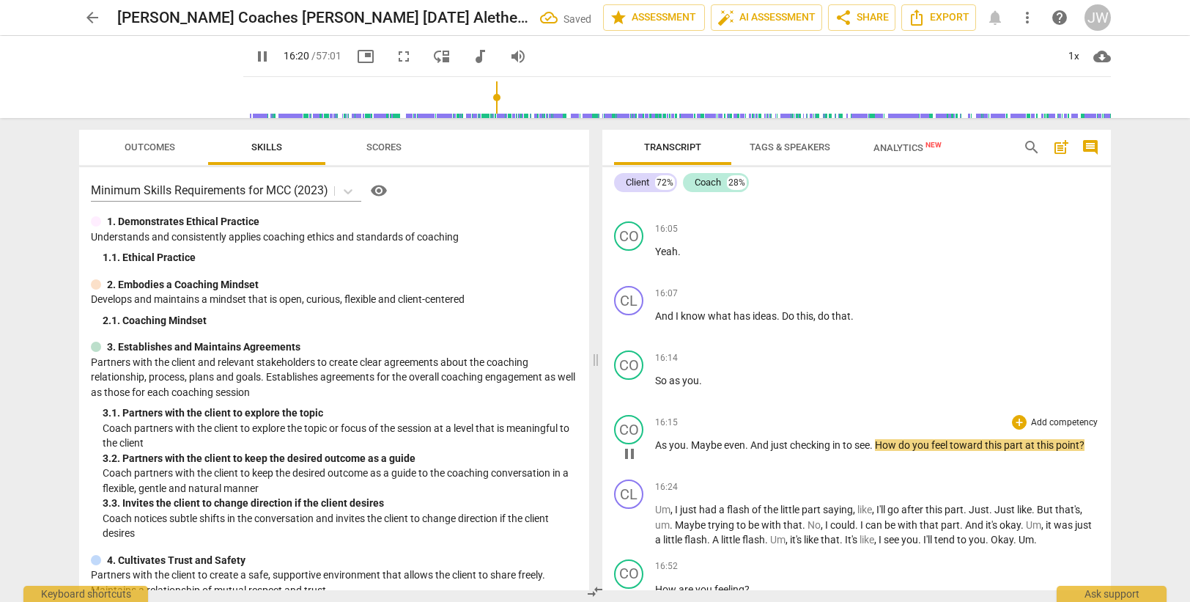
click at [661, 444] on span "As" at bounding box center [662, 445] width 14 height 12
type input "981"
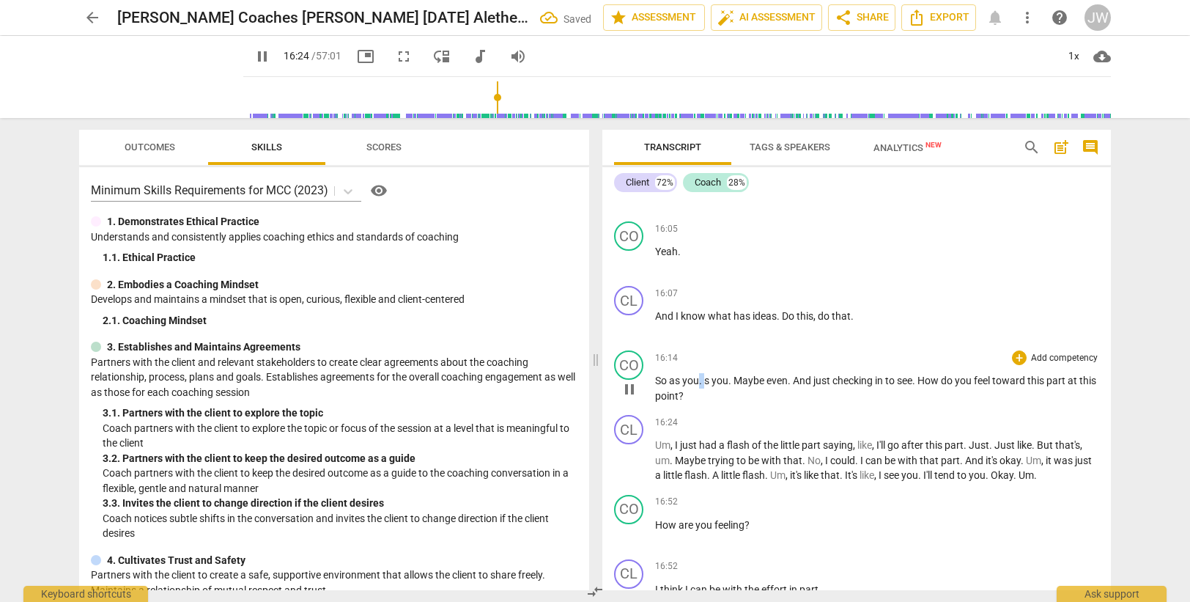
drag, startPoint x: 697, startPoint y: 382, endPoint x: 704, endPoint y: 381, distance: 7.5
click at [704, 381] on p "So as you . s you . Maybe even . And just checking in to see . How do you feel …" at bounding box center [877, 388] width 444 height 30
type input "985"
click at [732, 377] on span "." at bounding box center [733, 380] width 5 height 12
click at [718, 380] on span "you," at bounding box center [723, 380] width 19 height 12
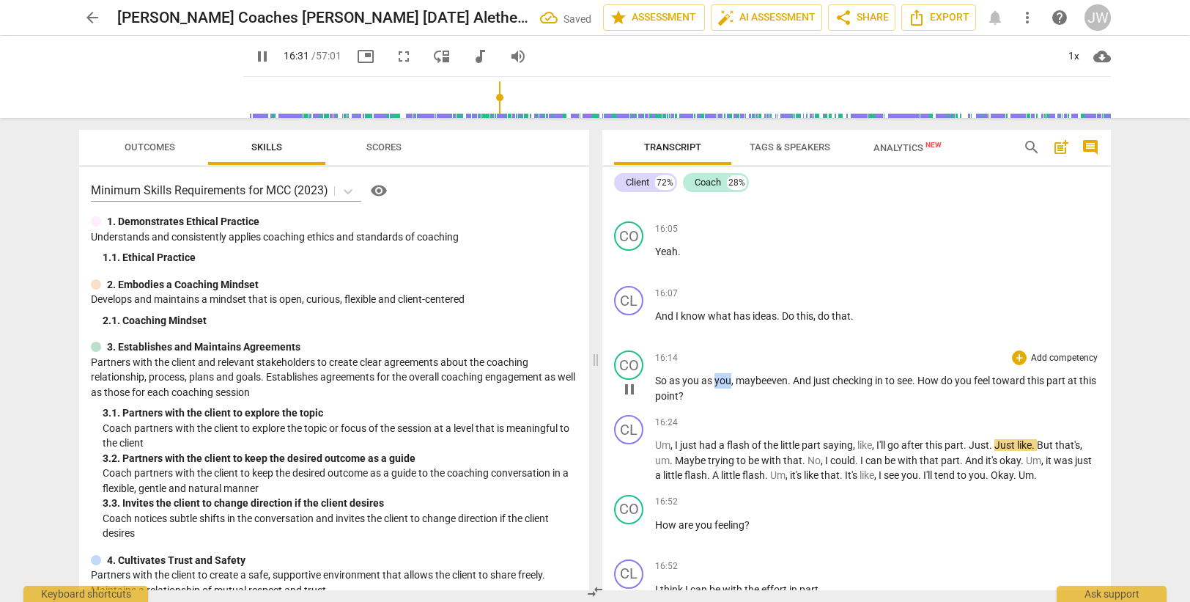
click at [718, 380] on span "you," at bounding box center [723, 380] width 19 height 12
click at [793, 378] on span "." at bounding box center [790, 380] width 5 height 12
click at [914, 380] on span "see" at bounding box center [906, 380] width 15 height 12
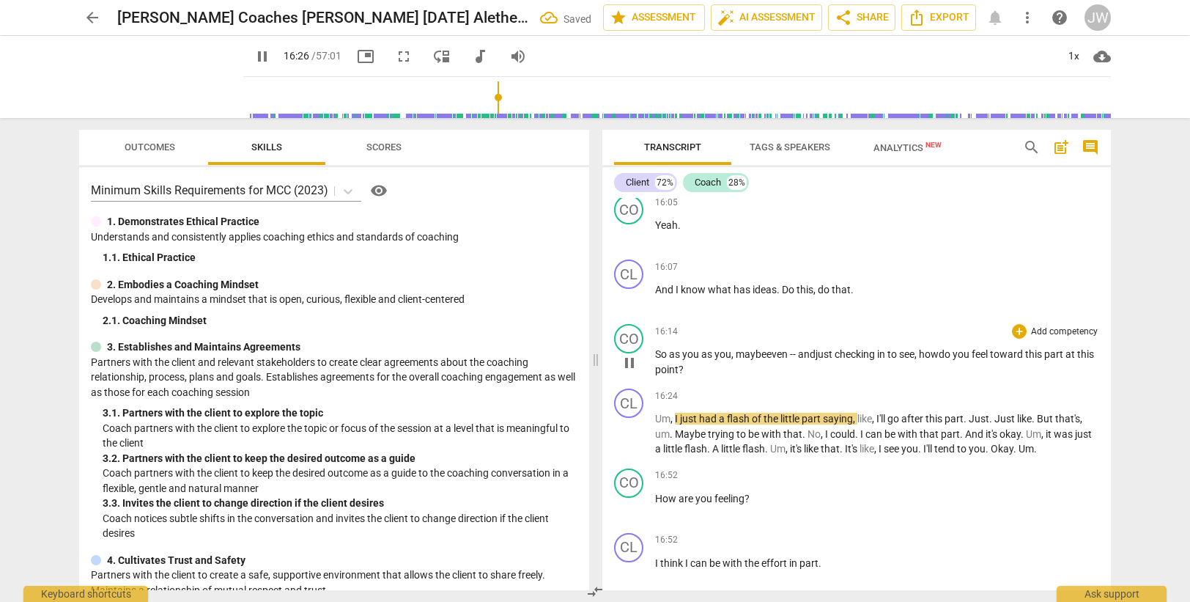
scroll to position [5694, 0]
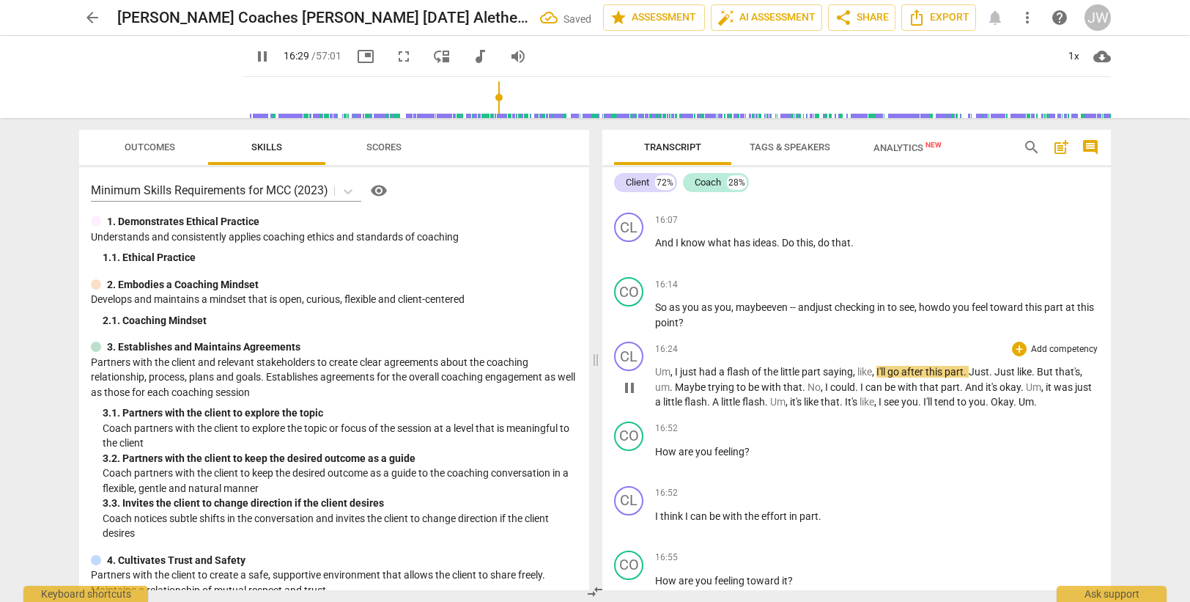
click at [805, 371] on span "part" at bounding box center [812, 372] width 21 height 12
type input "991"
click at [832, 371] on span "part" at bounding box center [830, 372] width 21 height 12
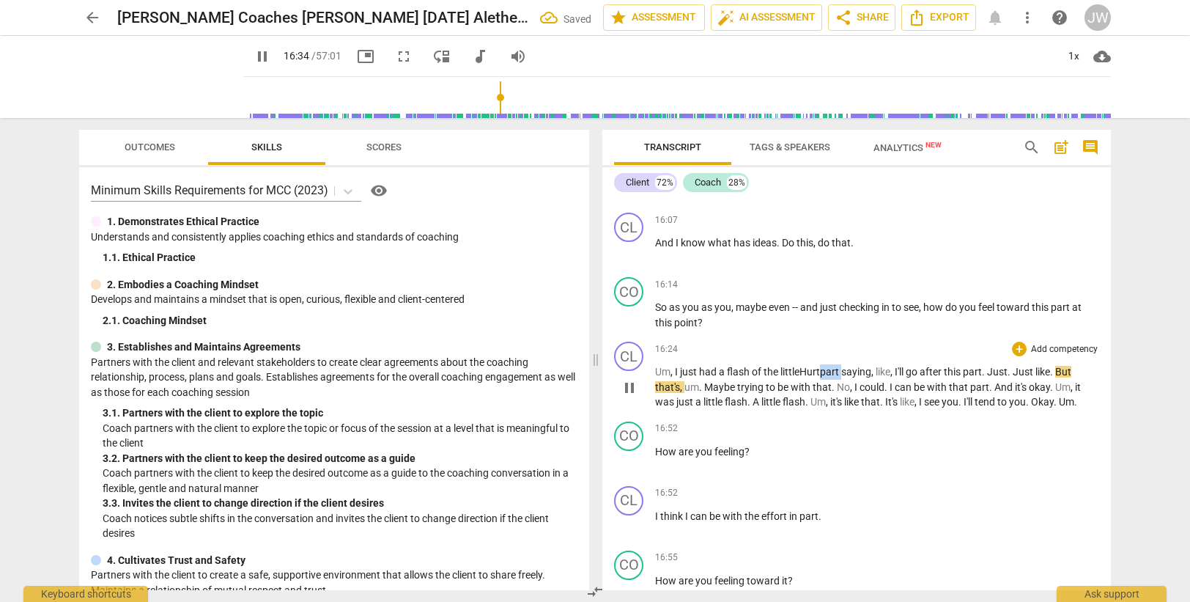
click at [832, 371] on span "part" at bounding box center [830, 372] width 21 height 12
click at [901, 370] on span "I'll" at bounding box center [900, 372] width 11 height 12
click at [866, 367] on span "saying" at bounding box center [856, 372] width 30 height 12
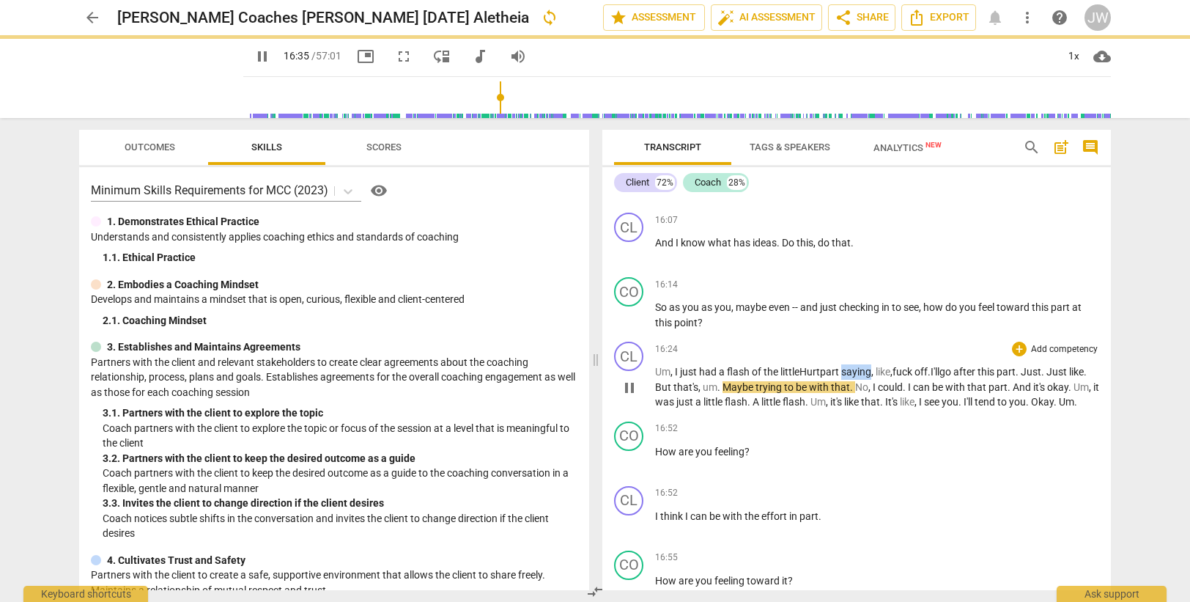
click at [866, 367] on span "saying" at bounding box center [856, 372] width 30 height 12
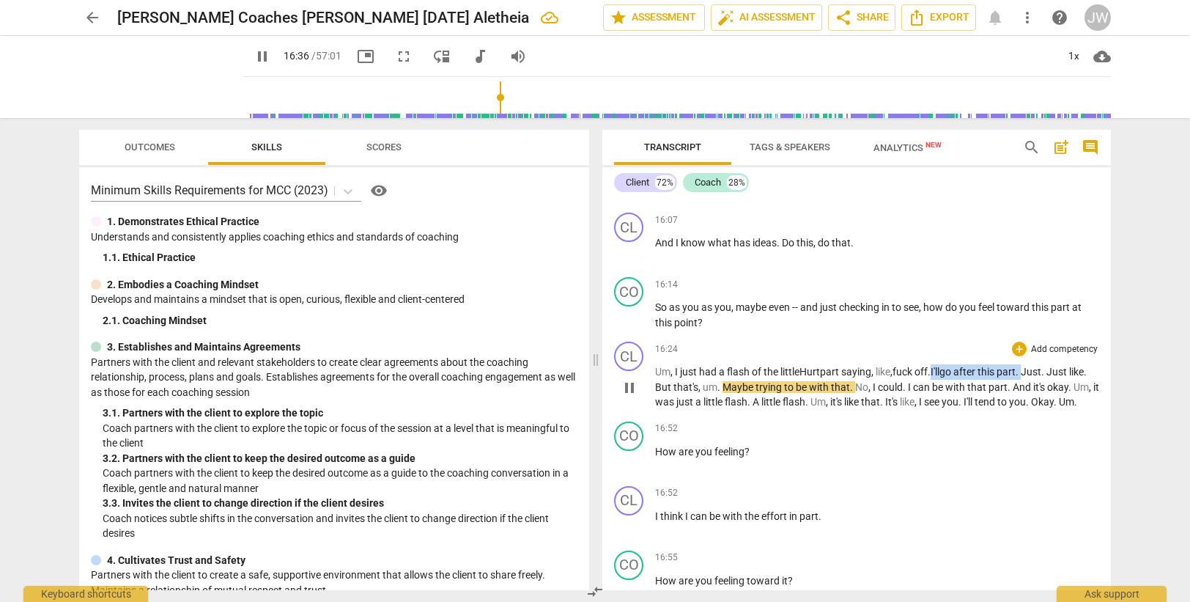
drag, startPoint x: 942, startPoint y: 371, endPoint x: 1038, endPoint y: 369, distance: 96.0
click at [1038, 369] on p "Um , I just had a flash of the little Hurt part saying , like , fuck off. I'll …" at bounding box center [877, 386] width 444 height 45
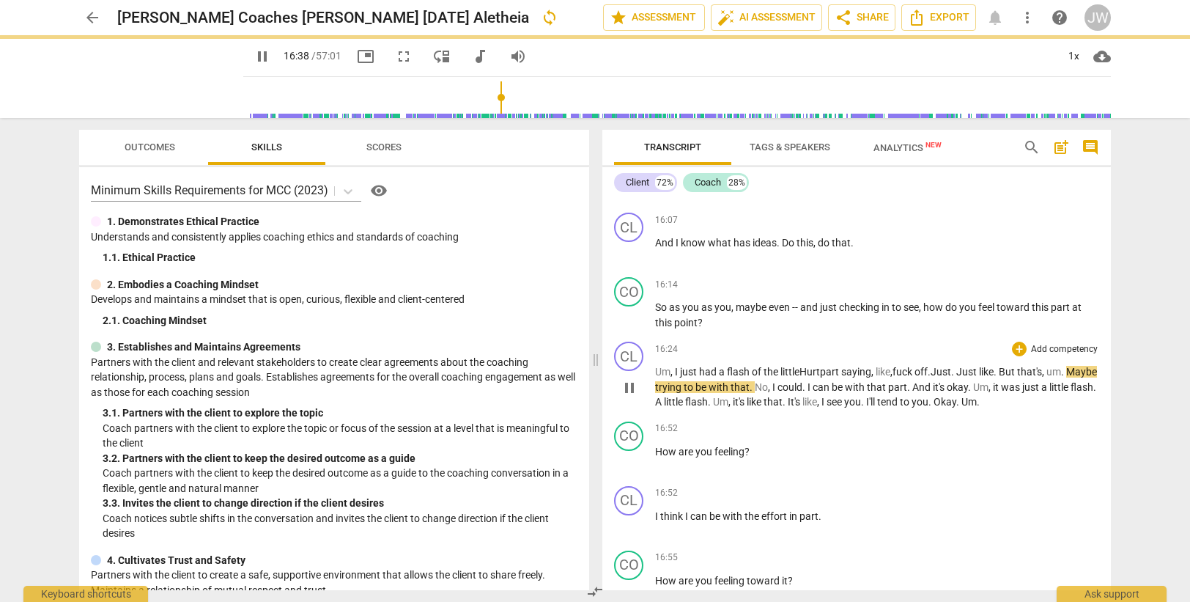
click at [994, 370] on span "like" at bounding box center [986, 372] width 15 height 12
click at [829, 374] on span "part" at bounding box center [830, 372] width 21 height 12
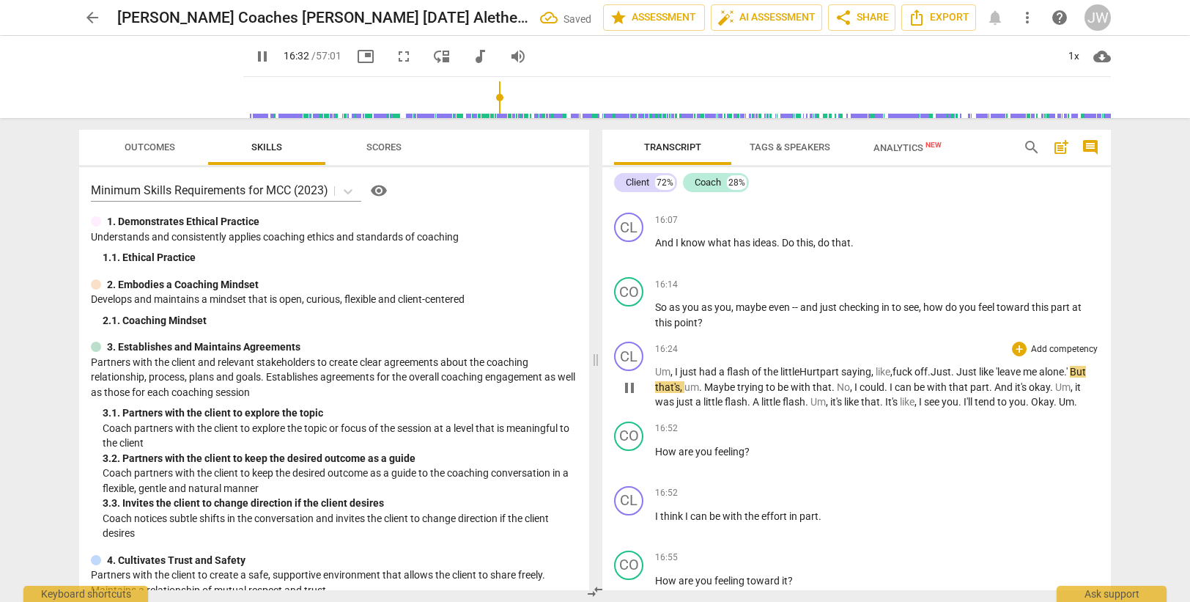
click at [961, 371] on p "Um , I just had a flash of the little Hurt part saying , like , fuck off. Just …" at bounding box center [877, 386] width 444 height 45
click at [753, 387] on span "Maybe" at bounding box center [738, 387] width 33 height 12
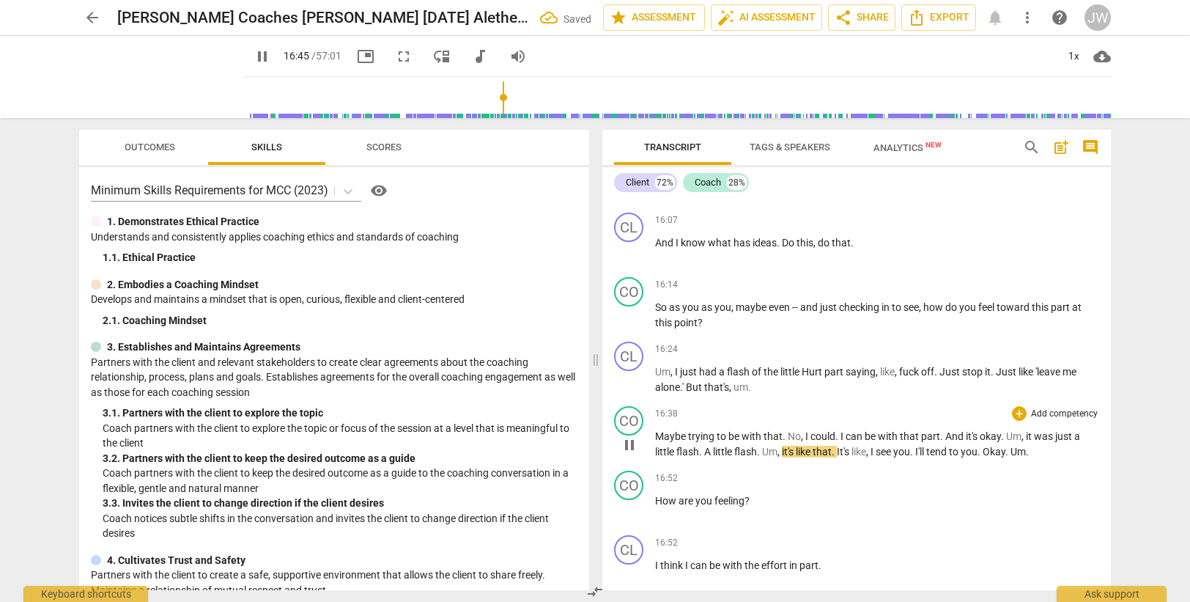
click at [785, 434] on p "Maybe trying to be with that . No , I could . I can be with that part . And it'…" at bounding box center [877, 444] width 444 height 30
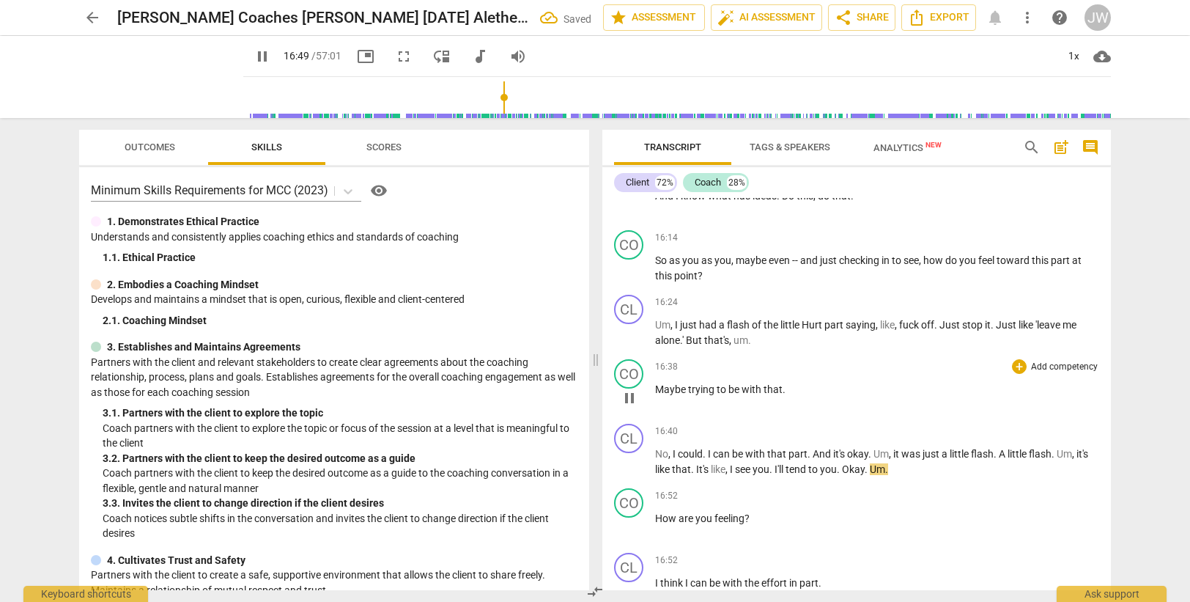
scroll to position [5768, 0]
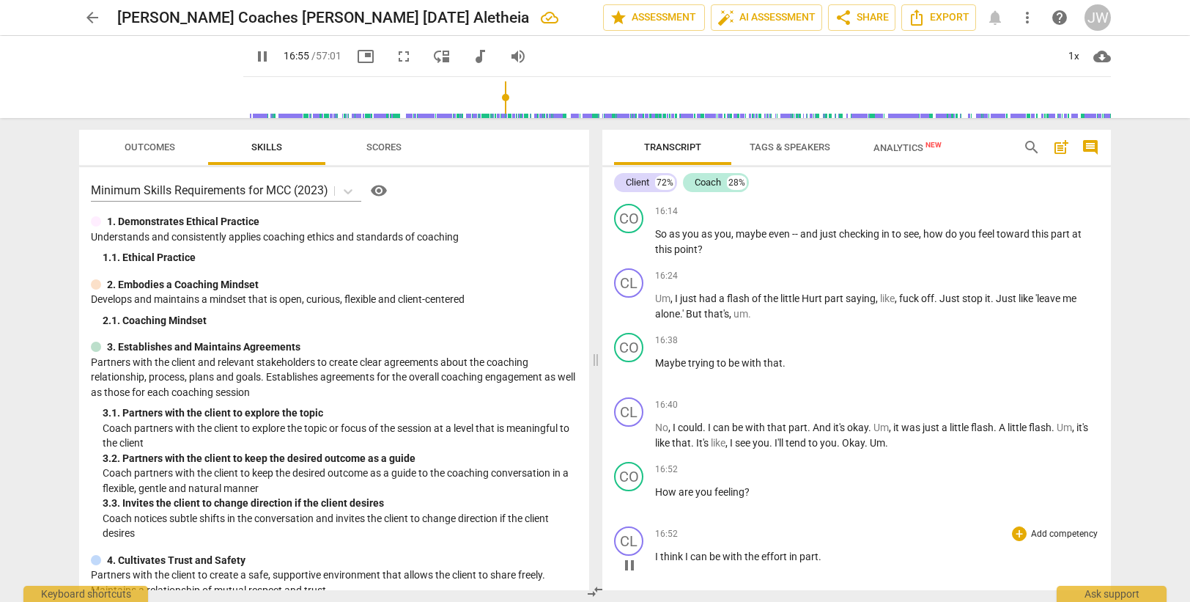
click at [788, 557] on span "effort" at bounding box center [775, 556] width 28 height 12
type input "1017"
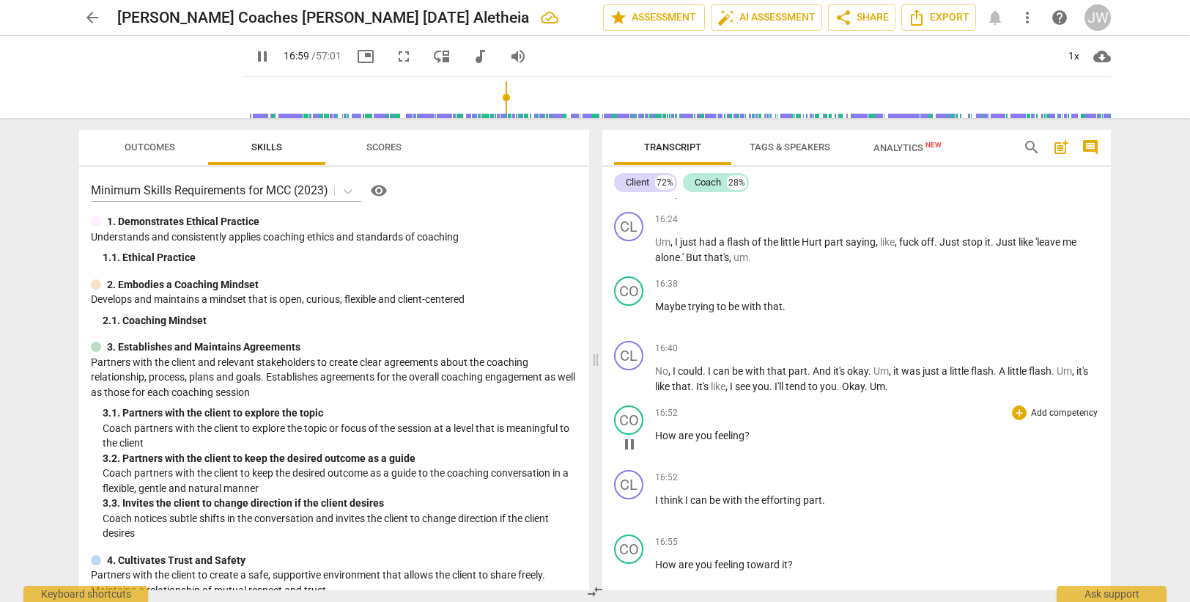
scroll to position [5841, 0]
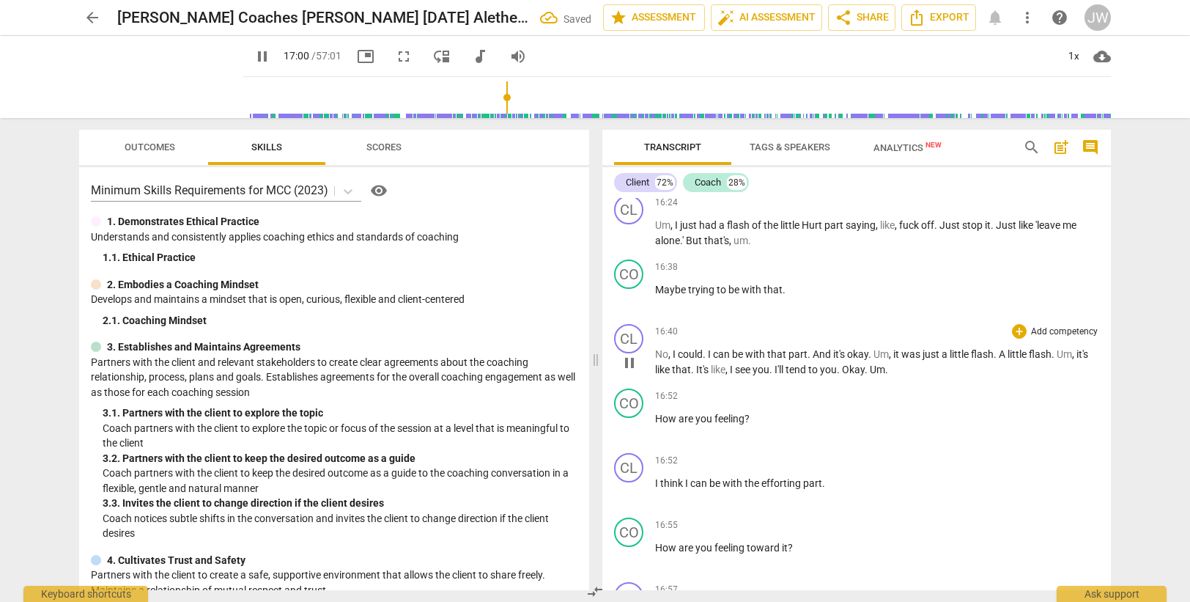
click at [746, 371] on span "see" at bounding box center [744, 369] width 18 height 12
click at [785, 370] on span "I'll" at bounding box center [779, 369] width 11 height 12
click at [846, 370] on span "Okay" at bounding box center [853, 369] width 23 height 12
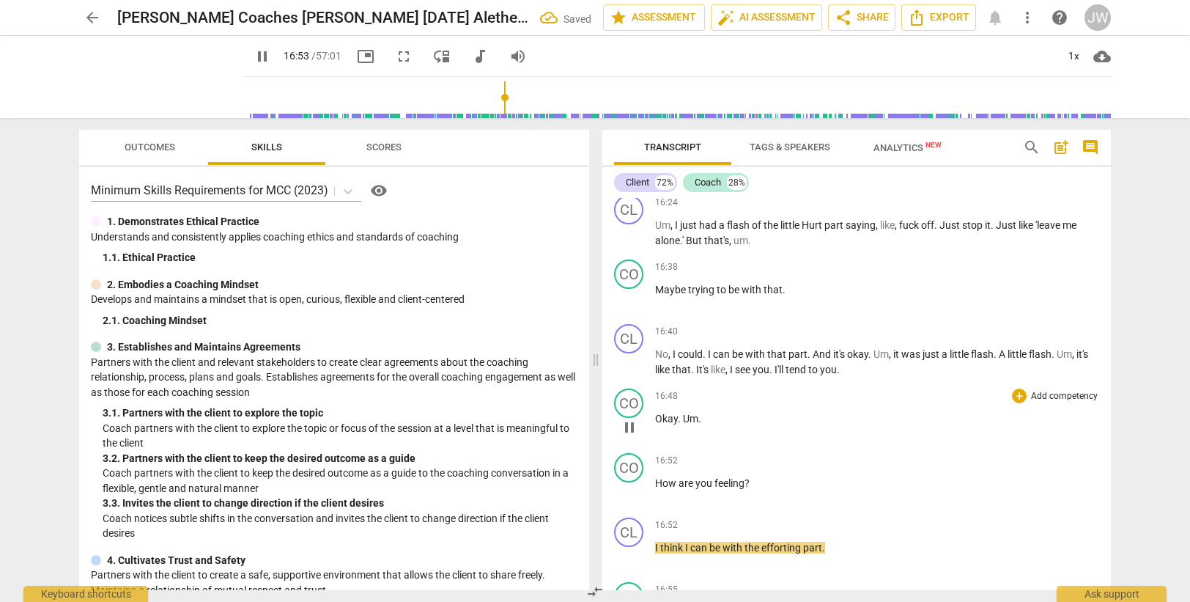
click at [685, 415] on span "Um" at bounding box center [690, 418] width 15 height 12
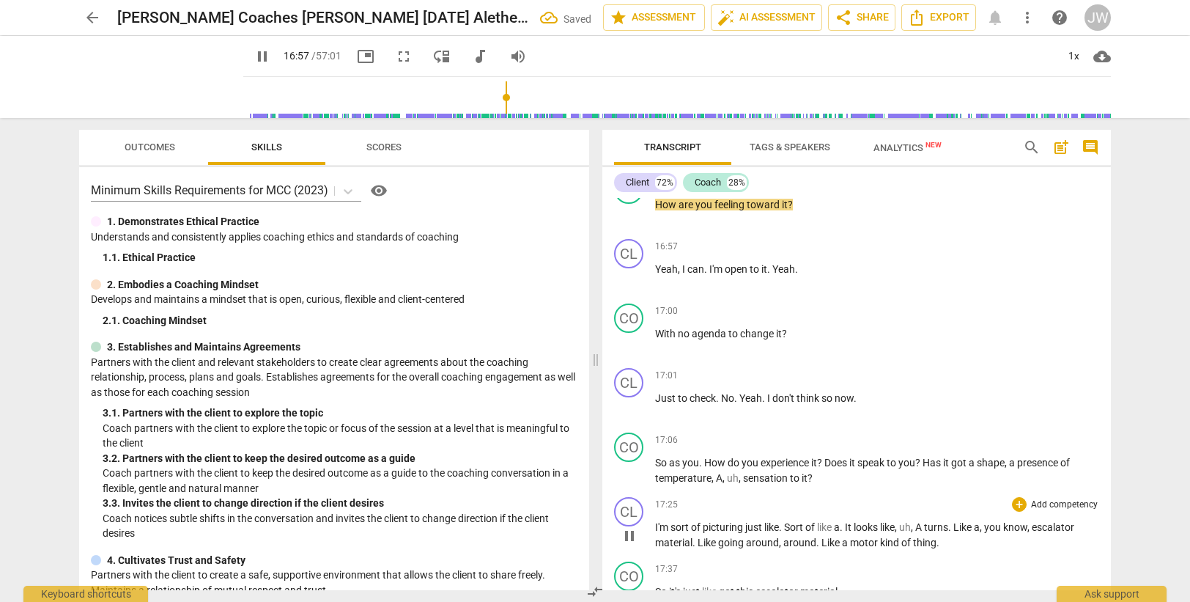
type input "1017"
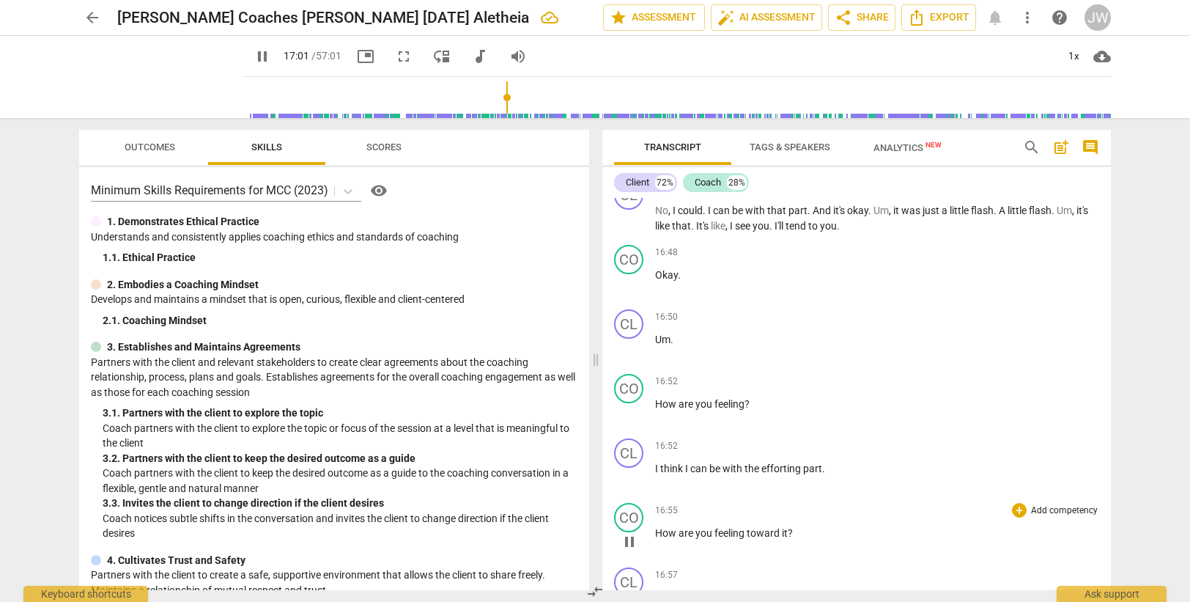
scroll to position [6020, 0]
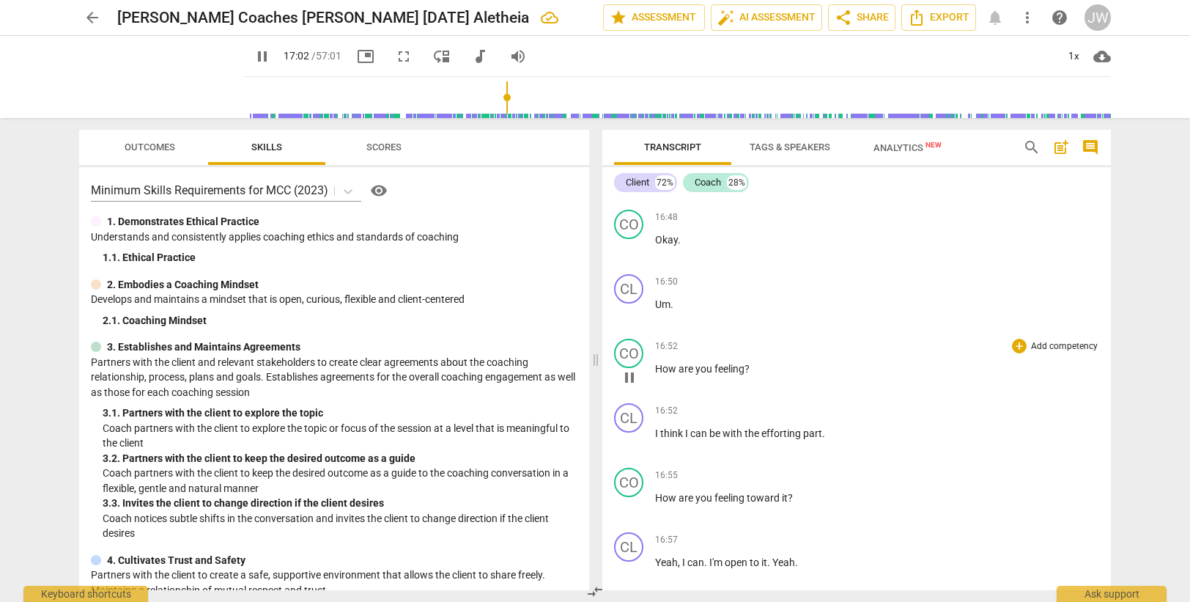
click at [748, 366] on span "?" at bounding box center [746, 369] width 5 height 12
type input "1024"
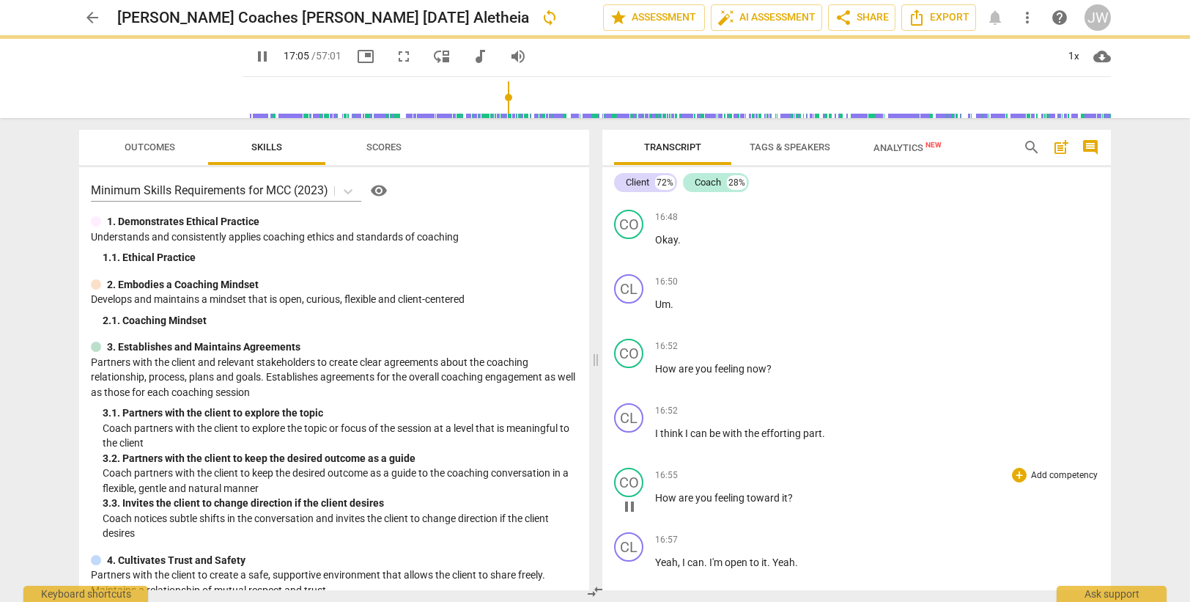
click at [726, 493] on span "feeling" at bounding box center [730, 498] width 32 height 12
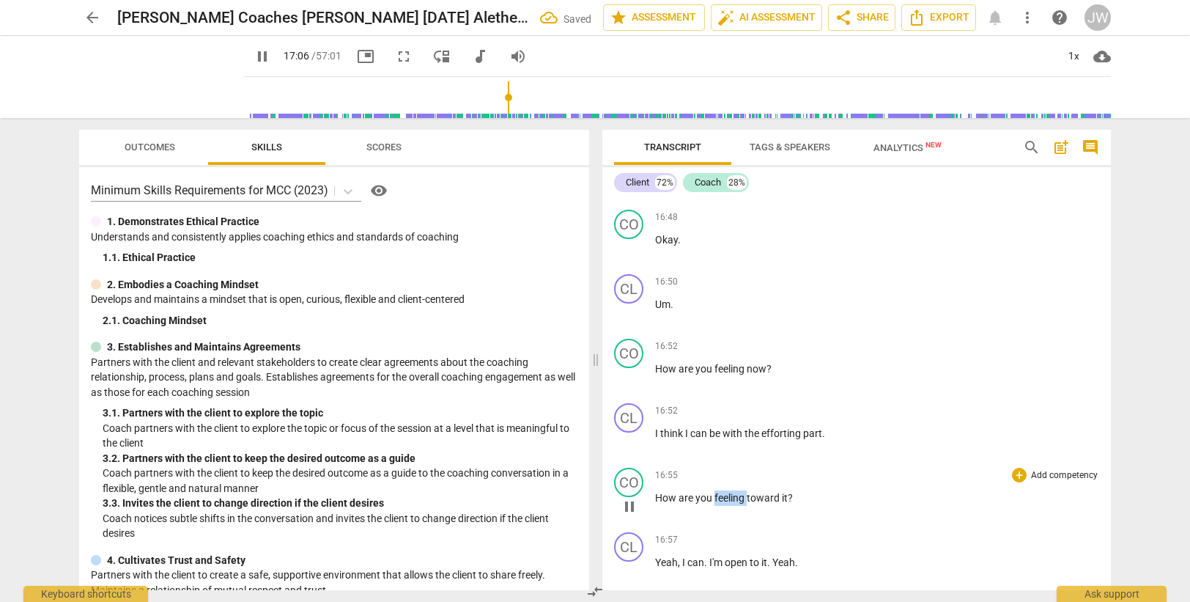
click at [726, 493] on span "feeling" at bounding box center [730, 498] width 32 height 12
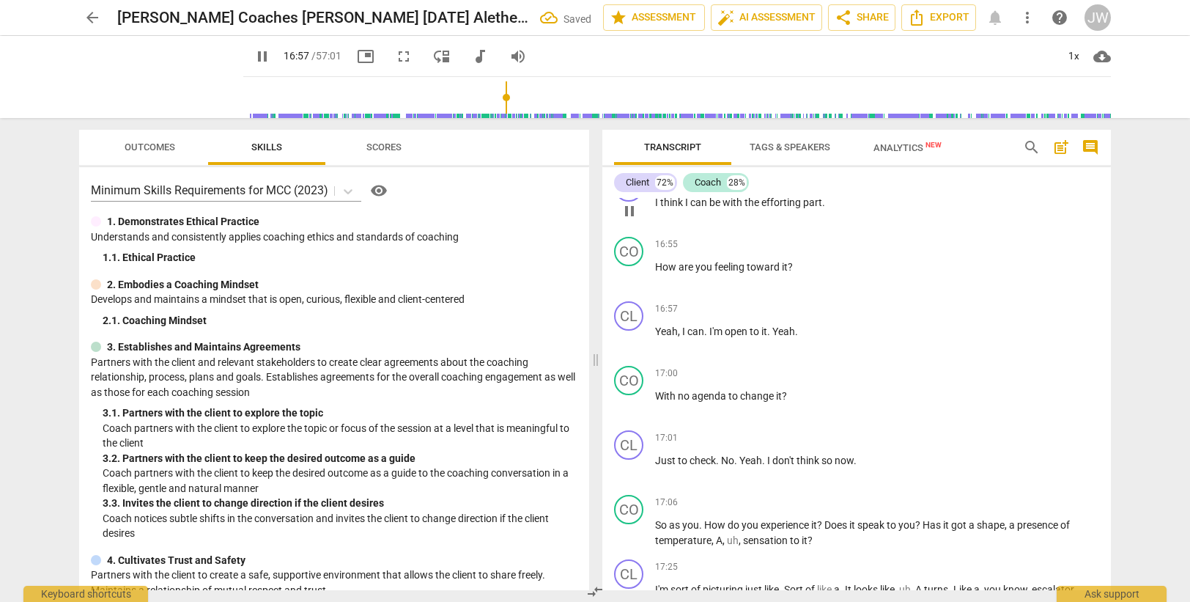
scroll to position [6313, 0]
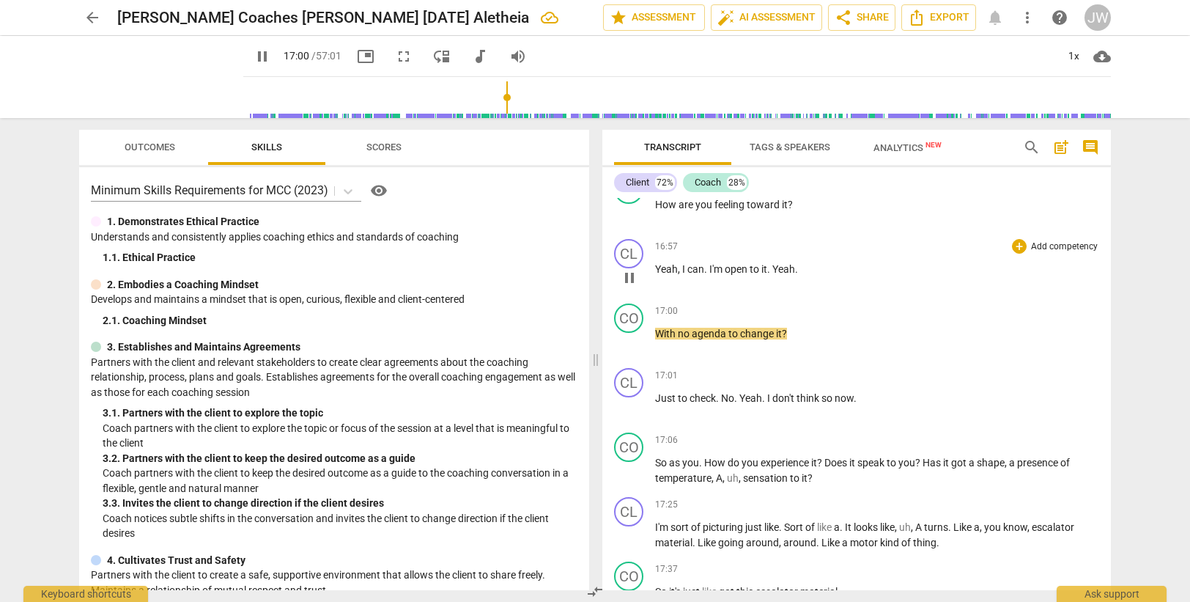
click at [775, 270] on span "Yeah" at bounding box center [783, 269] width 23 height 12
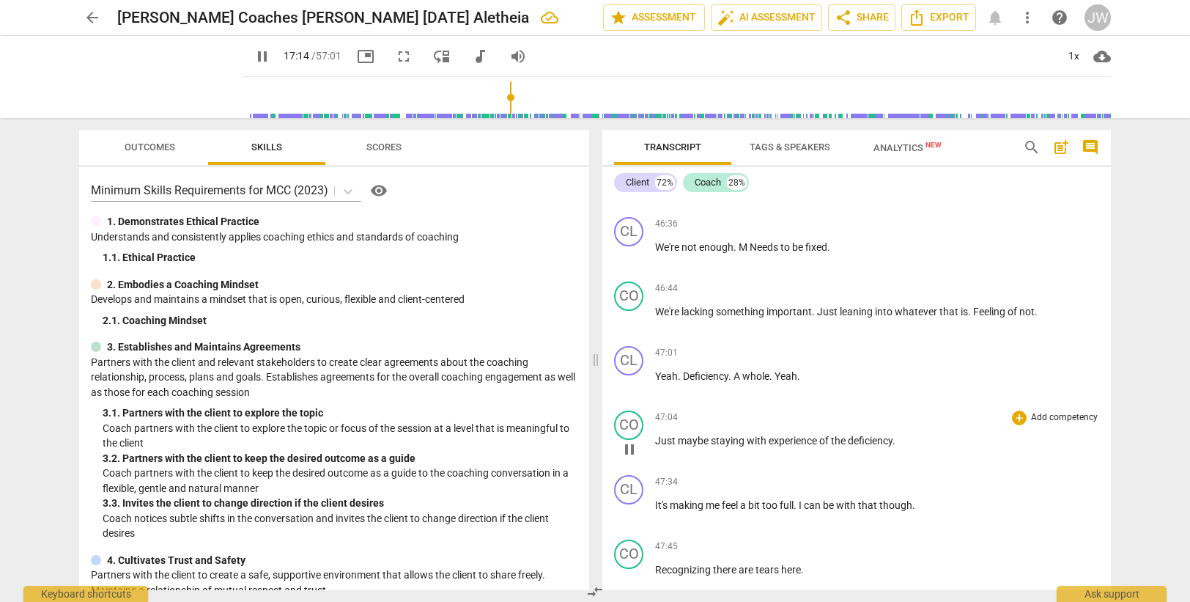
scroll to position [15831, 0]
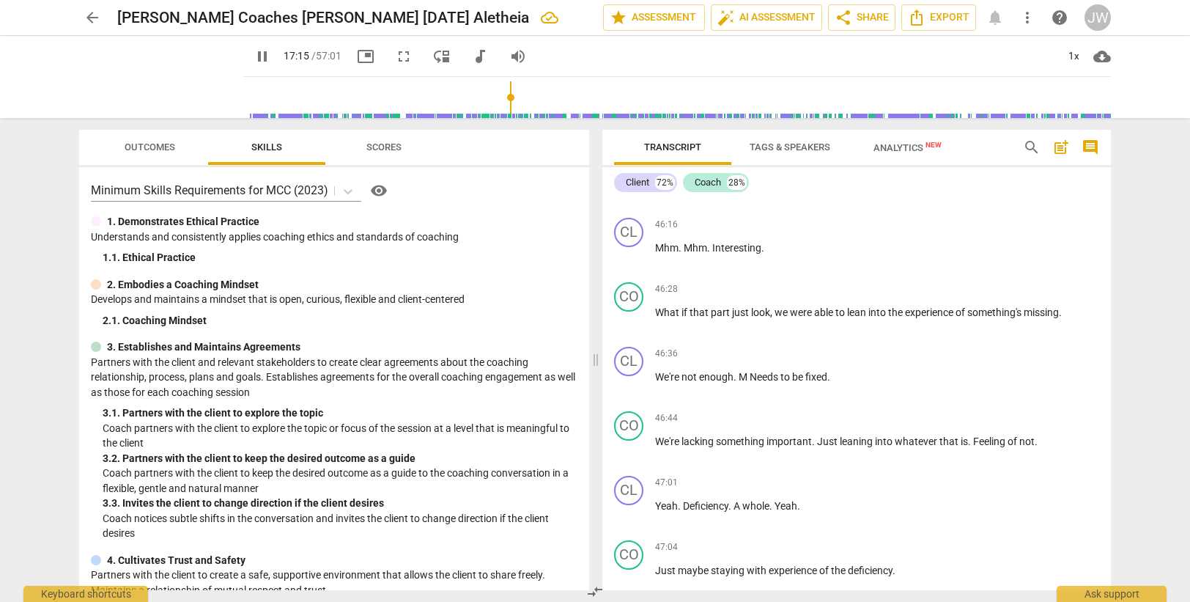
click at [254, 48] on span "pause" at bounding box center [263, 57] width 18 height 18
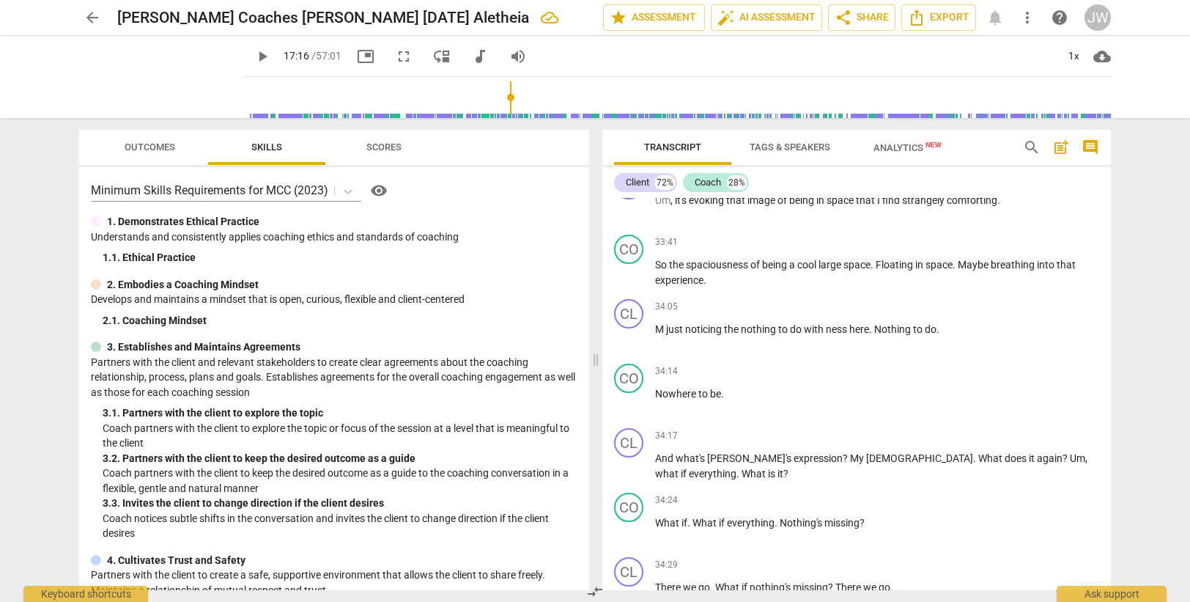
scroll to position [12314, 0]
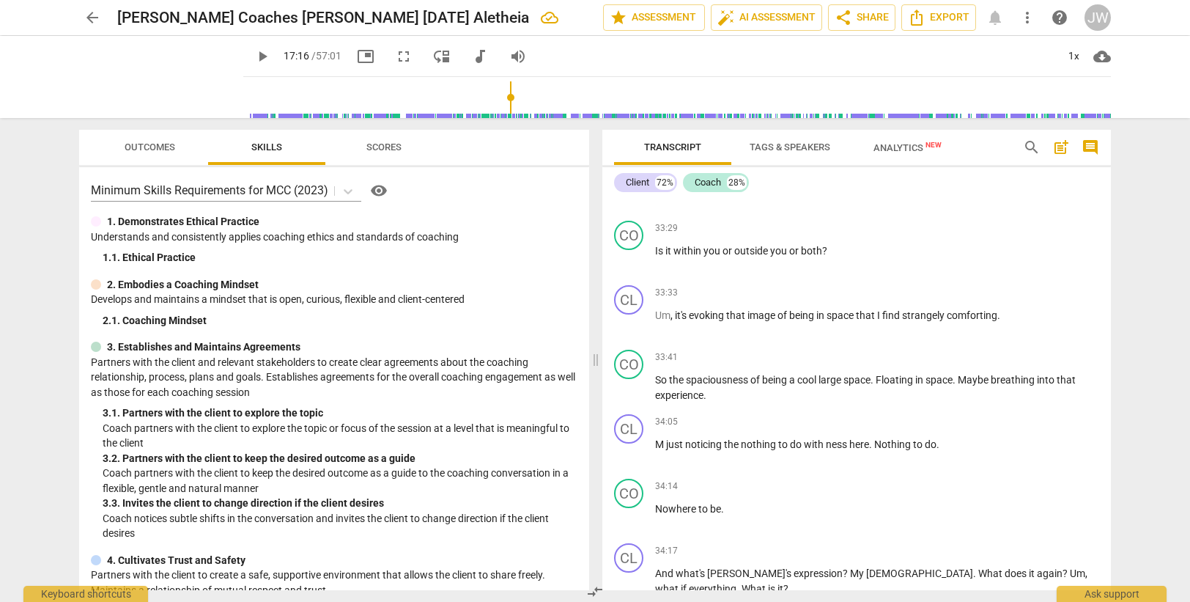
click at [254, 53] on span "play_arrow" at bounding box center [263, 57] width 18 height 18
click at [254, 53] on span "pause" at bounding box center [263, 57] width 18 height 18
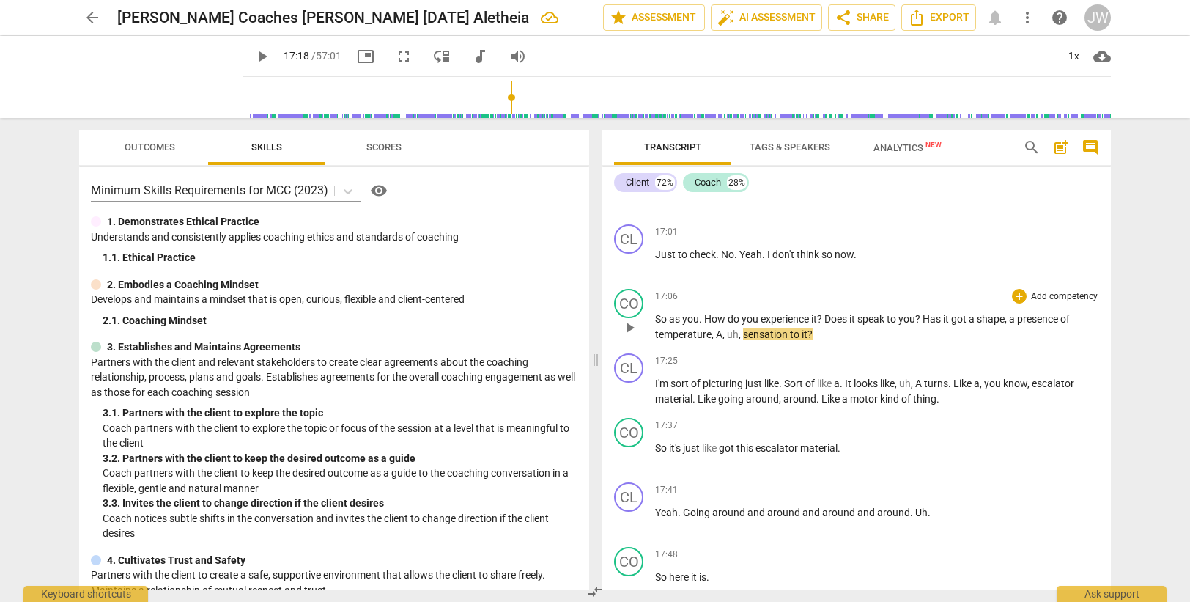
scroll to position [6301, 0]
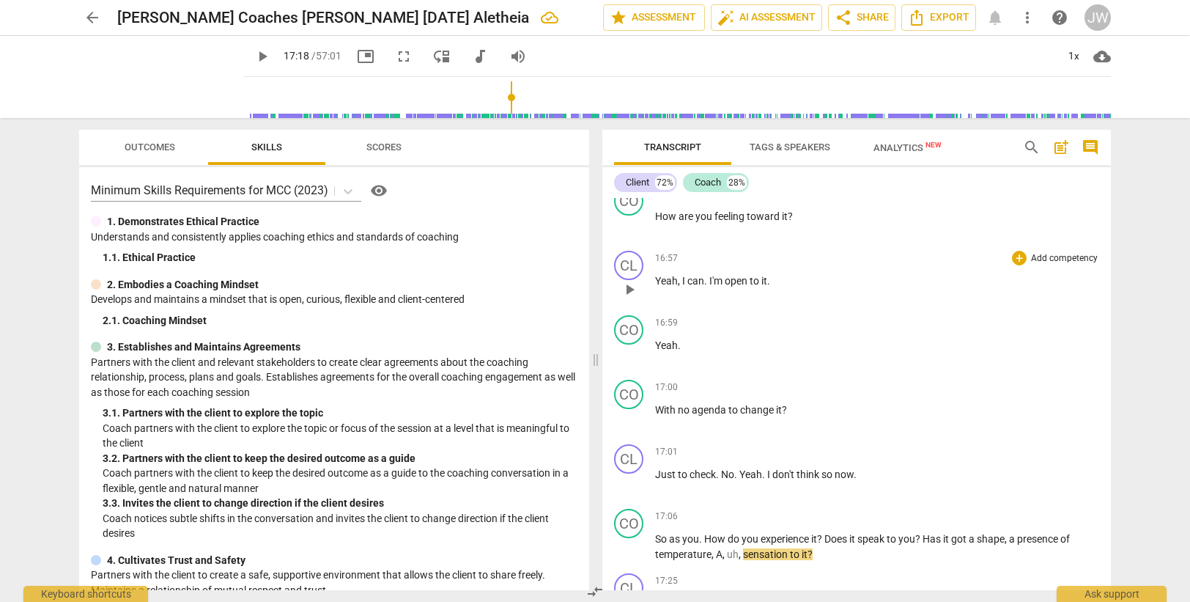
click at [702, 279] on span "can" at bounding box center [695, 281] width 17 height 12
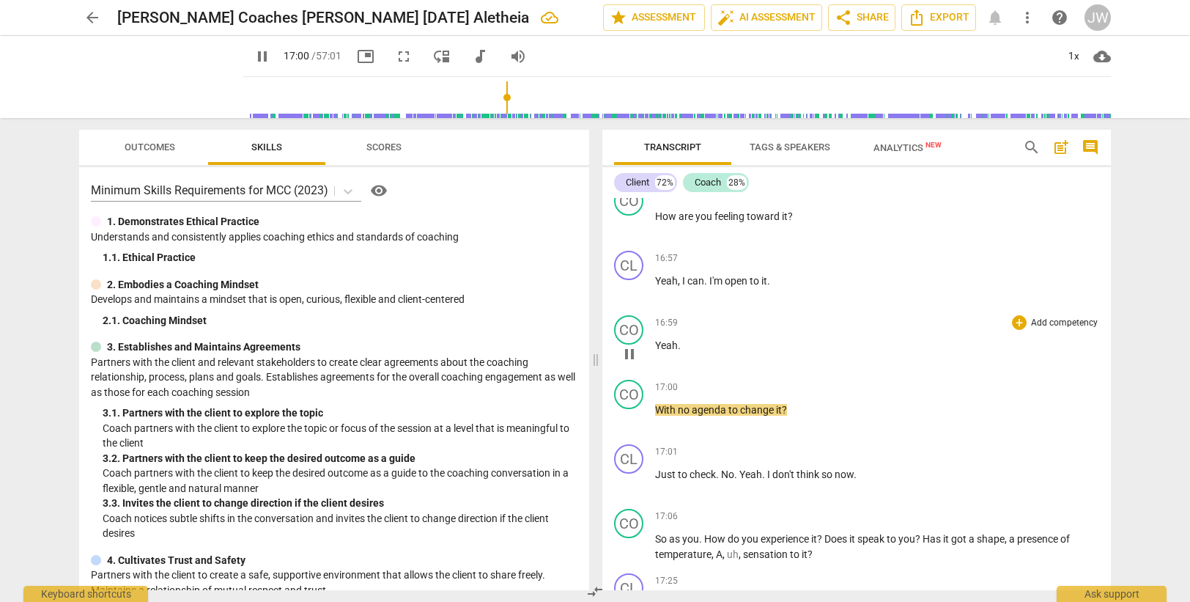
click at [684, 346] on p "Yeah ." at bounding box center [877, 345] width 444 height 15
type input "1022"
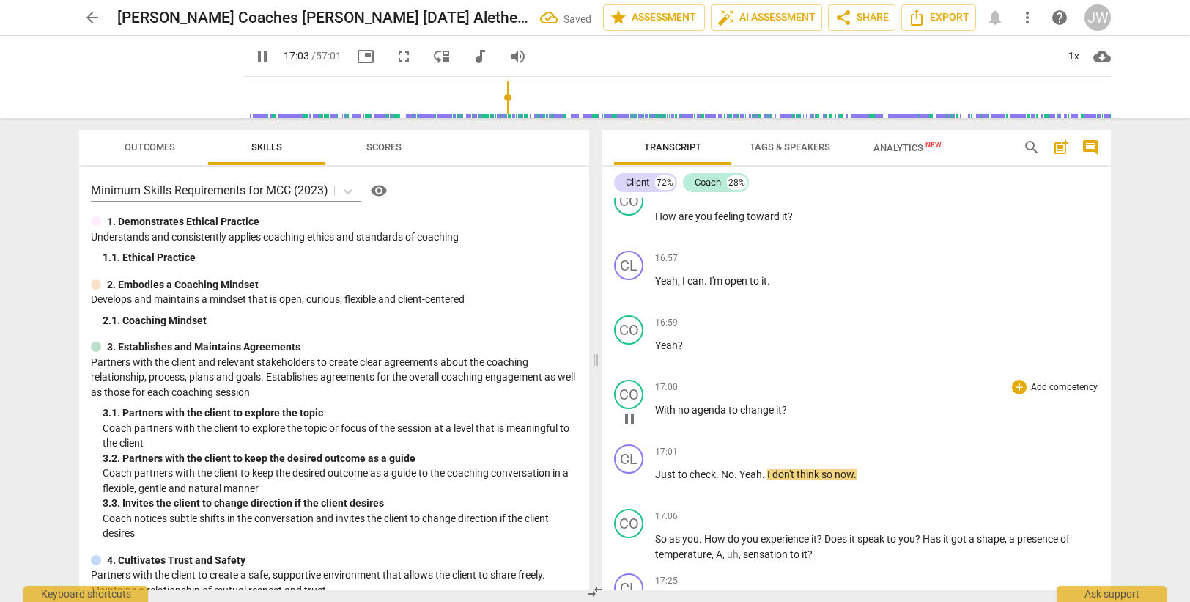
click at [657, 407] on span "With" at bounding box center [666, 410] width 23 height 12
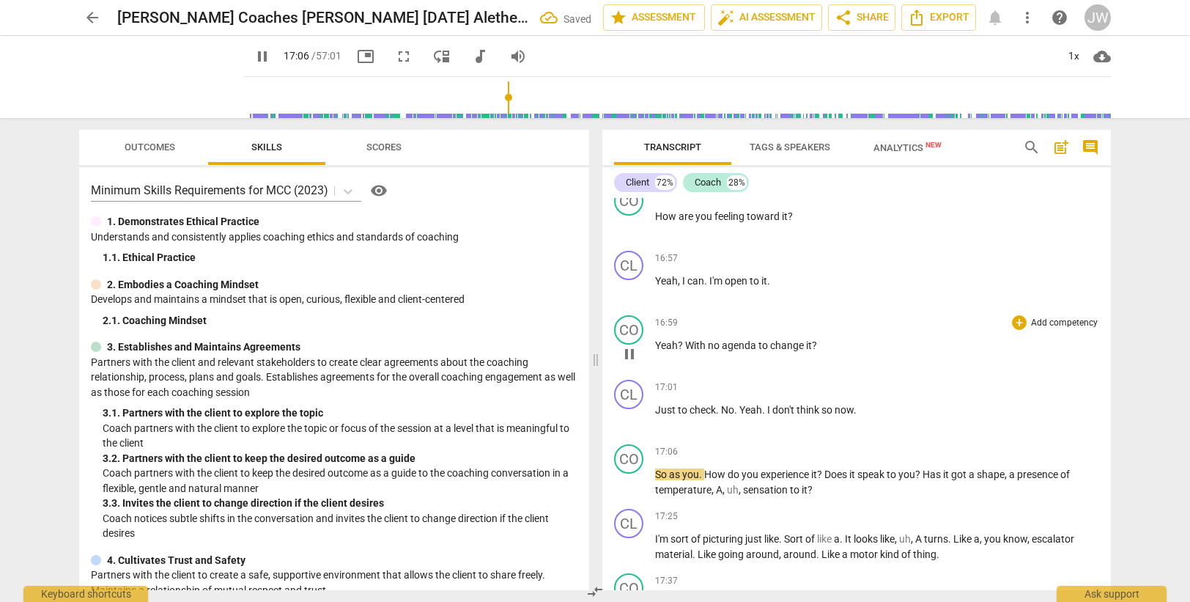
click at [813, 344] on span "?" at bounding box center [814, 345] width 5 height 12
click at [659, 409] on span "Just" at bounding box center [666, 410] width 23 height 12
click at [658, 409] on span "Just" at bounding box center [666, 410] width 23 height 12
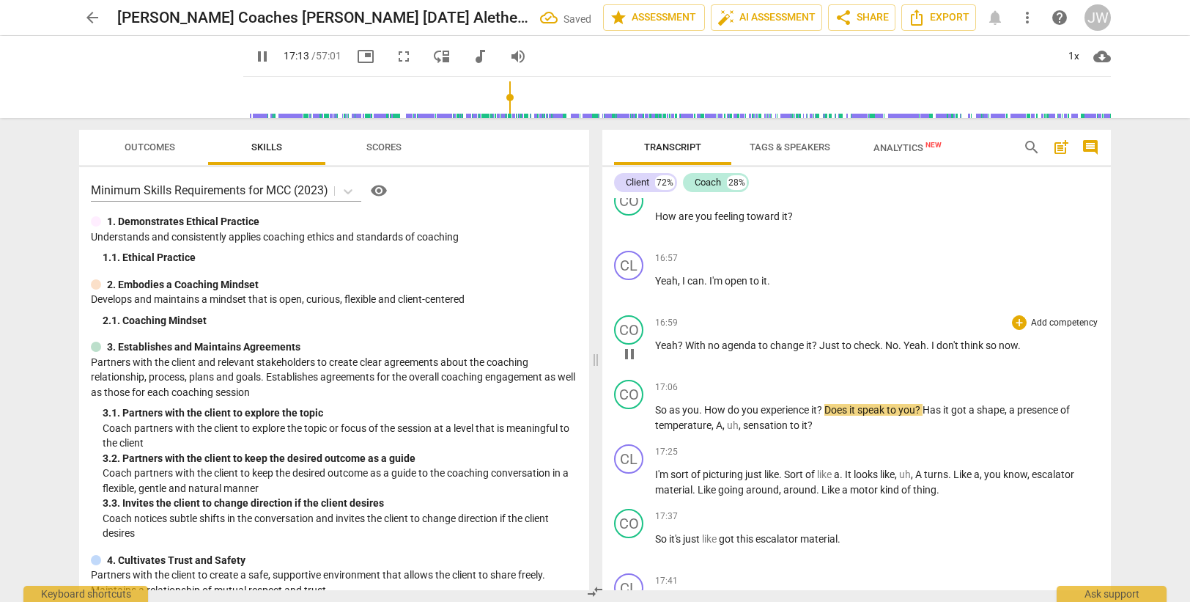
click at [905, 345] on span "Yeah" at bounding box center [914, 345] width 23 height 12
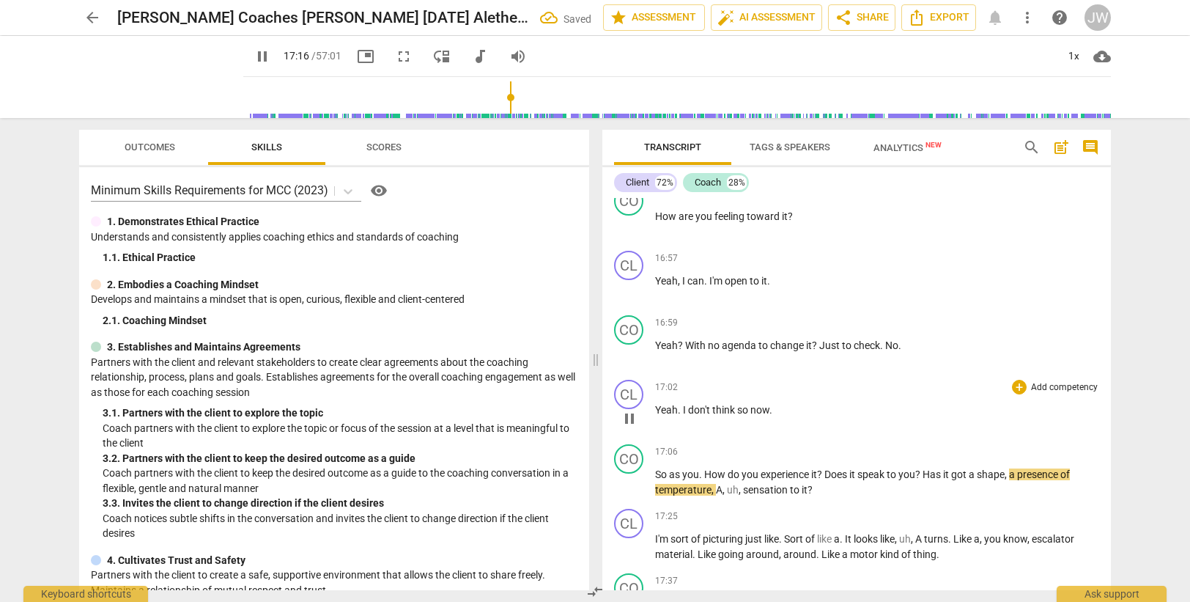
click at [669, 410] on span "Yeah" at bounding box center [666, 410] width 23 height 12
click at [747, 408] on span "so" at bounding box center [743, 410] width 13 height 12
type input "1027"
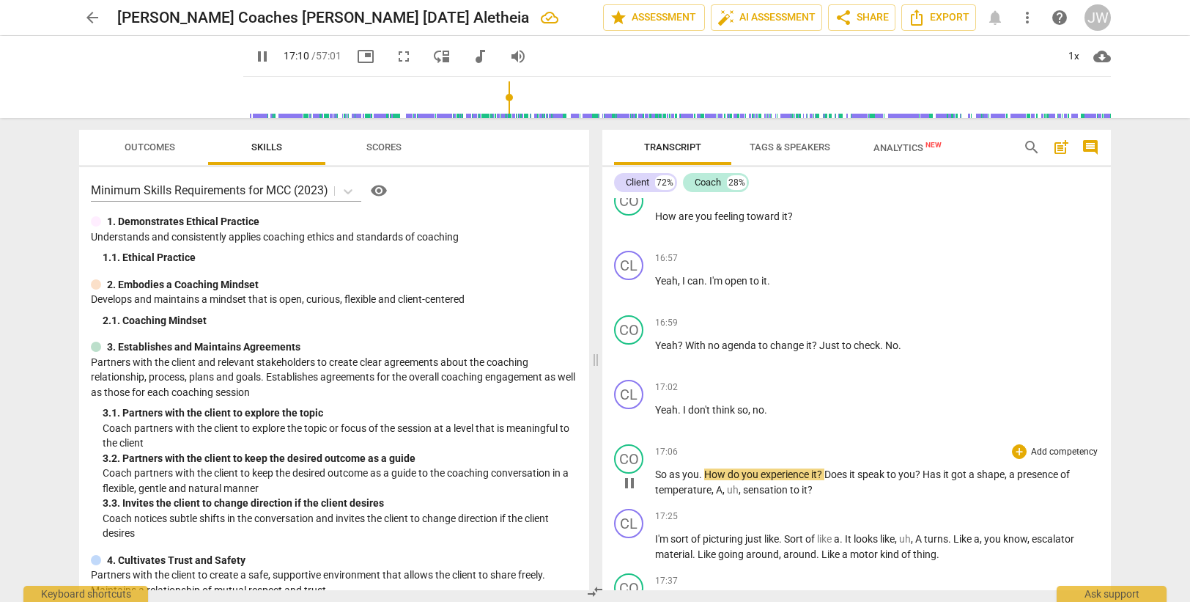
click at [664, 476] on span "So" at bounding box center [662, 474] width 14 height 12
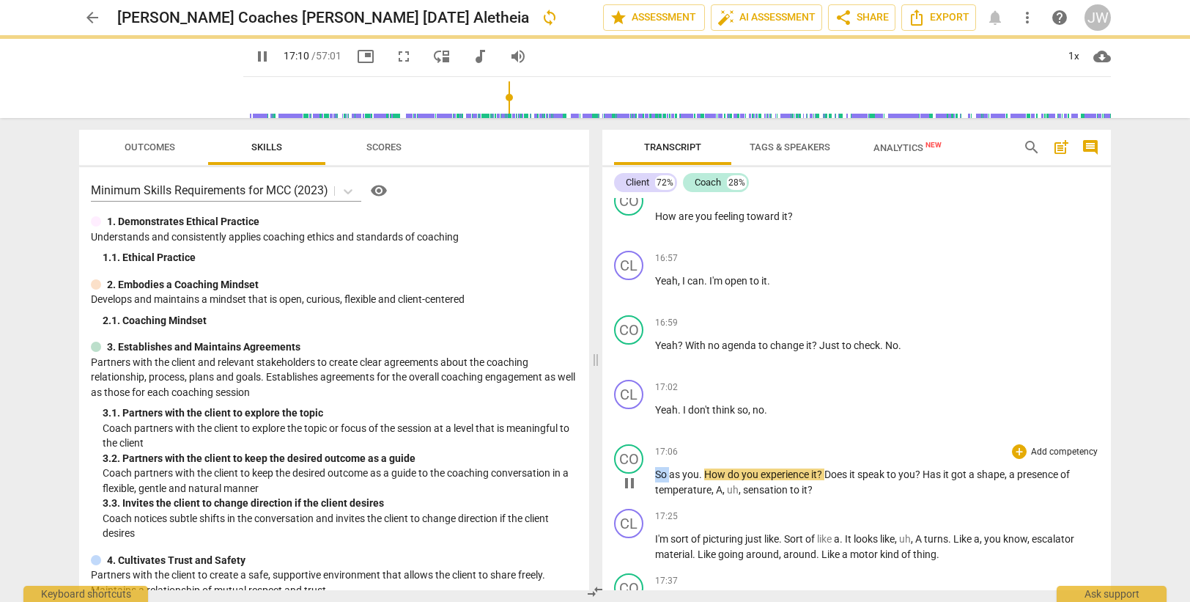
click at [664, 476] on span "So" at bounding box center [662, 474] width 14 height 12
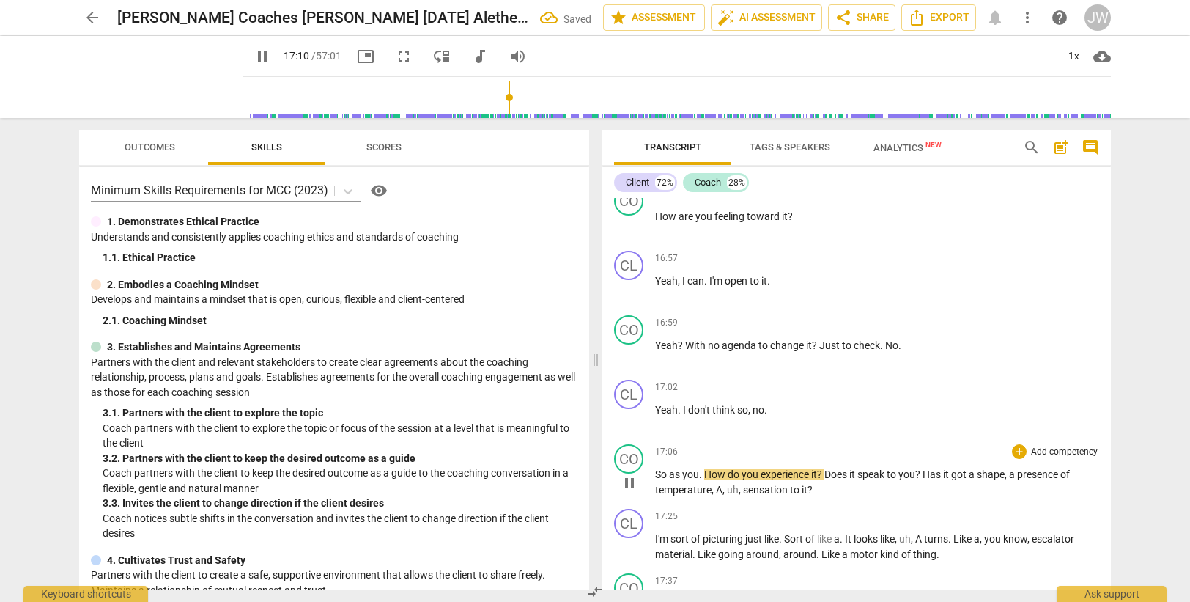
click at [698, 473] on span "you" at bounding box center [690, 474] width 17 height 12
type input "1040"
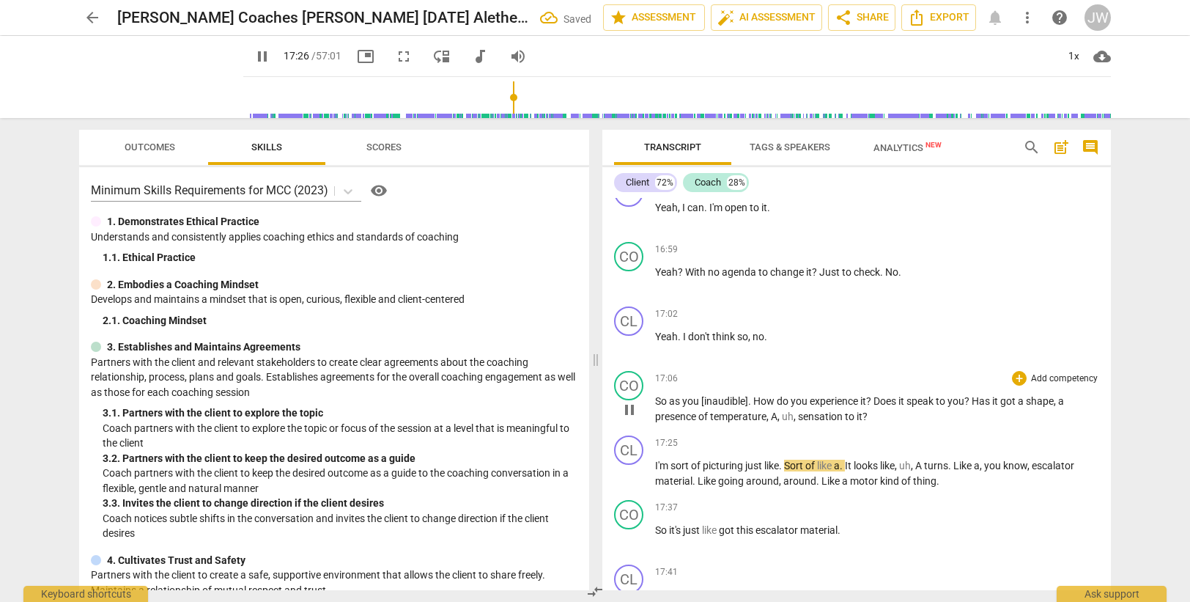
scroll to position [6448, 0]
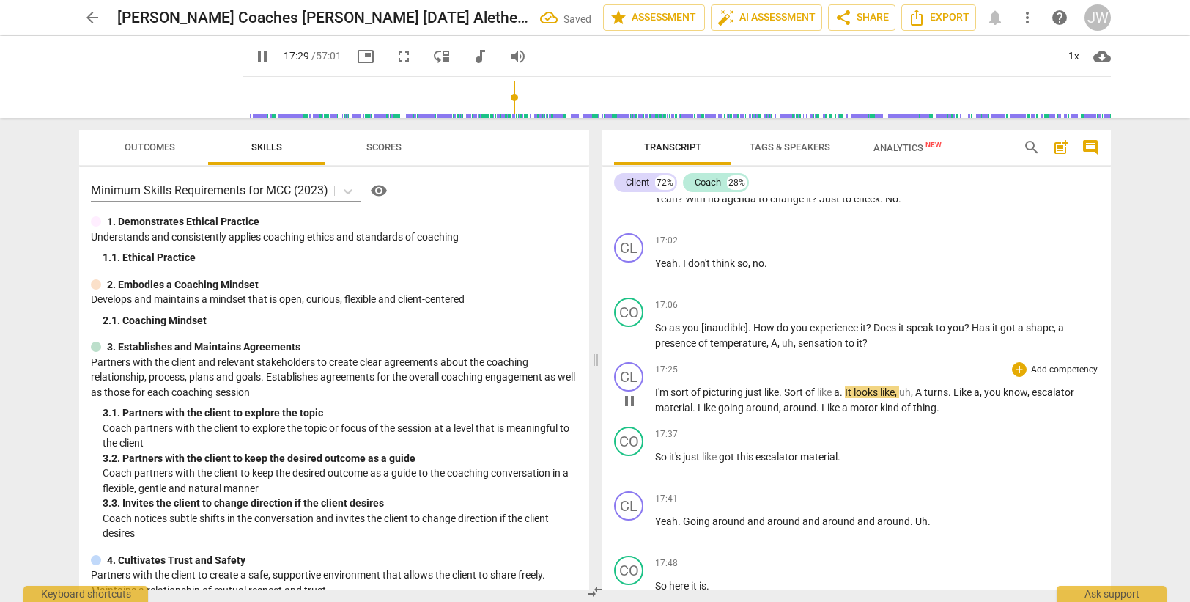
click at [779, 393] on span "like" at bounding box center [771, 392] width 15 height 12
type input "1050"
click at [802, 391] on span "sort" at bounding box center [792, 392] width 18 height 12
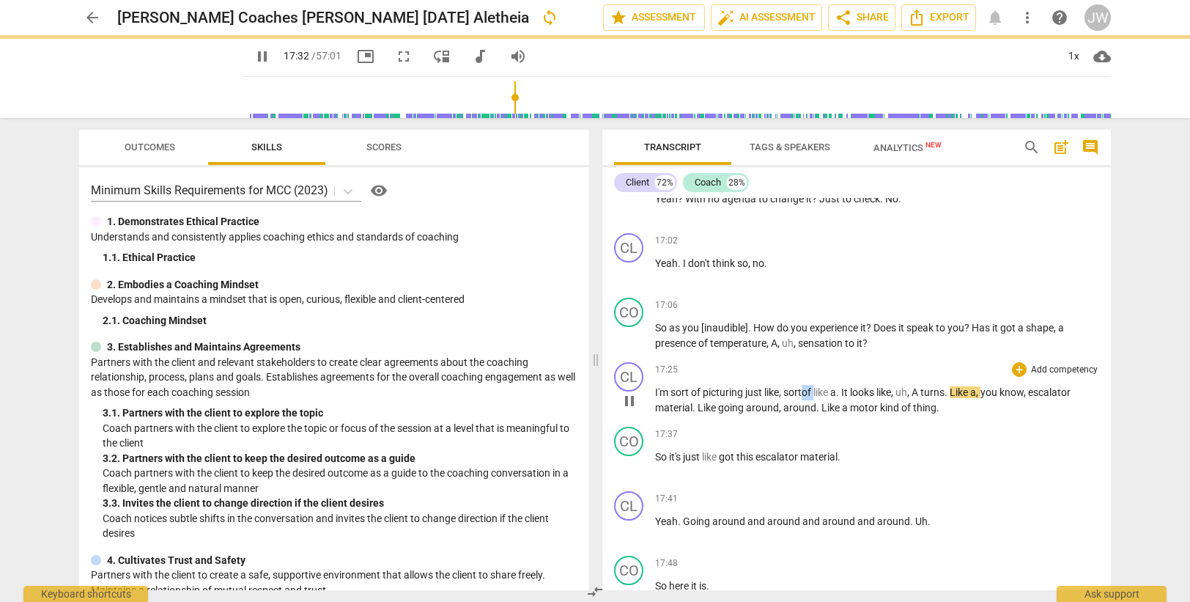
click at [802, 391] on span "sort" at bounding box center [792, 392] width 18 height 12
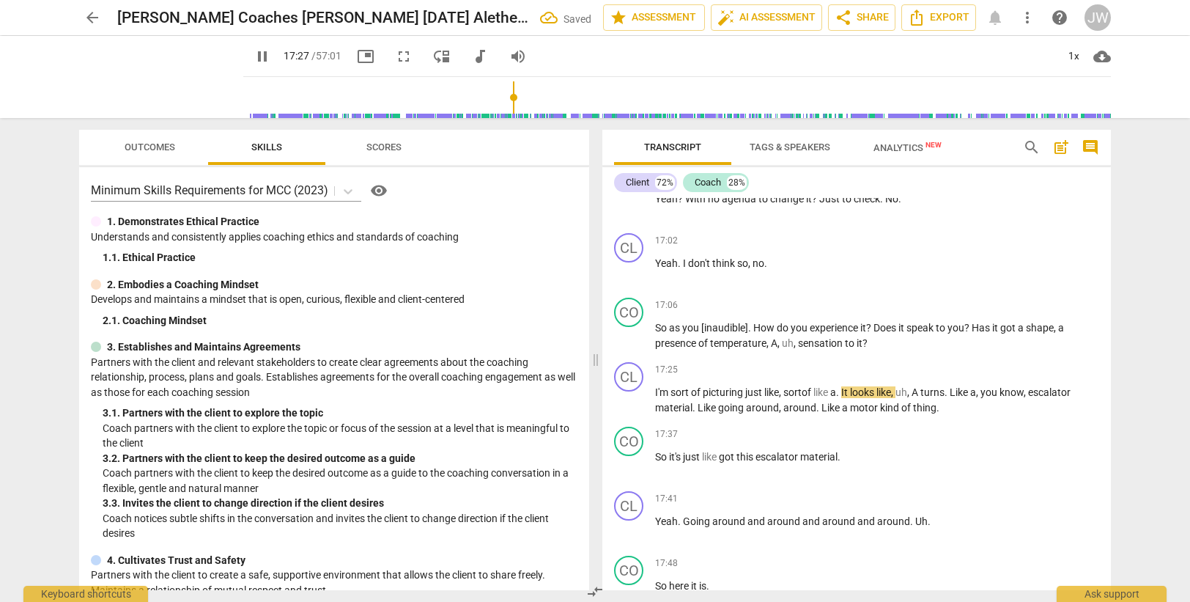
click at [254, 56] on span "pause" at bounding box center [263, 57] width 18 height 18
type input "1048"
